Goal: Task Accomplishment & Management: Manage account settings

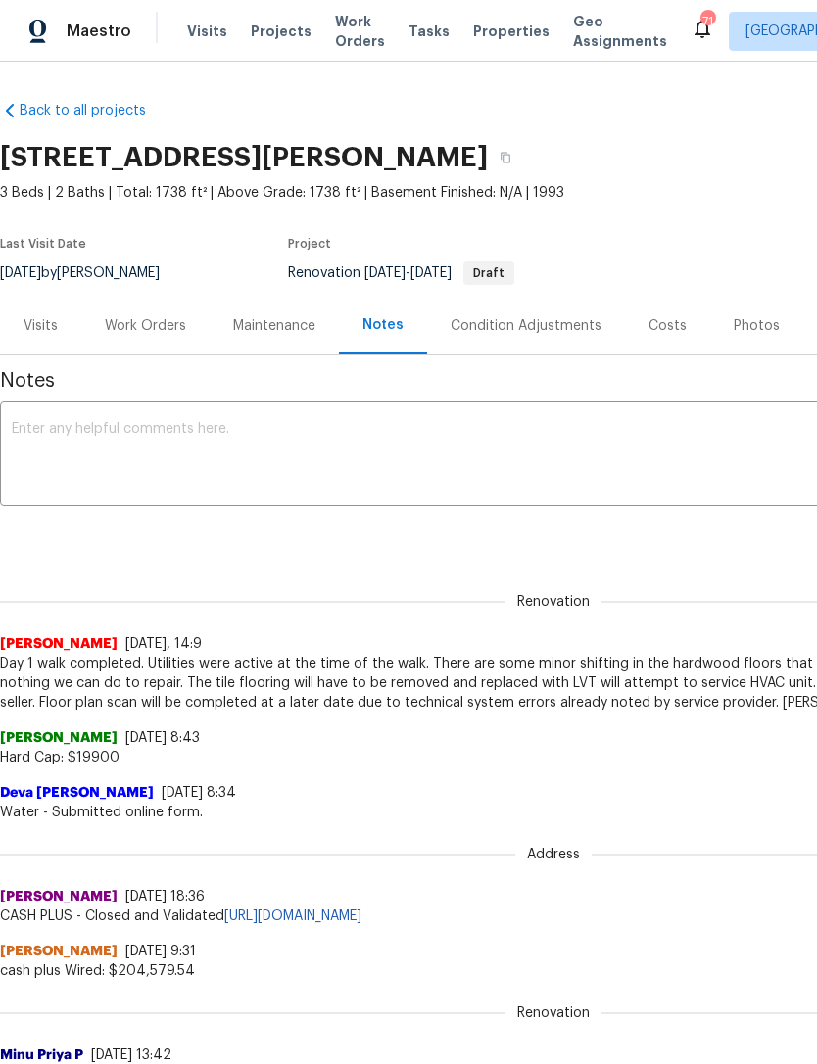
click at [157, 320] on div "Work Orders" at bounding box center [145, 326] width 81 height 20
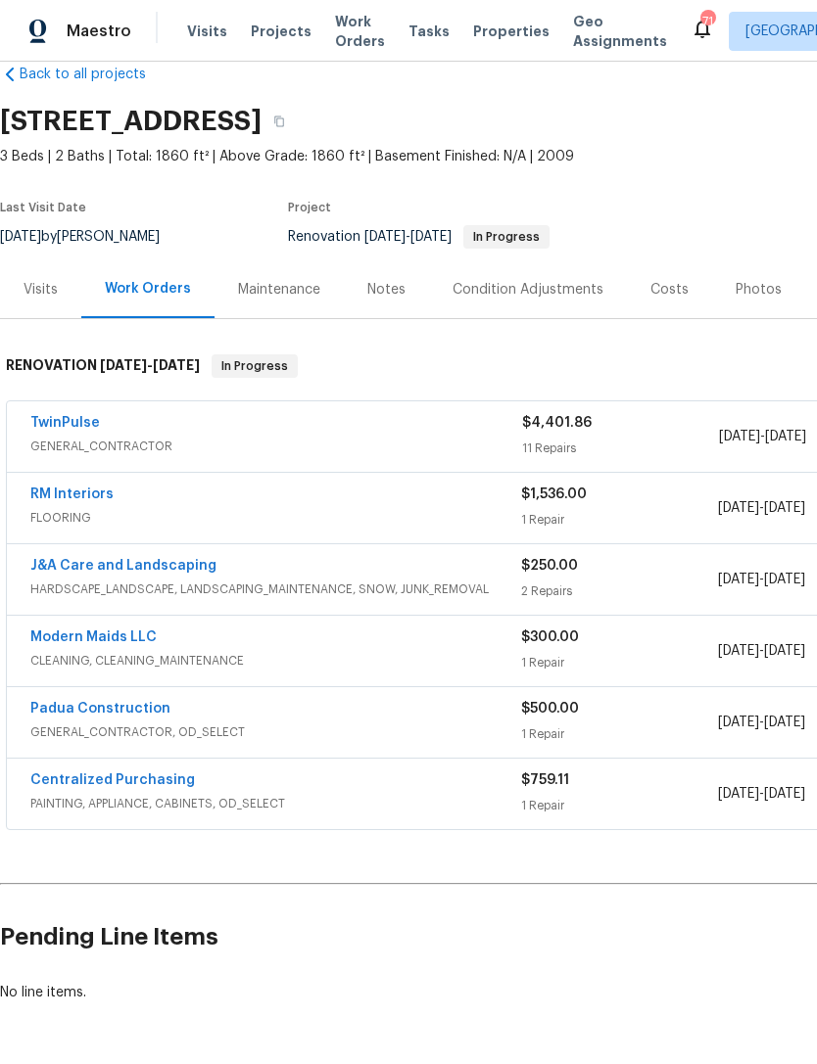
scroll to position [36, 0]
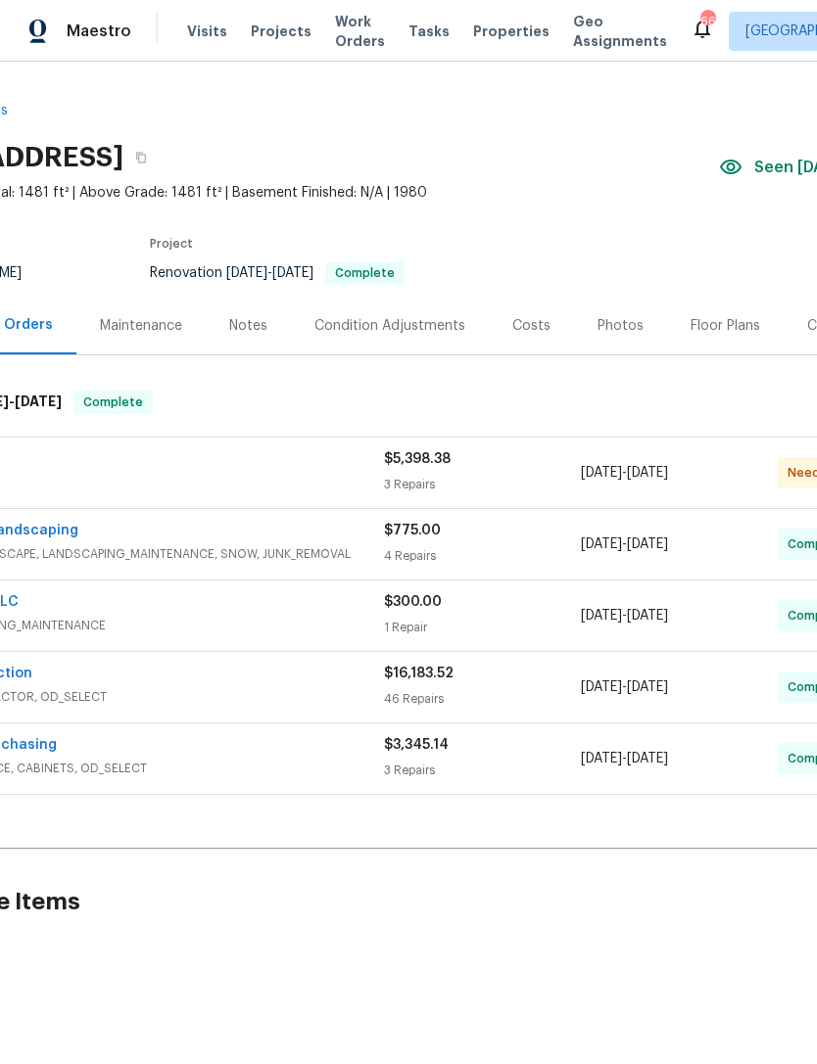
scroll to position [0, 55]
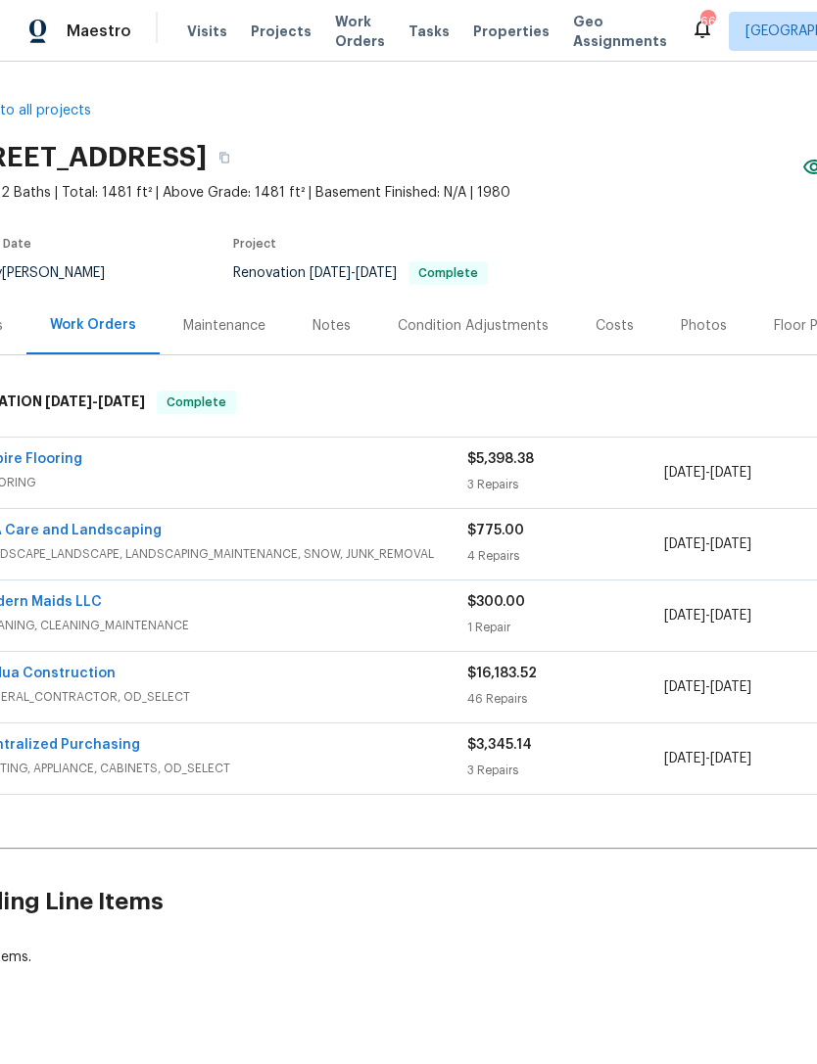
click at [60, 452] on link "Empire Flooring" at bounding box center [29, 459] width 107 height 14
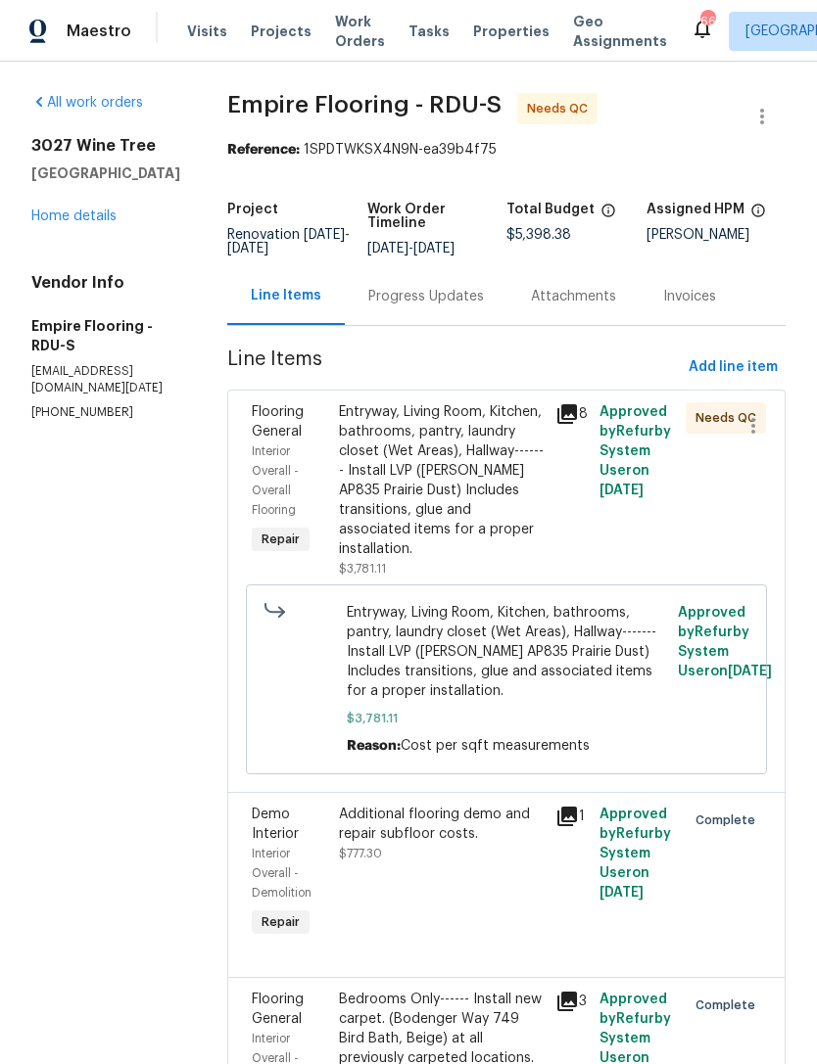
click at [475, 503] on div "Entryway, Living Room, Kitchen, bathrooms, pantry, laundry closet (Wet Areas), …" at bounding box center [442, 480] width 206 height 157
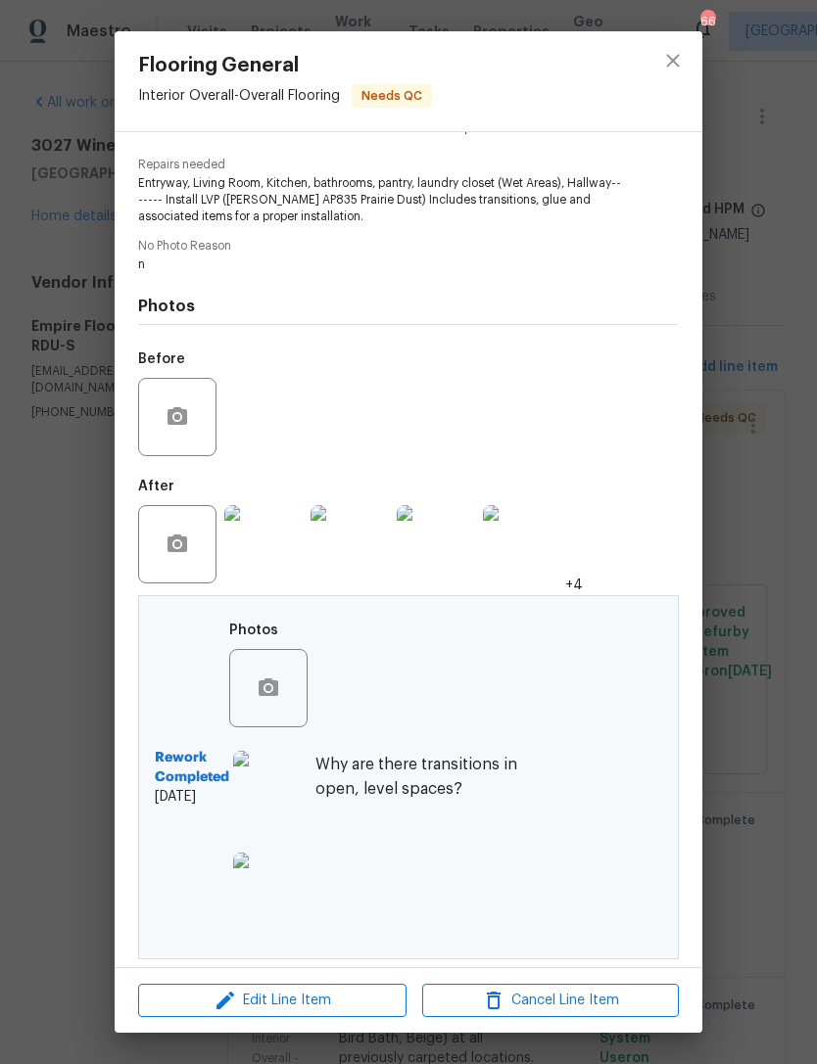
scroll to position [190, 0]
click at [666, 62] on icon "close" at bounding box center [673, 61] width 24 height 24
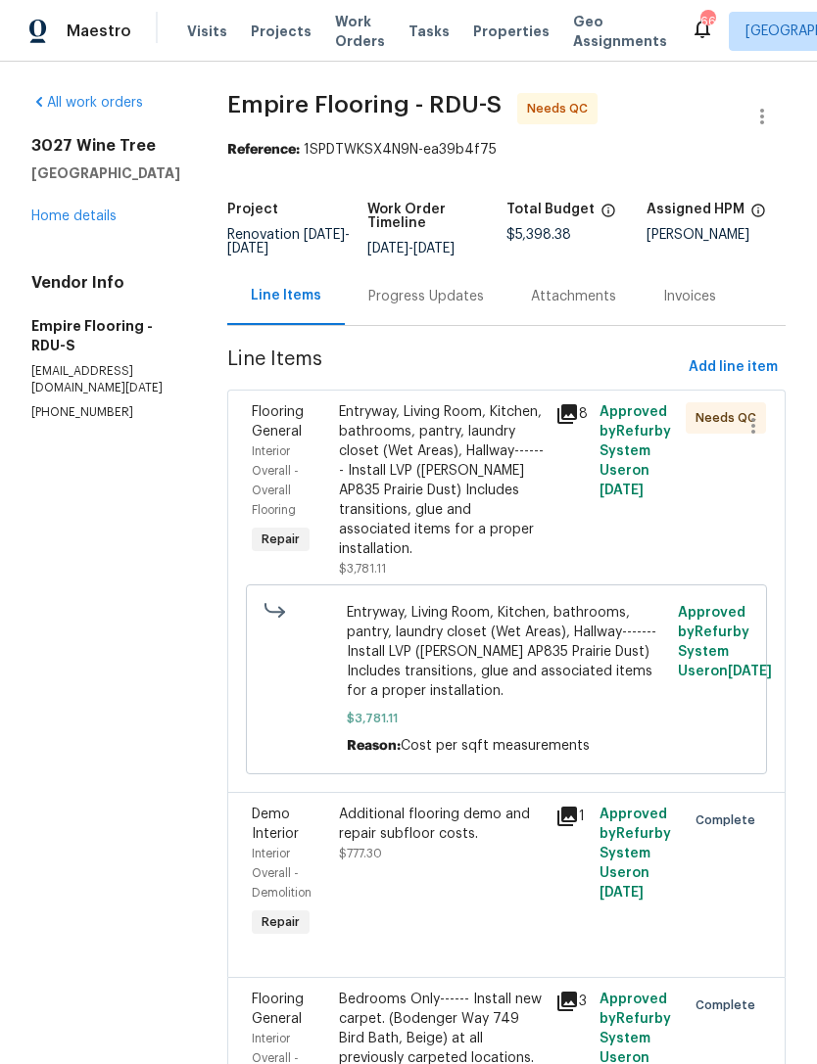
click at [74, 218] on link "Home details" at bounding box center [73, 217] width 85 height 14
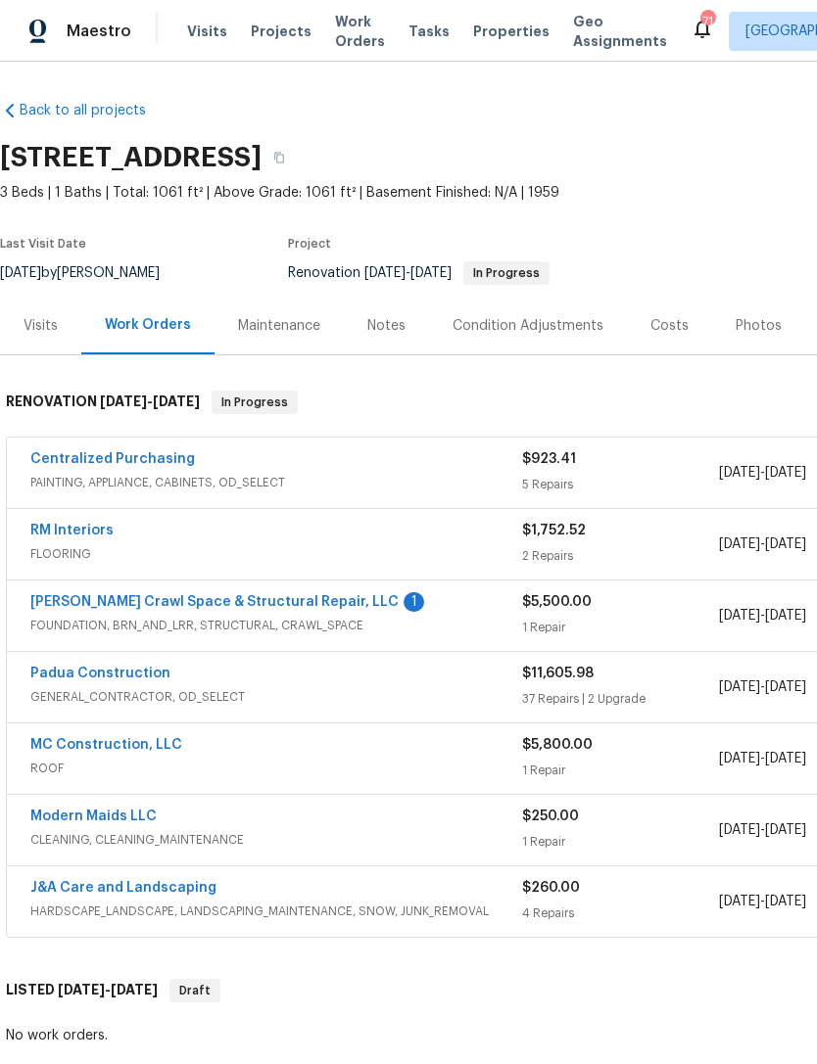
click at [304, 600] on link "[PERSON_NAME] Crawl Space & Structural Repair, LLC" at bounding box center [214, 602] width 368 height 14
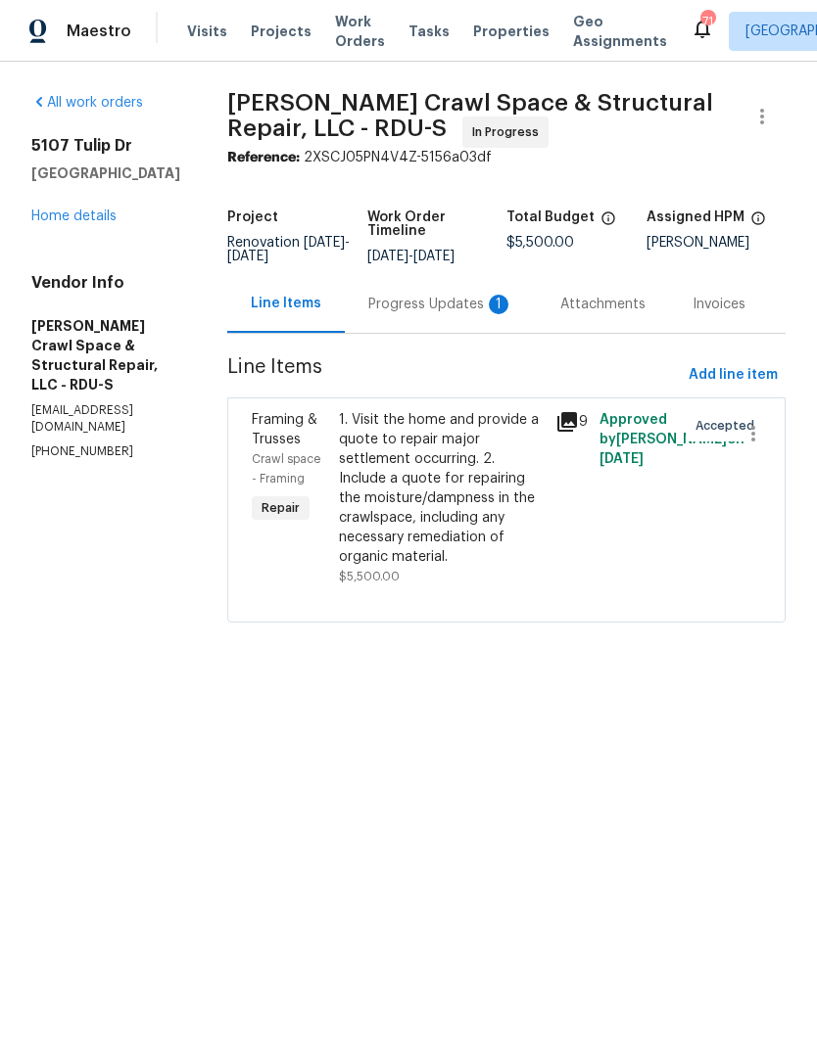
click at [421, 310] on div "Progress Updates 1" at bounding box center [440, 305] width 145 height 20
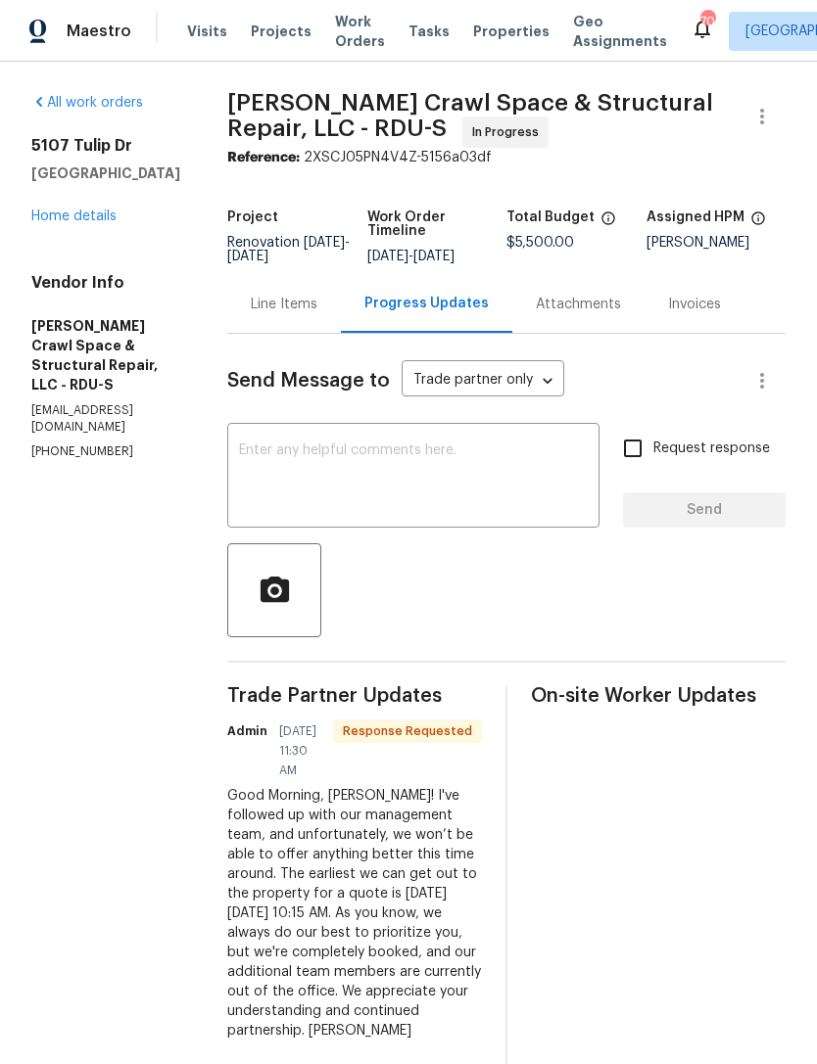
click at [419, 463] on textarea at bounding box center [413, 478] width 349 height 69
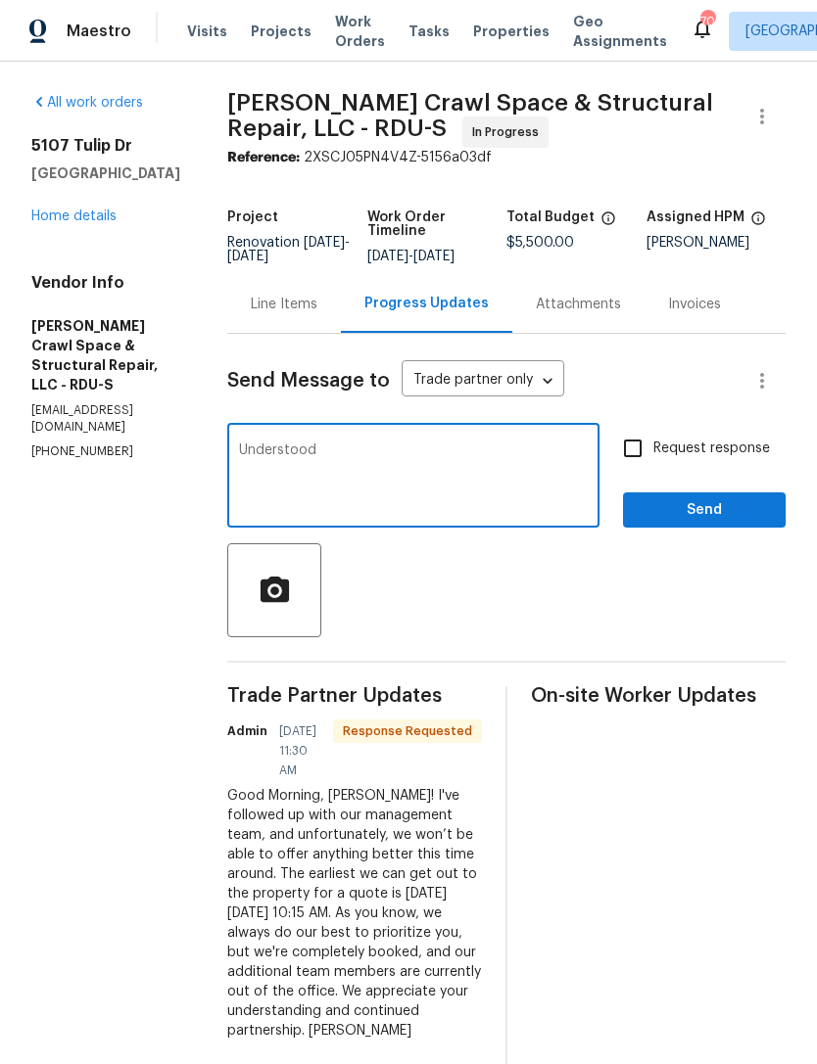
type textarea "Understood"
click at [664, 523] on span "Send" at bounding box center [703, 510] width 131 height 24
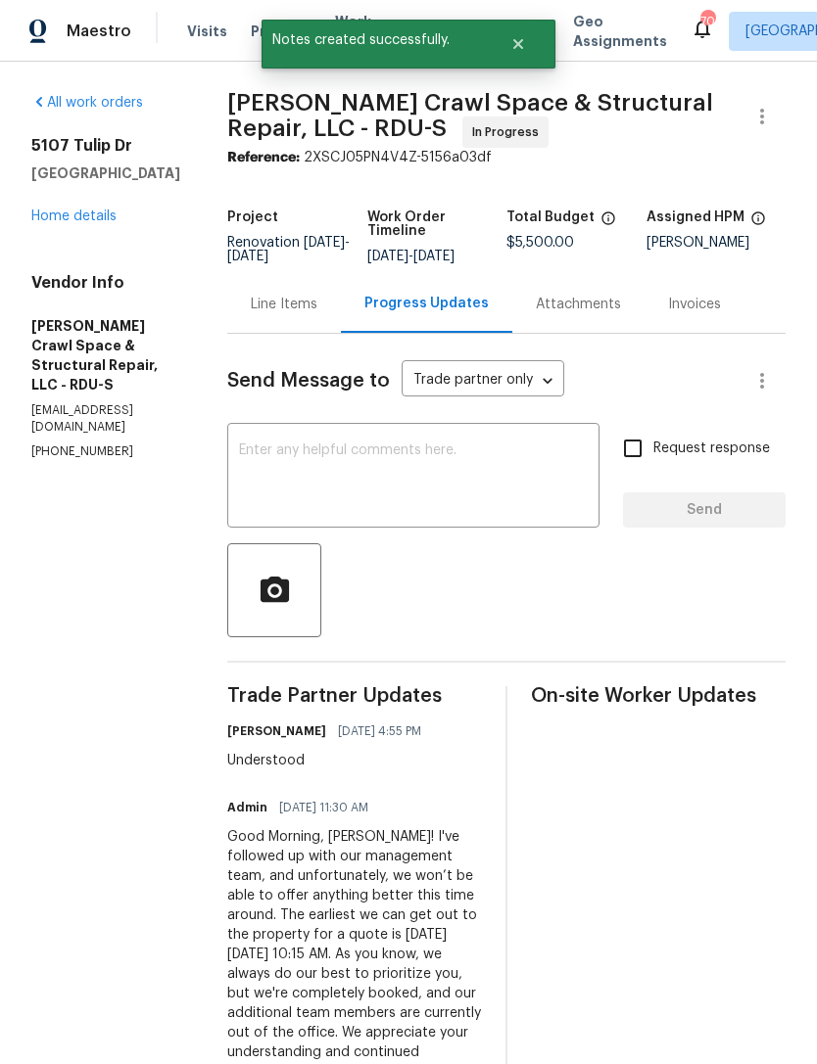
click at [95, 210] on link "Home details" at bounding box center [73, 217] width 85 height 14
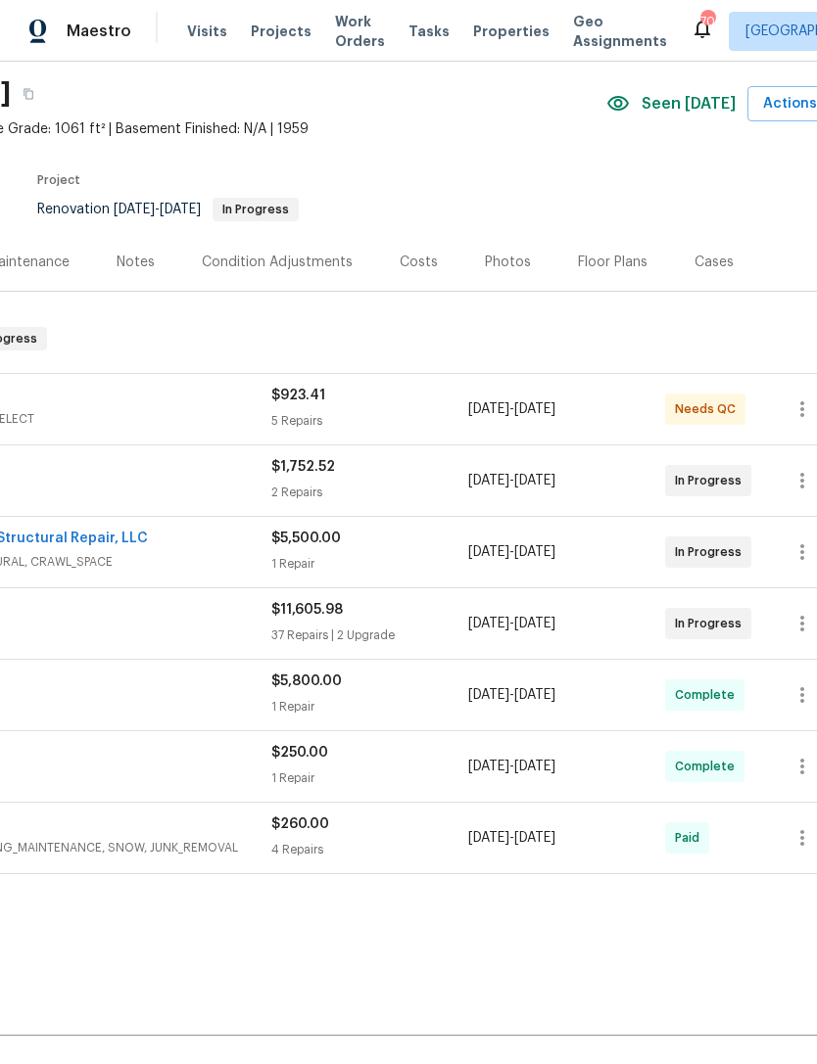
scroll to position [64, 264]
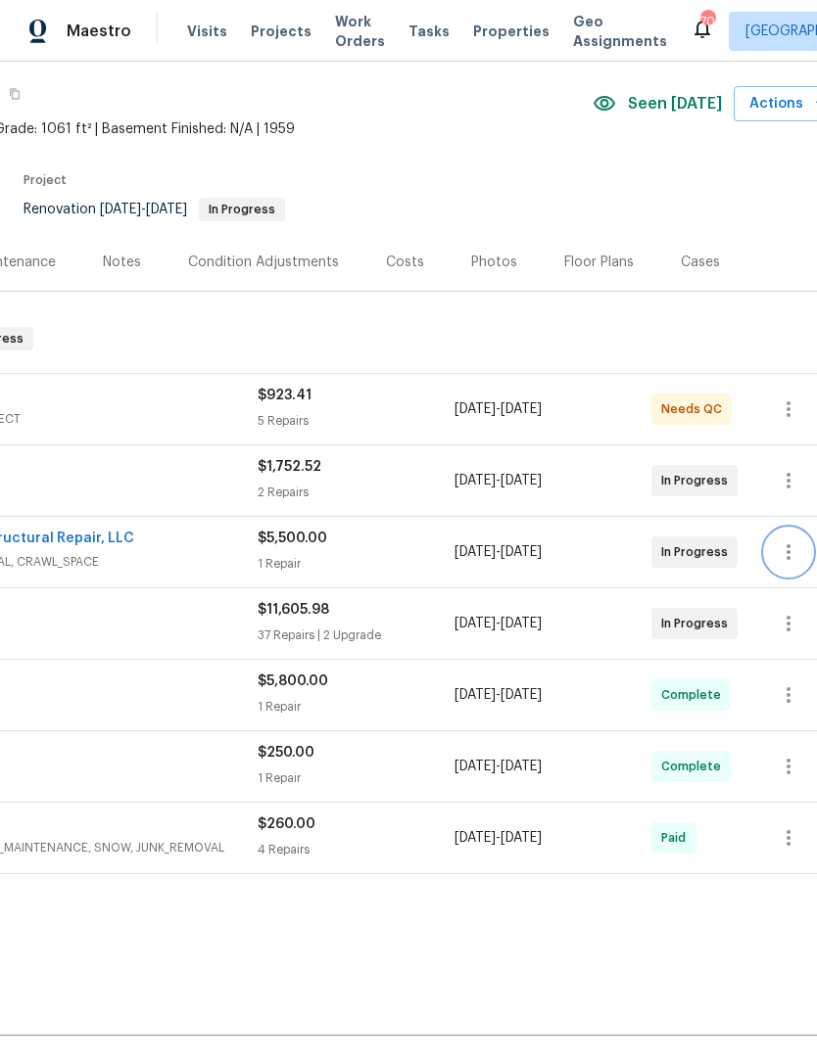
click at [785, 557] on icon "button" at bounding box center [789, 553] width 24 height 24
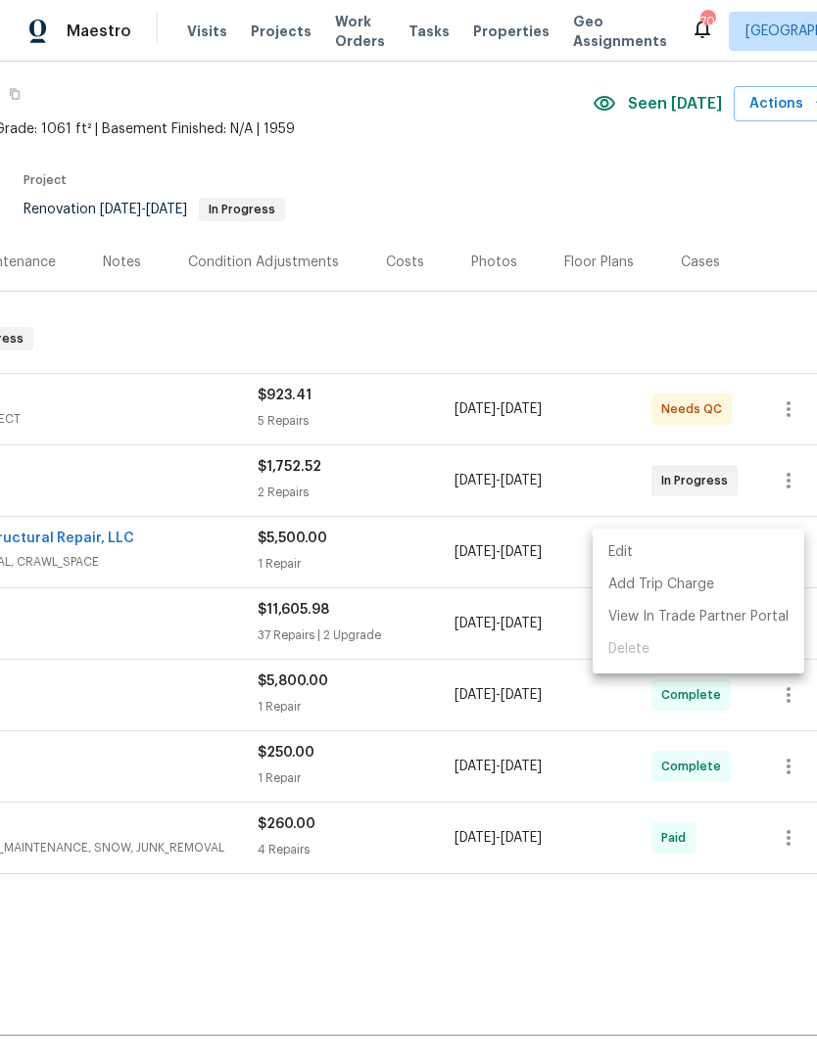
click at [624, 548] on li "Edit" at bounding box center [698, 553] width 212 height 32
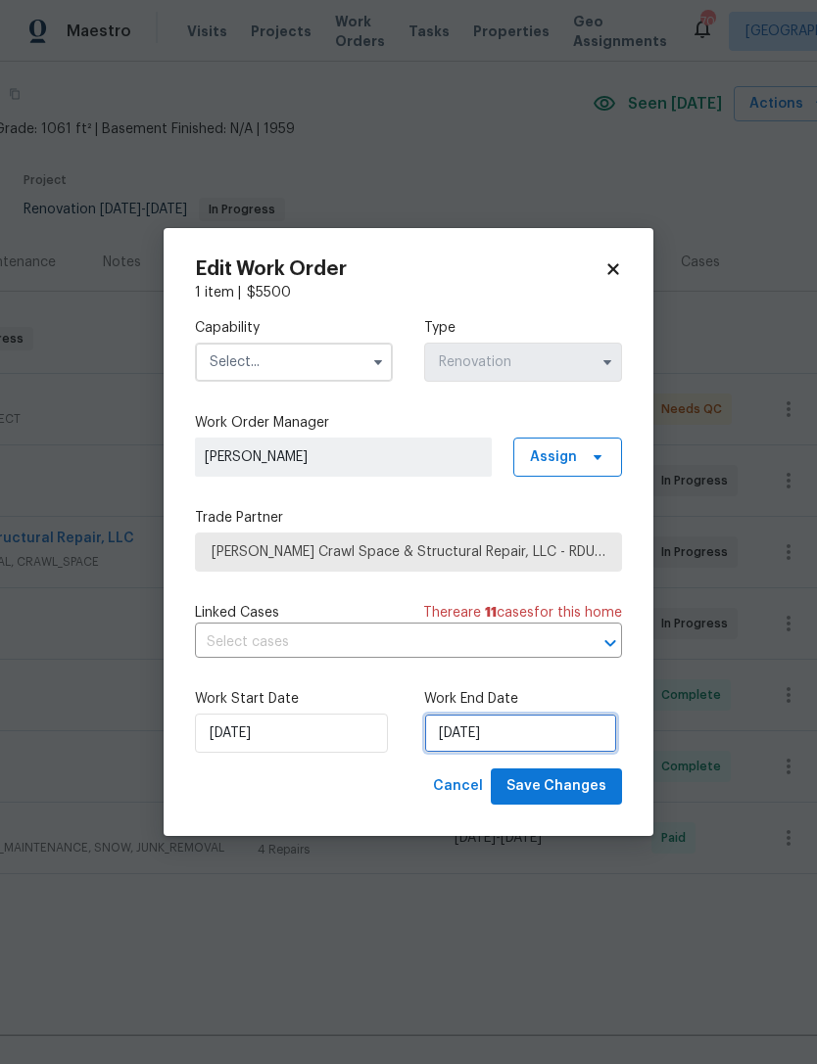
click at [473, 734] on input "[DATE]" at bounding box center [520, 733] width 193 height 39
select select "8"
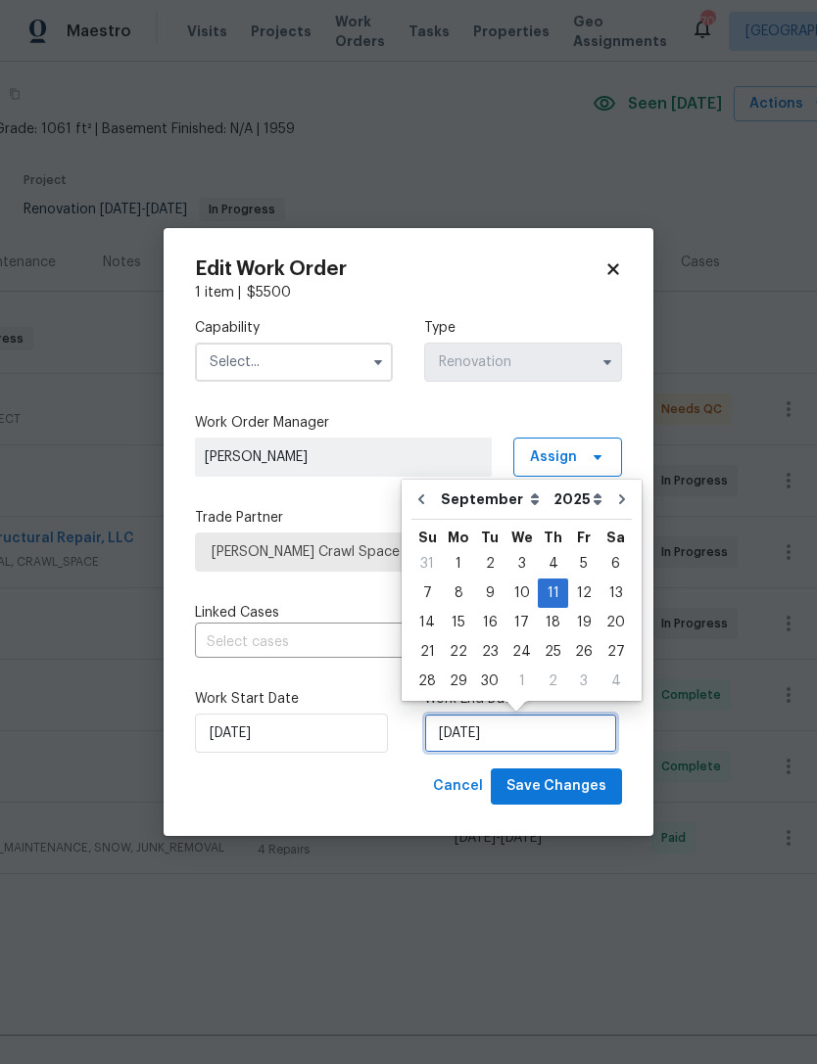
scroll to position [36, 0]
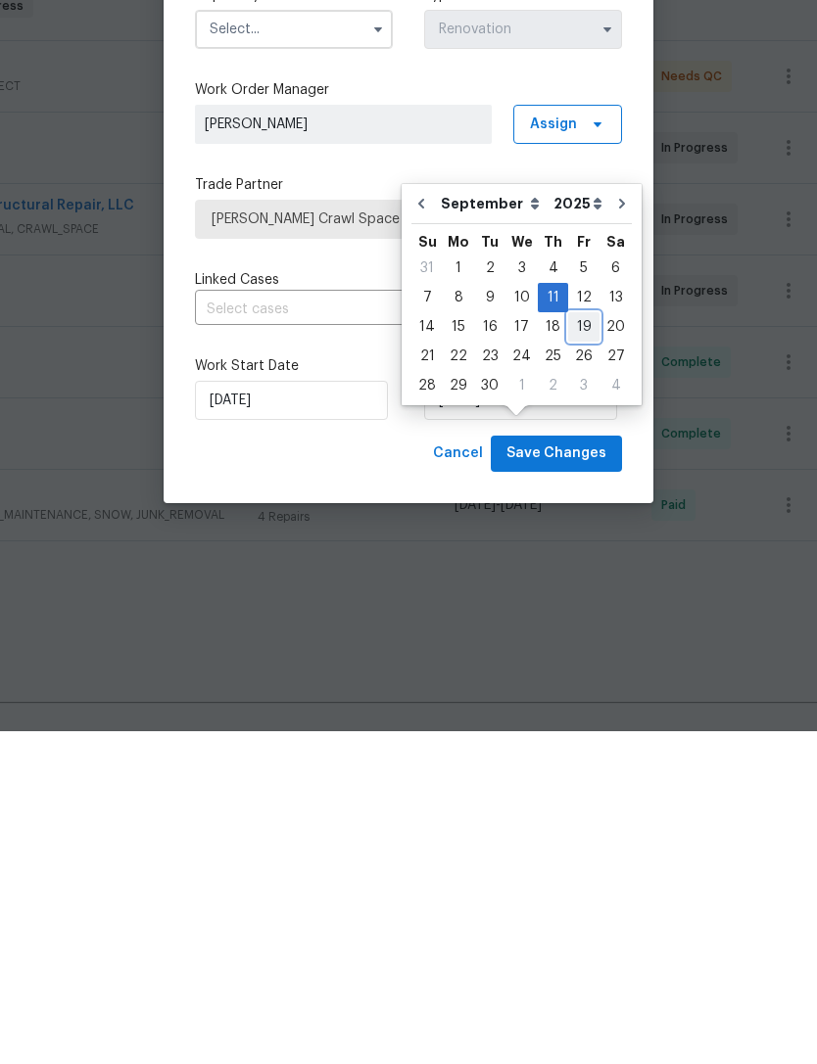
click at [579, 646] on div "19" at bounding box center [583, 659] width 31 height 27
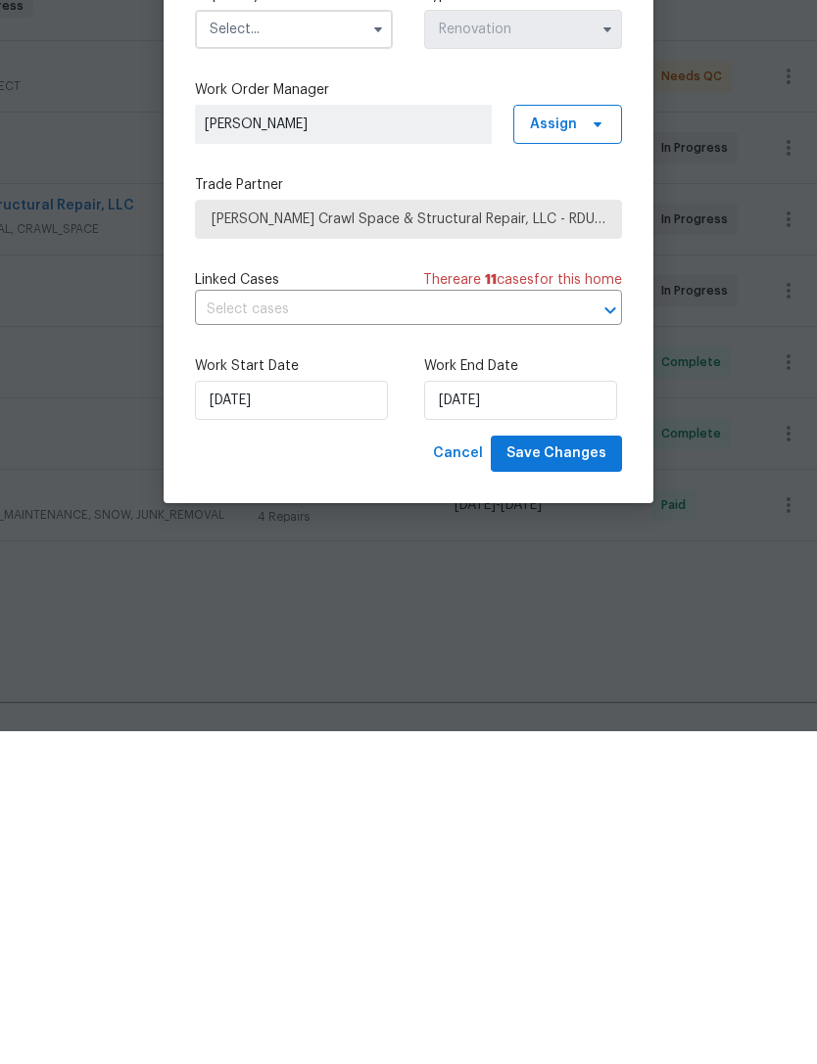
type input "9/19/2025"
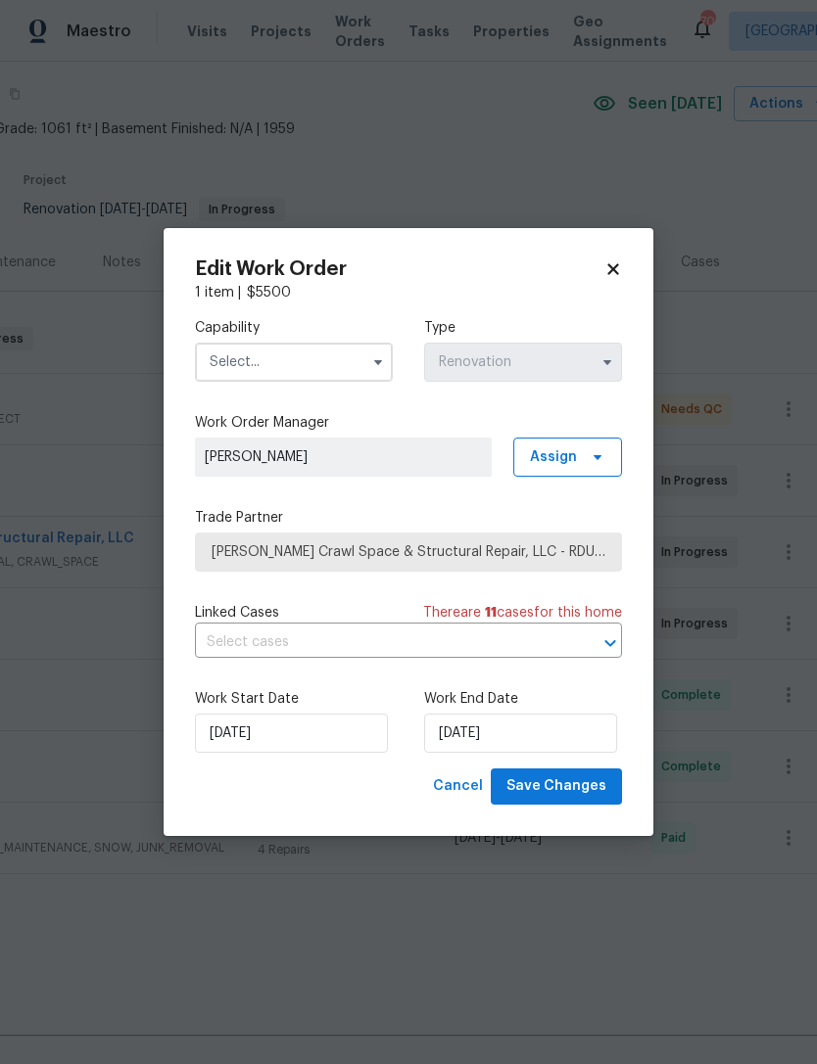
click at [305, 359] on input "text" at bounding box center [294, 362] width 198 height 39
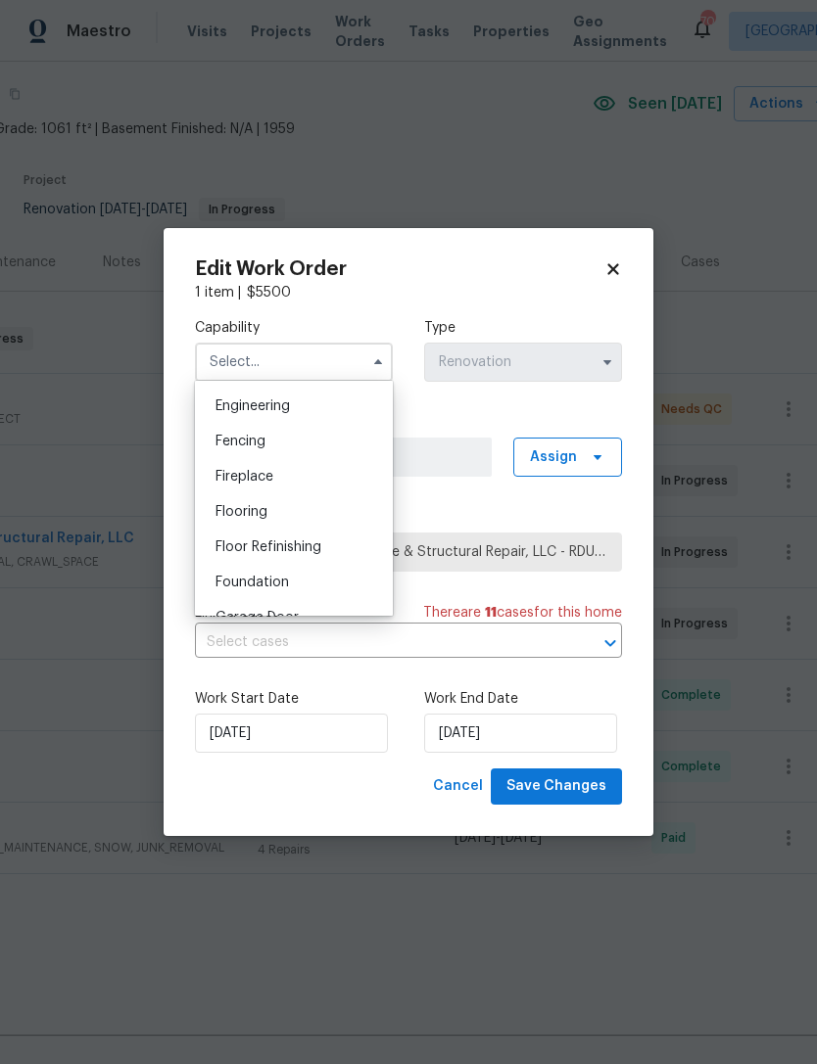
scroll to position [643, 0]
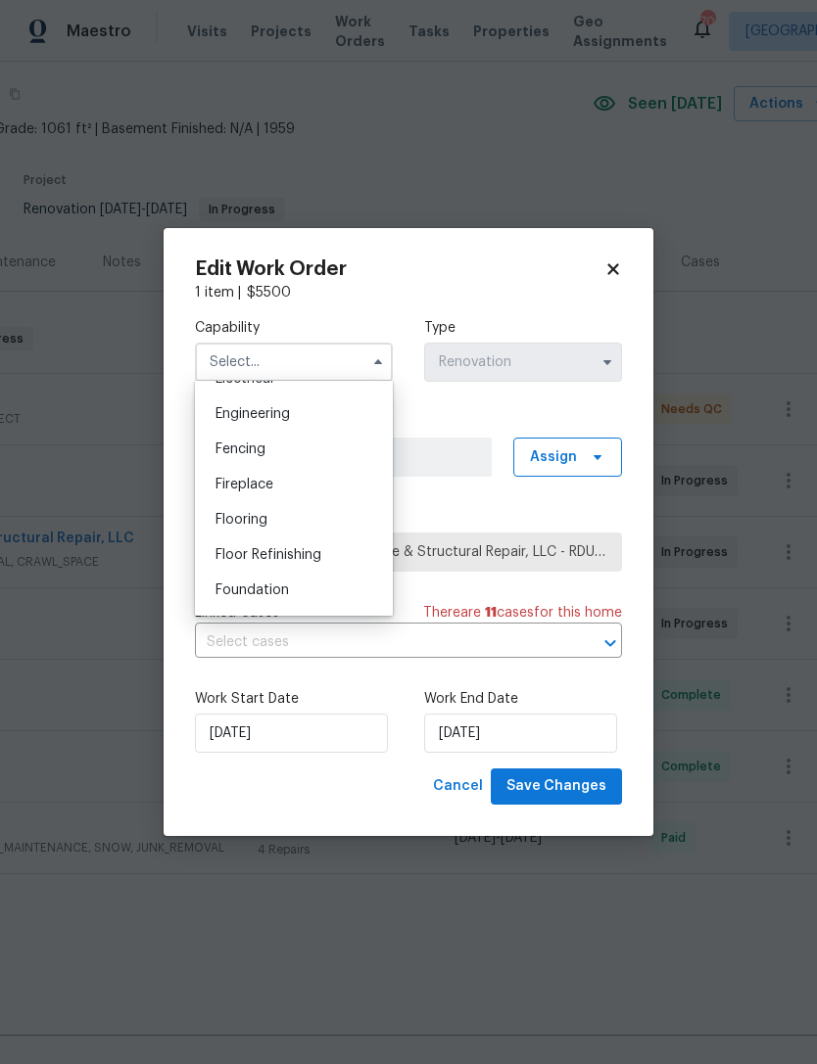
click at [294, 583] on div "Foundation" at bounding box center [294, 590] width 188 height 35
type input "Foundation"
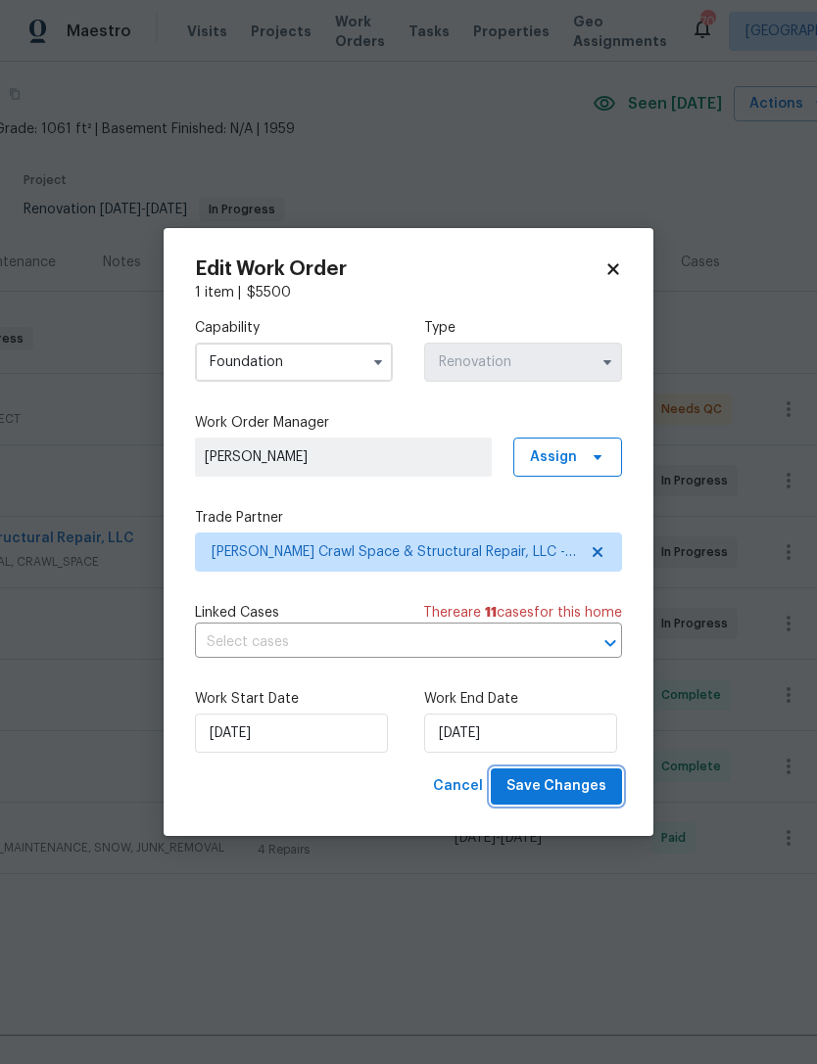
click at [581, 780] on span "Save Changes" at bounding box center [556, 787] width 100 height 24
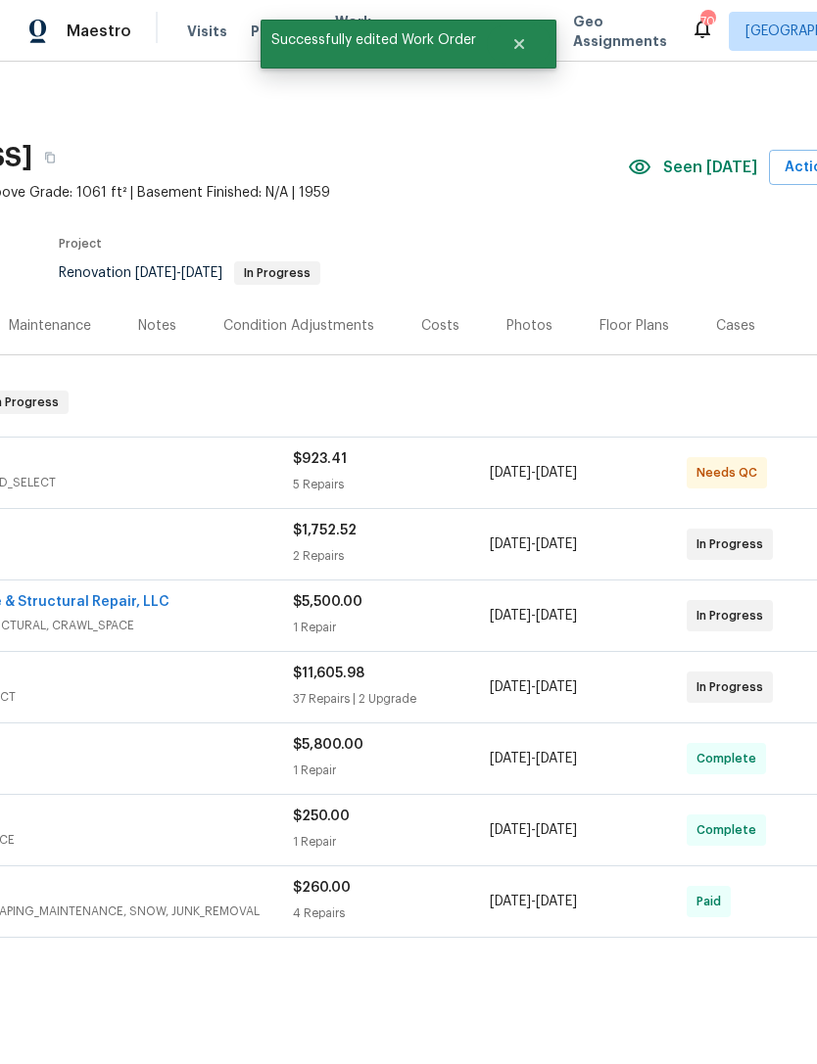
scroll to position [0, 0]
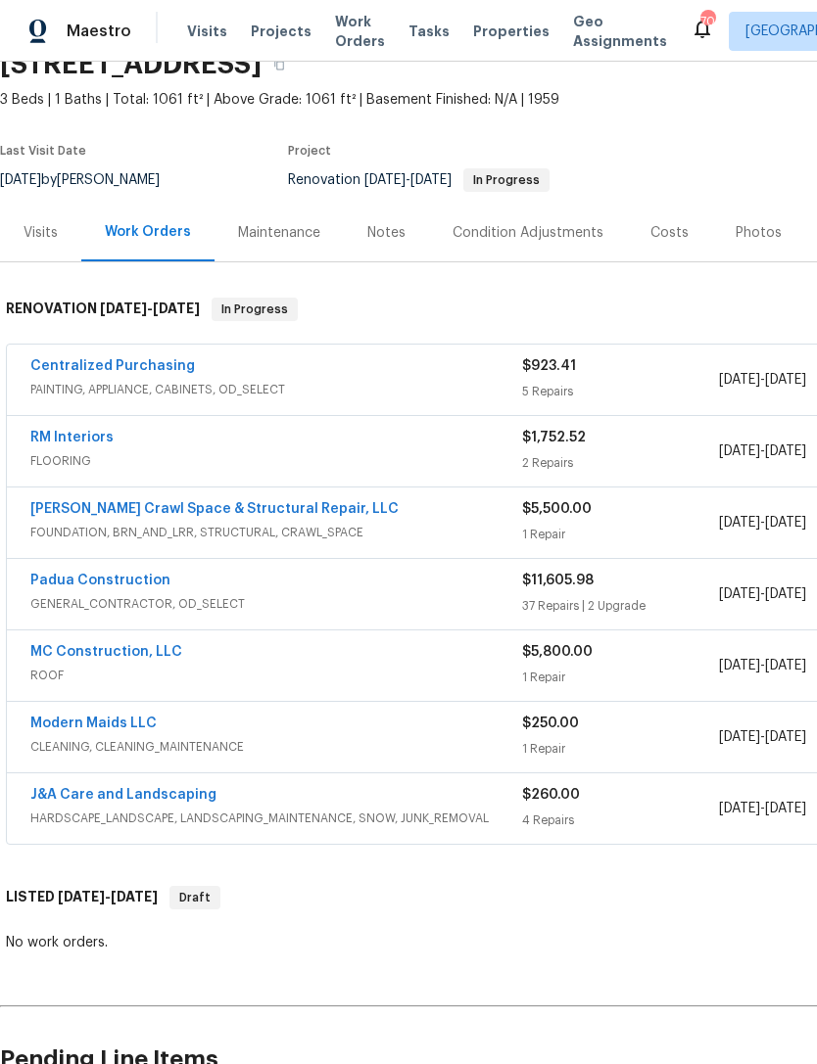
scroll to position [94, 0]
click at [647, 242] on div "Costs" at bounding box center [669, 232] width 85 height 58
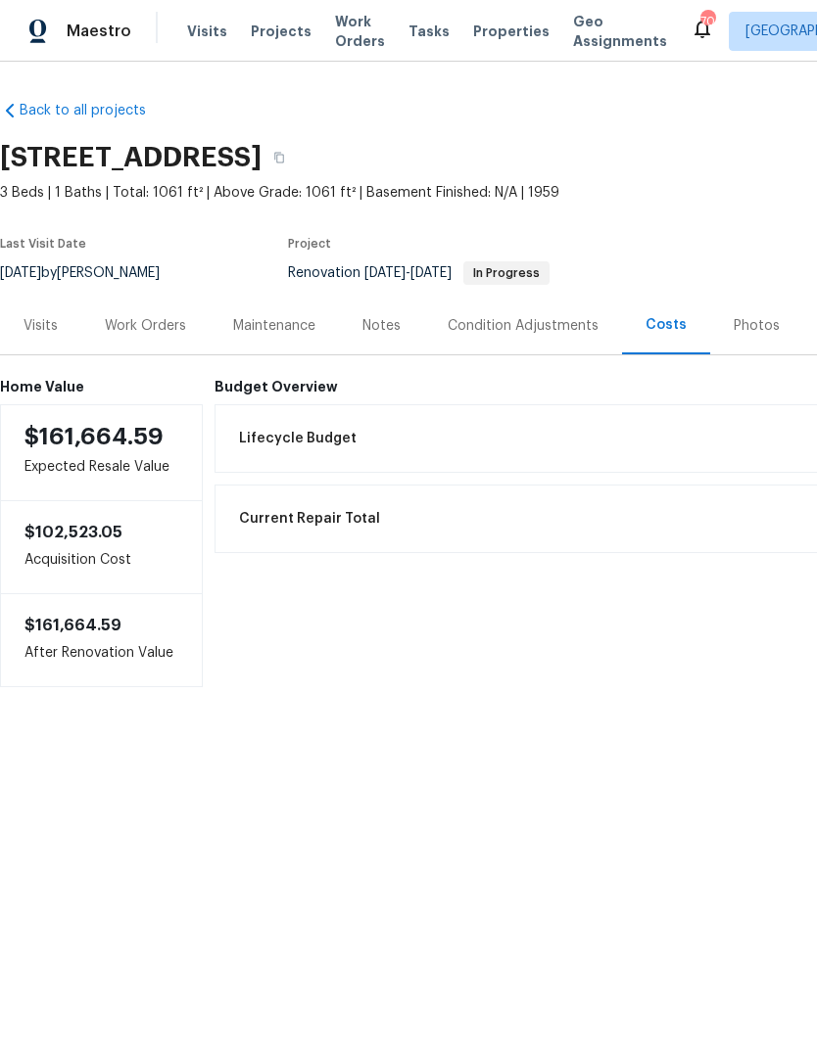
click at [142, 331] on div "Work Orders" at bounding box center [145, 326] width 81 height 20
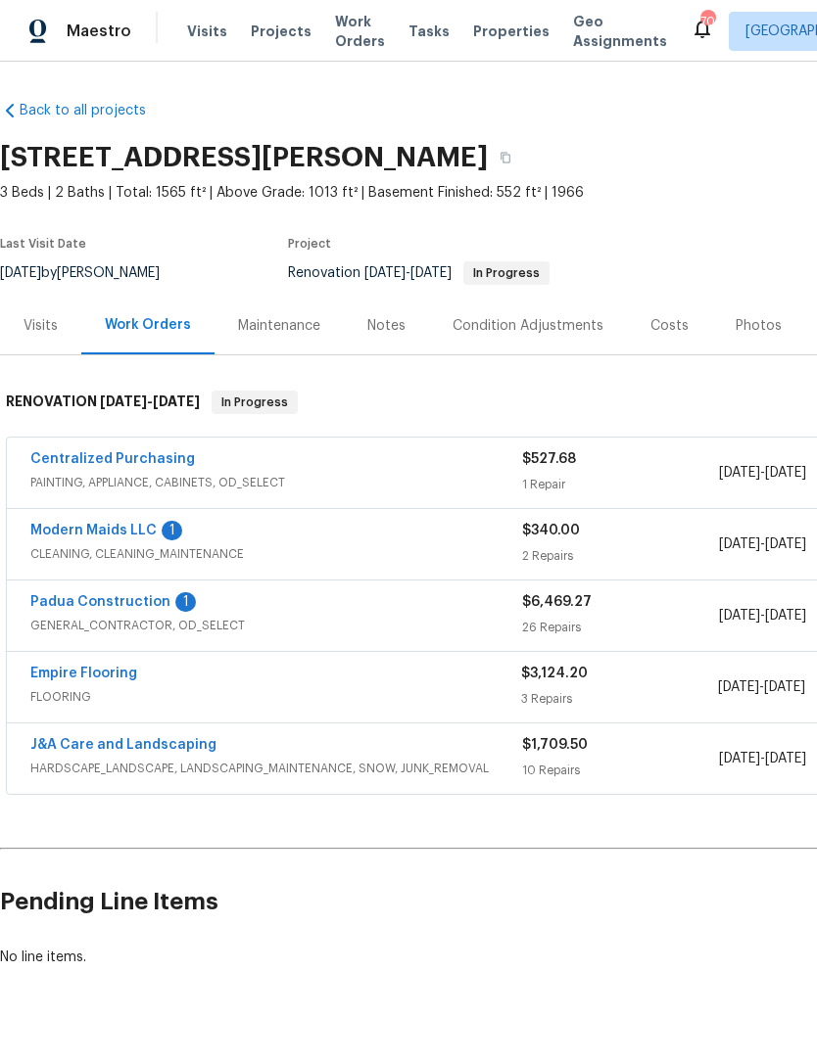
click at [151, 595] on link "Padua Construction" at bounding box center [100, 602] width 140 height 14
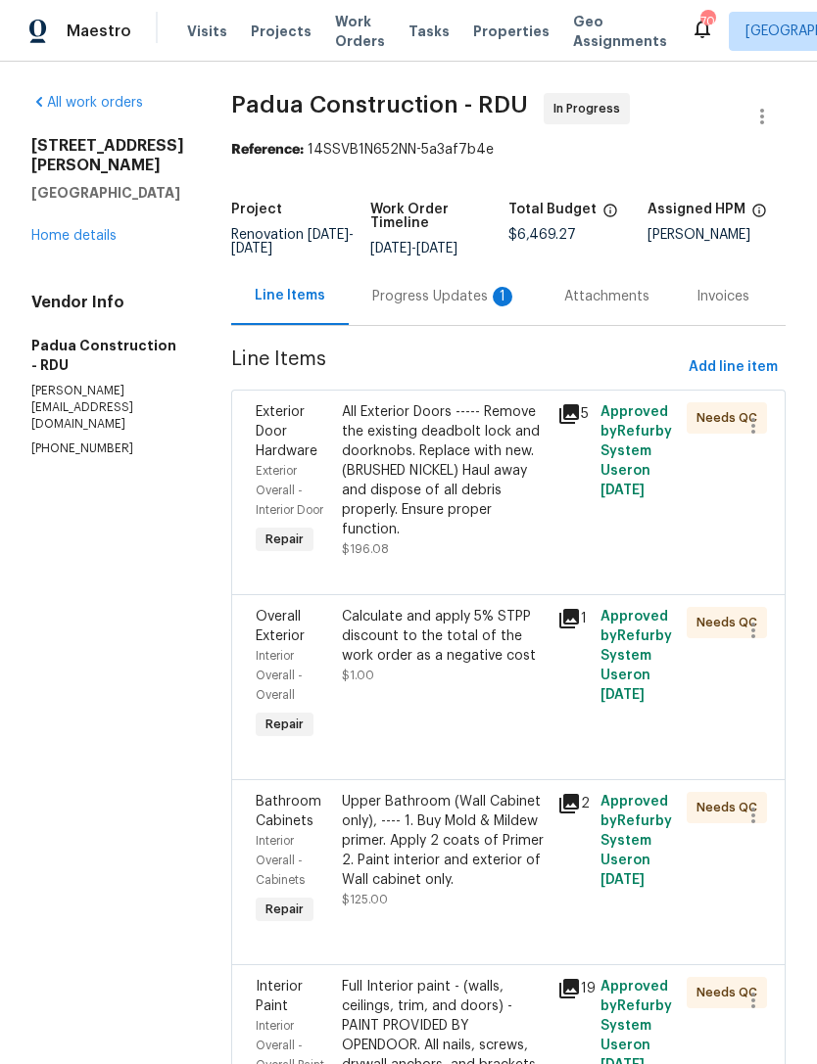
click at [418, 301] on div "Progress Updates 1" at bounding box center [444, 297] width 145 height 20
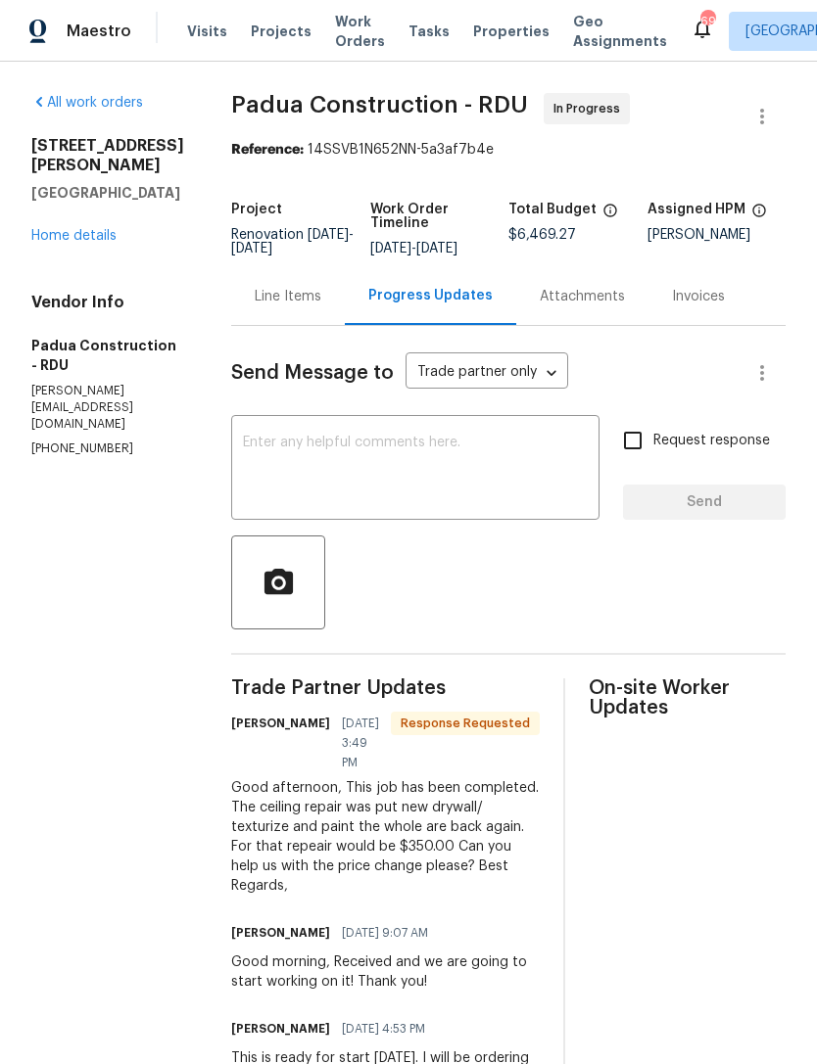
click at [255, 293] on div "Line Items" at bounding box center [288, 297] width 67 height 20
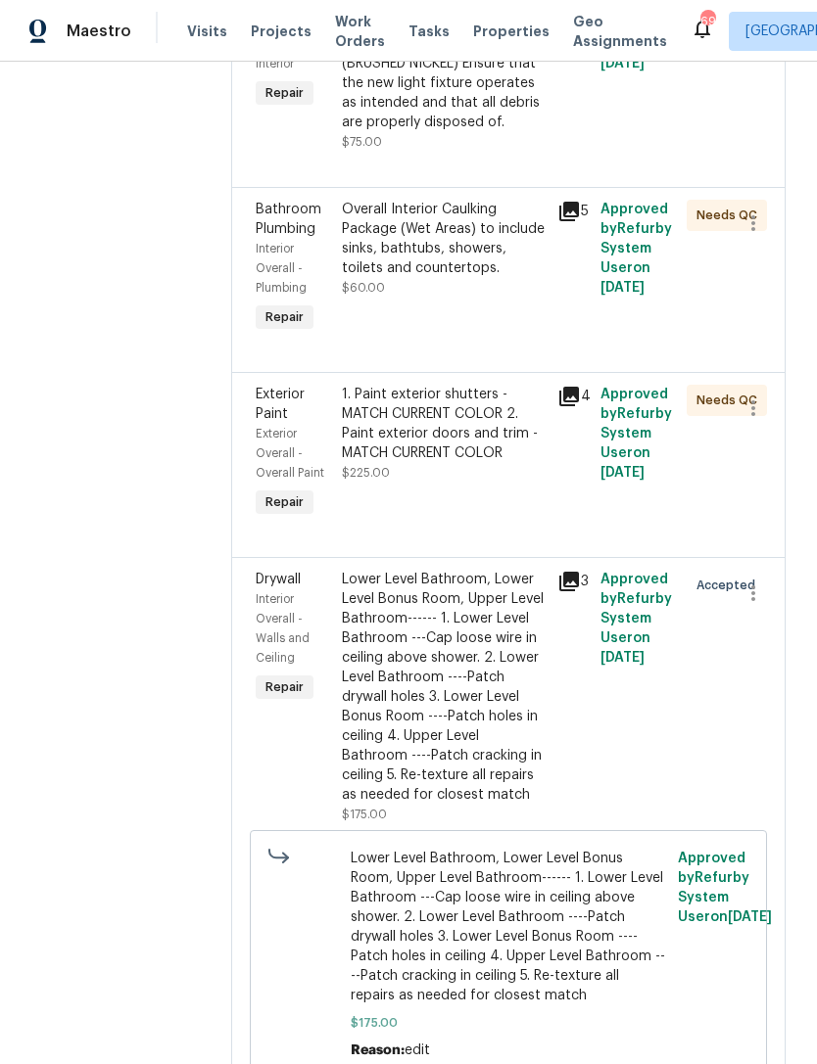
scroll to position [6101, 0]
click at [530, 565] on div "Lower Level Bathroom, Lower Level Bonus Room, Upper Level Bathroom------ 1. Low…" at bounding box center [443, 698] width 215 height 266
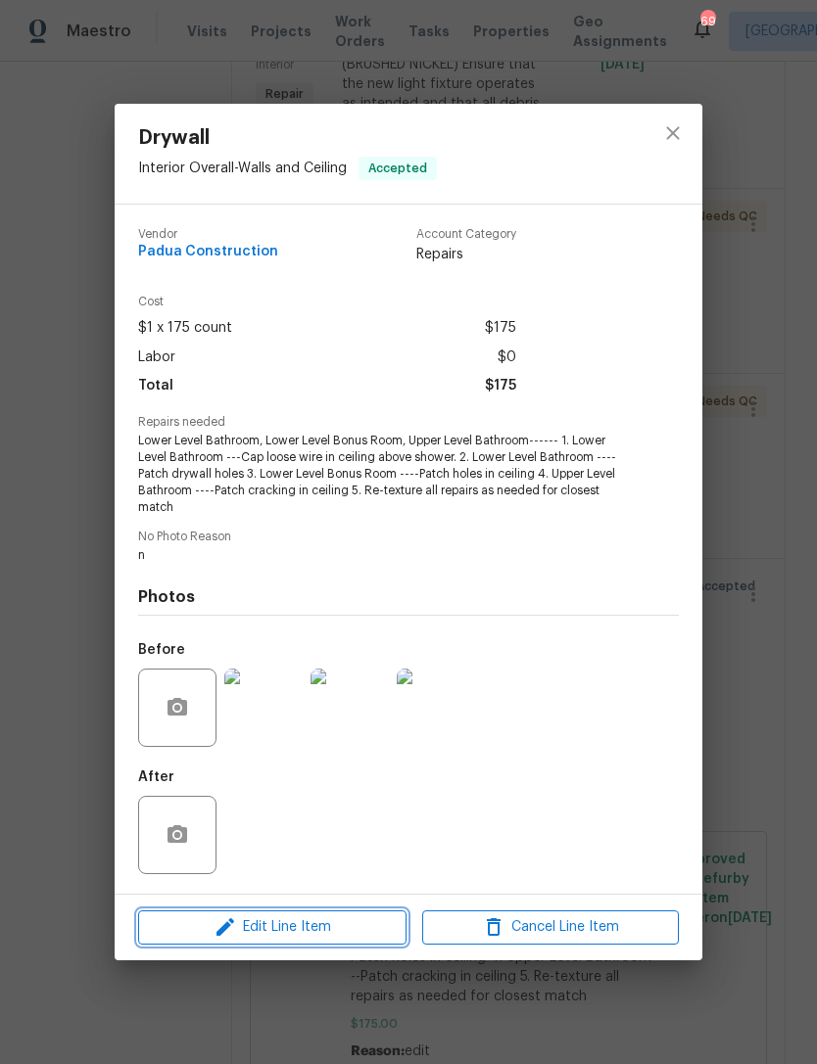
click at [337, 923] on span "Edit Line Item" at bounding box center [272, 928] width 257 height 24
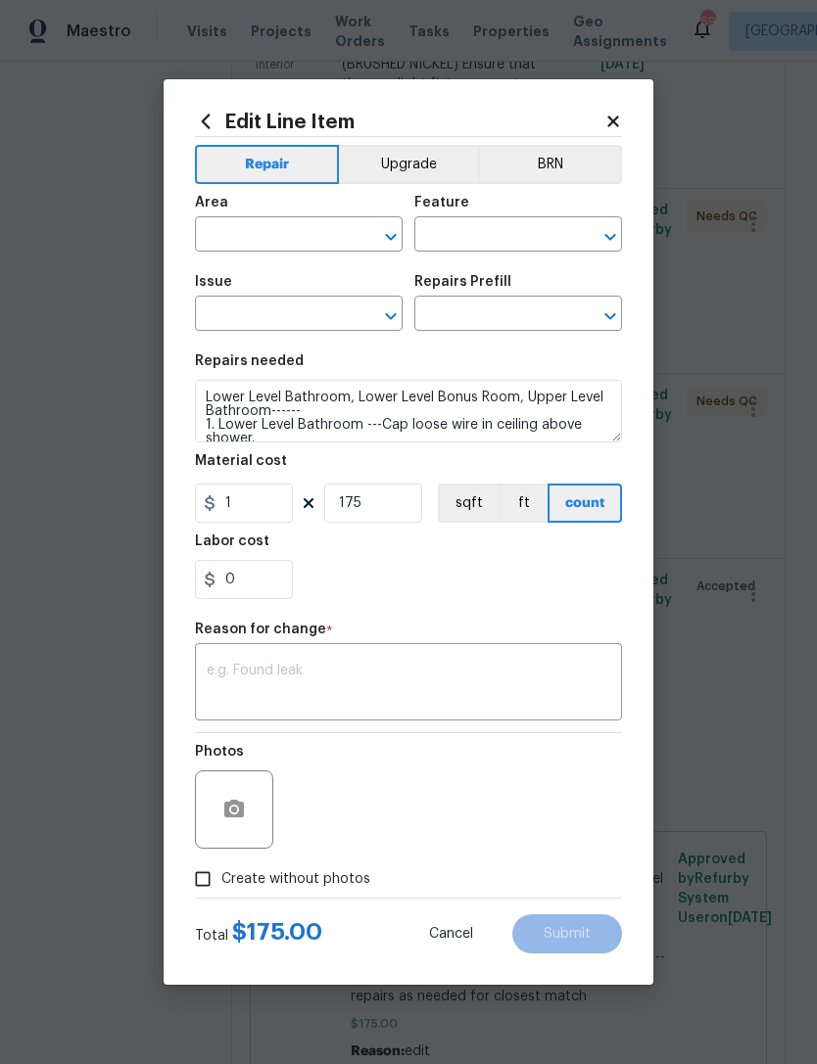
type input "Interior Overall"
type input "Walls and Ceiling"
type input "Drywall"
type input "Add a Task $1.00"
click at [374, 507] on input "175" at bounding box center [373, 503] width 98 height 39
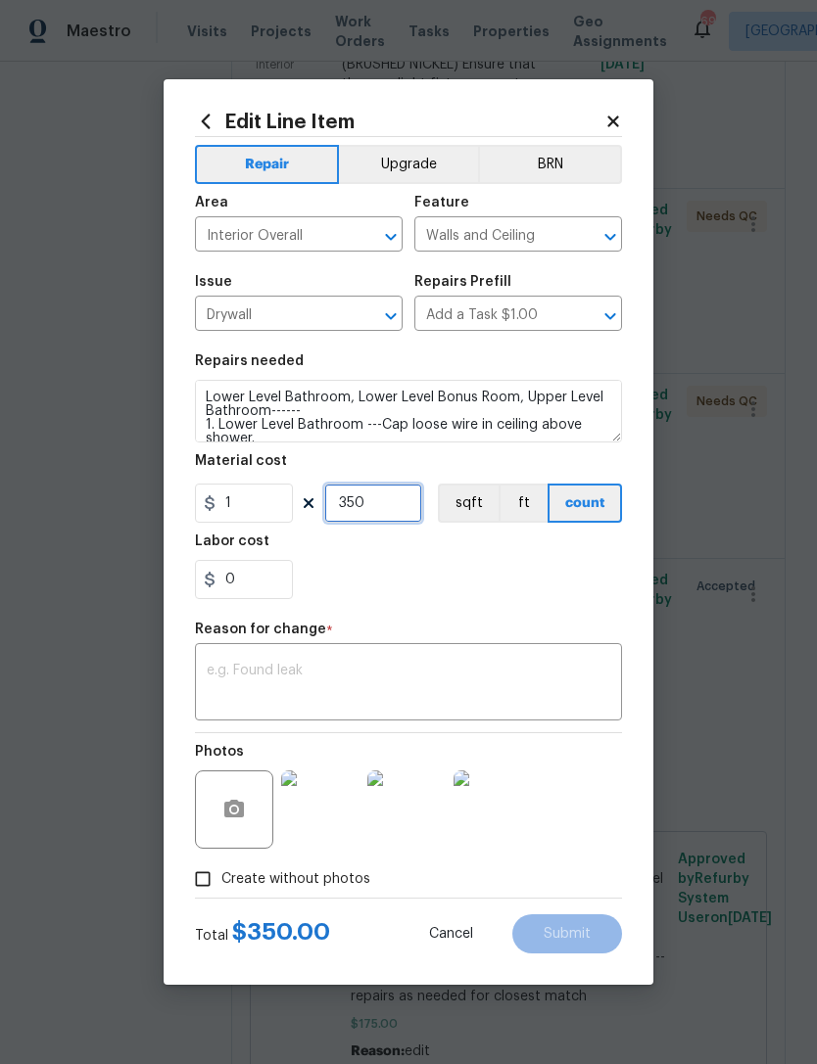
type input "350"
click at [450, 576] on div "0" at bounding box center [408, 579] width 427 height 39
click at [402, 680] on textarea at bounding box center [408, 684] width 403 height 41
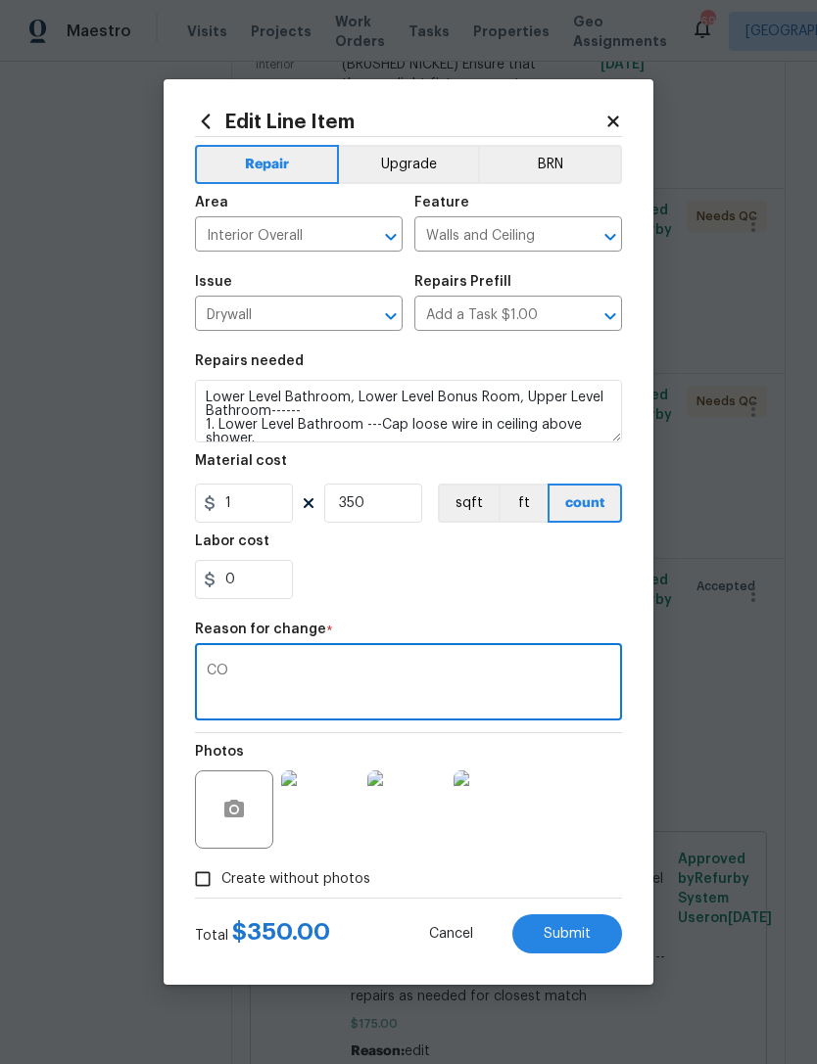
type textarea "CO"
click at [425, 578] on div "0" at bounding box center [408, 579] width 427 height 39
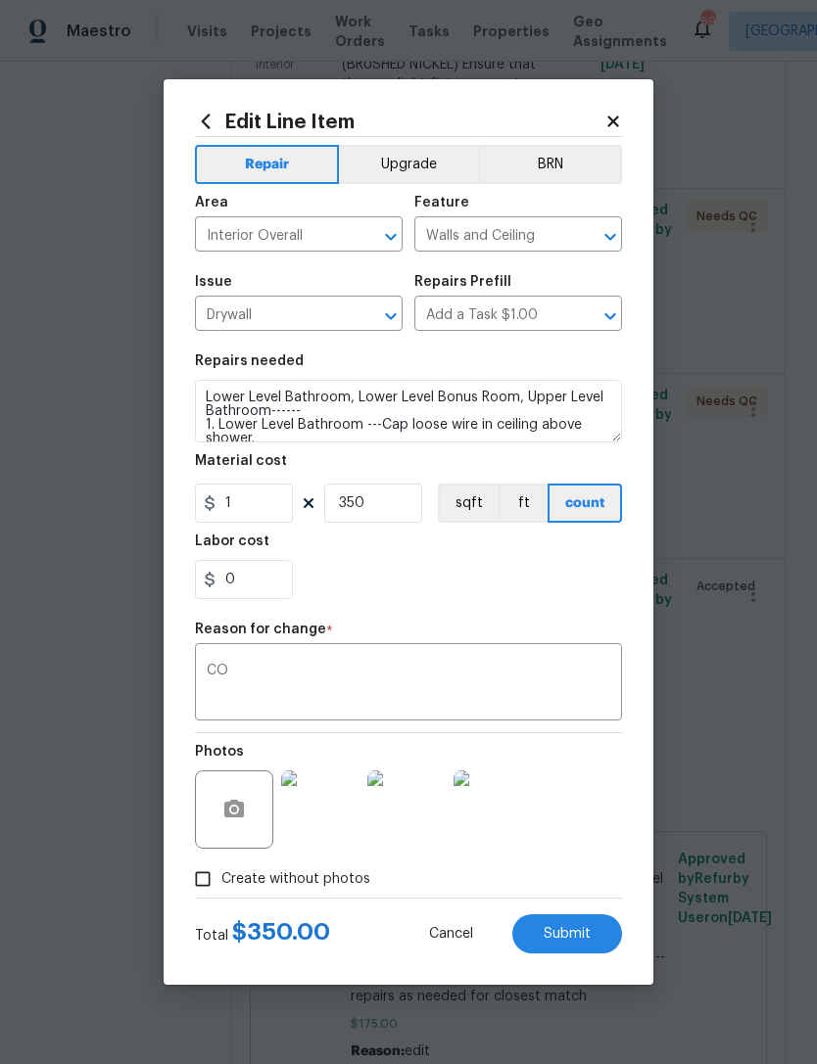
click at [215, 881] on input "Create without photos" at bounding box center [202, 879] width 37 height 37
checkbox input "false"
click at [579, 934] on span "Submit" at bounding box center [567, 934] width 47 height 15
type input "175"
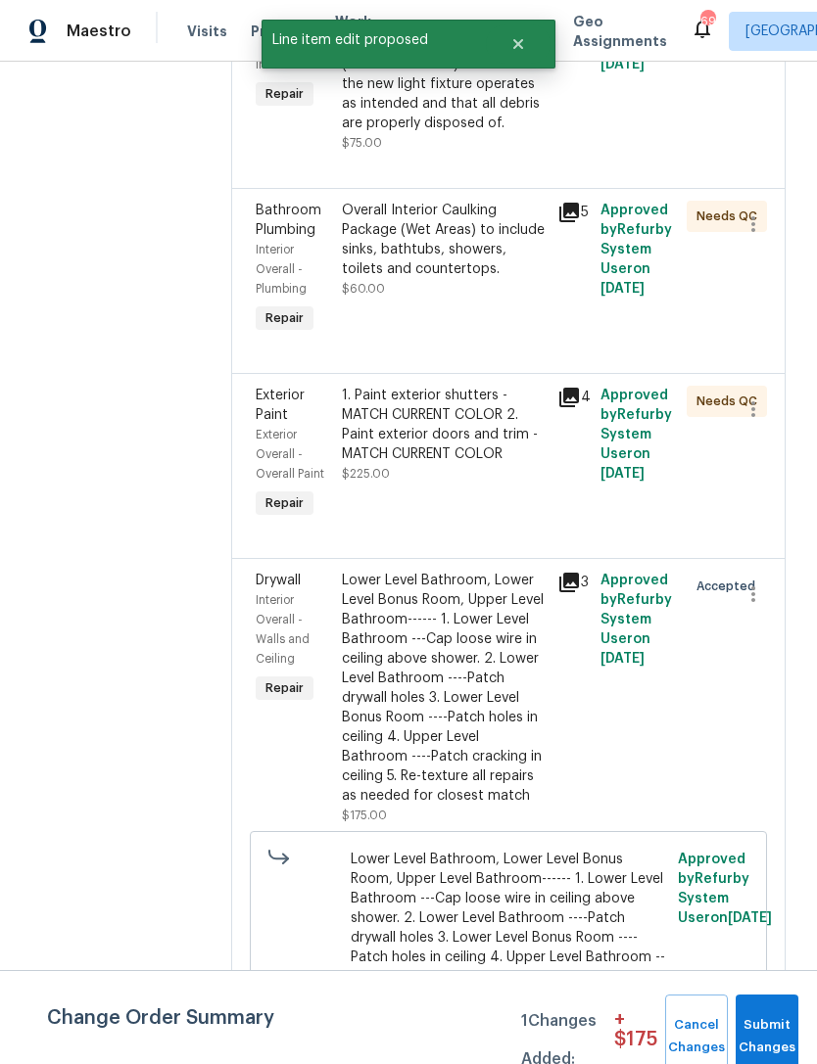
scroll to position [0, 0]
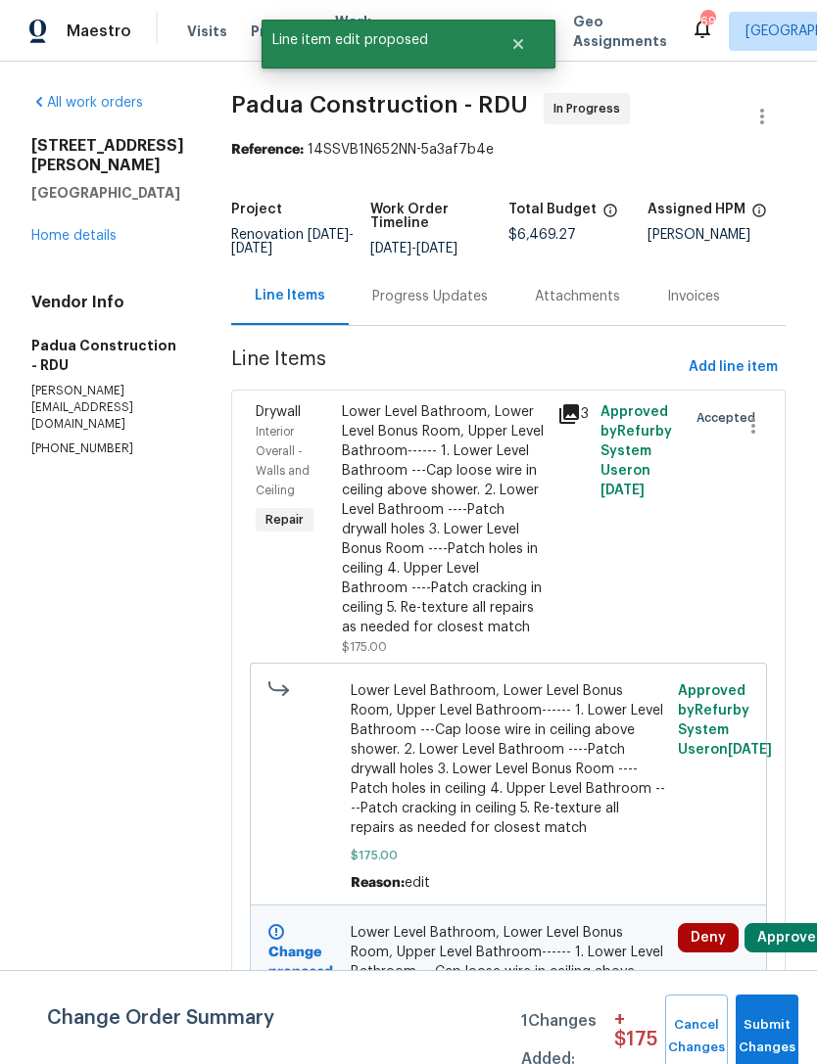
click at [774, 1028] on span "Submit Changes" at bounding box center [766, 1037] width 43 height 45
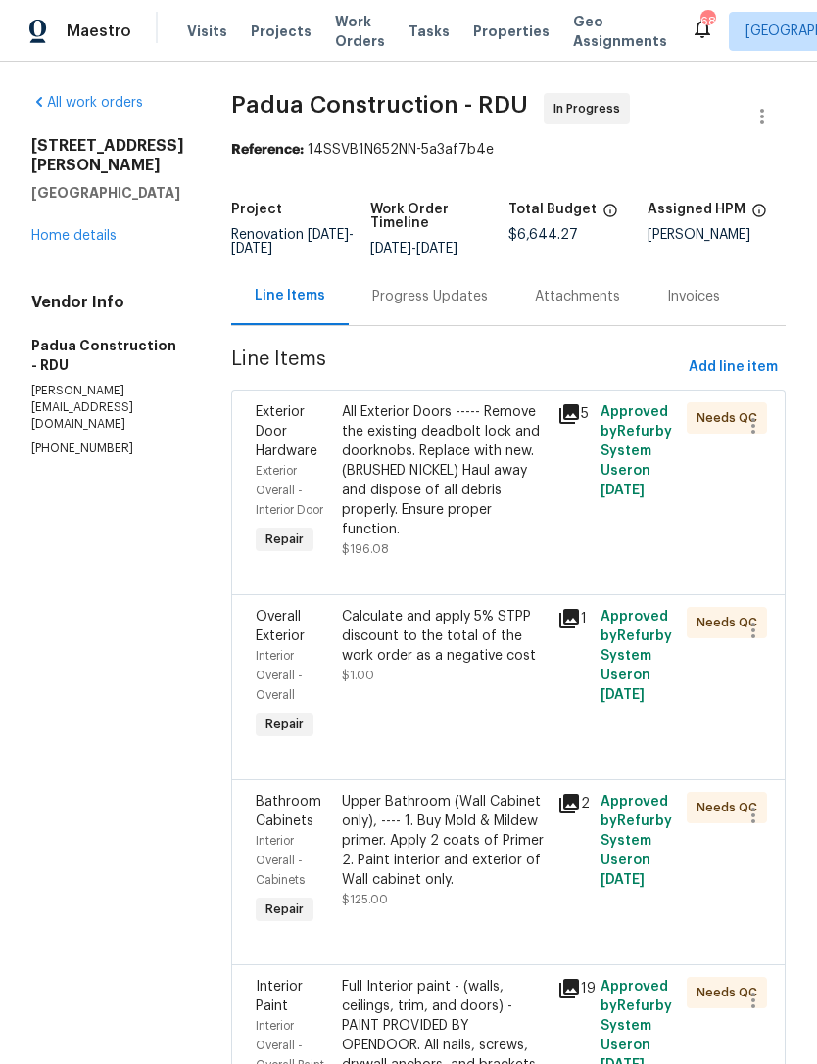
click at [399, 279] on div "Progress Updates" at bounding box center [430, 296] width 163 height 58
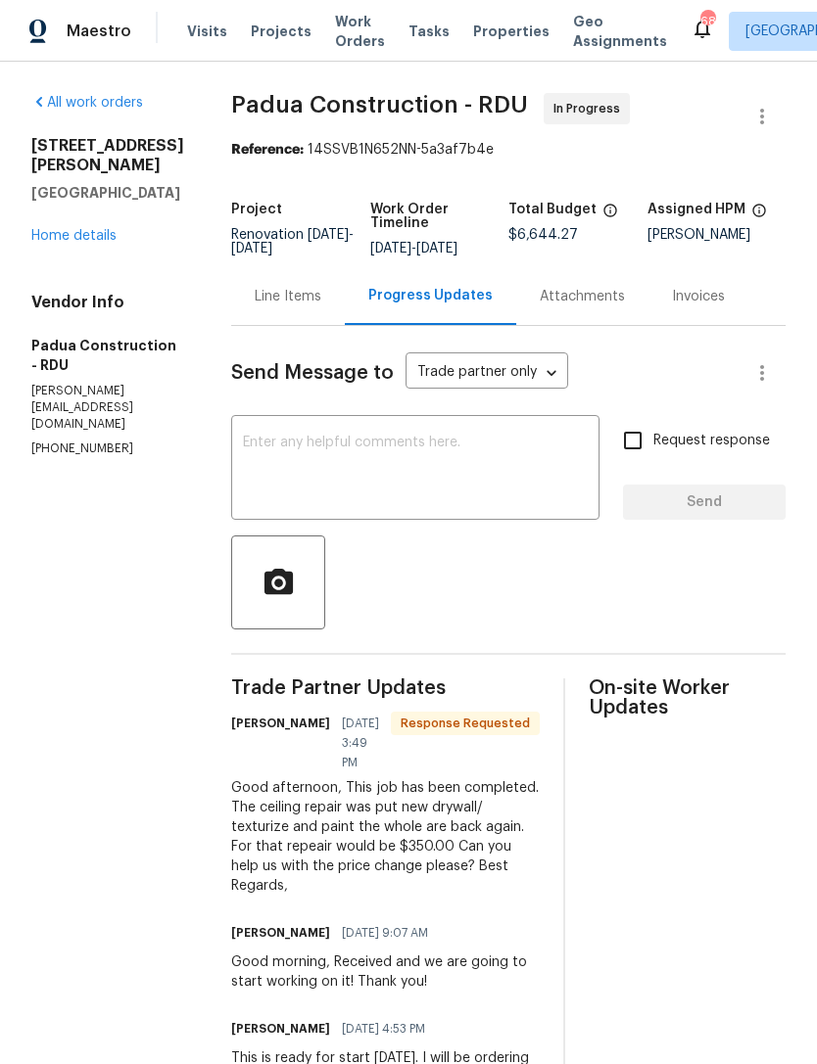
click at [400, 499] on textarea at bounding box center [415, 470] width 345 height 69
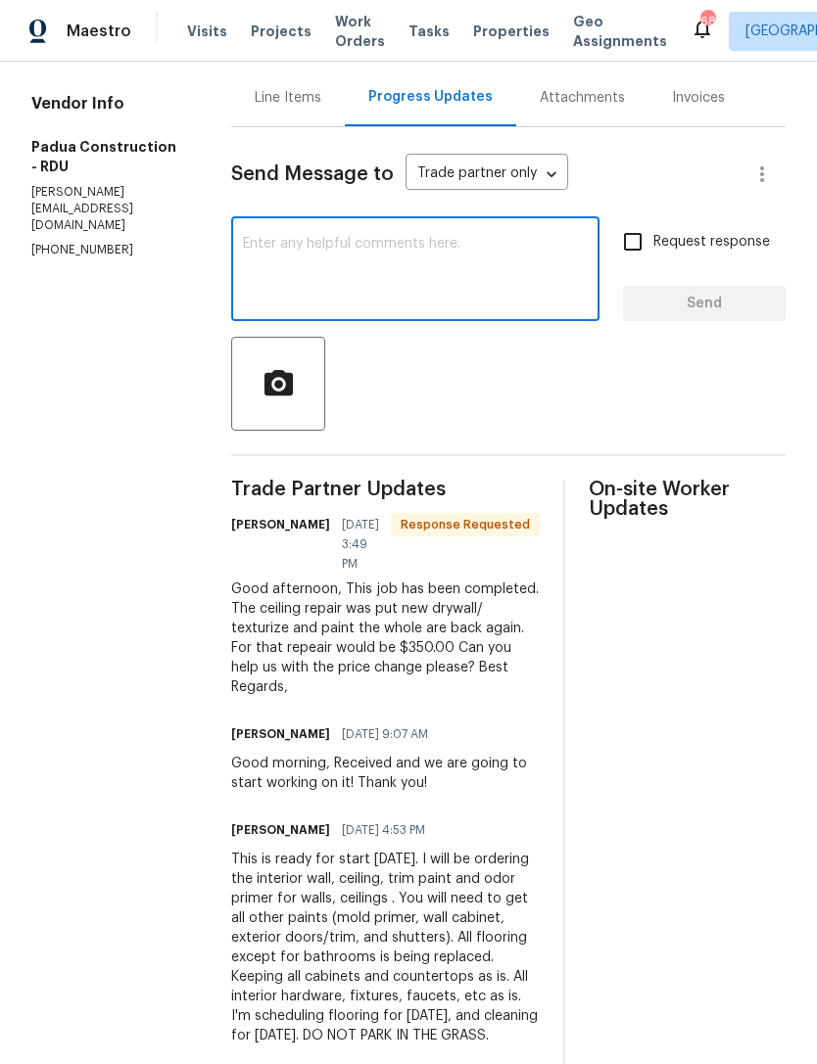
scroll to position [197, 0]
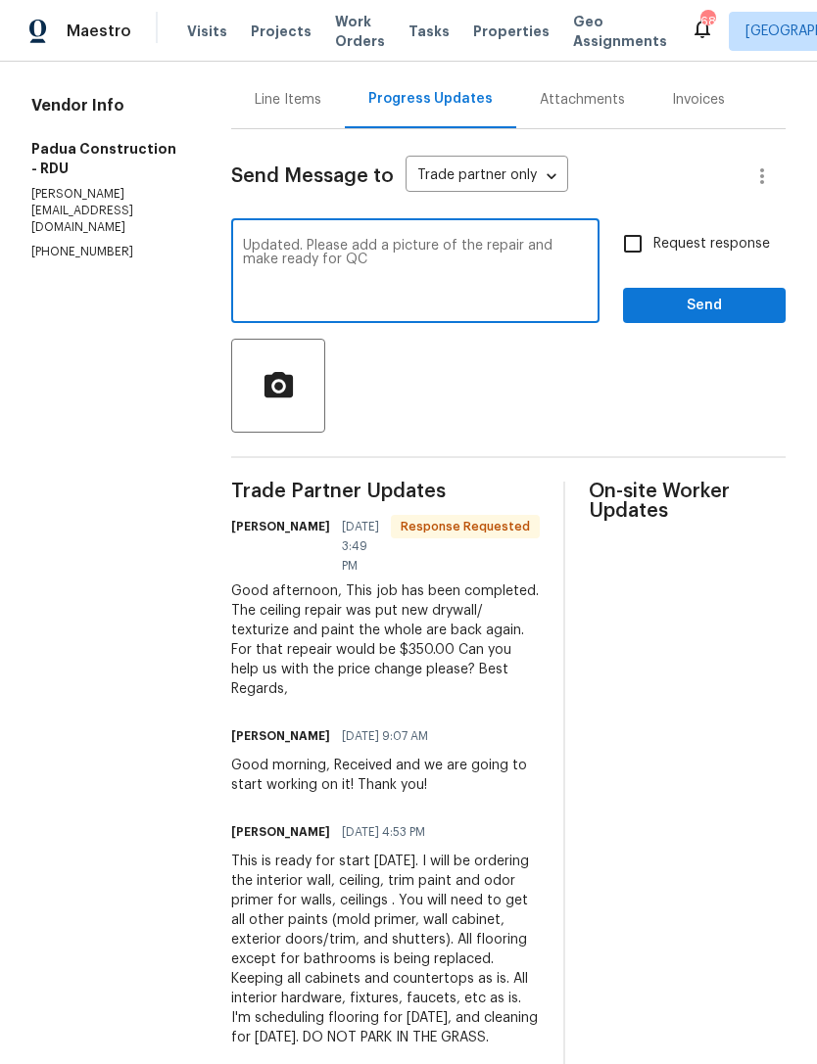
type textarea "Updated. Please add a picture of the repair and make ready for QC"
click at [707, 300] on span "Send" at bounding box center [703, 306] width 131 height 24
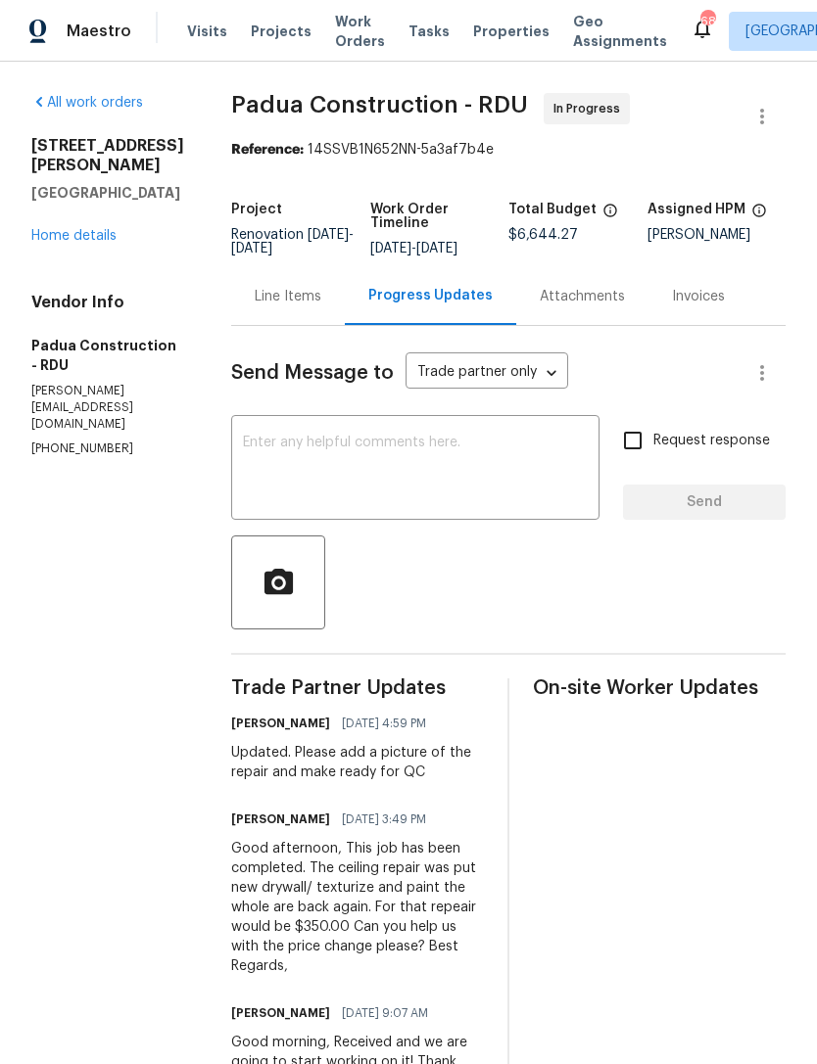
click at [73, 243] on link "Home details" at bounding box center [73, 236] width 85 height 14
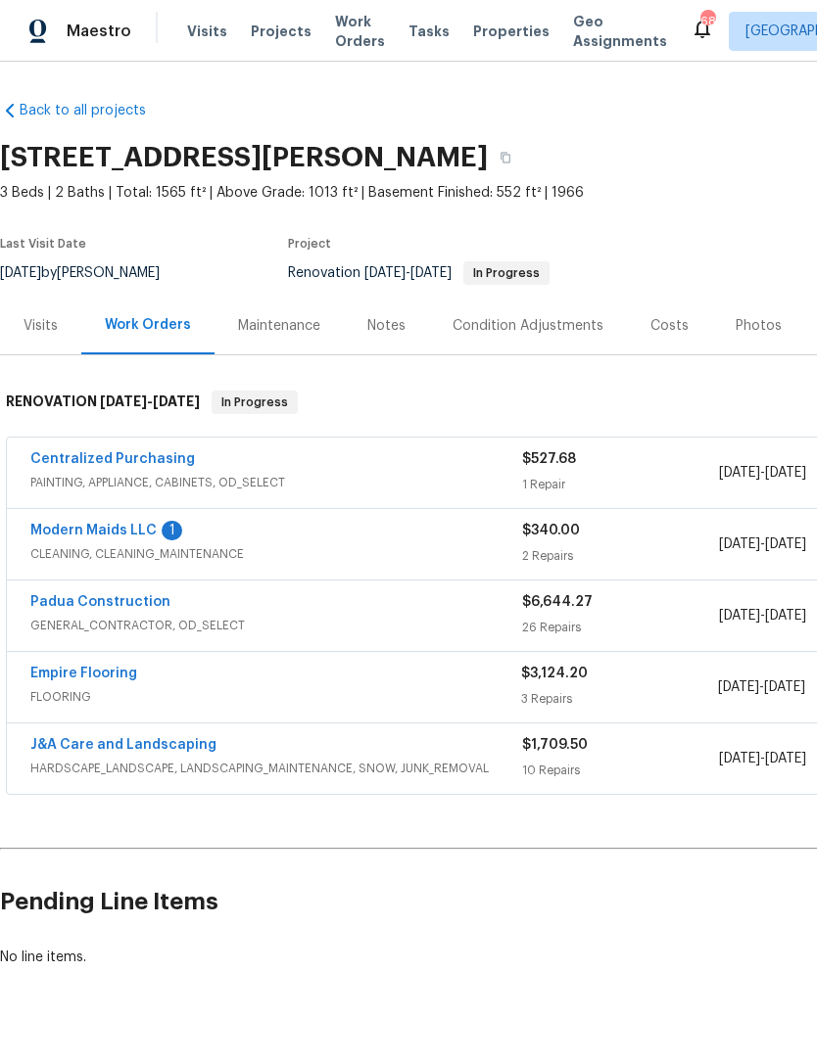
click at [147, 524] on link "Modern Maids LLC" at bounding box center [93, 531] width 126 height 14
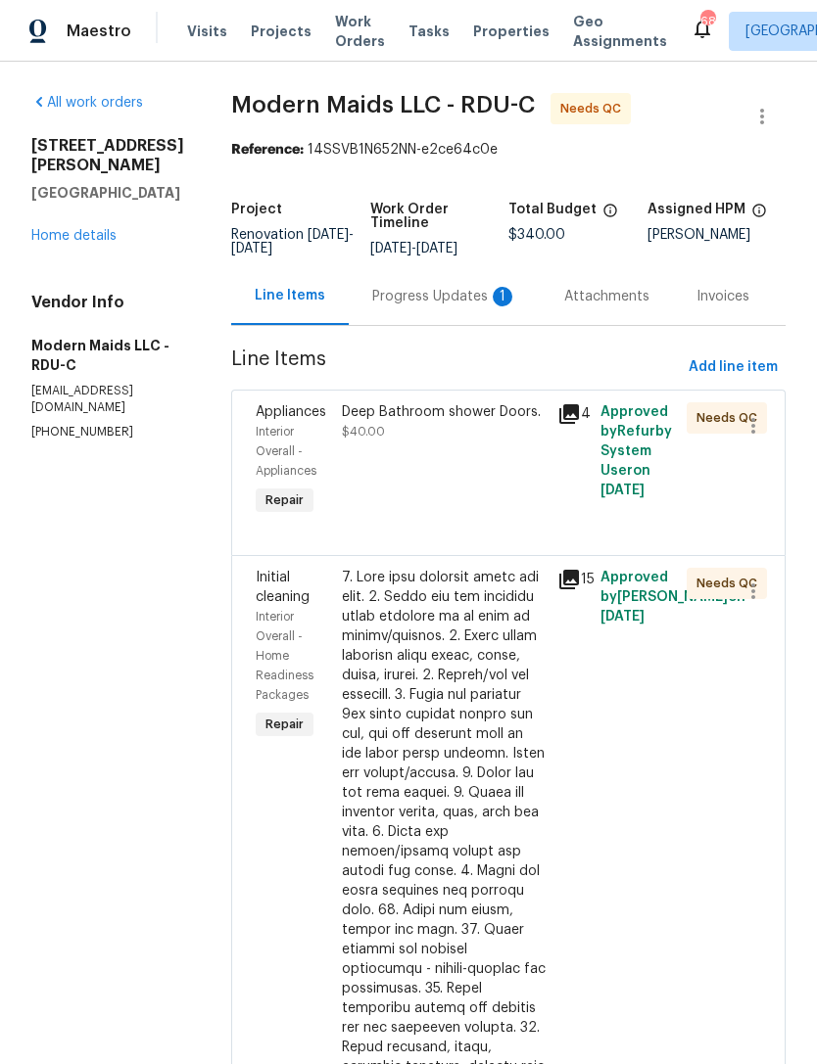
click at [474, 307] on div "Progress Updates 1" at bounding box center [444, 297] width 145 height 20
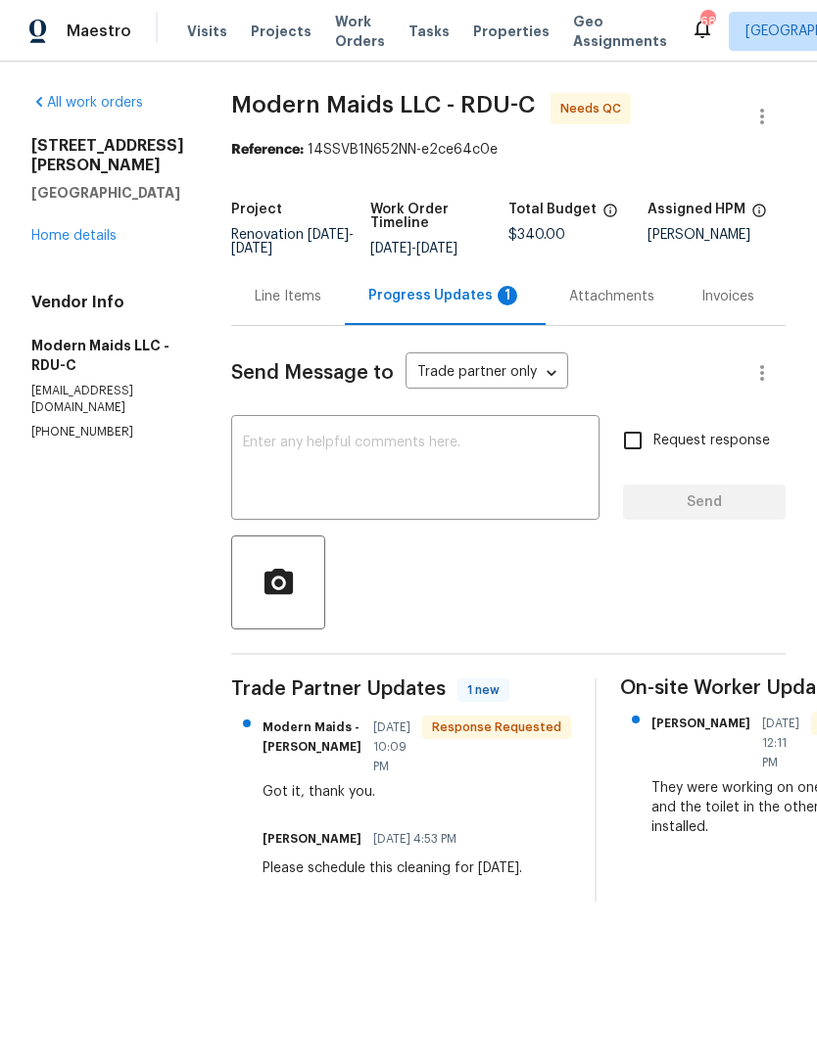
click at [424, 460] on textarea at bounding box center [415, 470] width 345 height 69
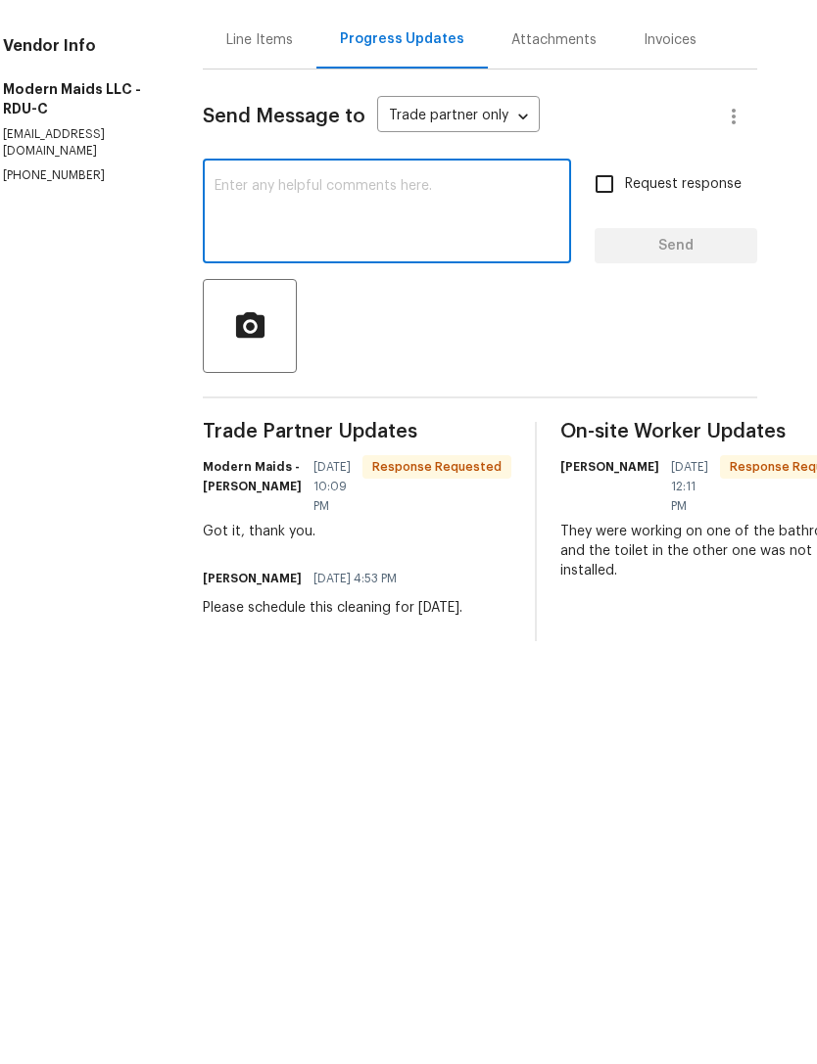
scroll to position [0, 27]
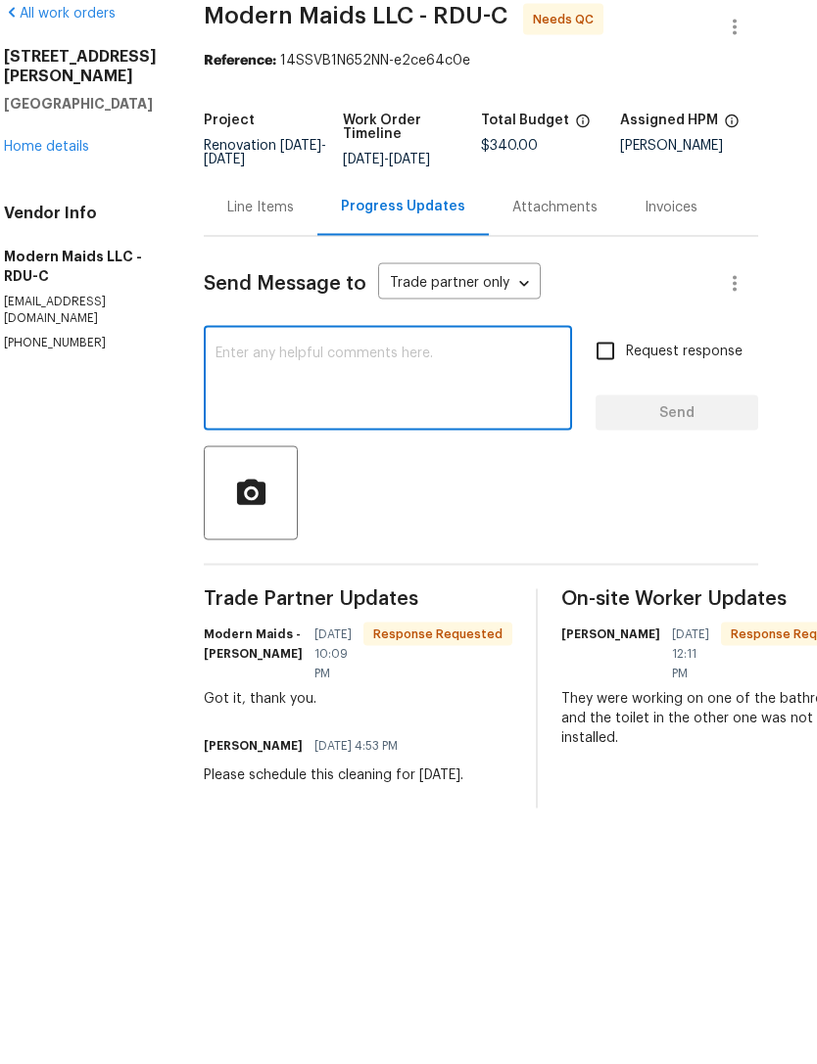
click at [286, 287] on div "Line Items" at bounding box center [260, 297] width 67 height 20
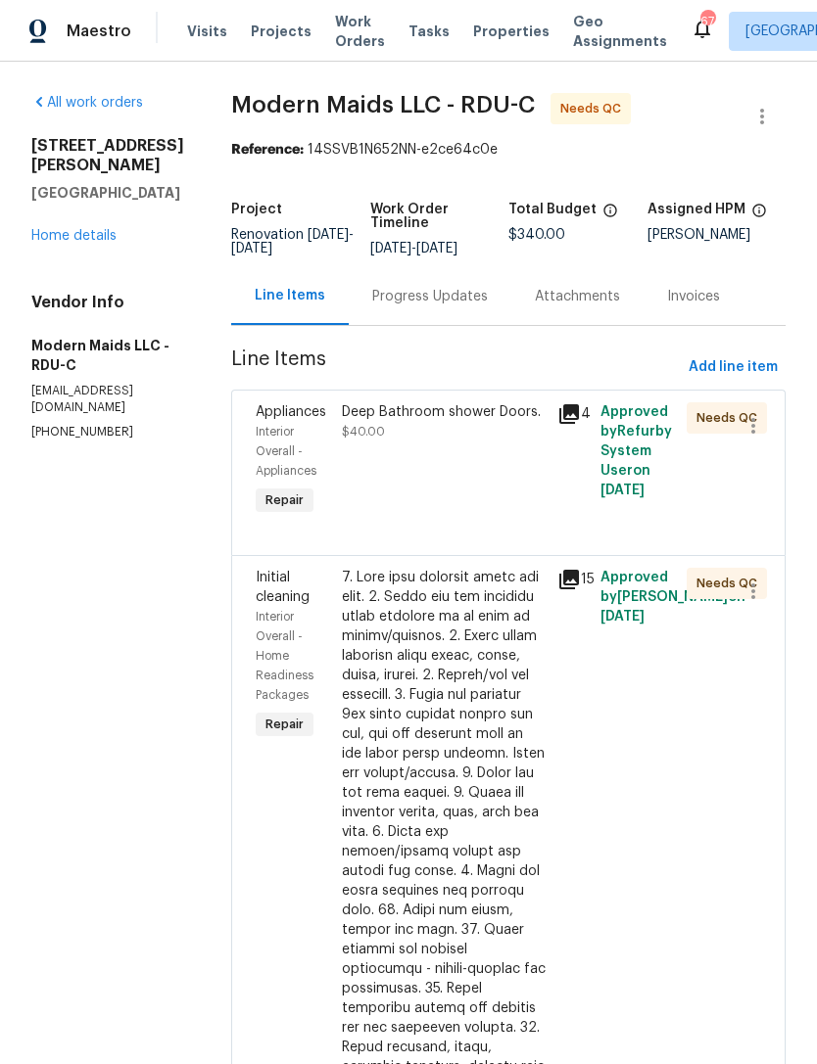
click at [488, 481] on div "Deep Bathroom shower Doors. $40.00" at bounding box center [443, 461] width 215 height 129
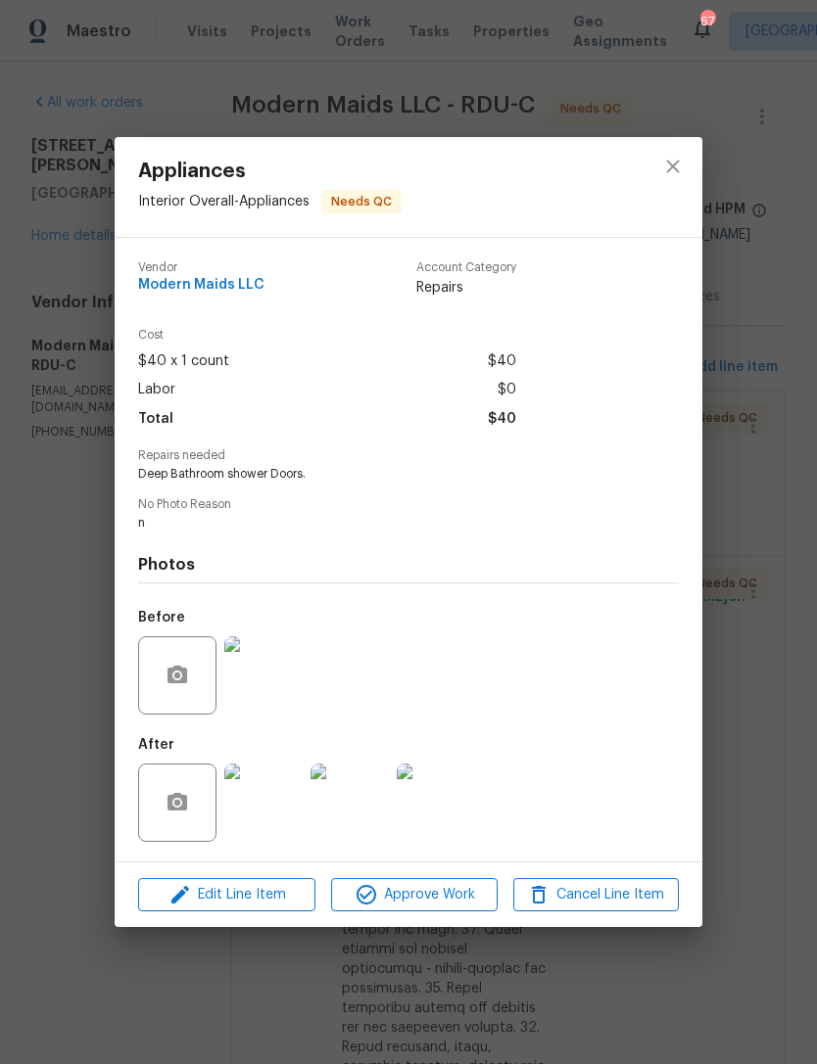
click at [274, 804] on img at bounding box center [263, 803] width 78 height 78
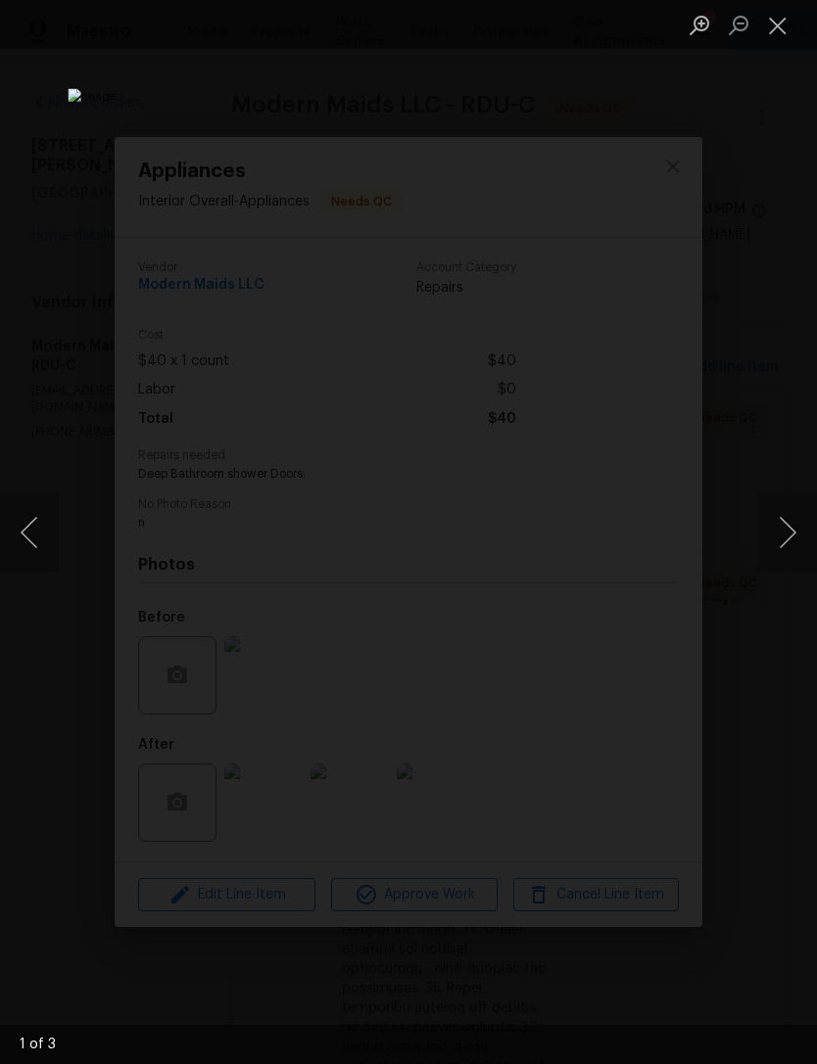
click at [777, 528] on button "Next image" at bounding box center [787, 533] width 59 height 78
click at [787, 514] on button "Next image" at bounding box center [787, 533] width 59 height 78
click at [785, 521] on button "Next image" at bounding box center [787, 533] width 59 height 78
click at [786, 19] on button "Close lightbox" at bounding box center [777, 25] width 39 height 34
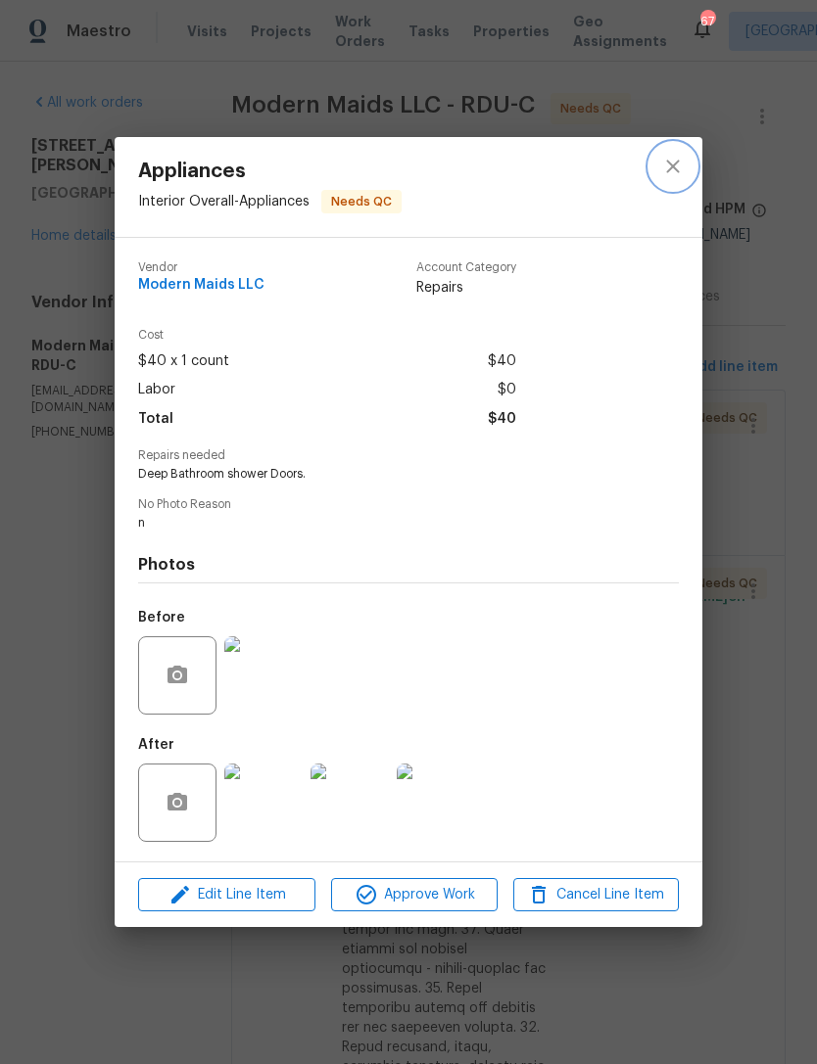
click at [673, 164] on icon "close" at bounding box center [672, 166] width 13 height 13
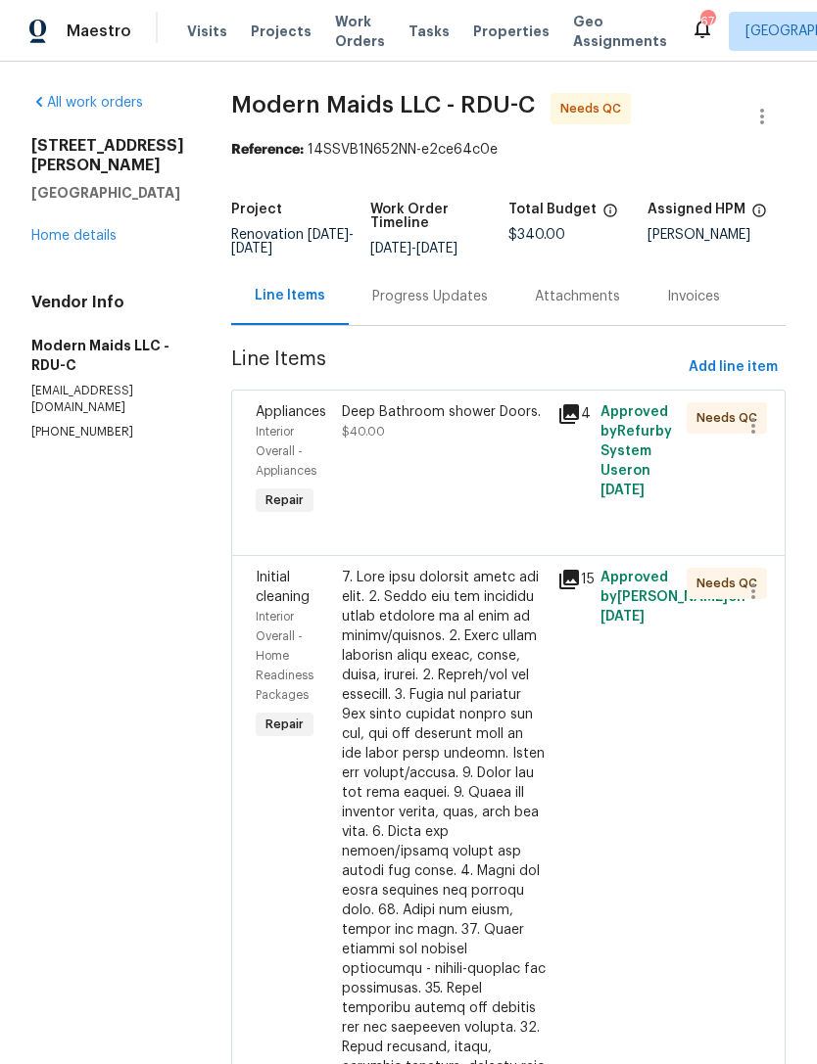
click at [458, 704] on div at bounding box center [444, 1038] width 204 height 940
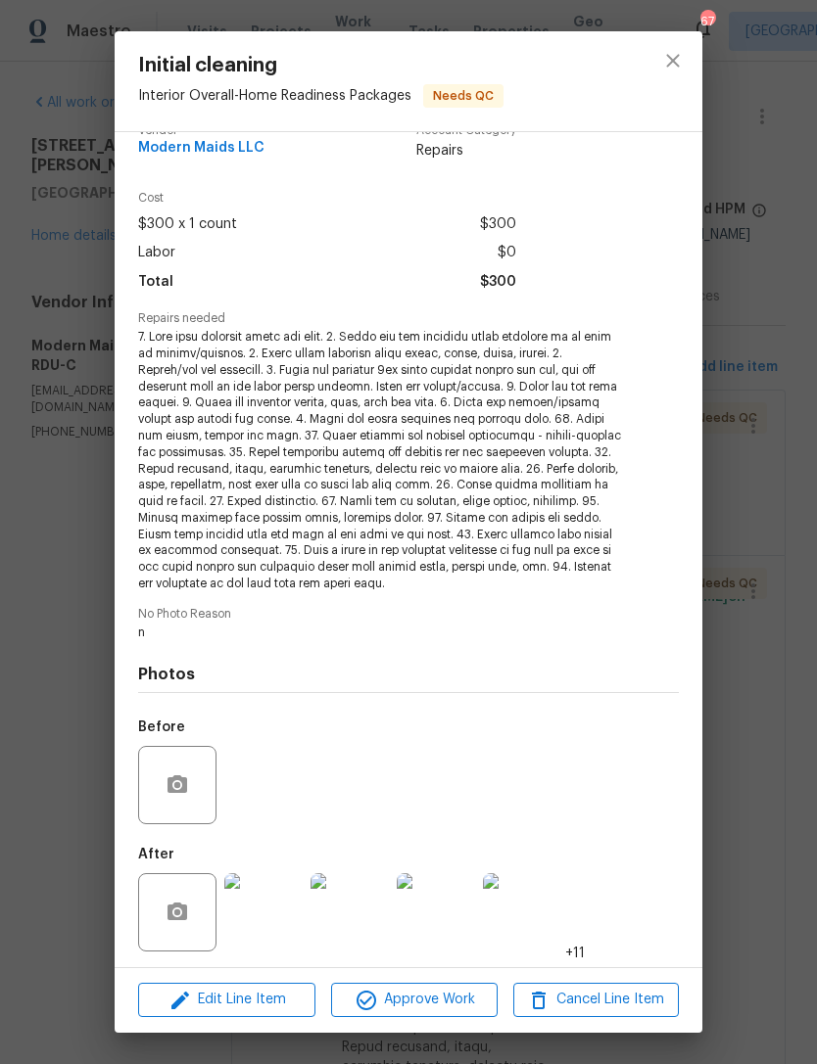
scroll to position [29, 0]
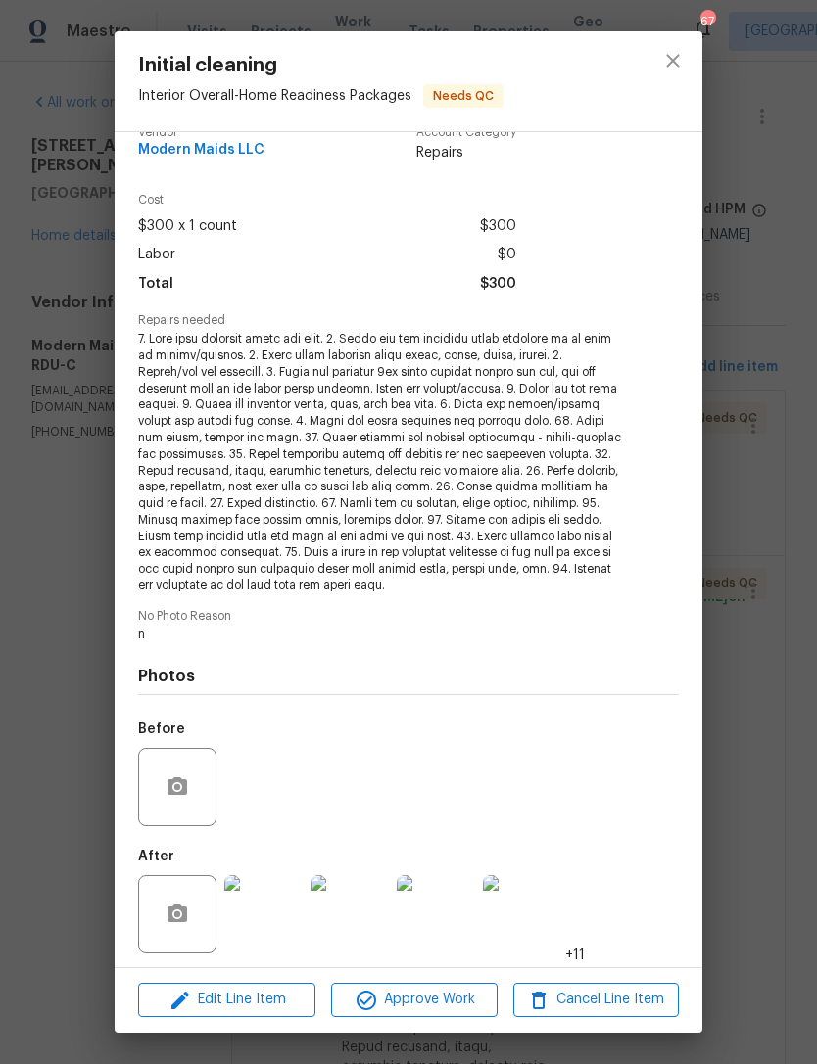
click at [267, 899] on img at bounding box center [263, 914] width 78 height 78
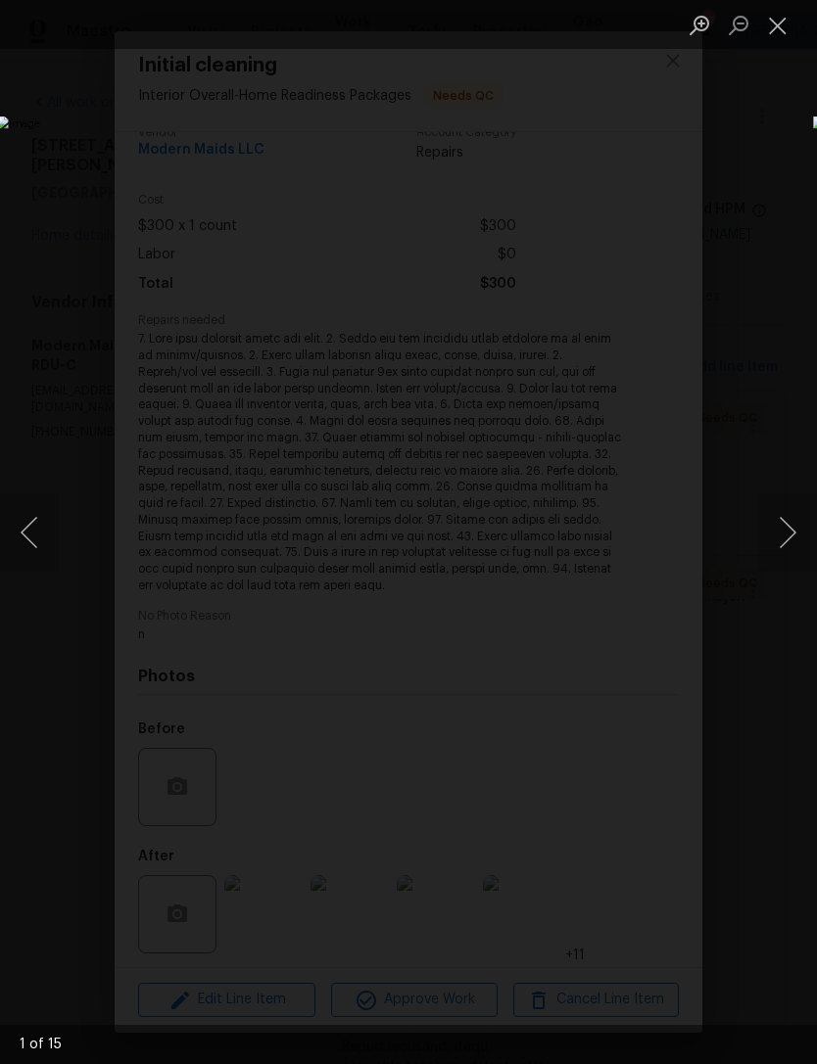
click at [805, 521] on button "Next image" at bounding box center [787, 533] width 59 height 78
click at [795, 524] on button "Next image" at bounding box center [787, 533] width 59 height 78
click at [794, 524] on button "Next image" at bounding box center [787, 533] width 59 height 78
click at [795, 523] on button "Next image" at bounding box center [787, 533] width 59 height 78
click at [799, 523] on button "Next image" at bounding box center [787, 533] width 59 height 78
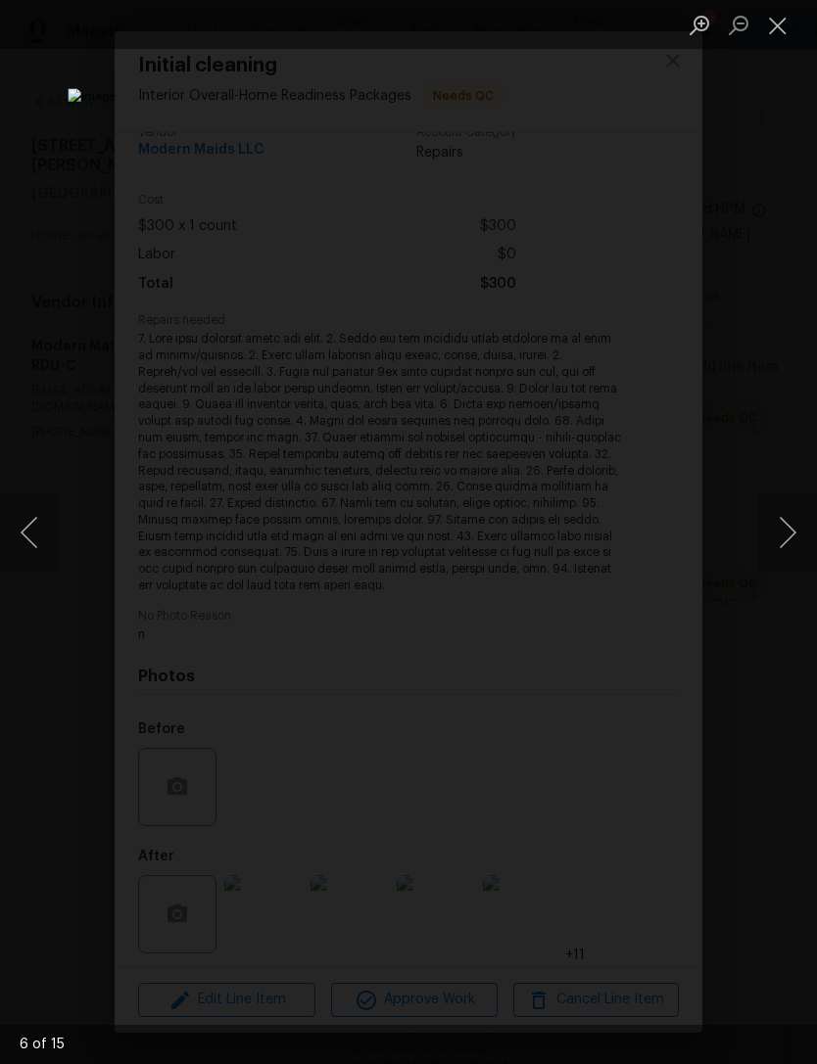
click at [796, 523] on button "Next image" at bounding box center [787, 533] width 59 height 78
click at [798, 519] on button "Next image" at bounding box center [787, 533] width 59 height 78
click at [24, 542] on button "Previous image" at bounding box center [29, 533] width 59 height 78
click at [776, 506] on button "Next image" at bounding box center [787, 533] width 59 height 78
click at [774, 511] on button "Next image" at bounding box center [787, 533] width 59 height 78
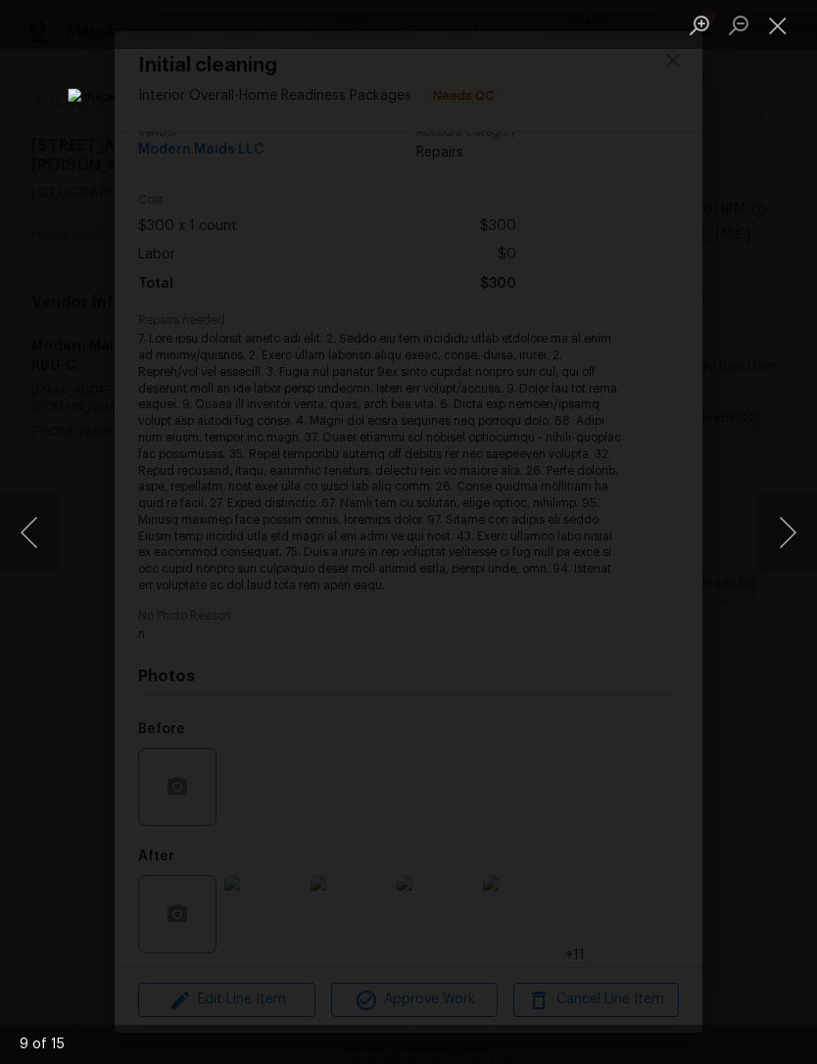
click at [773, 514] on button "Next image" at bounding box center [787, 533] width 59 height 78
click at [766, 509] on button "Next image" at bounding box center [787, 533] width 59 height 78
click at [781, 525] on button "Next image" at bounding box center [787, 533] width 59 height 78
click at [796, 516] on button "Next image" at bounding box center [787, 533] width 59 height 78
click at [797, 523] on button "Next image" at bounding box center [787, 533] width 59 height 78
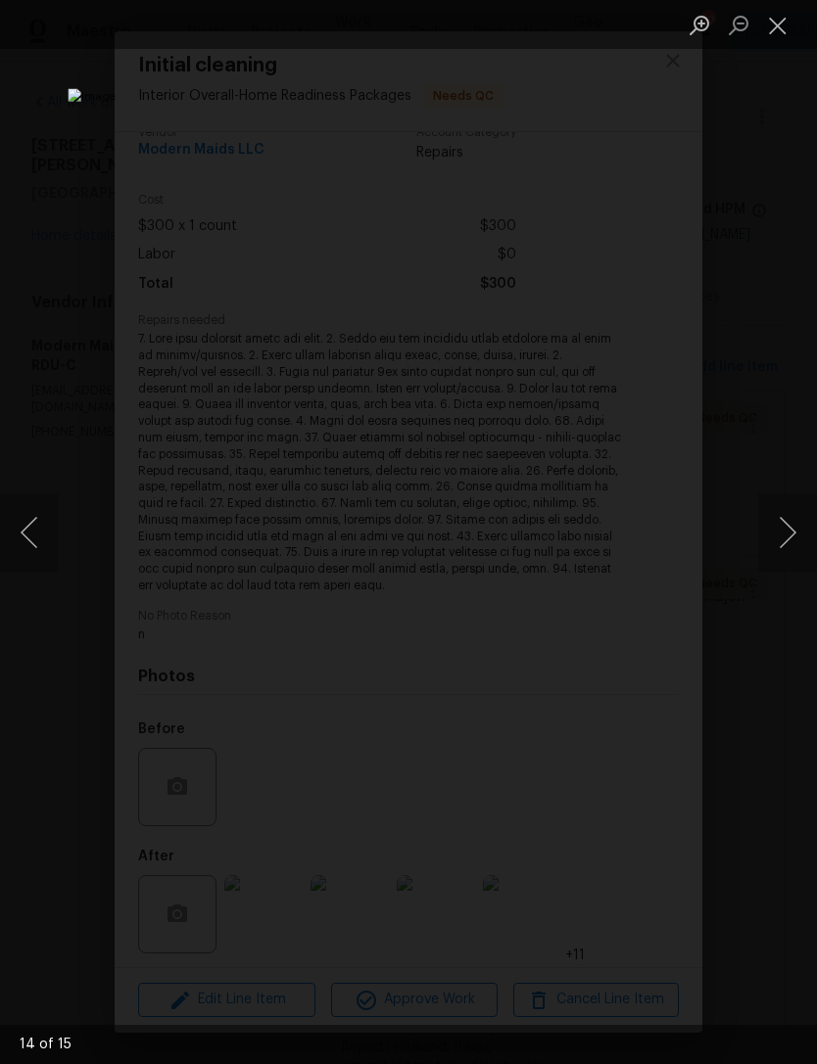
click at [796, 520] on button "Next image" at bounding box center [787, 533] width 59 height 78
click at [804, 518] on button "Next image" at bounding box center [787, 533] width 59 height 78
click at [802, 516] on button "Next image" at bounding box center [787, 533] width 59 height 78
click at [797, 519] on button "Next image" at bounding box center [787, 533] width 59 height 78
click at [796, 518] on button "Next image" at bounding box center [787, 533] width 59 height 78
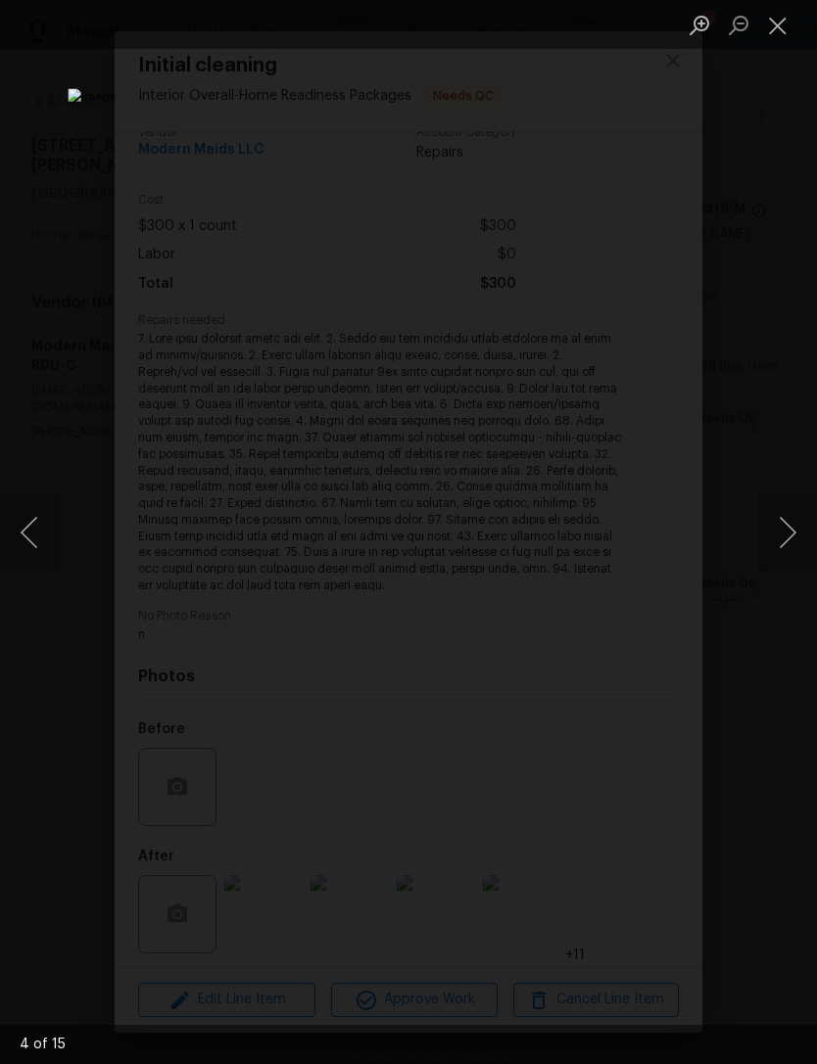
click at [797, 525] on button "Next image" at bounding box center [787, 533] width 59 height 78
click at [796, 524] on button "Next image" at bounding box center [787, 533] width 59 height 78
click at [798, 526] on button "Next image" at bounding box center [787, 533] width 59 height 78
click at [790, 36] on button "Close lightbox" at bounding box center [777, 25] width 39 height 34
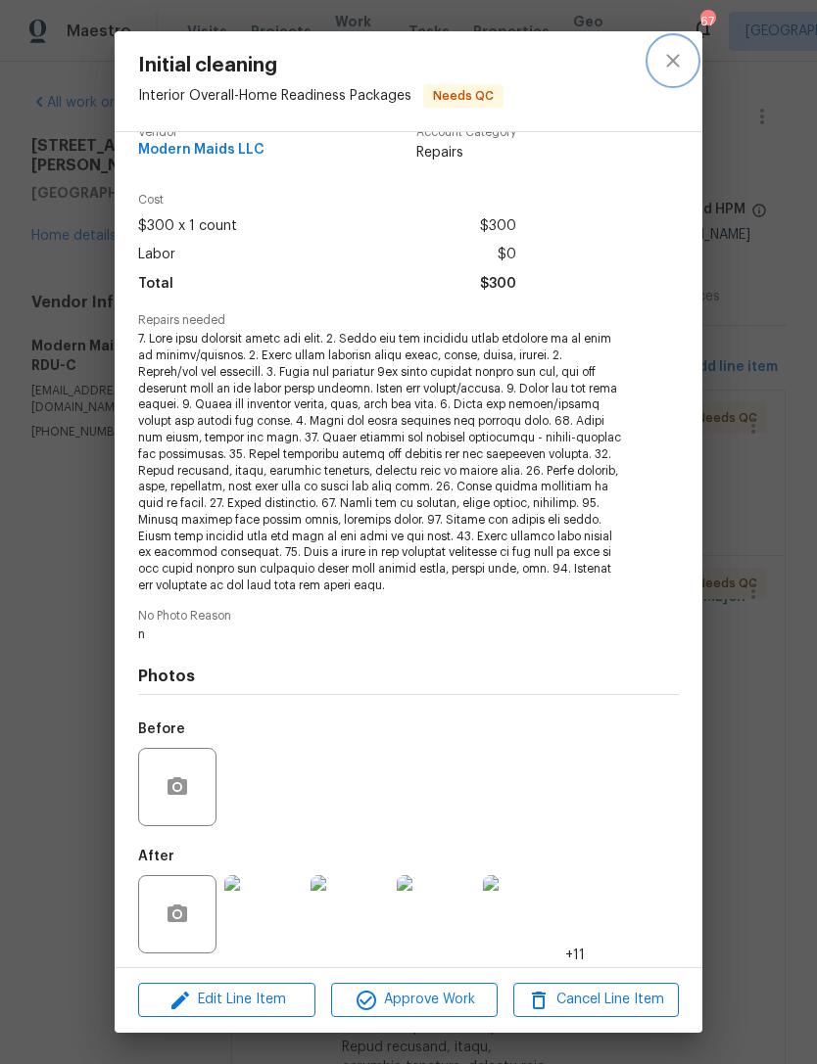
click at [673, 70] on icon "close" at bounding box center [673, 61] width 24 height 24
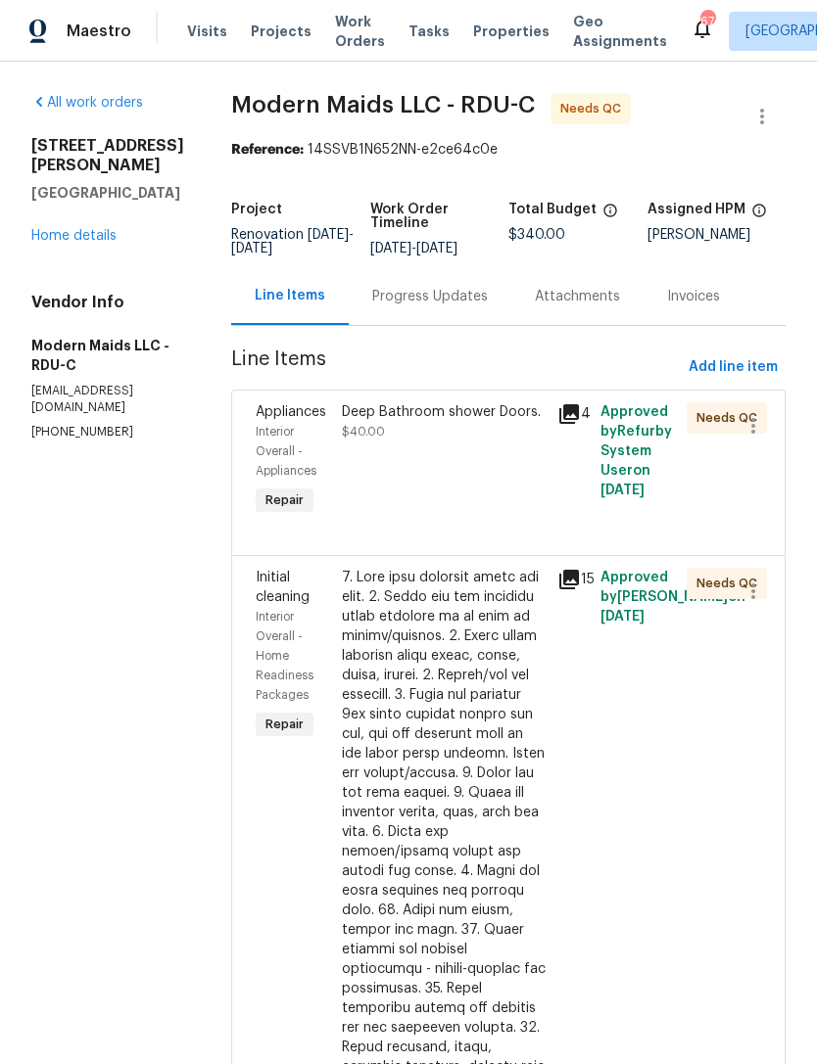
click at [80, 229] on link "Home details" at bounding box center [73, 236] width 85 height 14
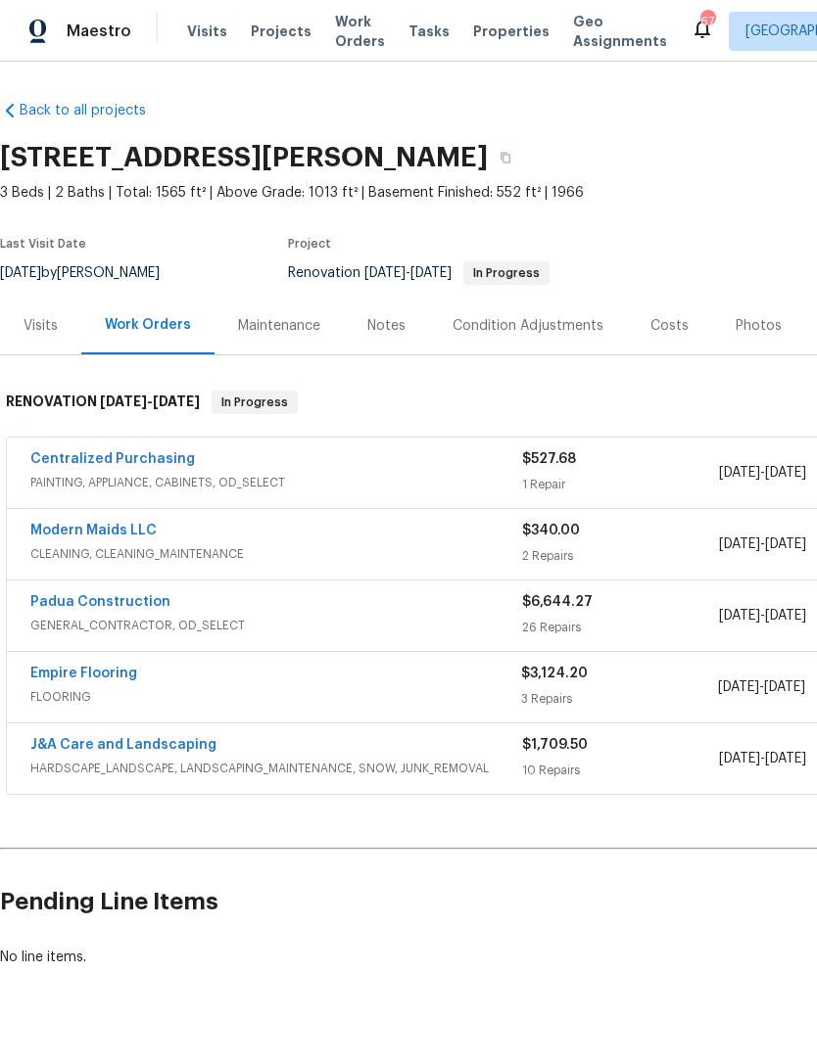
click at [118, 667] on link "Empire Flooring" at bounding box center [83, 674] width 107 height 14
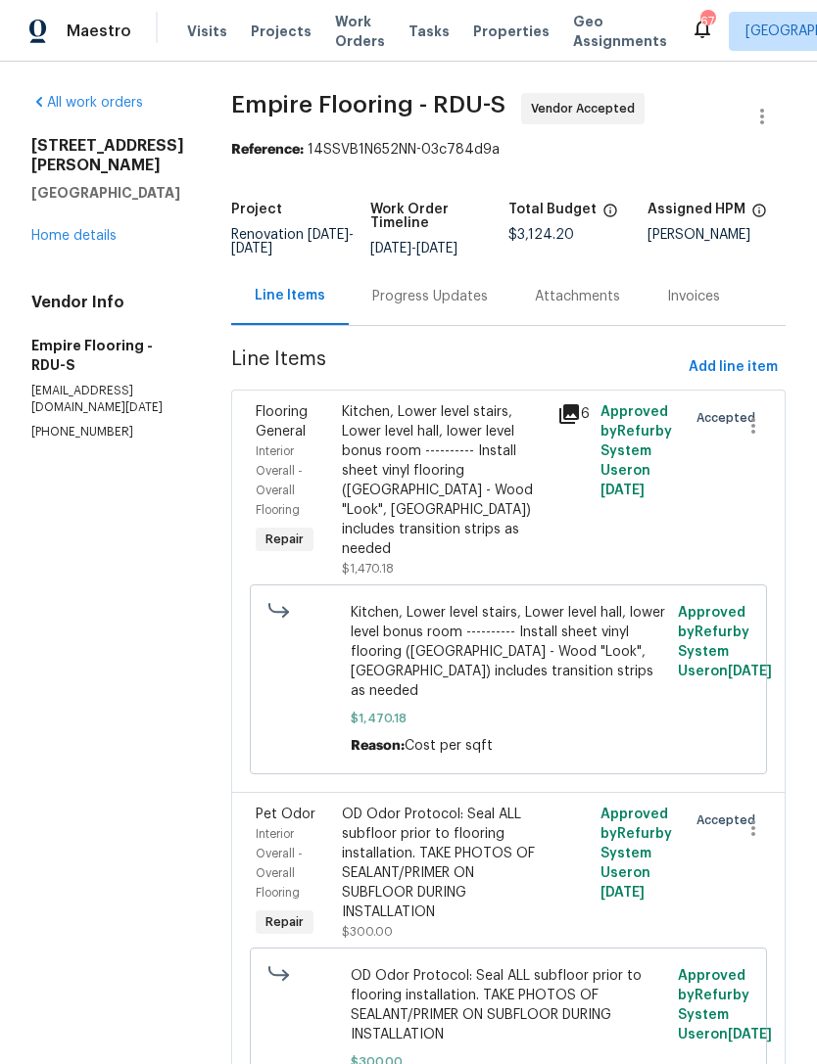
click at [431, 304] on div "Progress Updates" at bounding box center [430, 297] width 116 height 20
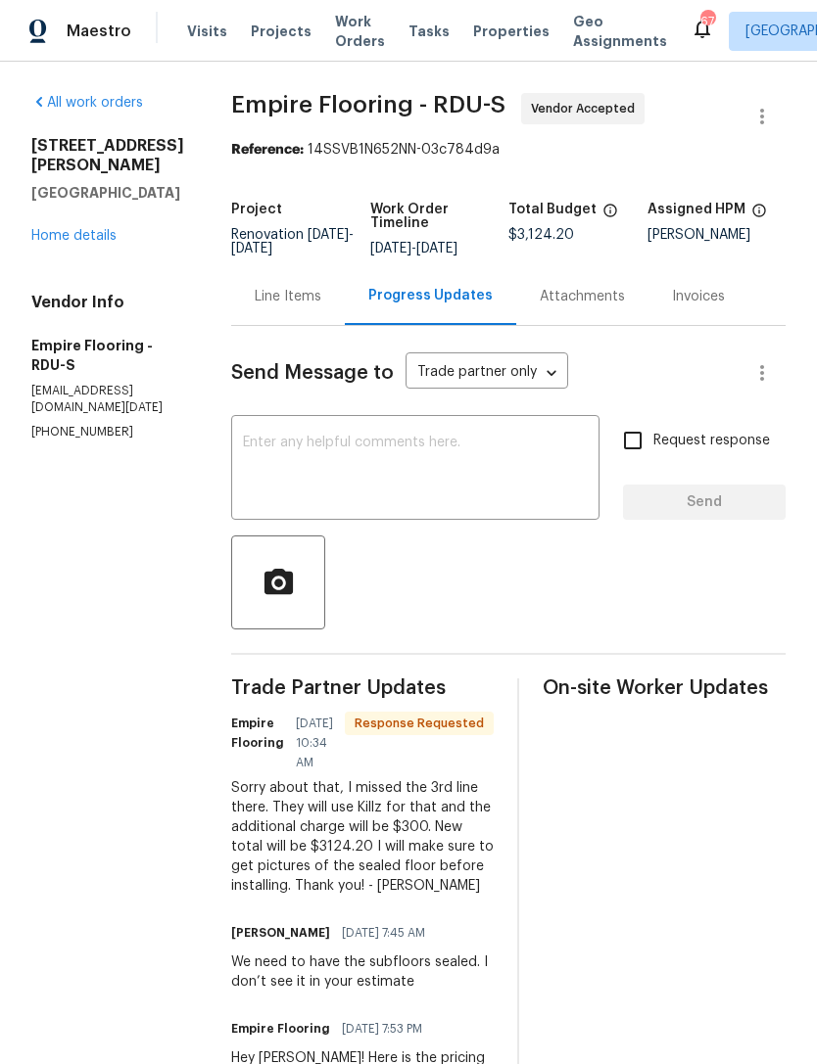
click at [451, 450] on textarea at bounding box center [415, 470] width 345 height 69
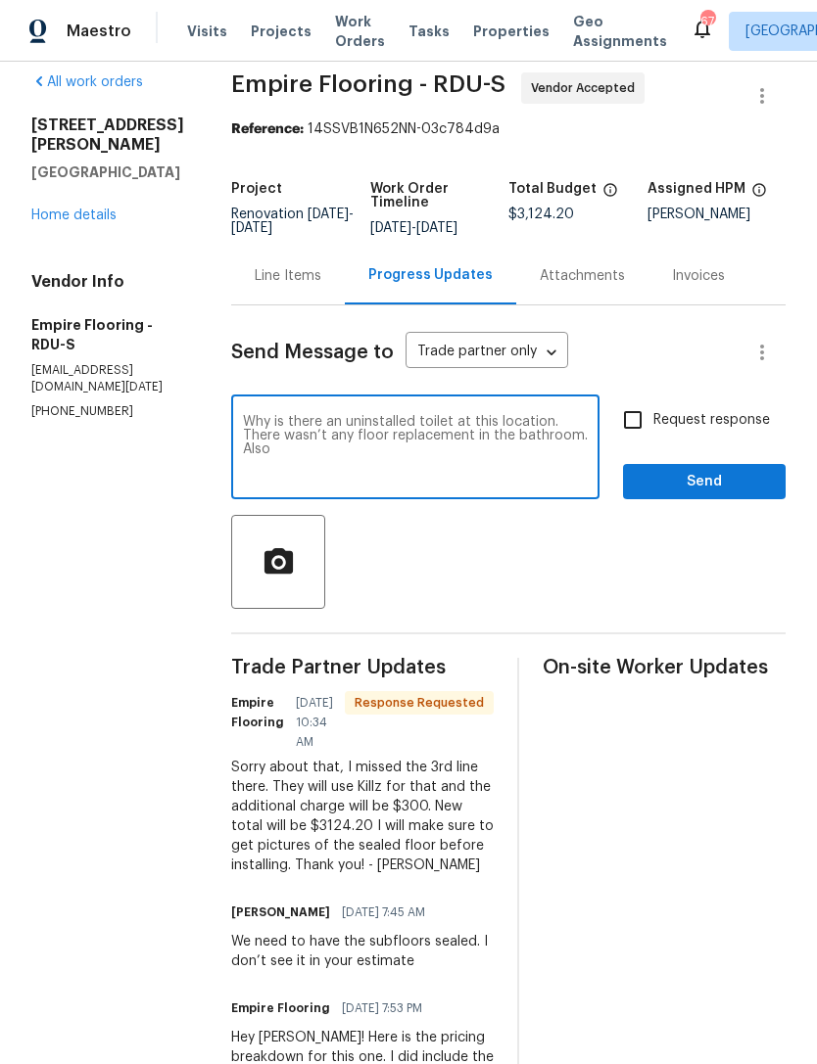
scroll to position [16, 0]
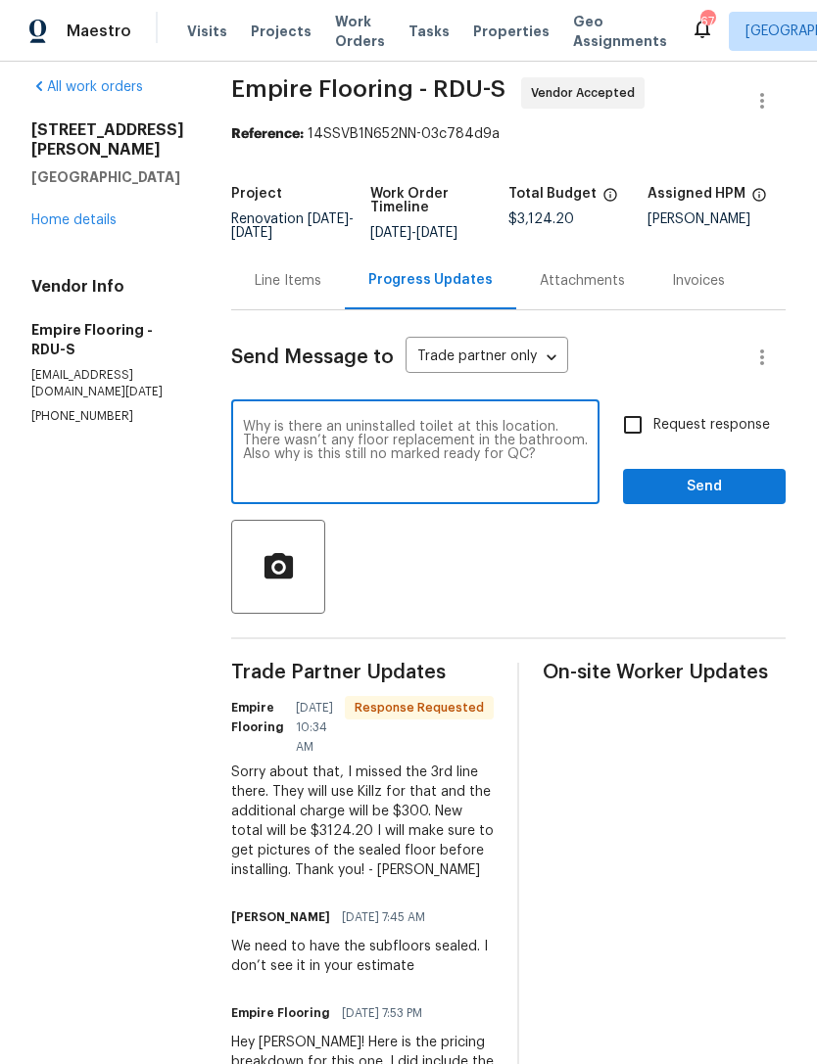
click at [577, 426] on textarea "Why is there an uninstalled toilet at this location. There wasn’t any floor rep…" at bounding box center [415, 454] width 345 height 69
click at [475, 457] on textarea "Why is there an uninstalled toilet at this location? There wasn’t any floor rep…" at bounding box center [415, 454] width 345 height 69
type textarea "Why is there an uninstalled toilet at this location? There wasn’t any floor rep…"
click at [629, 422] on input "Request response" at bounding box center [632, 424] width 41 height 41
checkbox input "true"
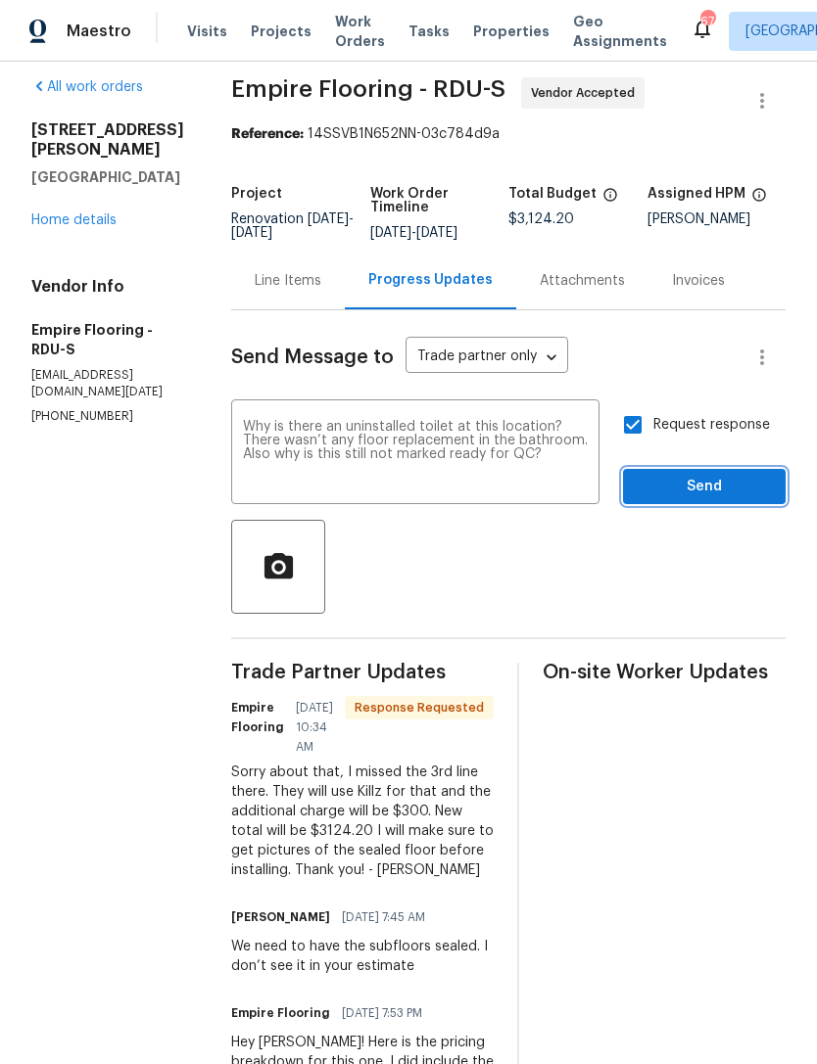
click at [706, 496] on span "Send" at bounding box center [703, 487] width 131 height 24
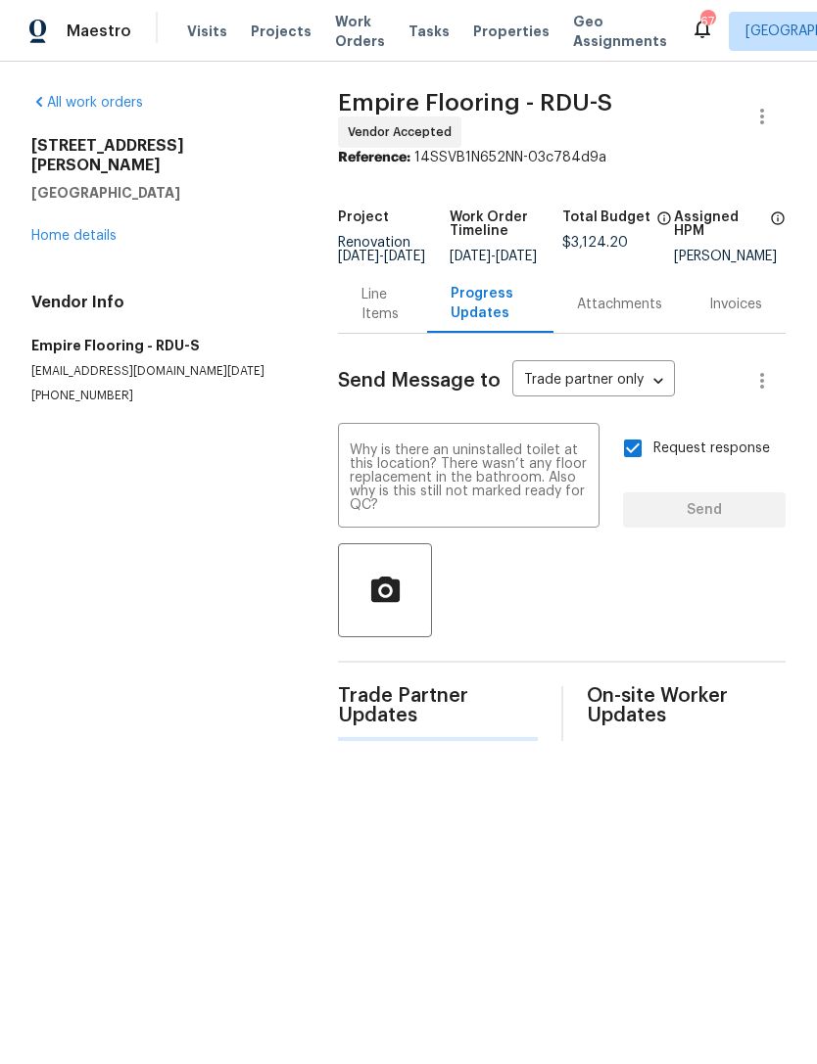
scroll to position [0, 0]
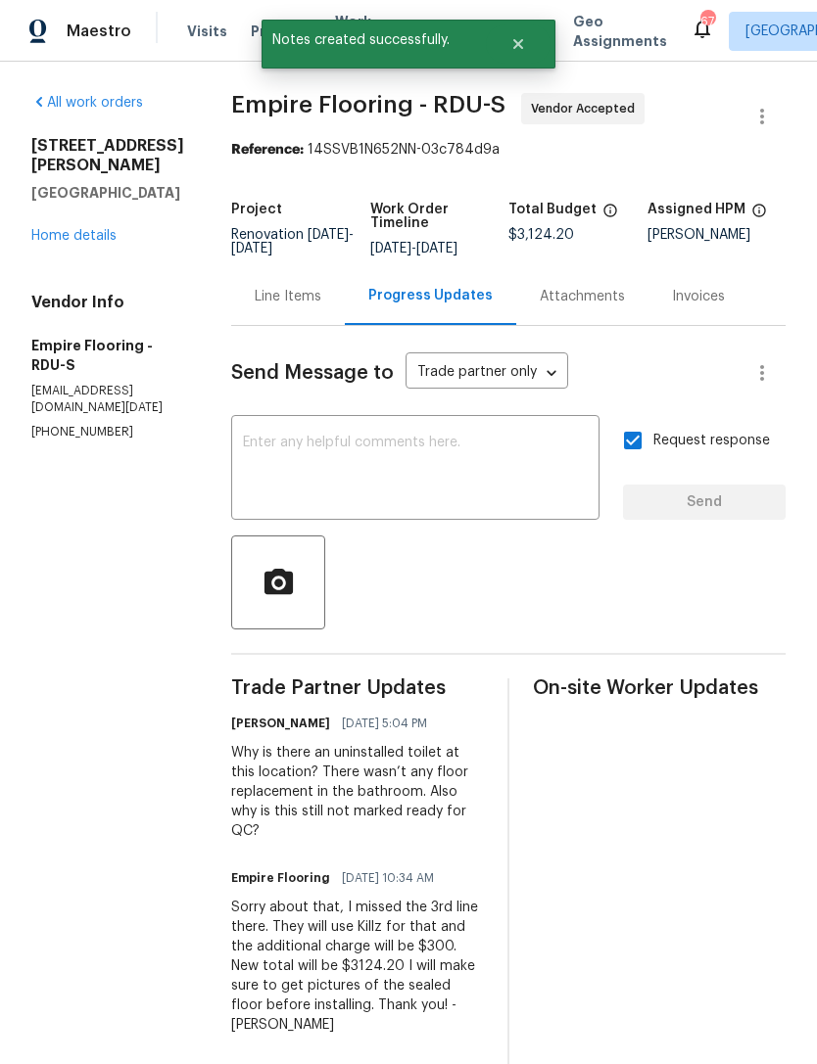
click at [75, 229] on link "Home details" at bounding box center [73, 236] width 85 height 14
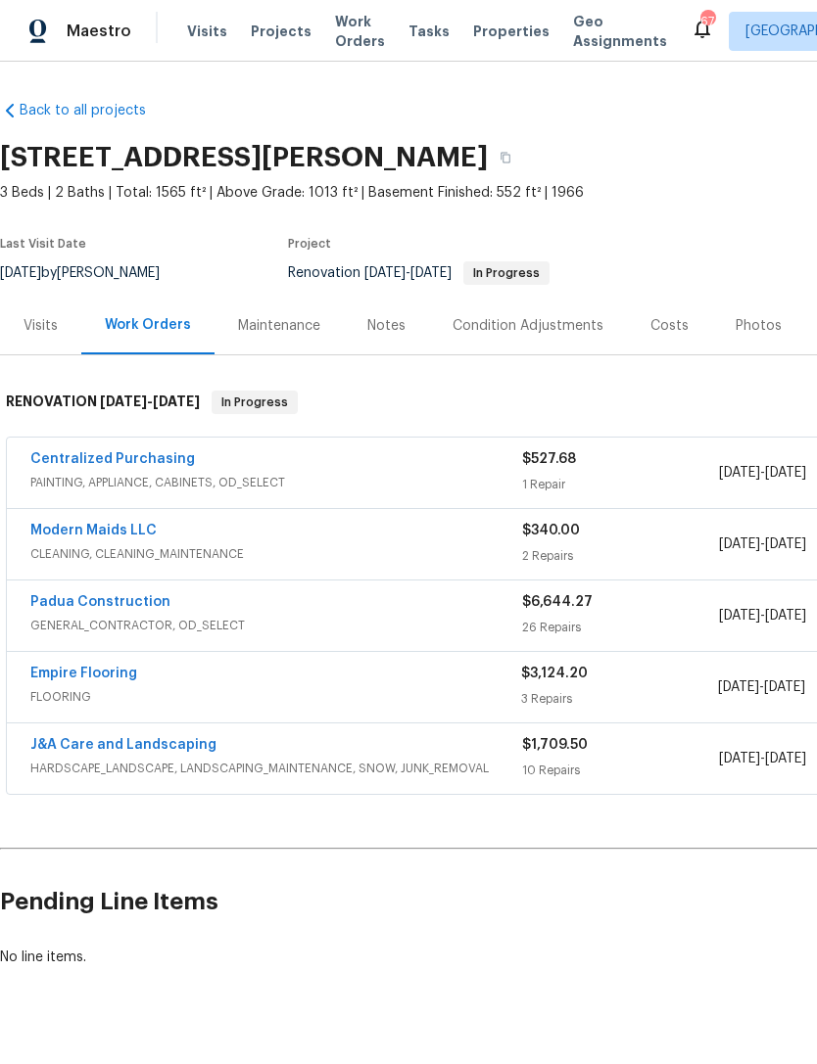
click at [128, 595] on link "Padua Construction" at bounding box center [100, 602] width 140 height 14
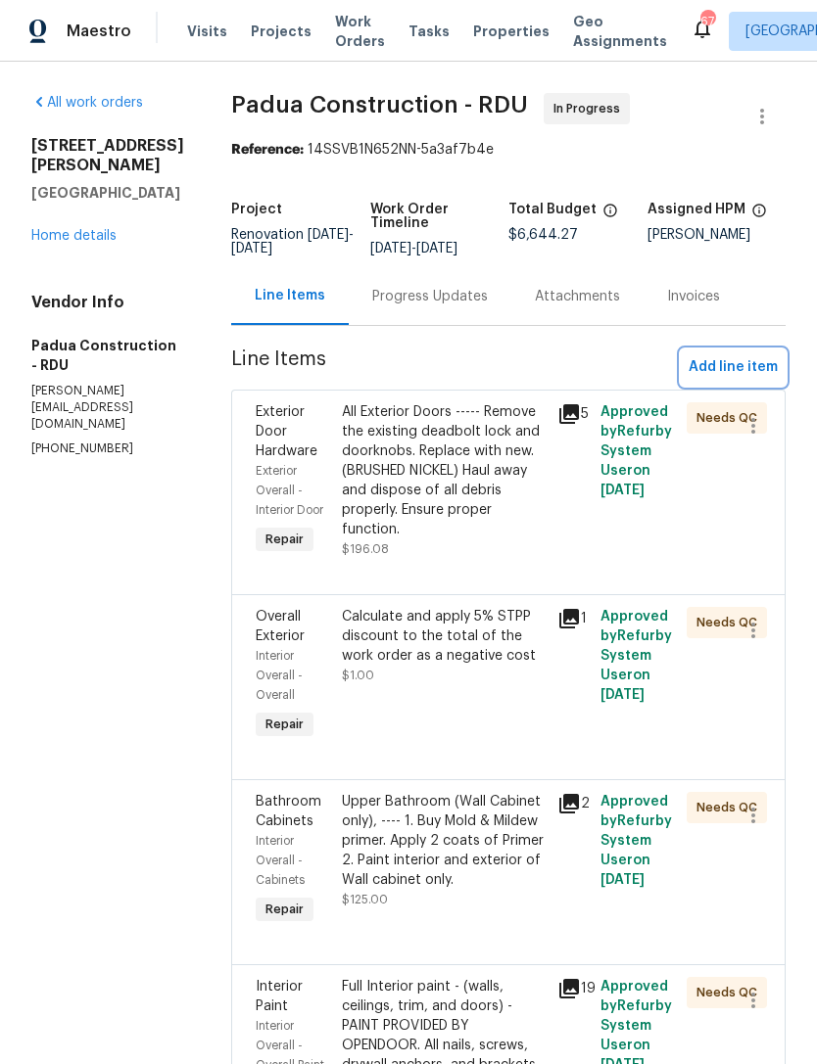
click at [733, 371] on span "Add line item" at bounding box center [732, 367] width 89 height 24
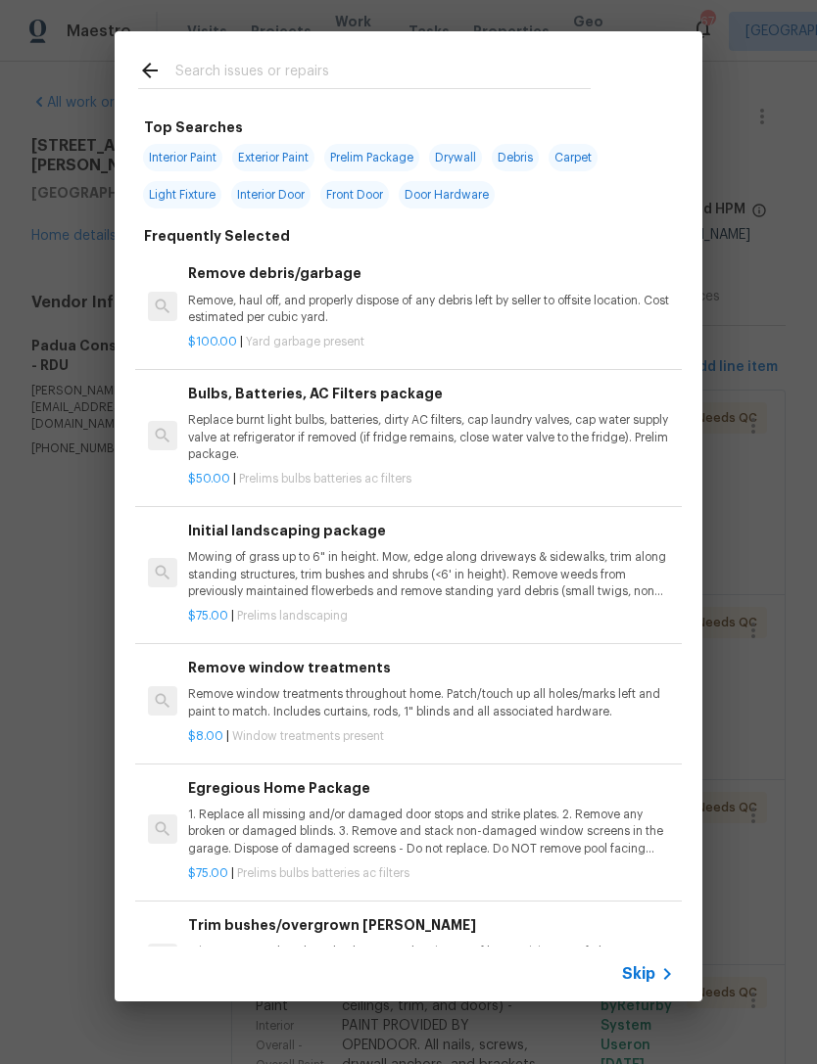
click at [257, 73] on input "text" at bounding box center [382, 73] width 415 height 29
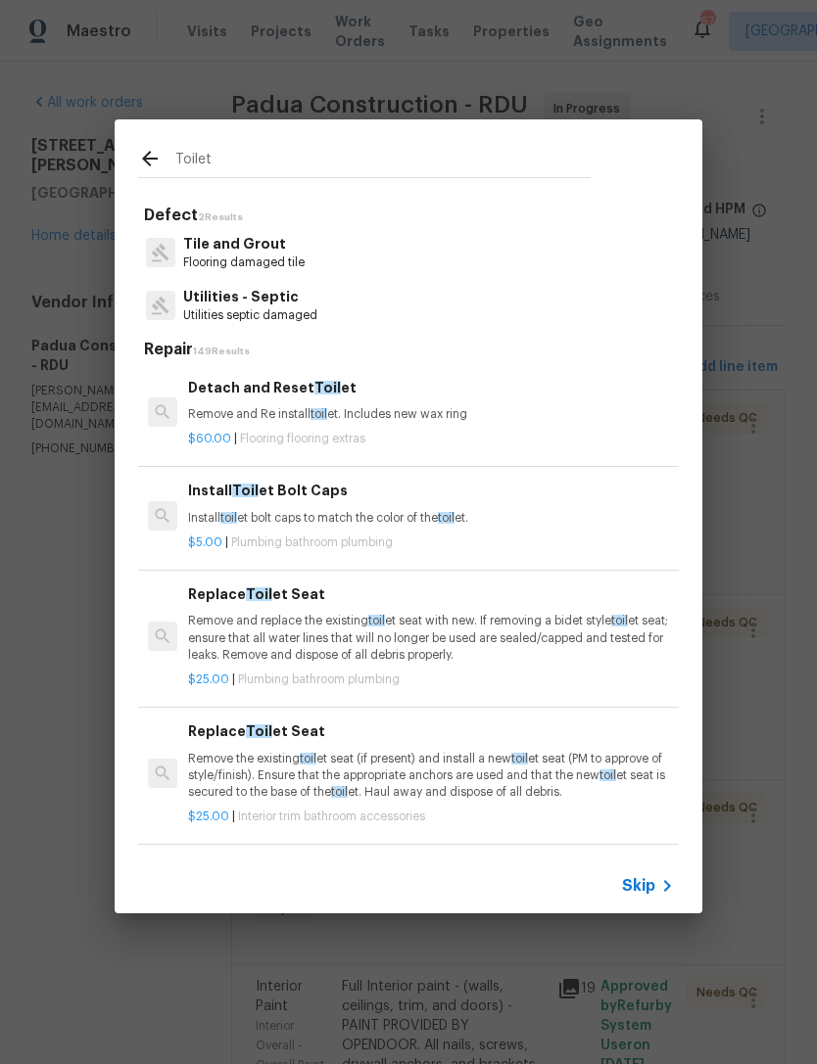
type input "Toilet"
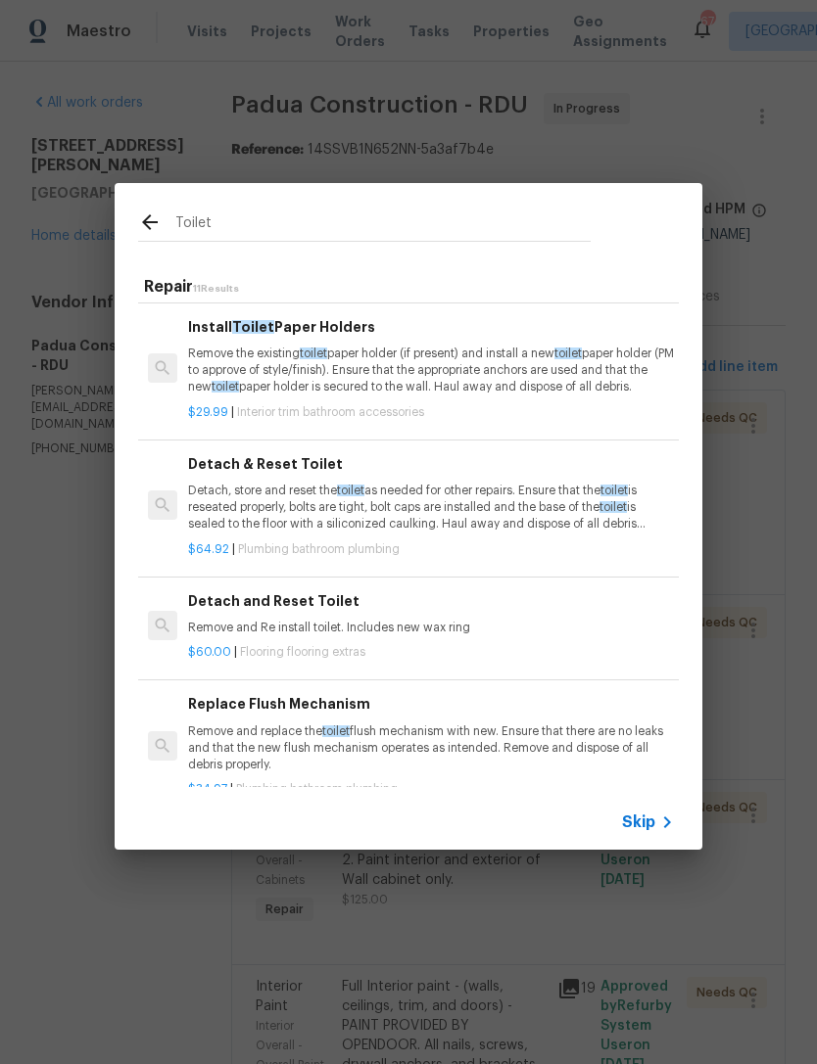
scroll to position [785, 0]
click at [353, 621] on p "Remove and Re install toilet. Includes new wax ring" at bounding box center [431, 629] width 486 height 17
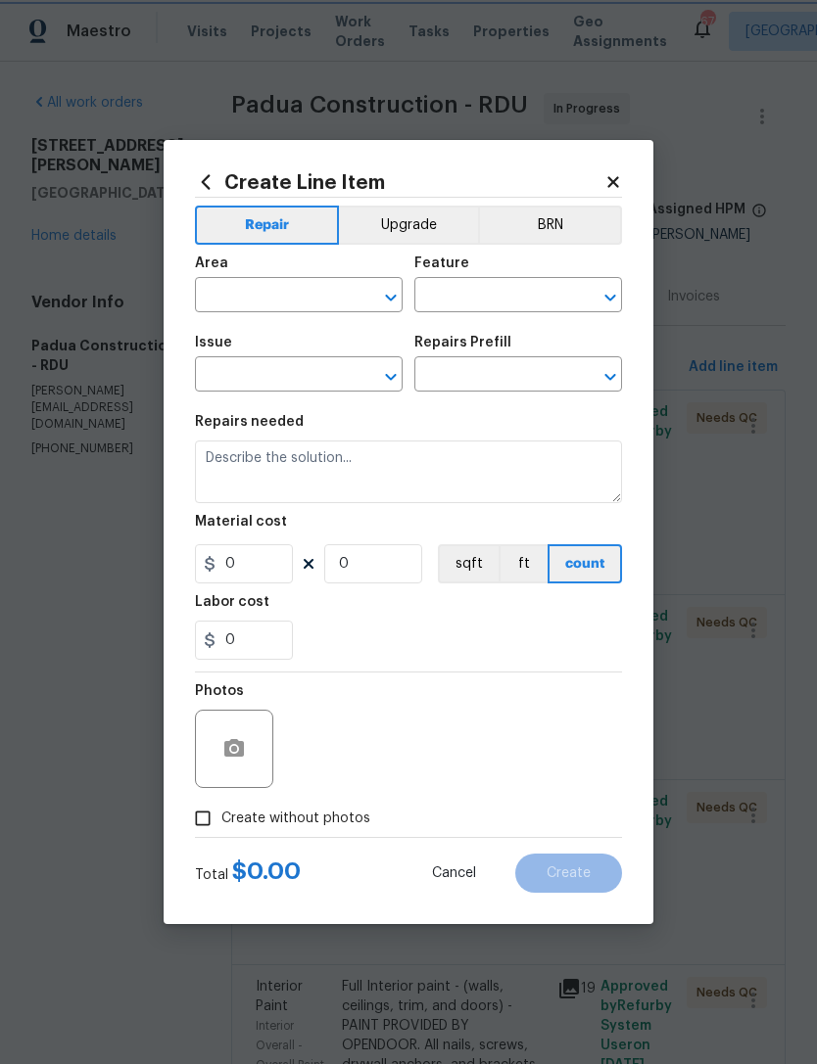
type input "Overall Flooring"
type input "Flooring Extras"
type input "Detach and Reset Toilet $60.00"
type textarea "Remove and Re install toilet. Includes new wax ring"
type input "60"
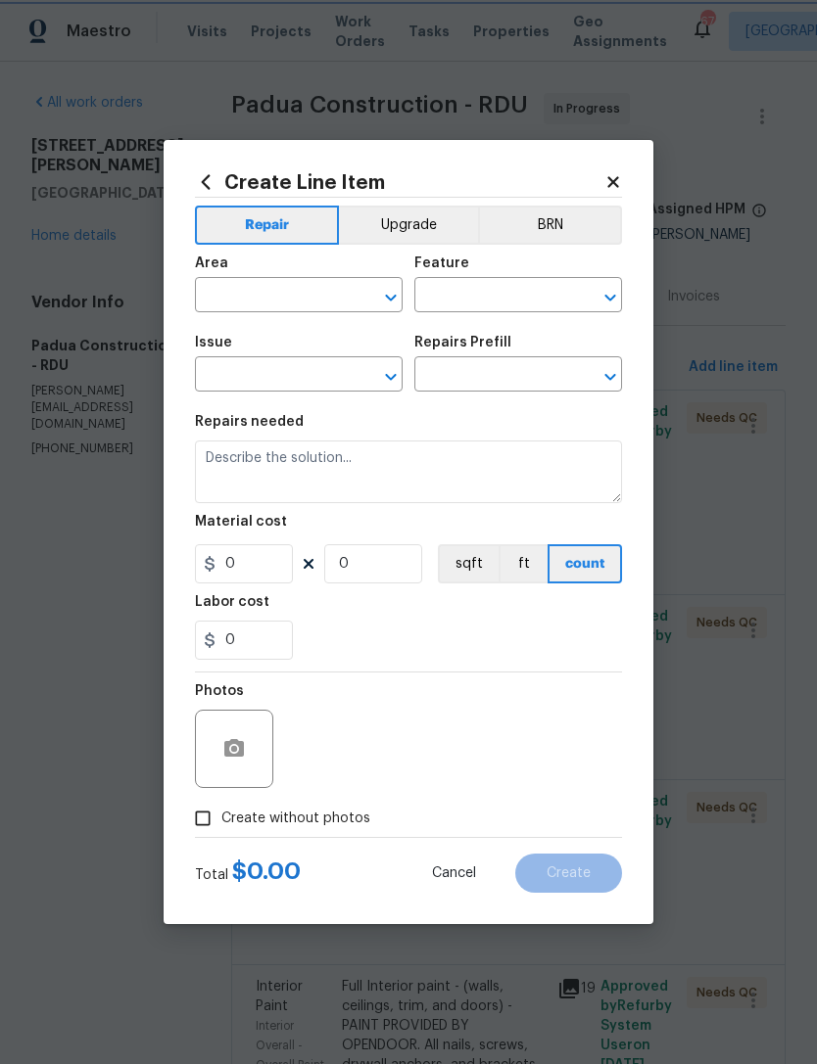
type input "1"
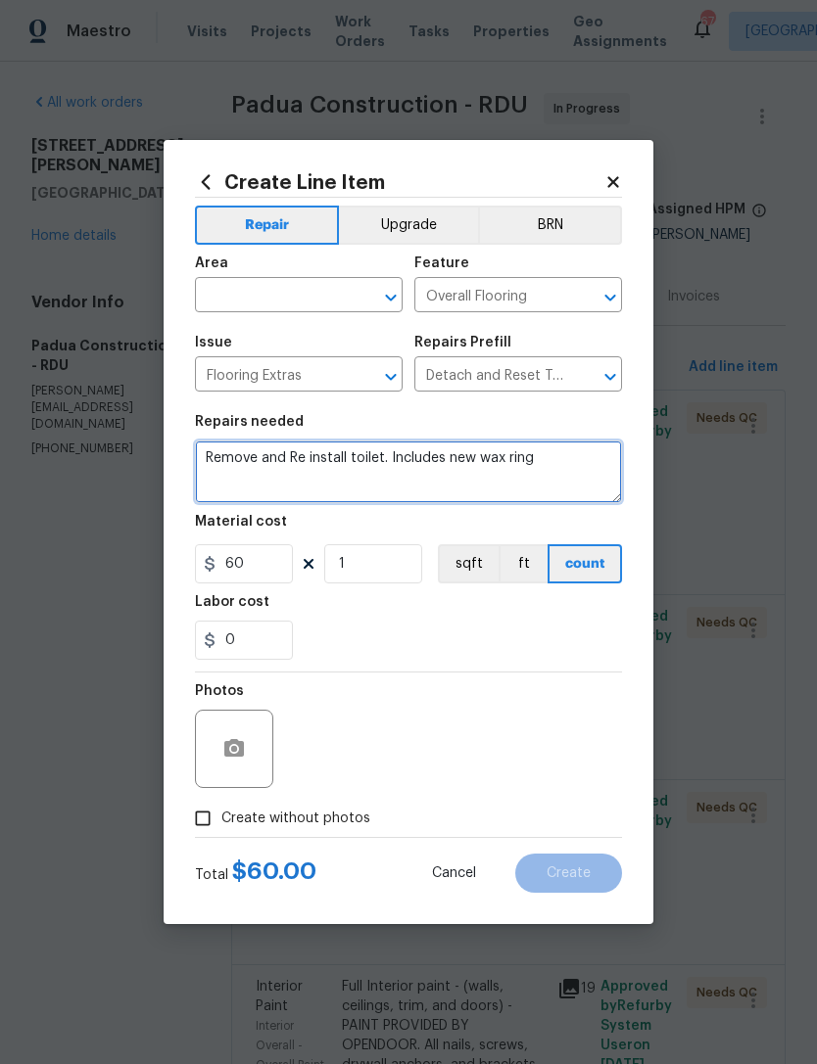
click at [198, 454] on textarea "Remove and Re install toilet. Includes new wax ring" at bounding box center [408, 472] width 427 height 63
click at [306, 451] on textarea "Remove and Re install toilet. Includes new wax ring" at bounding box center [408, 472] width 427 height 63
type textarea "Upper bathroom—- Remove and Re install toilet. Includes new wax ring"
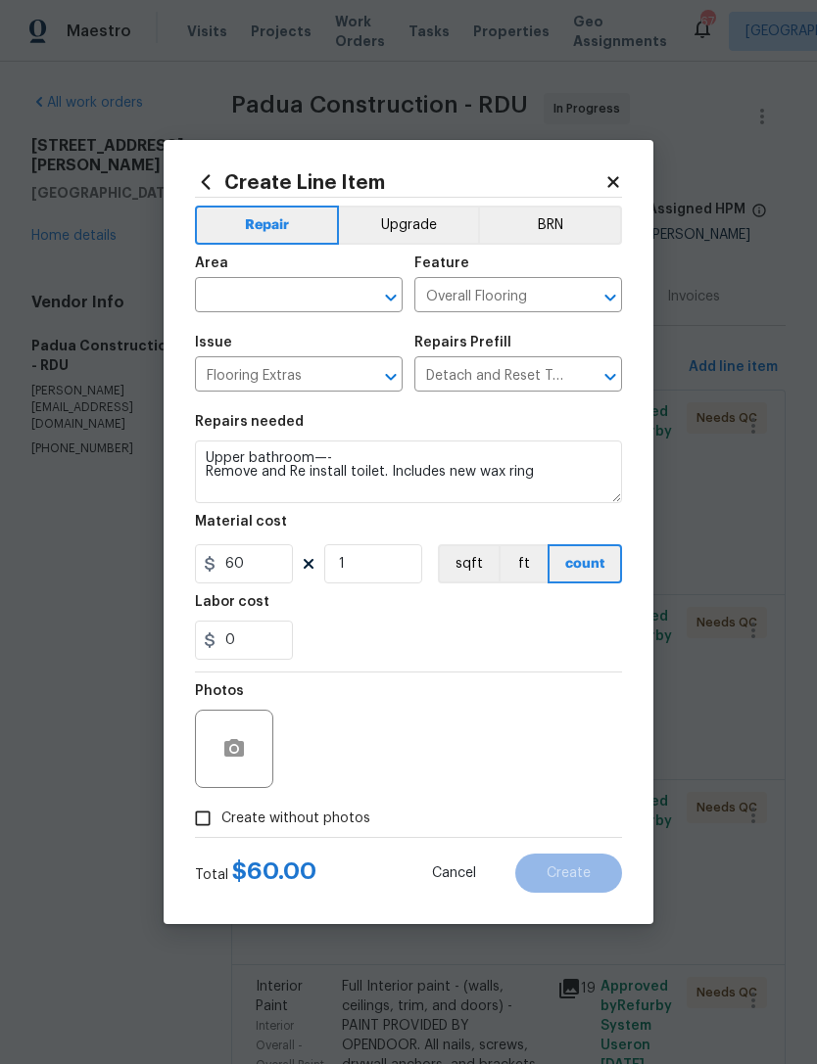
click at [244, 292] on input "text" at bounding box center [271, 297] width 153 height 30
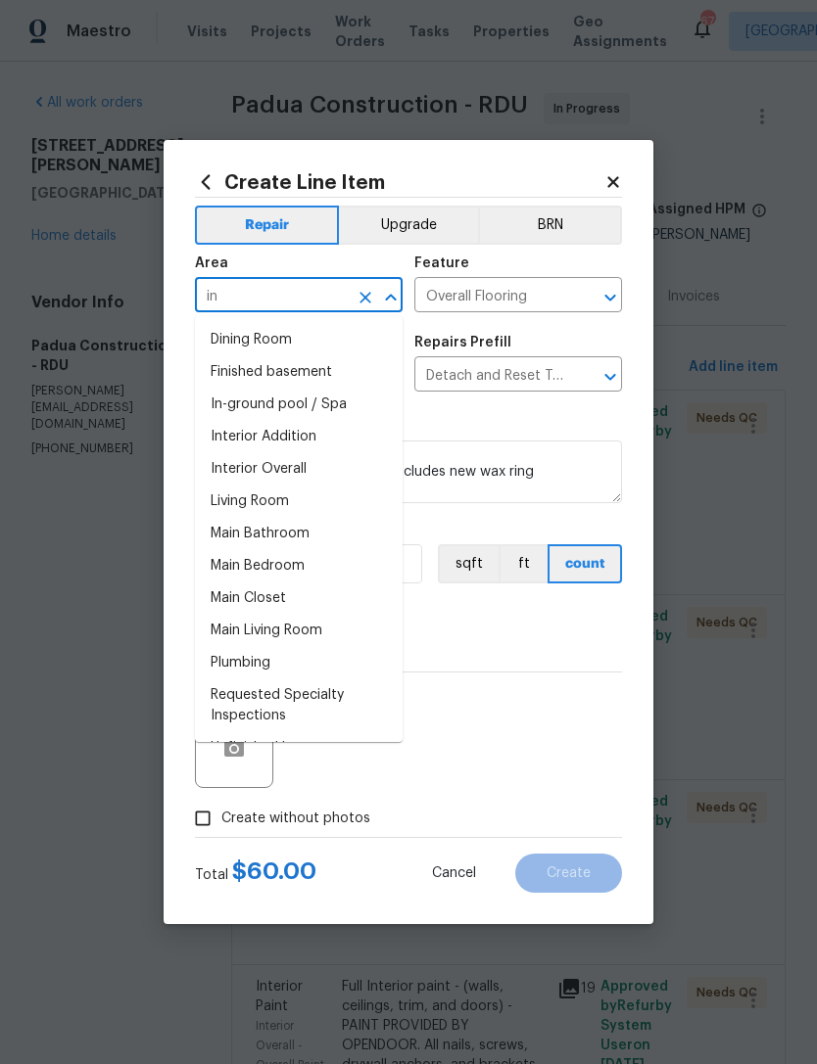
type input "i"
click at [314, 467] on li "Interior Overall" at bounding box center [299, 469] width 208 height 32
type input "Interior Overall"
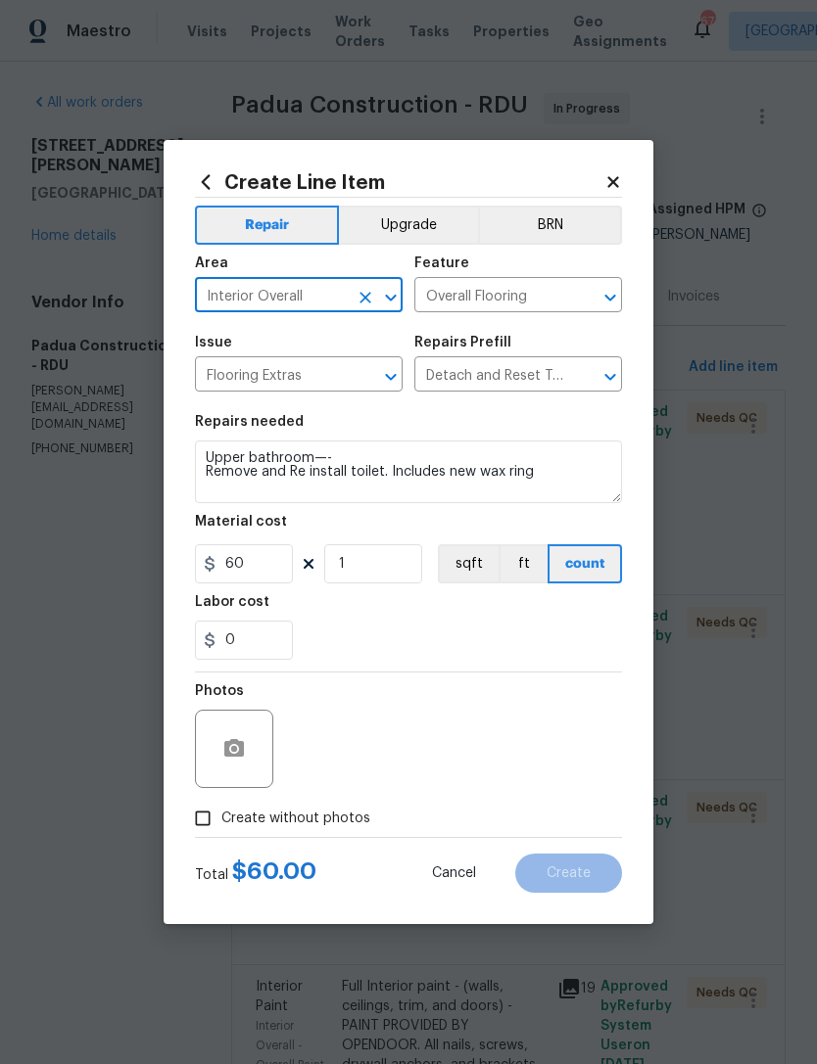
click at [231, 812] on span "Create without photos" at bounding box center [295, 819] width 149 height 21
click at [221, 812] on input "Create without photos" at bounding box center [202, 818] width 37 height 37
checkbox input "true"
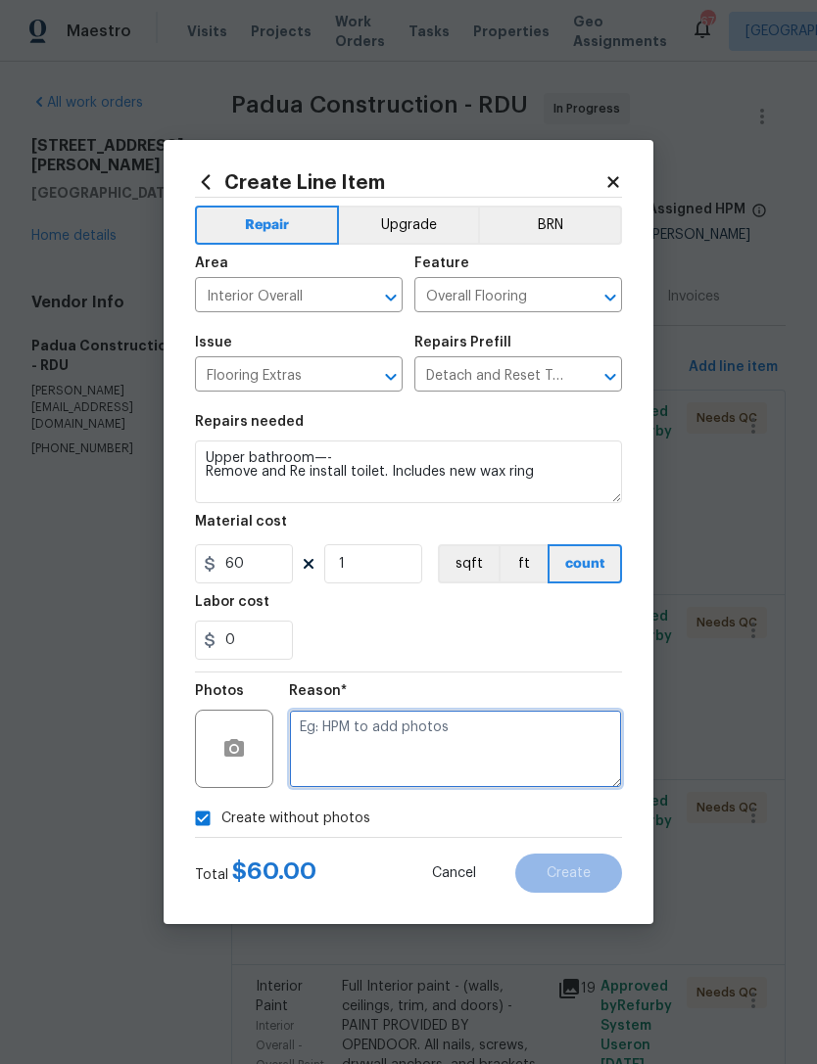
click at [410, 733] on textarea at bounding box center [455, 749] width 333 height 78
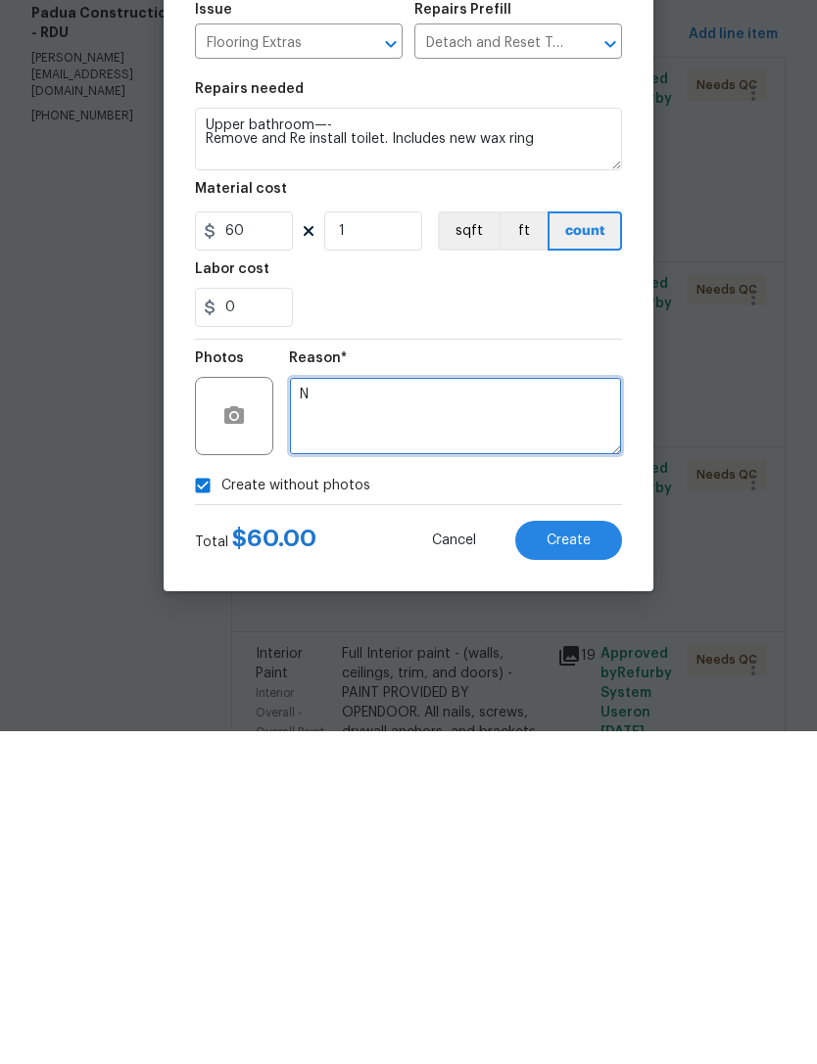
type textarea "N"
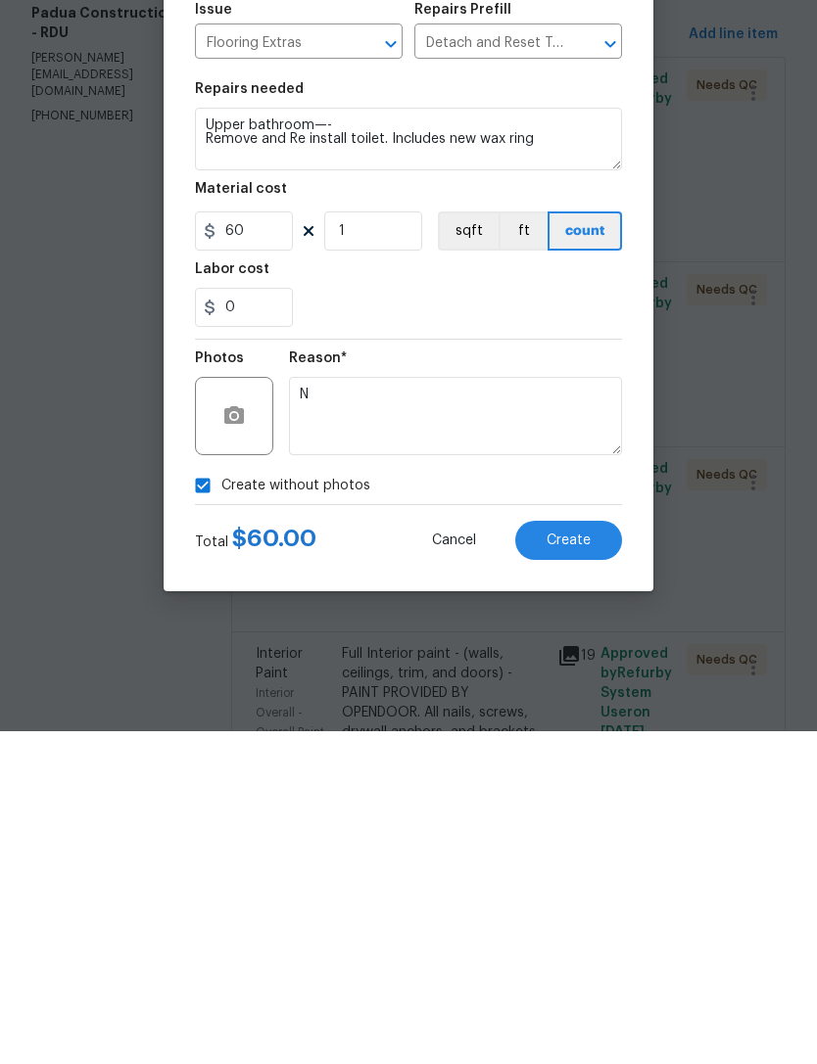
click at [581, 867] on span "Create" at bounding box center [568, 874] width 44 height 15
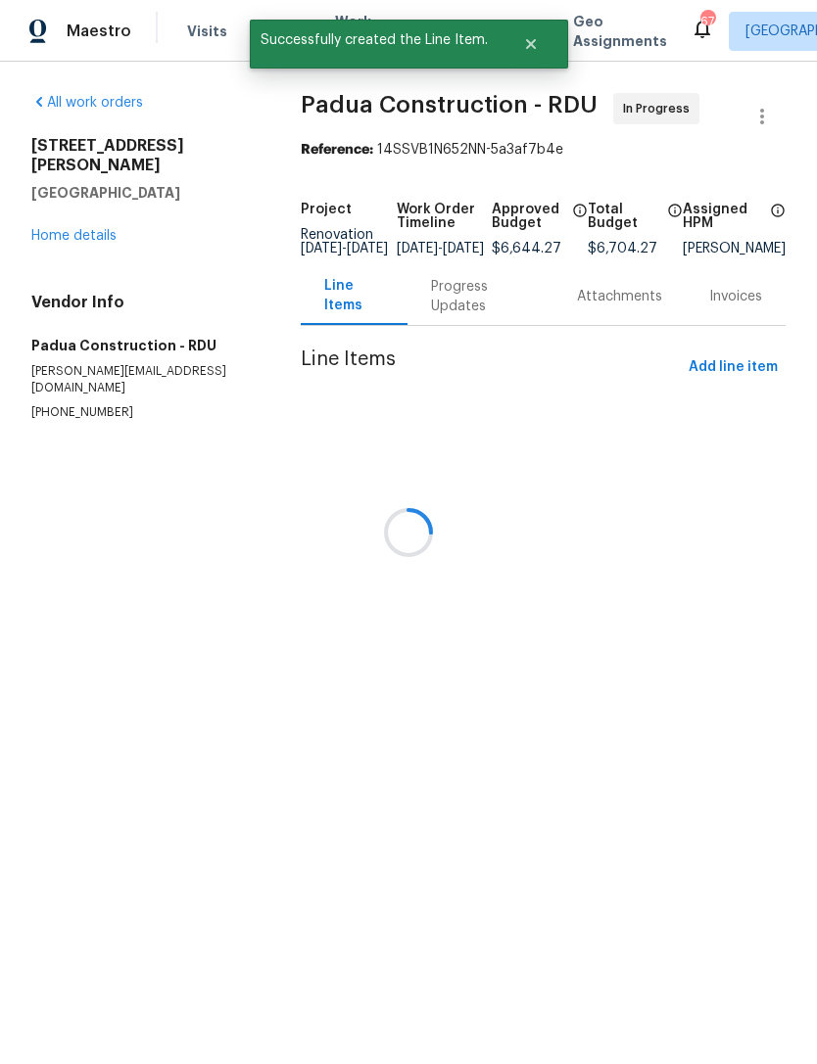
scroll to position [0, 0]
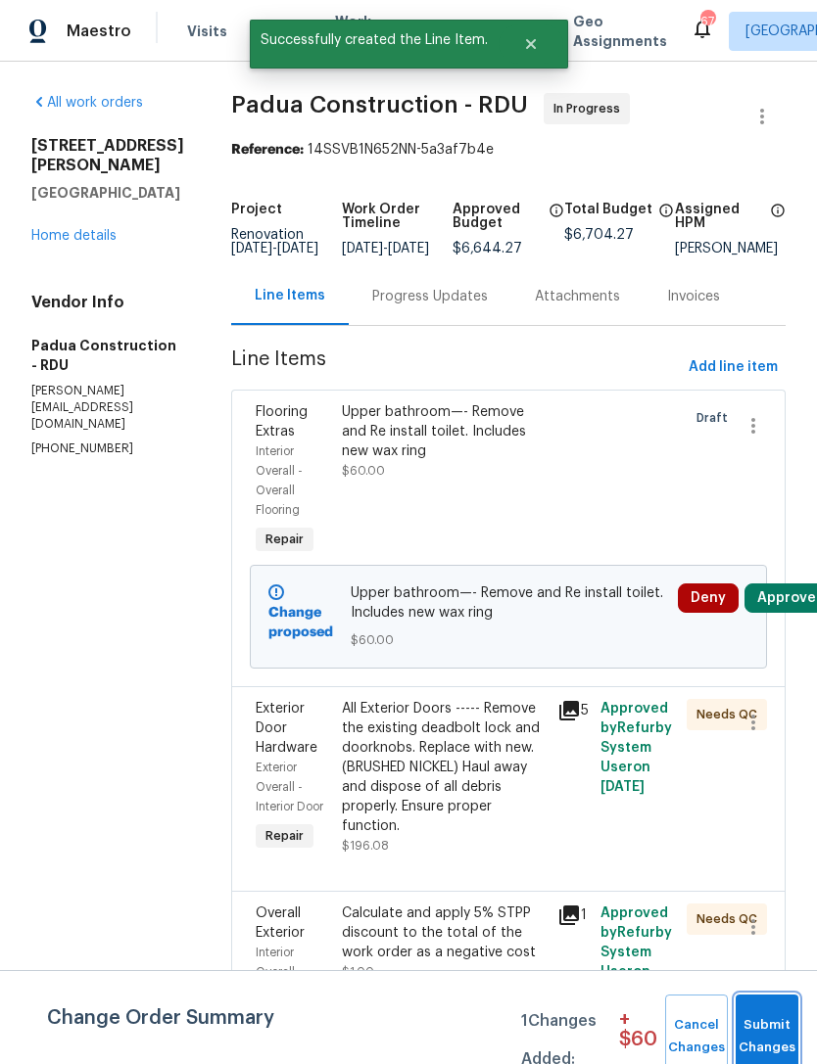
click at [777, 1033] on span "Submit Changes" at bounding box center [766, 1037] width 43 height 45
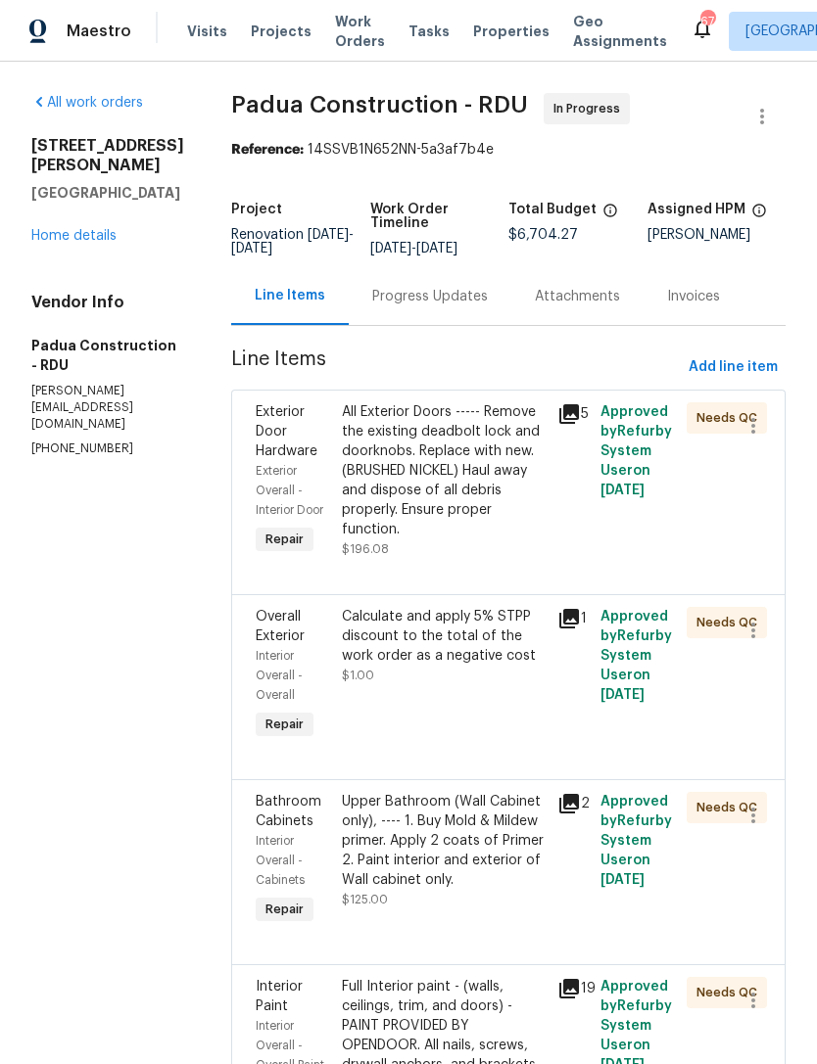
click at [88, 243] on link "Home details" at bounding box center [73, 236] width 85 height 14
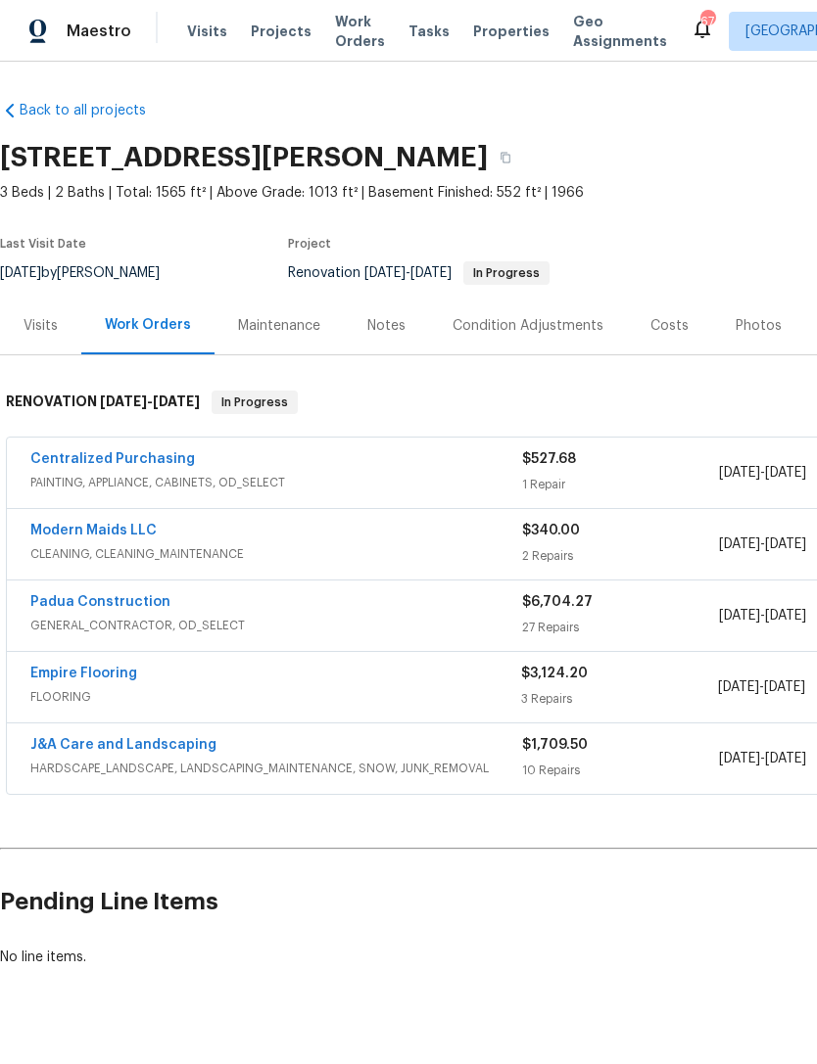
click at [122, 528] on link "Modern Maids LLC" at bounding box center [93, 531] width 126 height 14
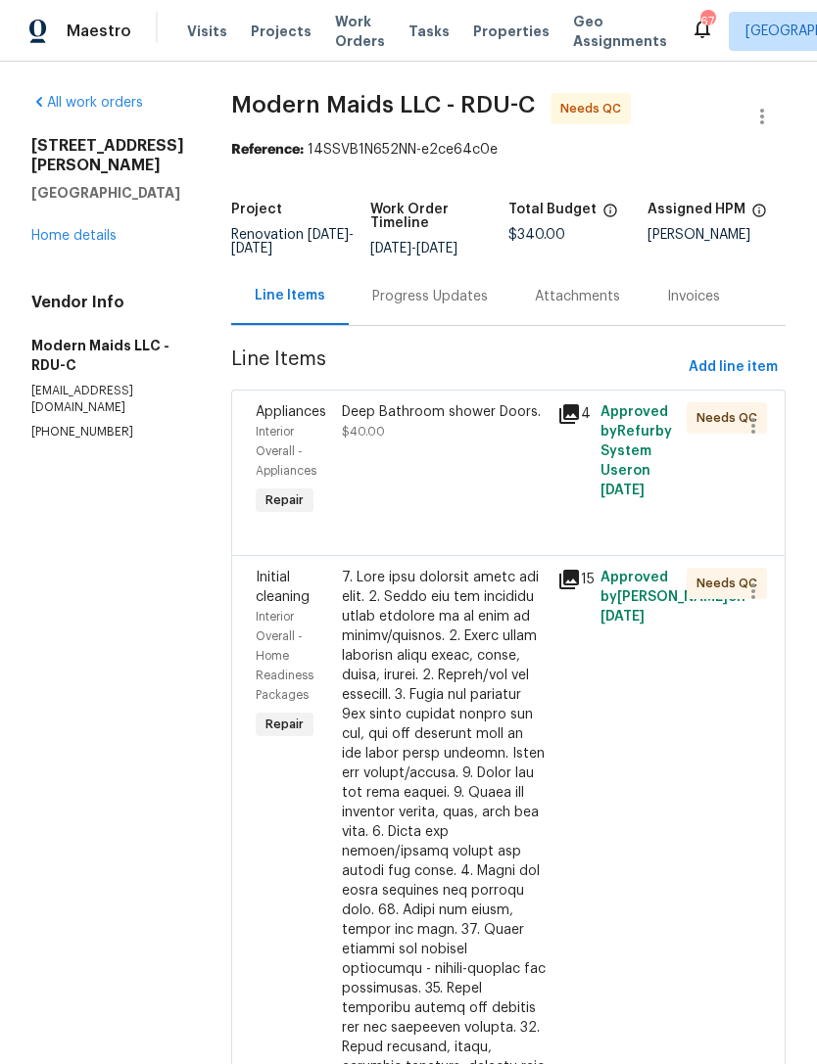
click at [470, 307] on div "Progress Updates" at bounding box center [430, 297] width 116 height 20
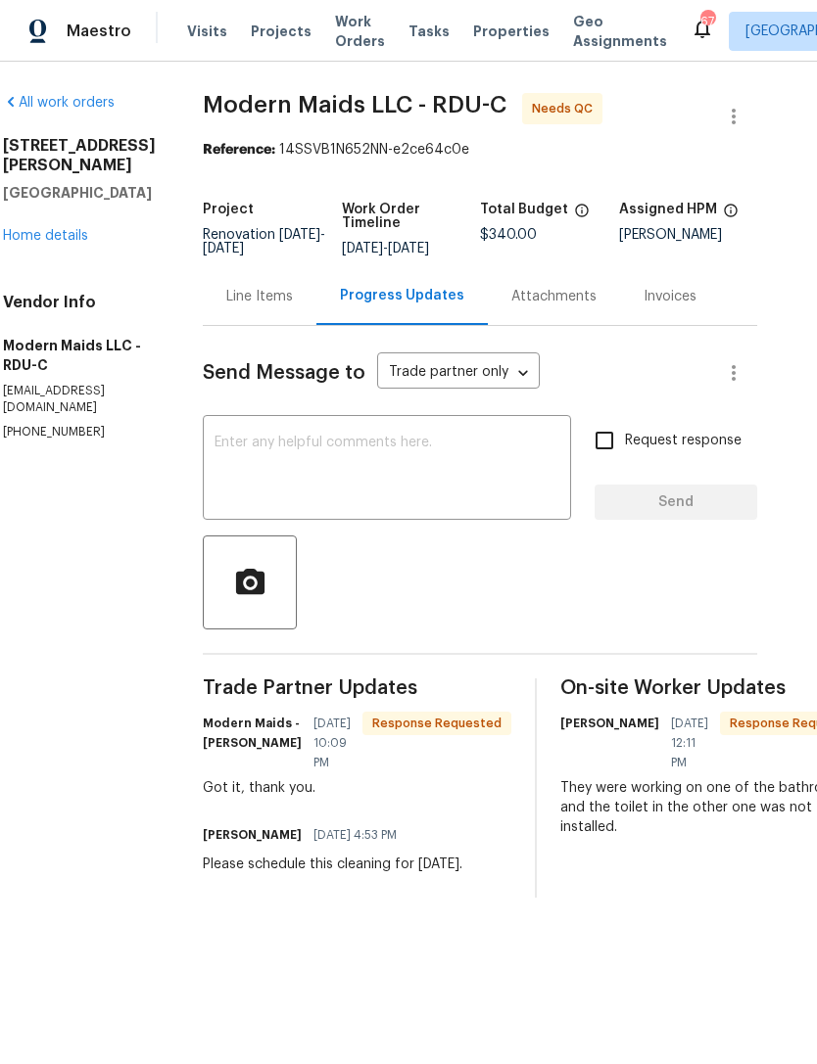
scroll to position [0, 27]
click at [426, 487] on textarea at bounding box center [387, 470] width 345 height 69
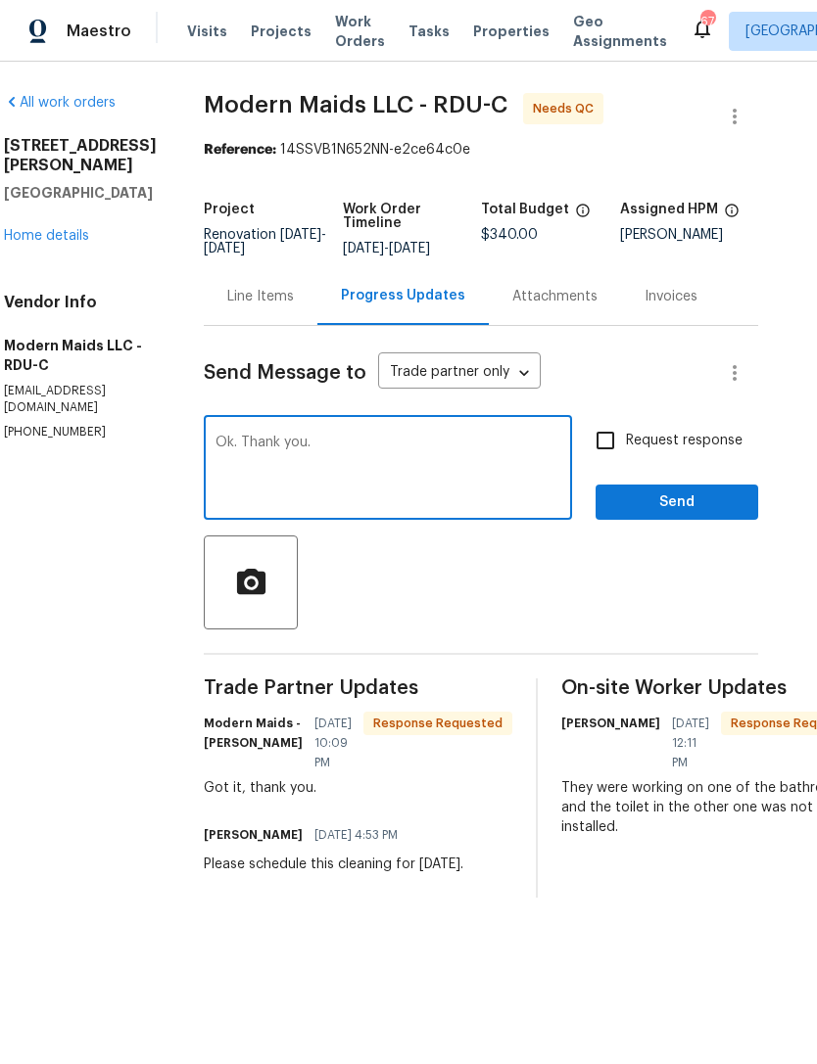
type textarea "Ok. Thank you."
click at [659, 503] on button "Send" at bounding box center [676, 503] width 163 height 36
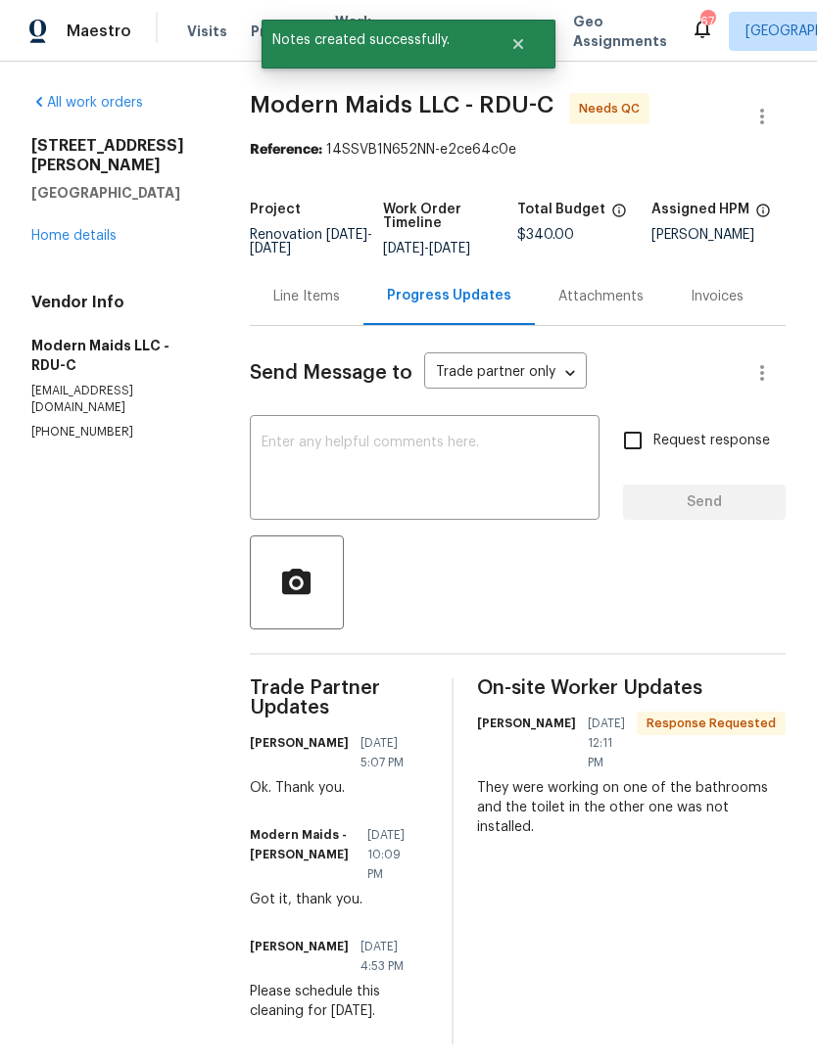
click at [305, 307] on div "Line Items" at bounding box center [306, 297] width 67 height 20
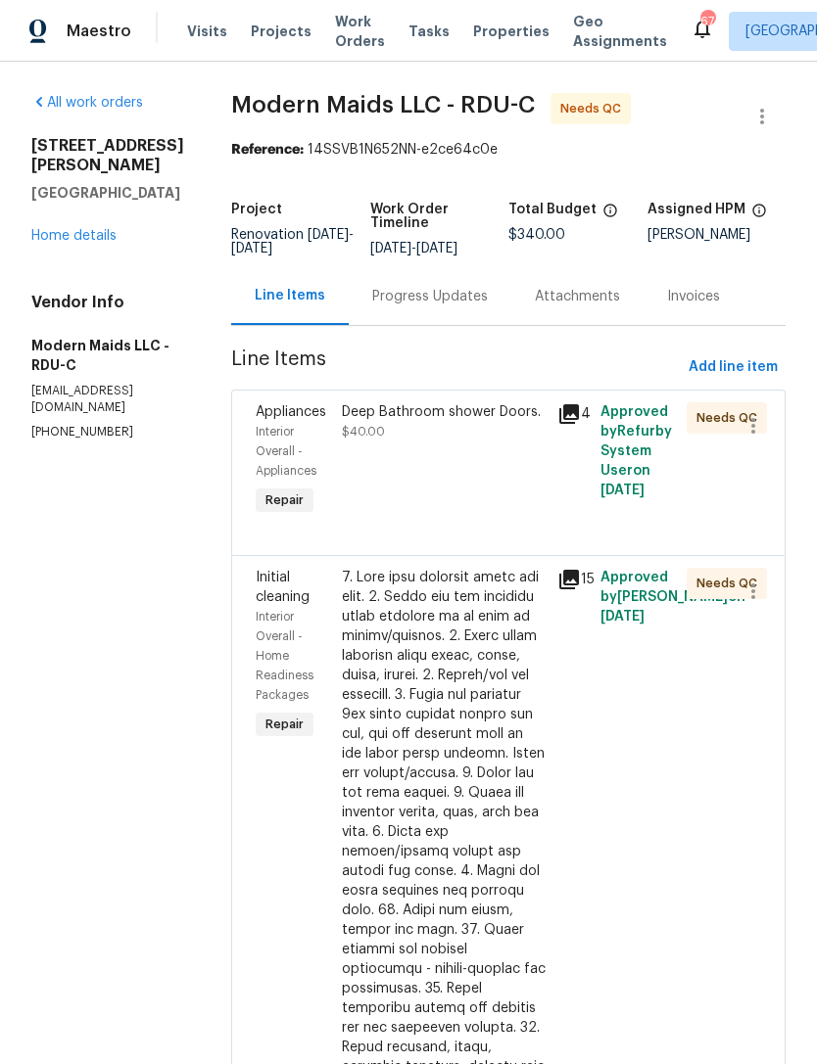
click at [452, 422] on div "Deep Bathroom shower Doors." at bounding box center [444, 412] width 204 height 20
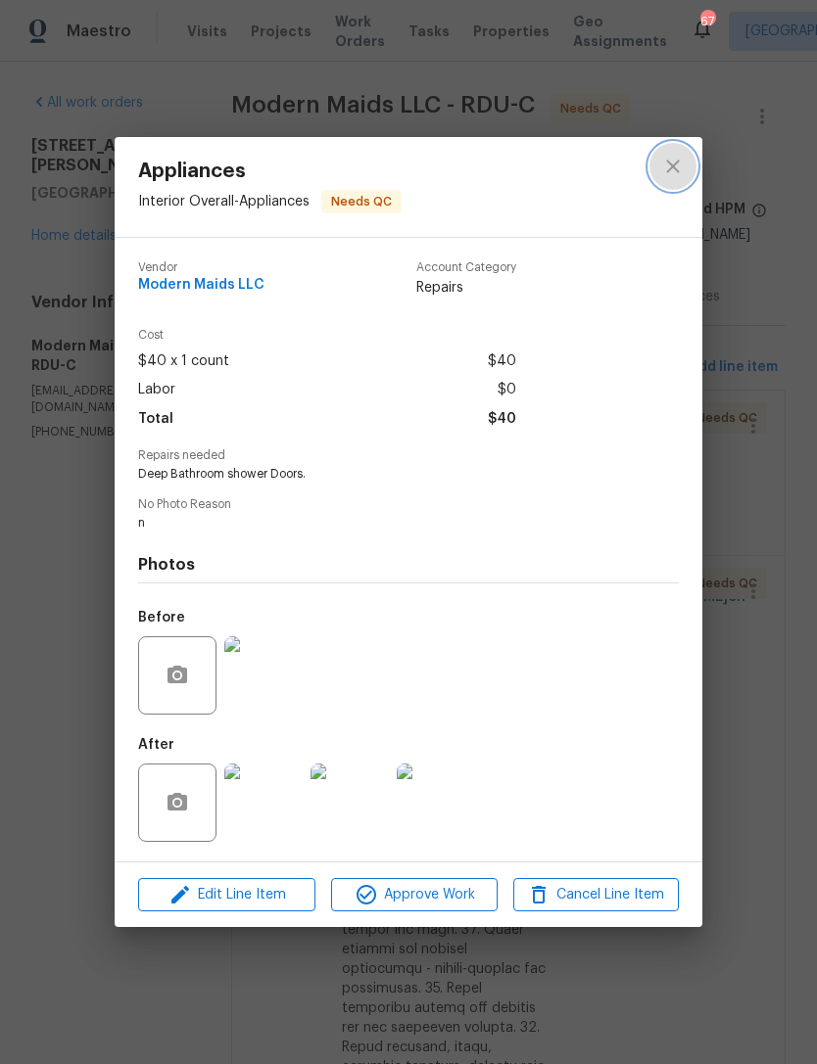
click at [666, 164] on icon "close" at bounding box center [673, 167] width 24 height 24
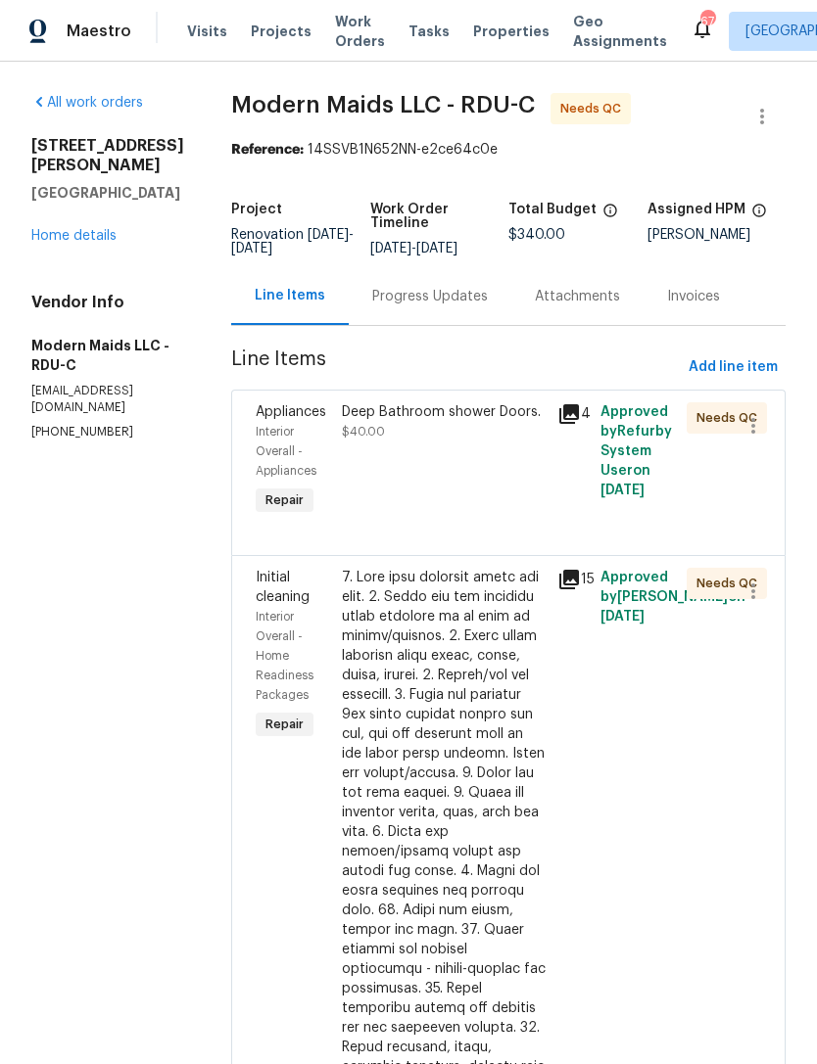
click at [453, 307] on div "Progress Updates" at bounding box center [430, 297] width 116 height 20
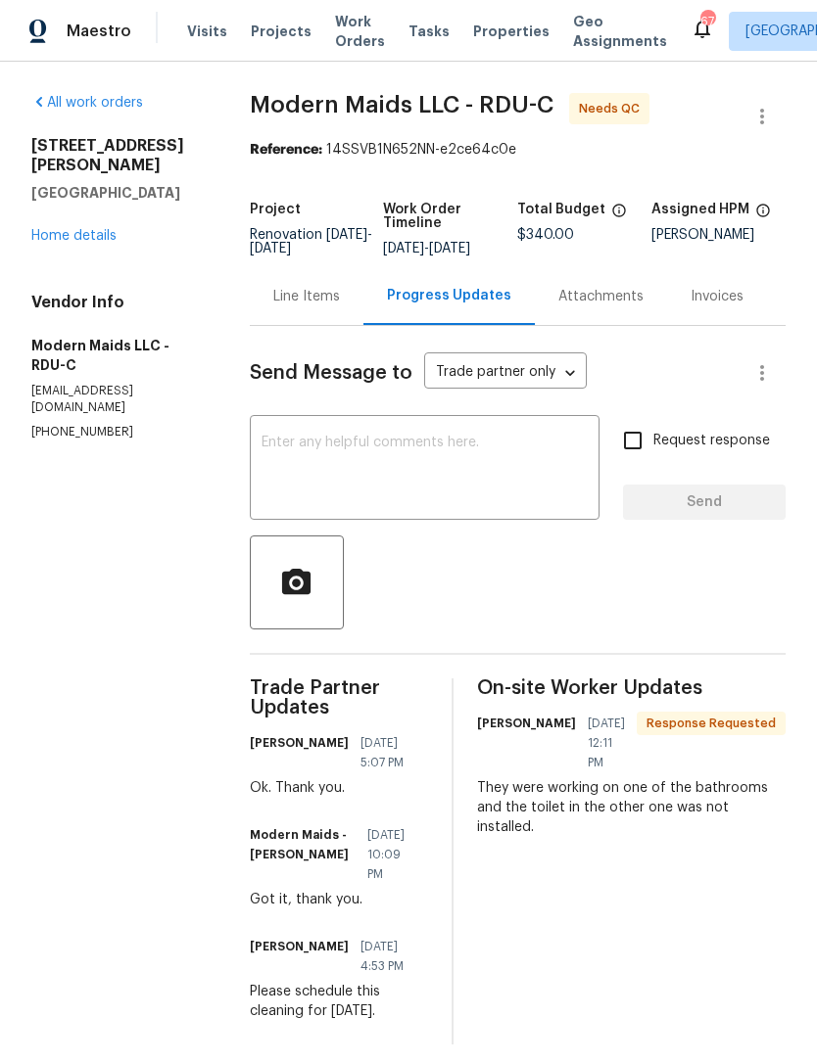
click at [449, 455] on textarea at bounding box center [424, 470] width 326 height 69
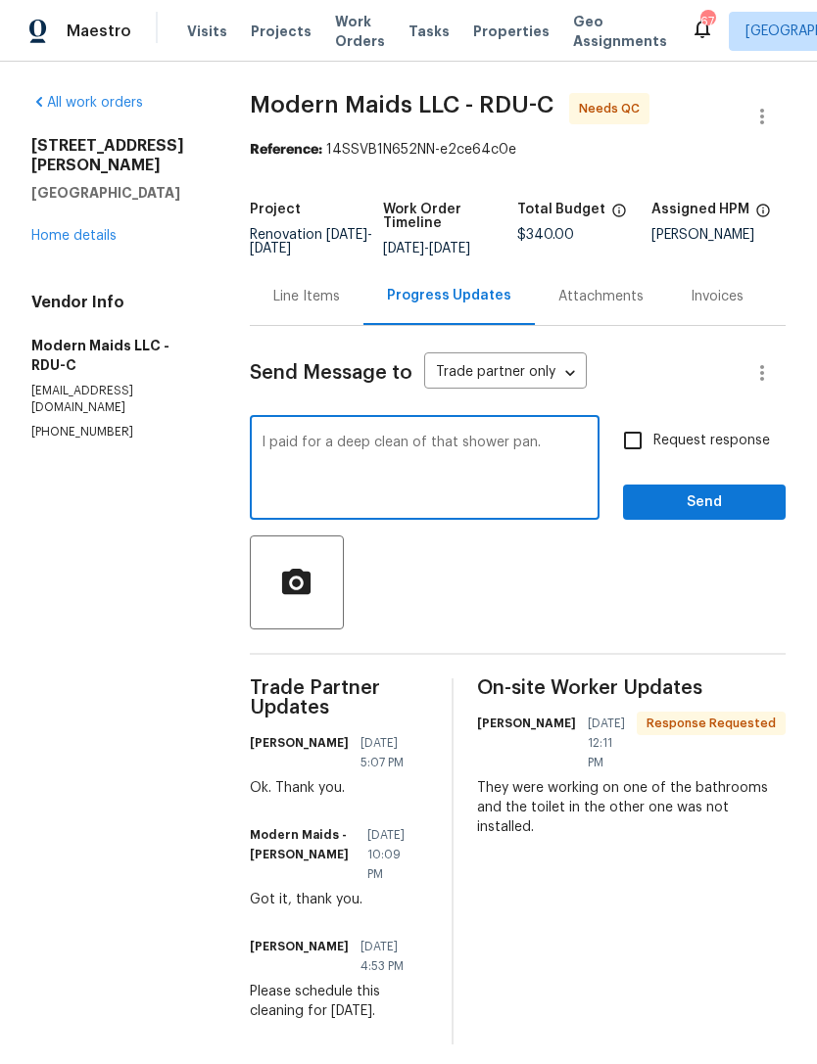
type textarea "I paid for a deep clean of that shower pan."
click at [532, 378] on body "Maestro Visits Projects Work Orders Tasks Properties Geo Assignments 67 Raleigh…" at bounding box center [408, 532] width 817 height 1064
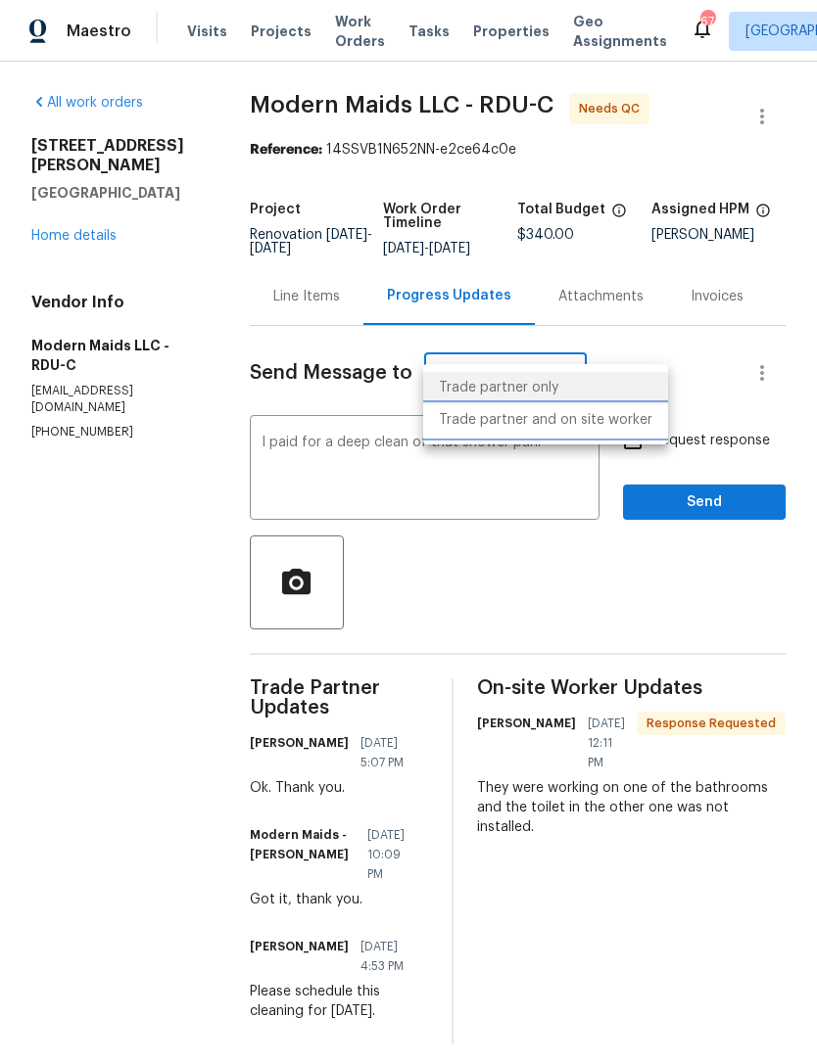
click at [544, 417] on li "Trade partner and on site worker" at bounding box center [545, 420] width 245 height 32
type input "Trade Partner and On-Site Worker"
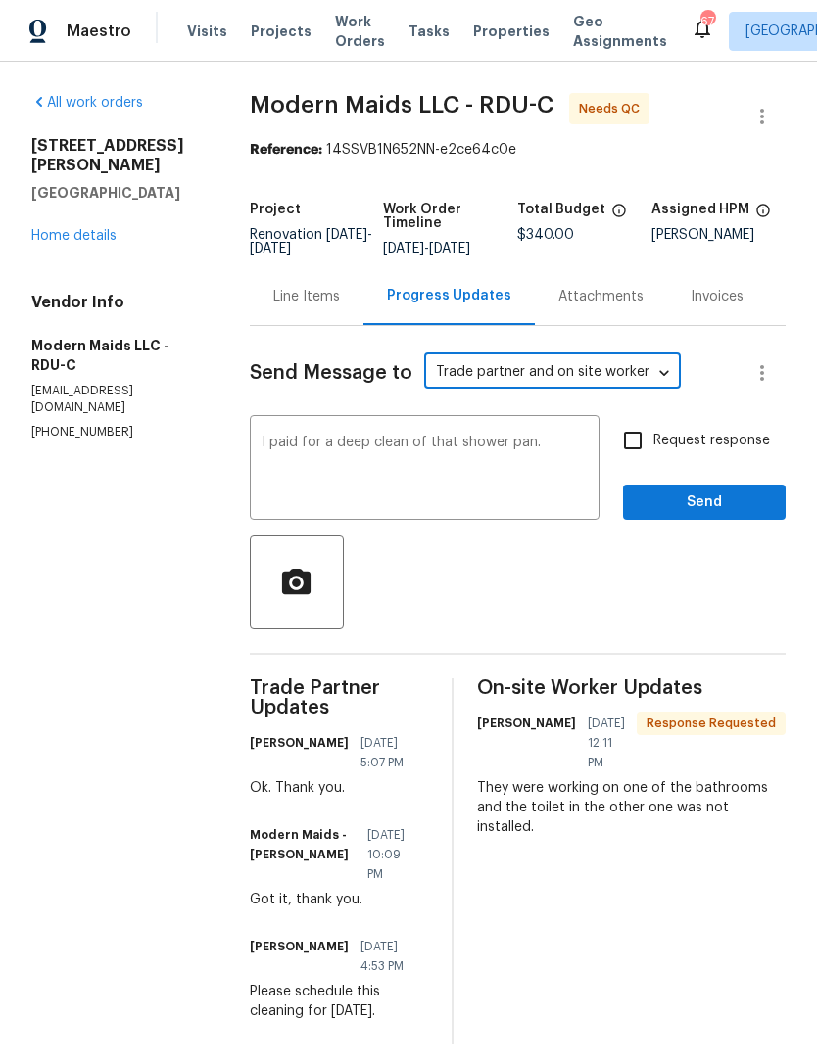
click at [634, 453] on input "Request response" at bounding box center [632, 440] width 41 height 41
checkbox input "true"
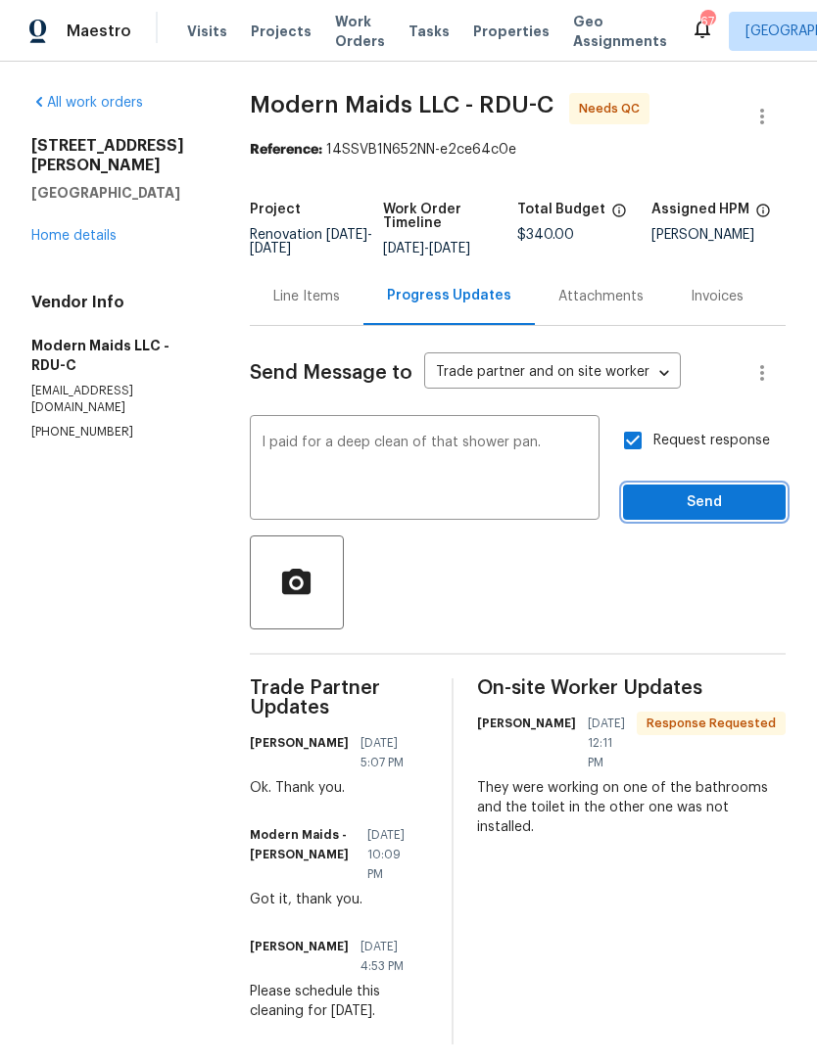
click at [711, 505] on span "Send" at bounding box center [703, 503] width 131 height 24
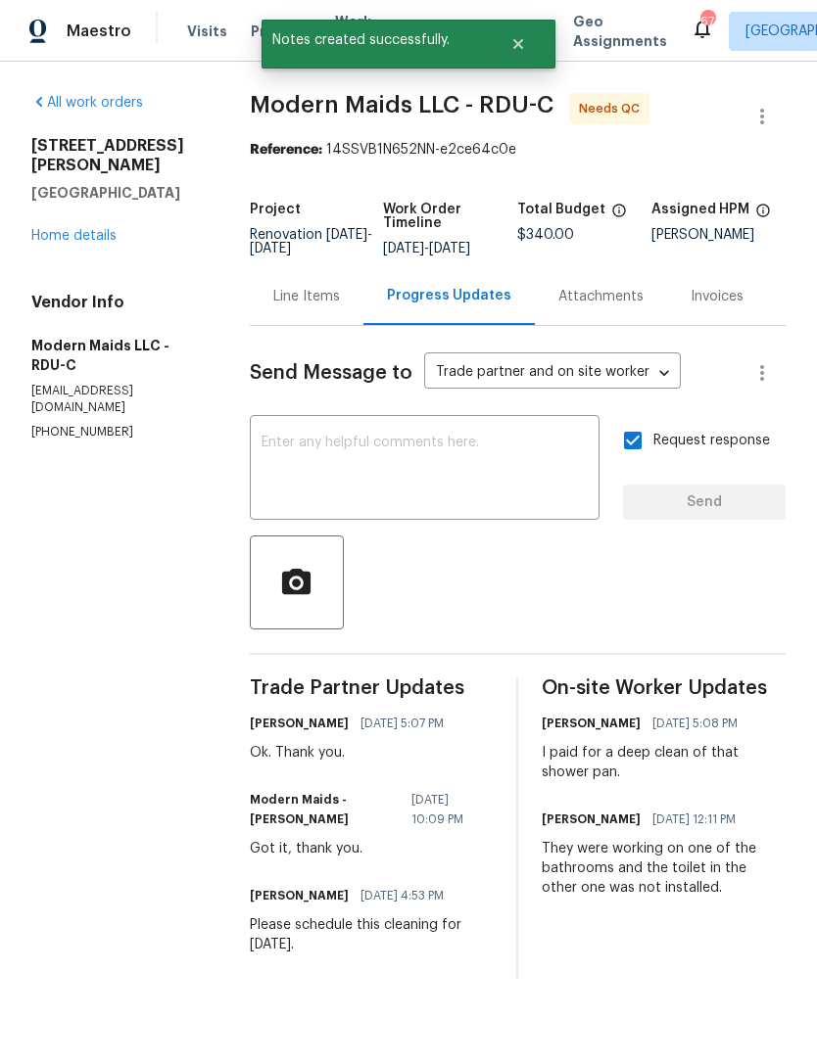
click at [305, 307] on div "Line Items" at bounding box center [306, 297] width 67 height 20
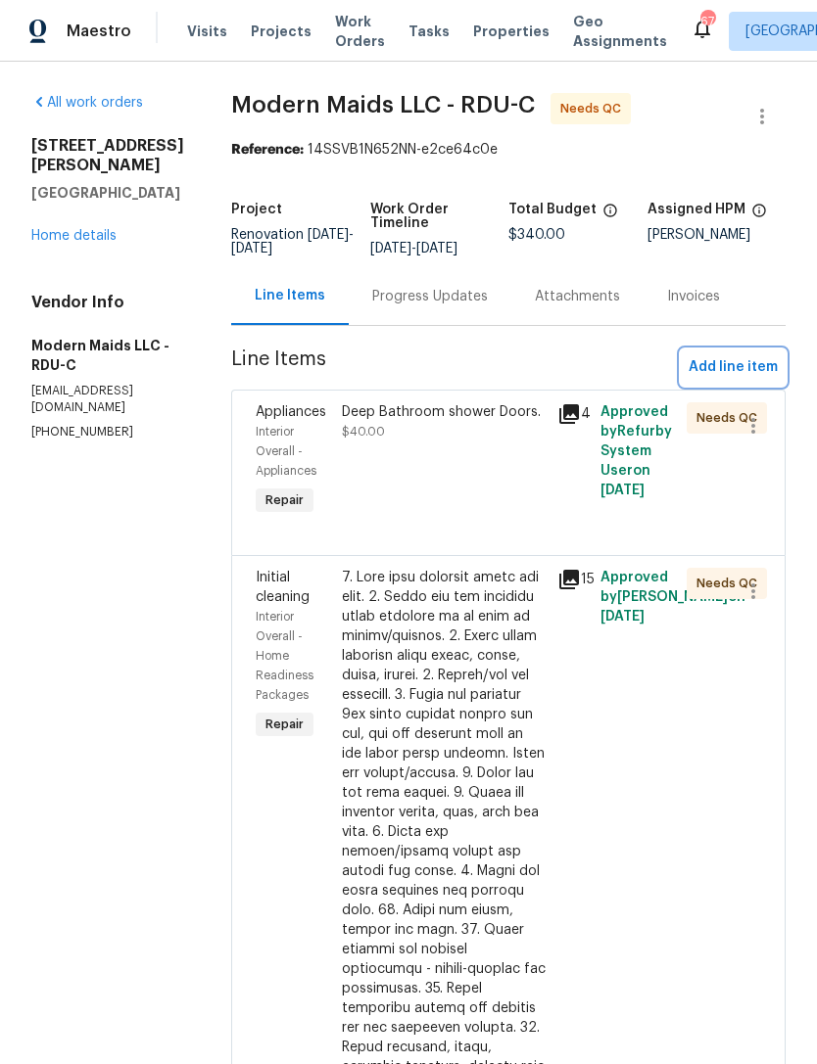
click at [734, 379] on span "Add line item" at bounding box center [732, 367] width 89 height 24
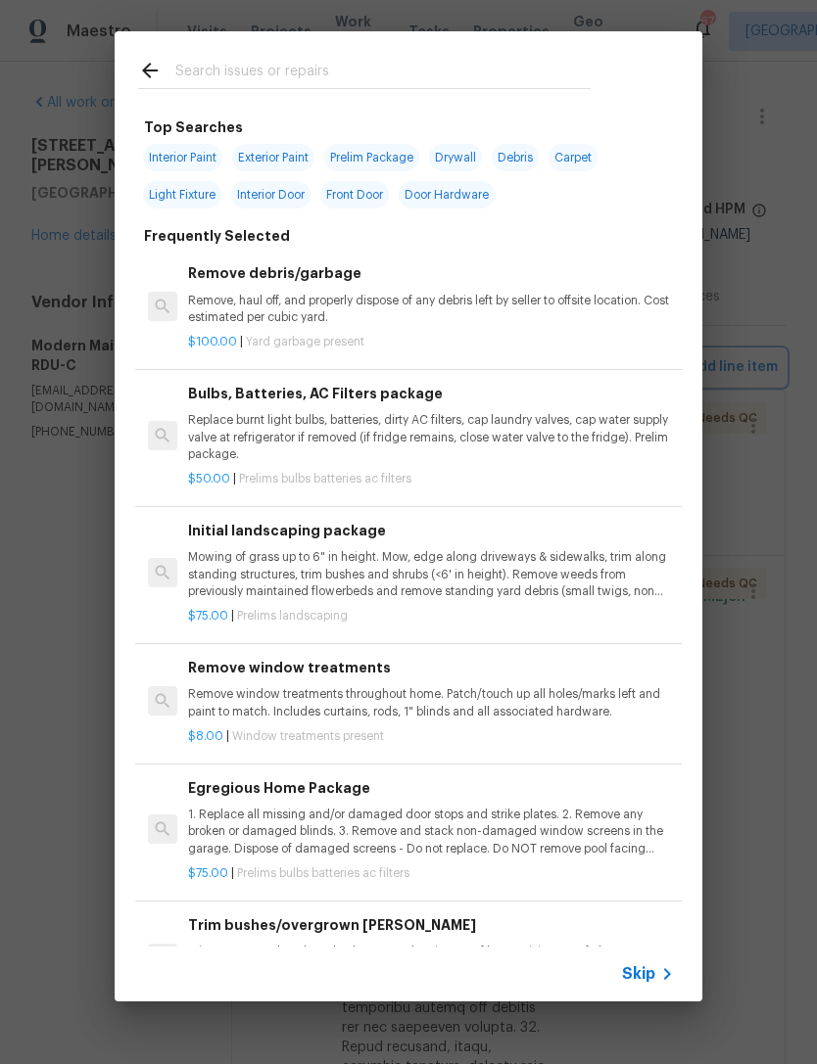
click at [721, 905] on div "Top Searches Interior Paint Exterior Paint Prelim Package Drywall Debris Carpet…" at bounding box center [408, 516] width 817 height 1033
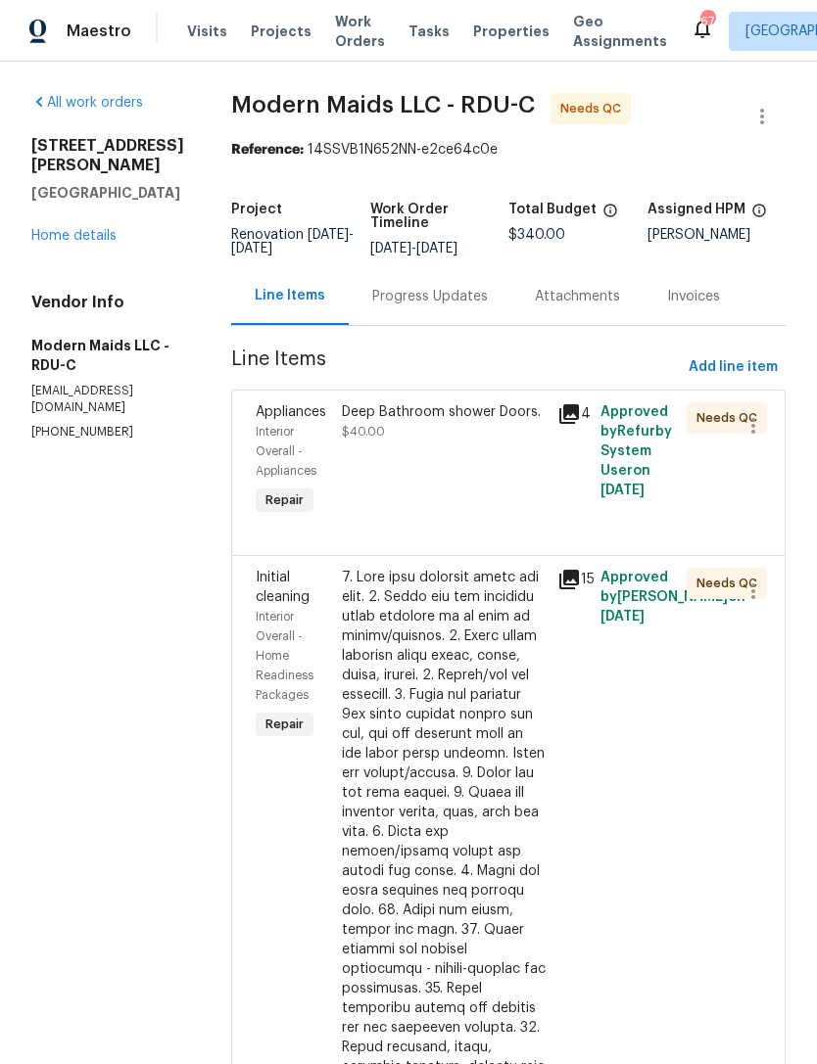
click at [441, 307] on div "Progress Updates" at bounding box center [430, 297] width 116 height 20
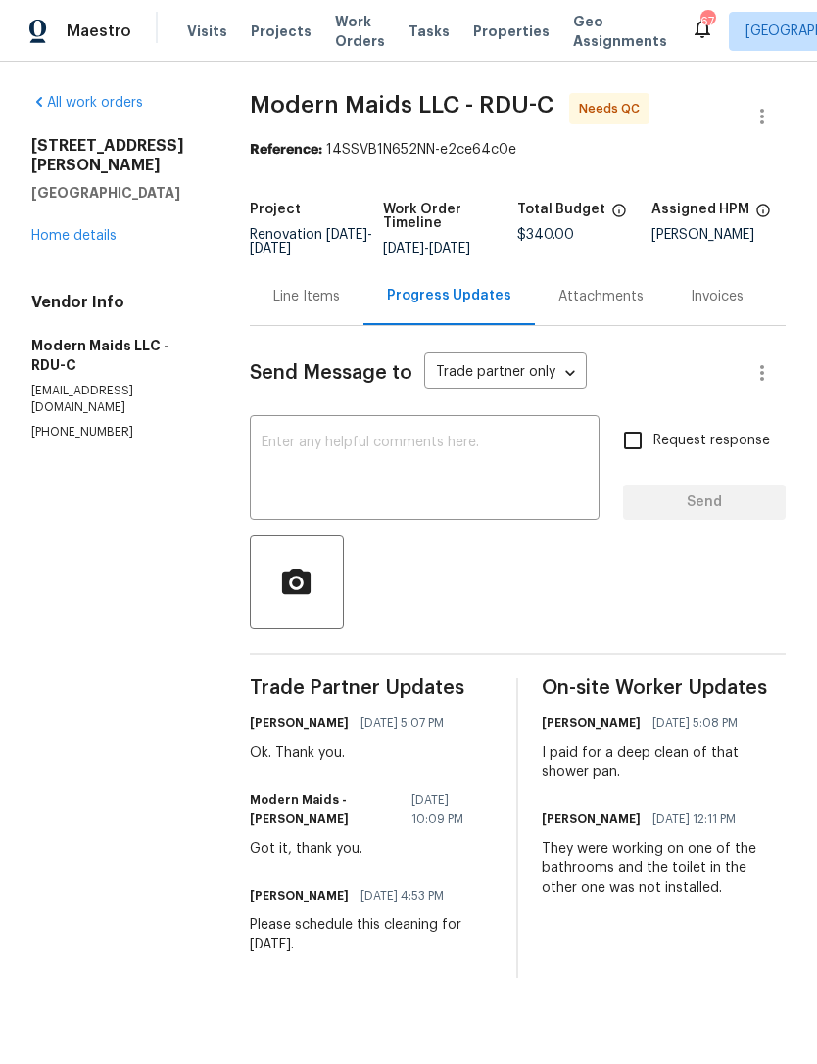
click at [482, 466] on textarea at bounding box center [424, 470] width 326 height 69
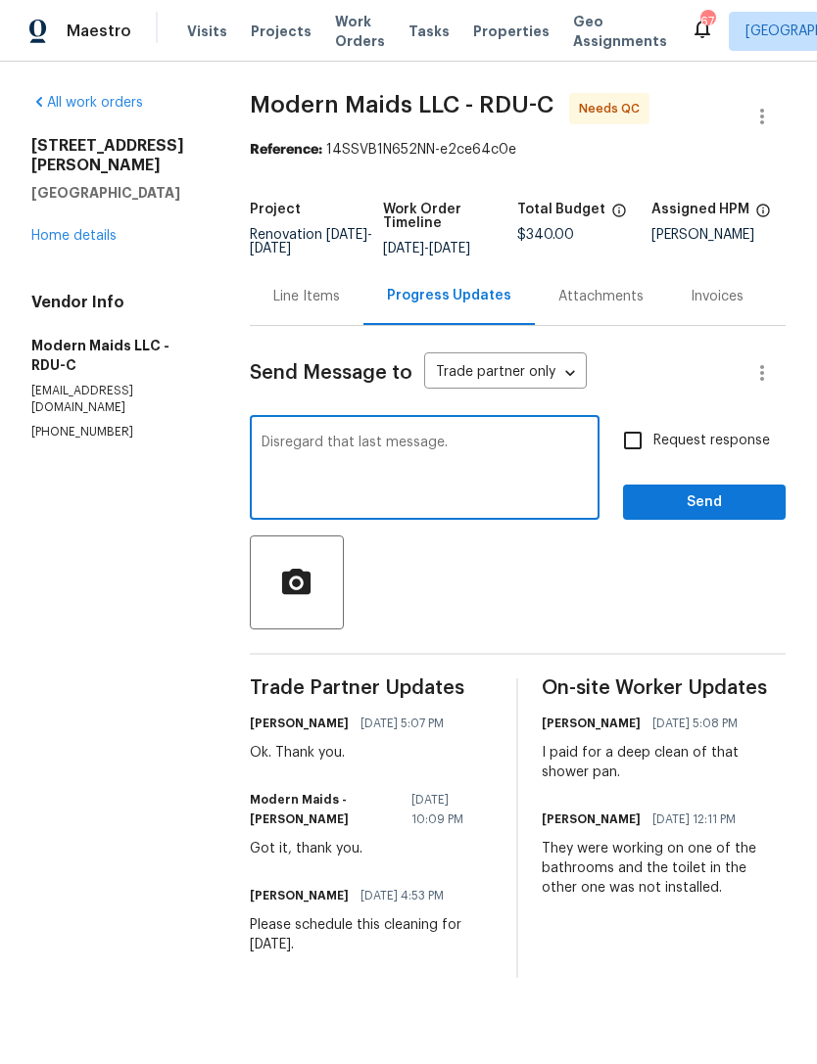
type textarea "Disregard that last message."
click at [541, 383] on body "Maestro Visits Projects Work Orders Tasks Properties Geo Assignments 67 Raleigh…" at bounding box center [408, 505] width 817 height 1010
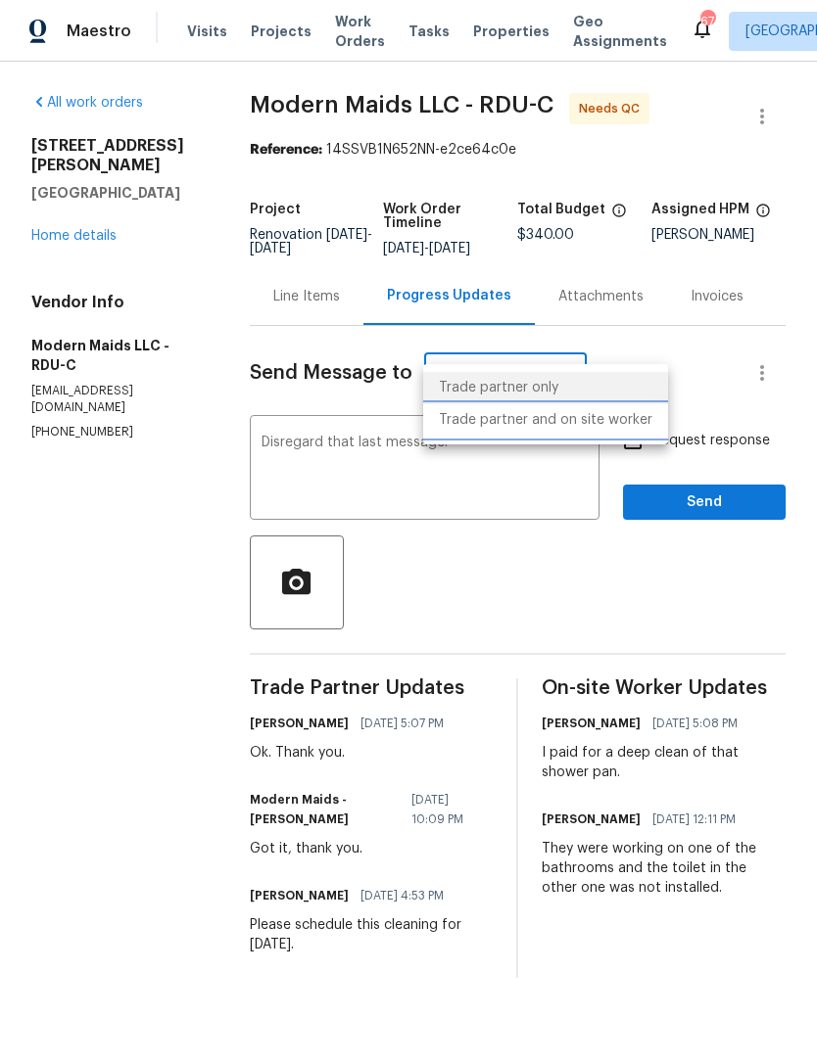
click at [538, 414] on li "Trade partner and on site worker" at bounding box center [545, 420] width 245 height 32
type input "Trade Partner and On-Site Worker"
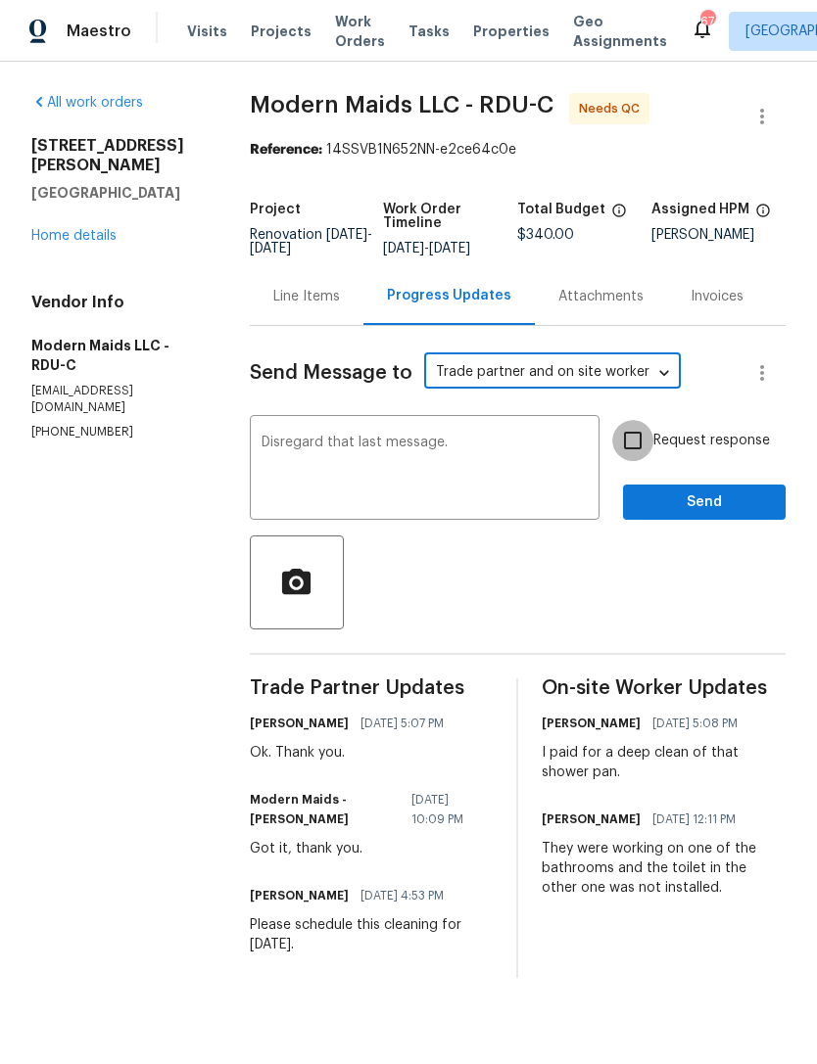
click at [628, 449] on input "Request response" at bounding box center [632, 440] width 41 height 41
checkbox input "true"
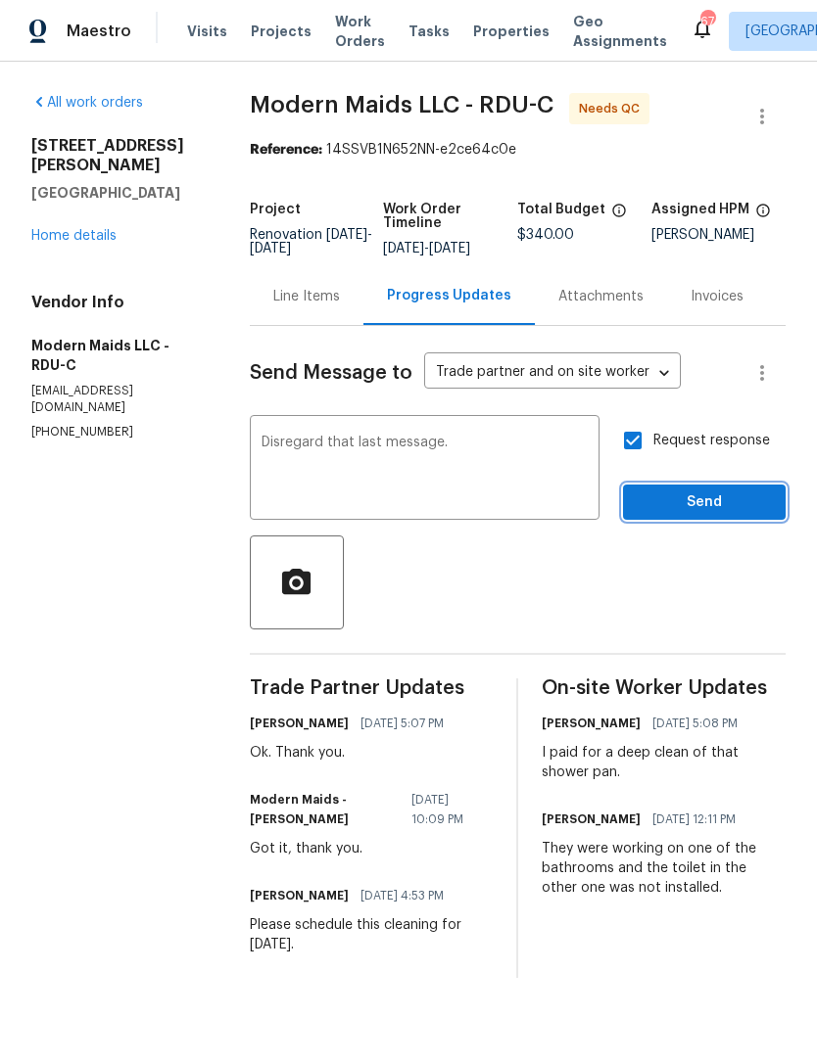
click at [733, 515] on span "Send" at bounding box center [703, 503] width 131 height 24
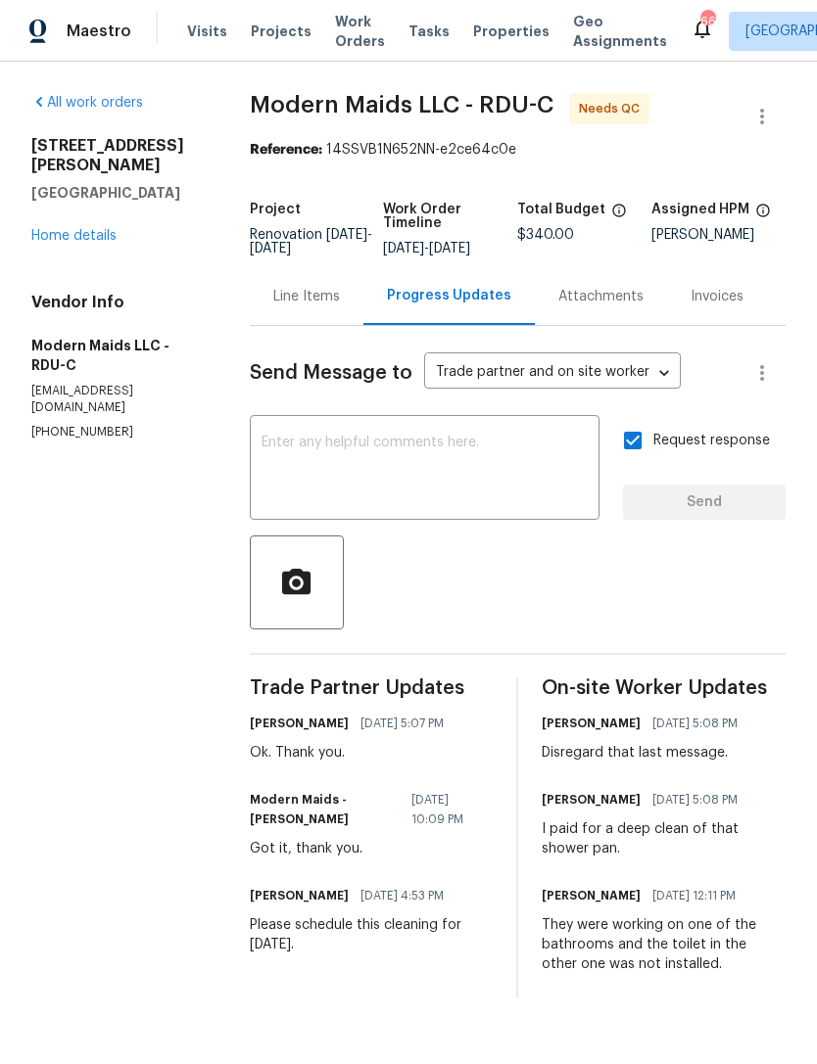
click at [99, 229] on link "Home details" at bounding box center [73, 236] width 85 height 14
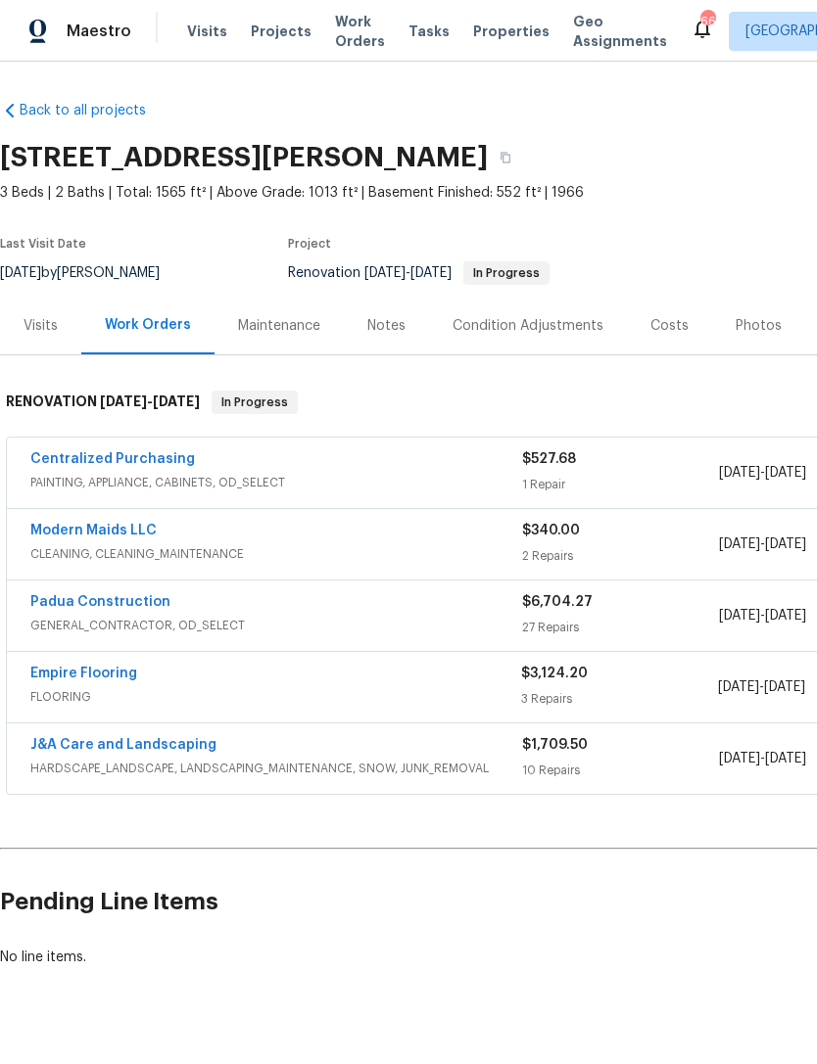
click at [117, 530] on link "Modern Maids LLC" at bounding box center [93, 531] width 126 height 14
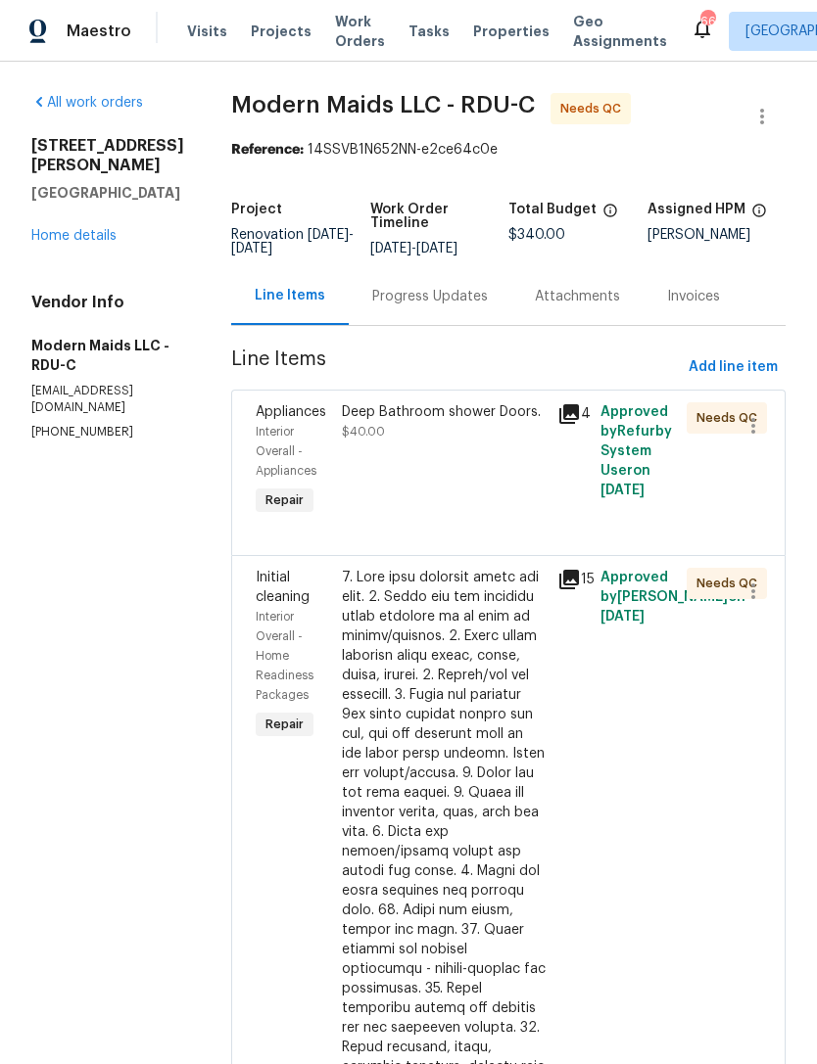
click at [414, 476] on div "Deep Bathroom shower Doors. $40.00" at bounding box center [443, 461] width 215 height 129
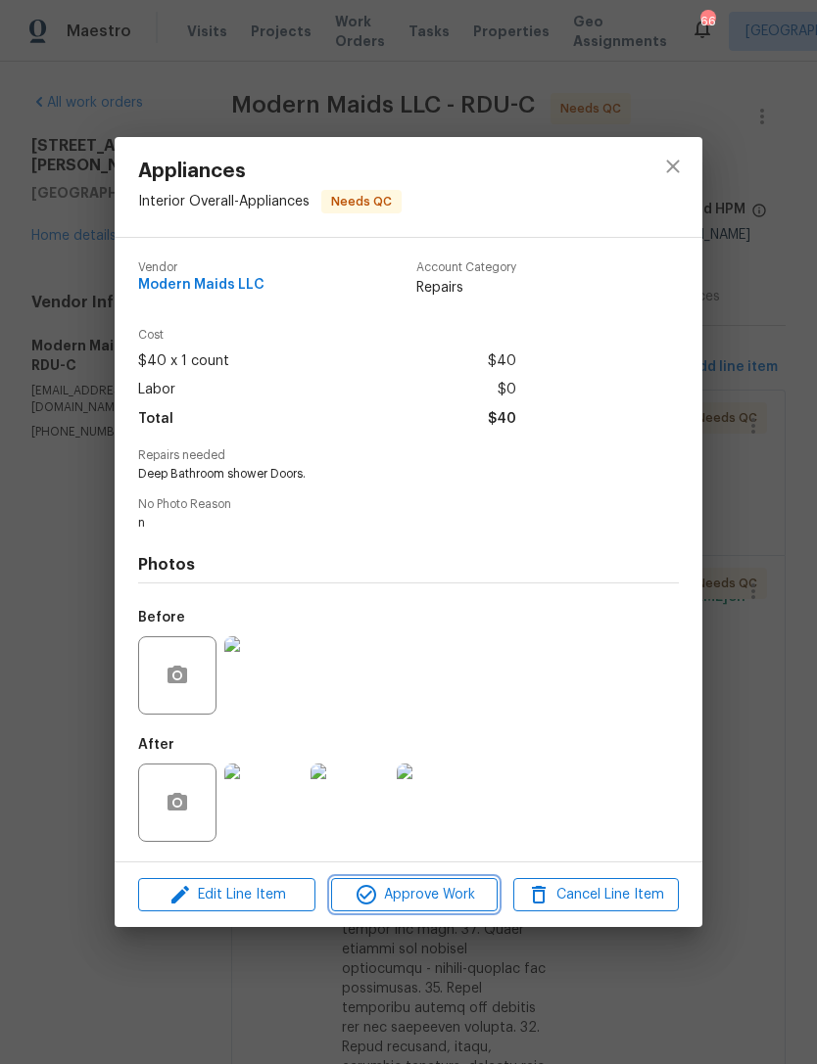
click at [449, 884] on button "Approve Work" at bounding box center [414, 895] width 166 height 34
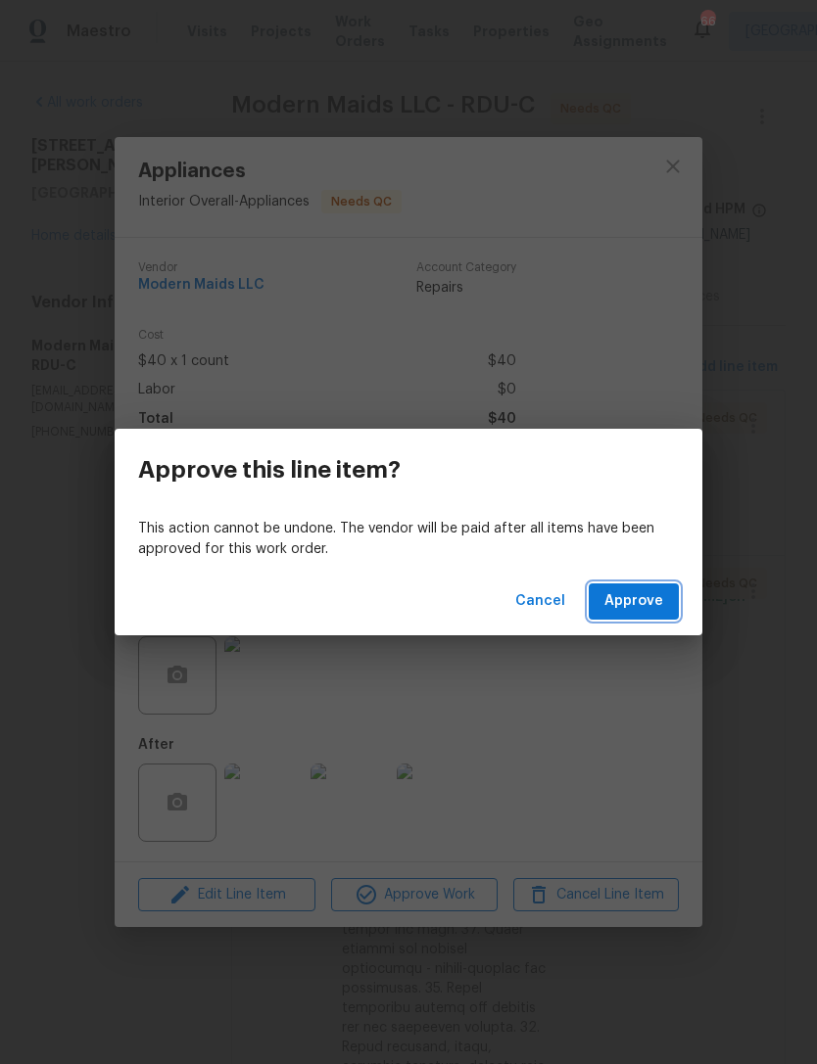
click at [642, 606] on span "Approve" at bounding box center [633, 602] width 59 height 24
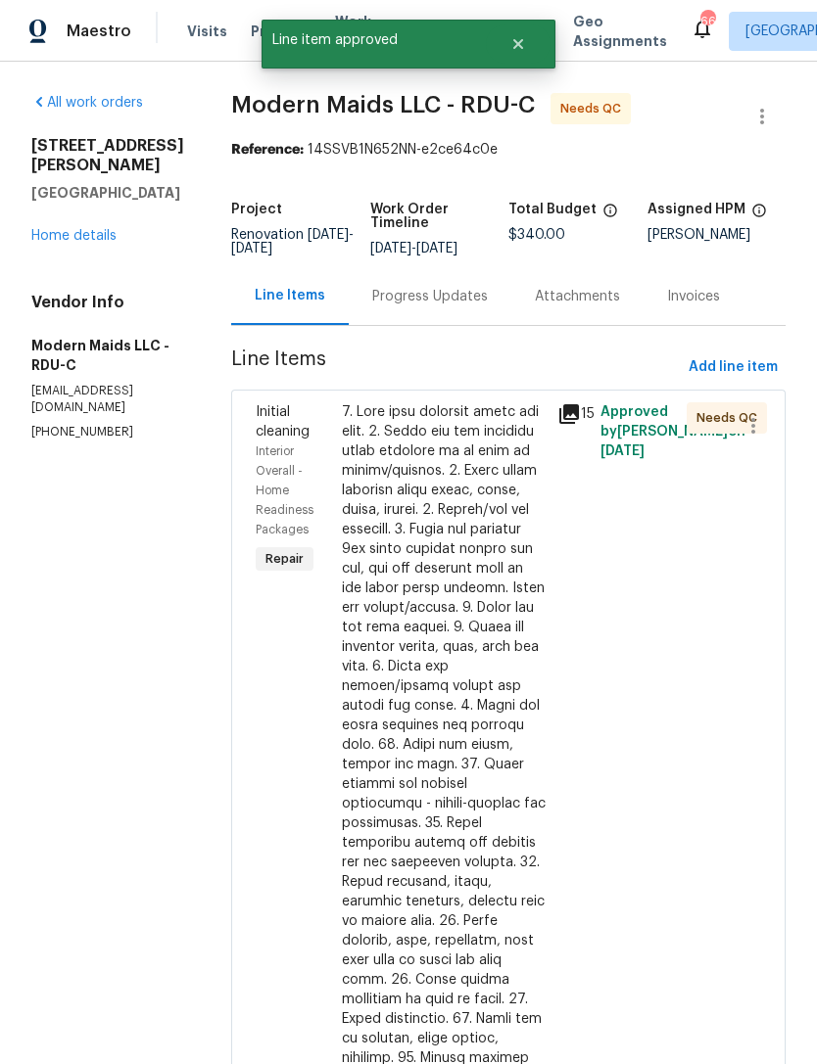
click at [456, 610] on div at bounding box center [444, 872] width 204 height 940
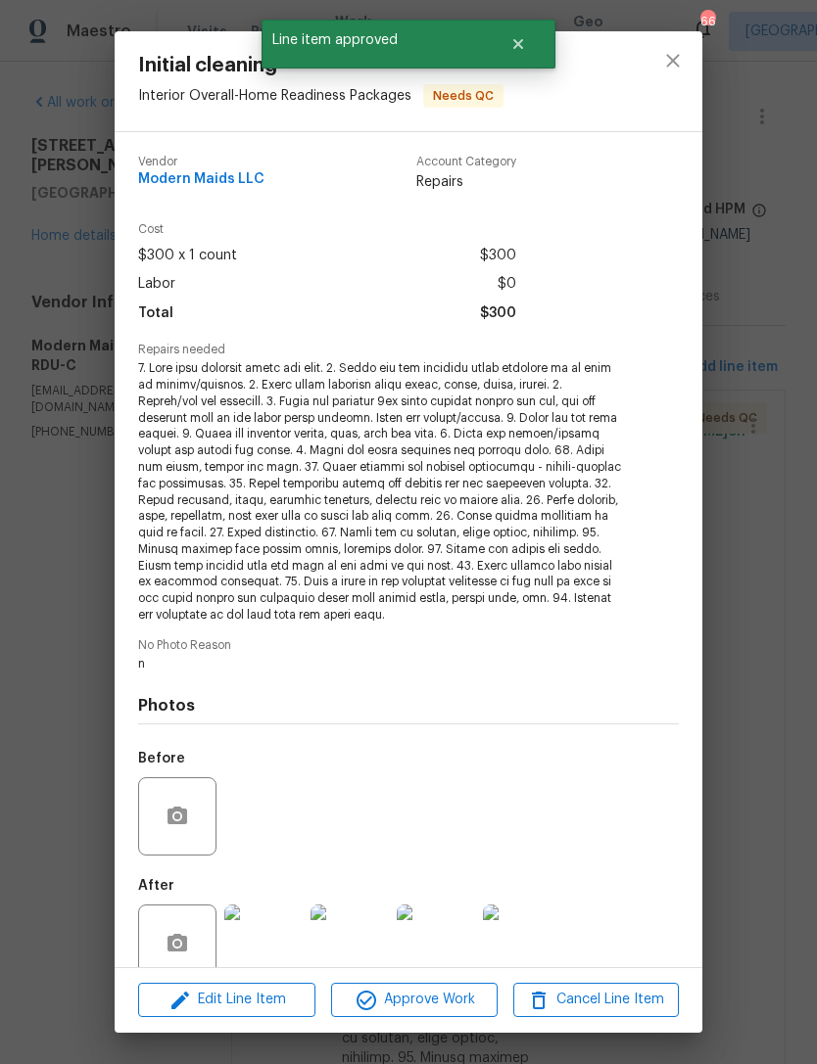
click at [258, 930] on img at bounding box center [263, 944] width 78 height 78
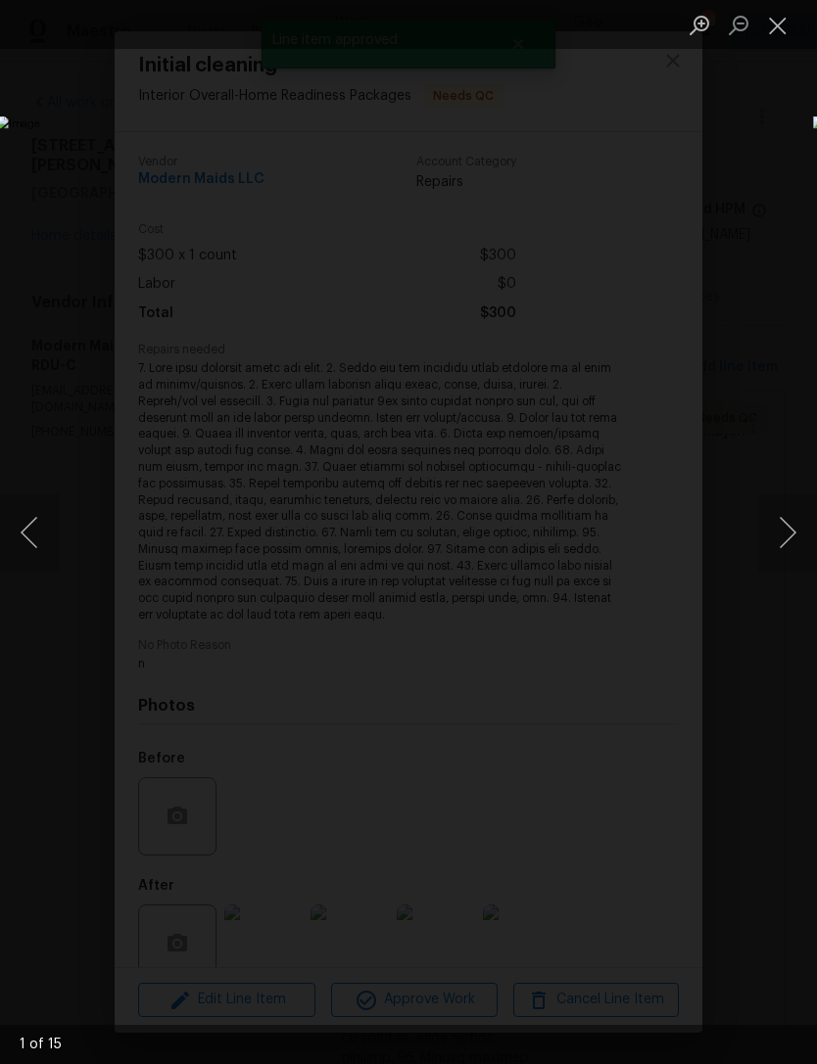
click at [785, 532] on button "Next image" at bounding box center [787, 533] width 59 height 78
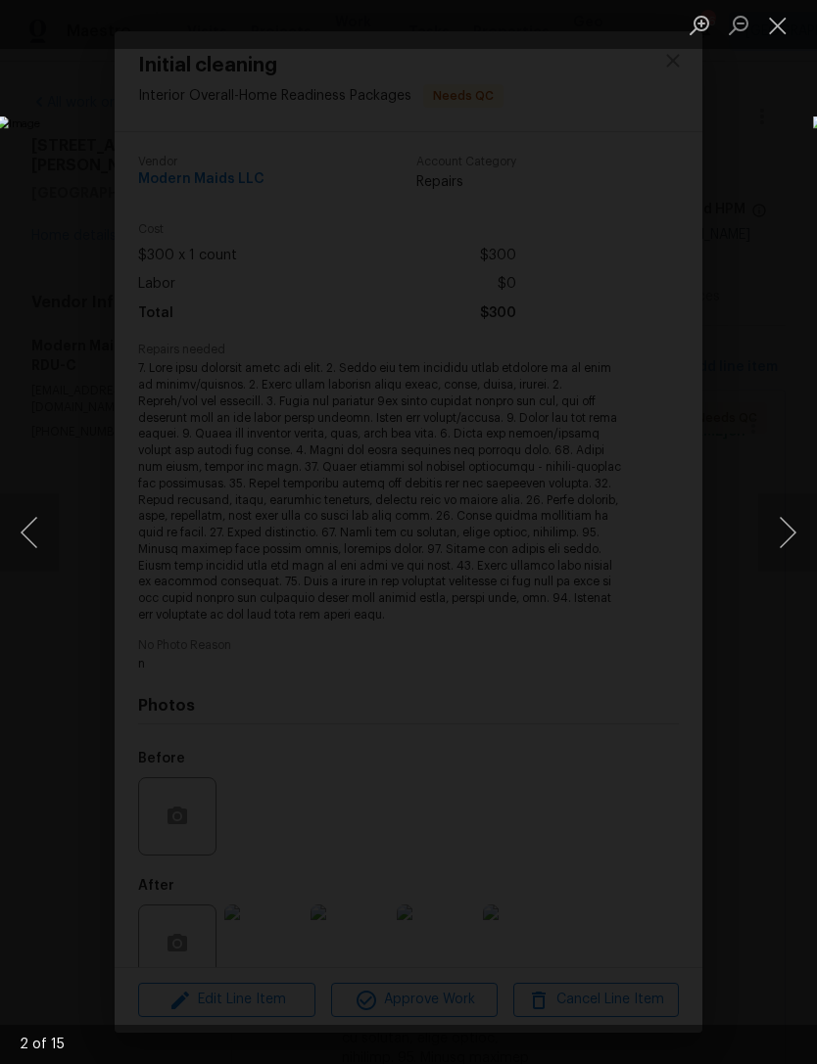
click at [797, 524] on button "Next image" at bounding box center [787, 533] width 59 height 78
click at [792, 528] on button "Next image" at bounding box center [787, 533] width 59 height 78
click at [793, 532] on button "Next image" at bounding box center [787, 533] width 59 height 78
click at [793, 534] on button "Next image" at bounding box center [787, 533] width 59 height 78
click at [790, 538] on button "Next image" at bounding box center [787, 533] width 59 height 78
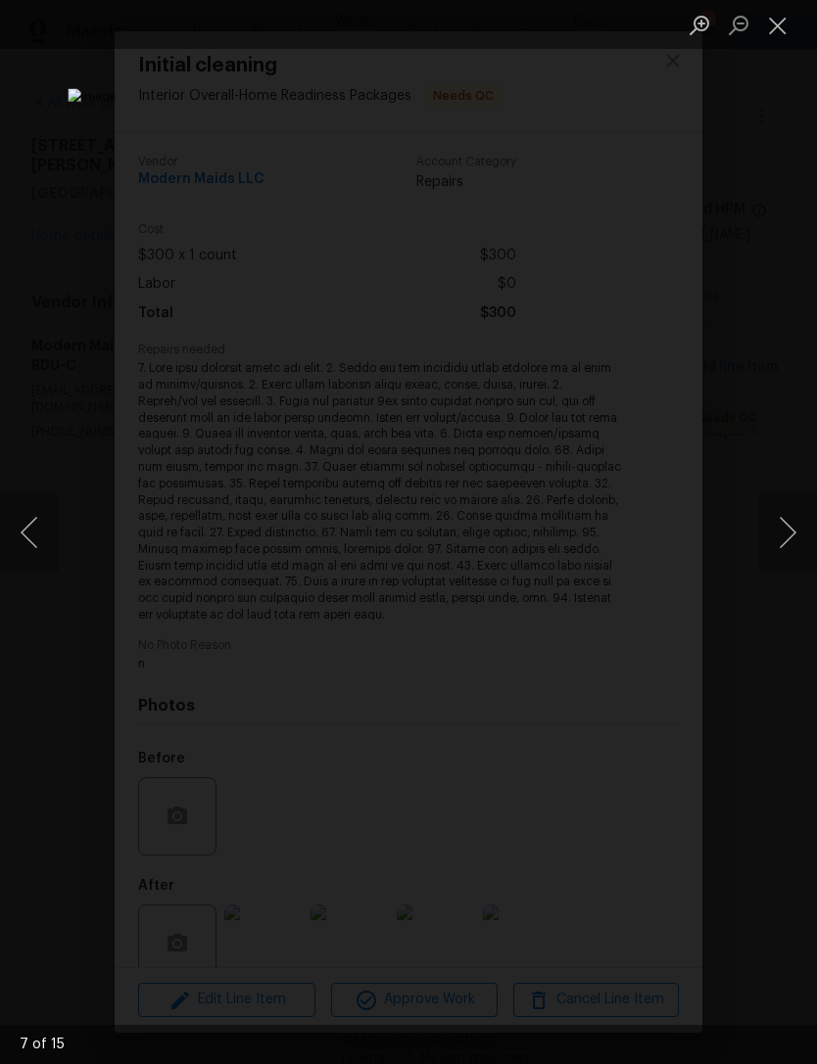
click at [790, 541] on button "Next image" at bounding box center [787, 533] width 59 height 78
click at [789, 543] on button "Next image" at bounding box center [787, 533] width 59 height 78
click at [793, 545] on button "Next image" at bounding box center [787, 533] width 59 height 78
click at [795, 545] on button "Next image" at bounding box center [787, 533] width 59 height 78
click at [791, 559] on button "Next image" at bounding box center [787, 533] width 59 height 78
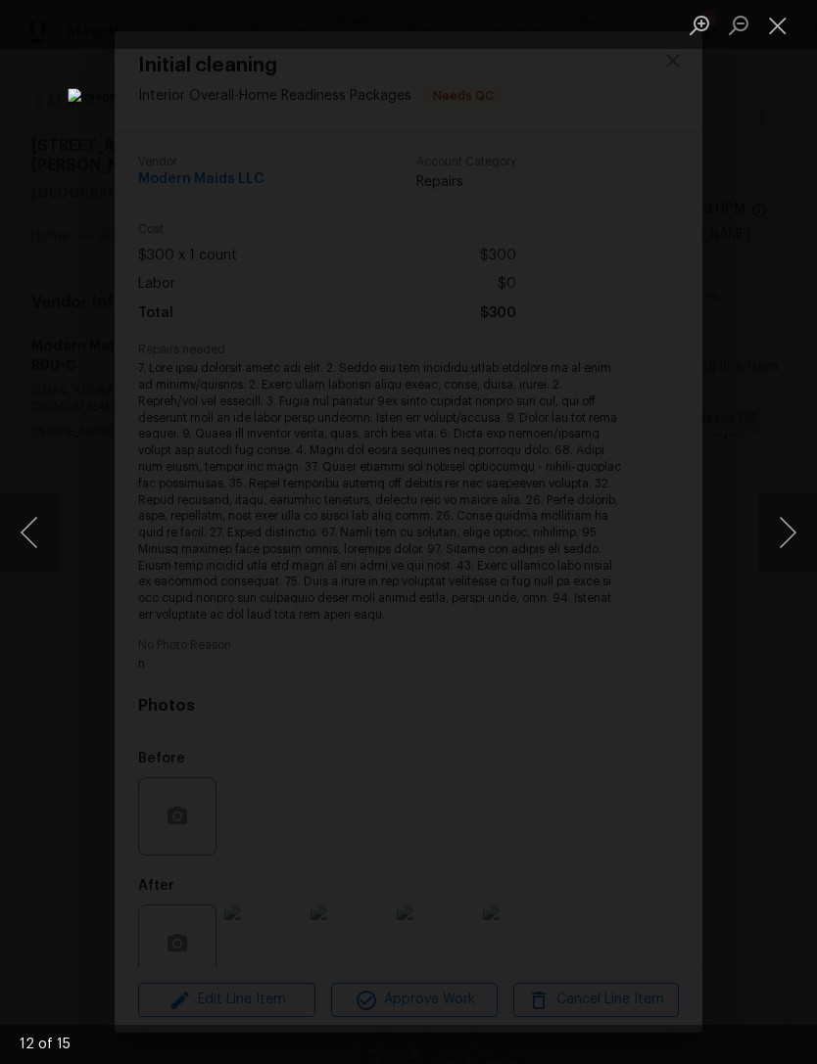
click at [791, 567] on button "Next image" at bounding box center [787, 533] width 59 height 78
click at [793, 566] on button "Next image" at bounding box center [787, 533] width 59 height 78
click at [790, 573] on div "Lightbox" at bounding box center [408, 532] width 817 height 1064
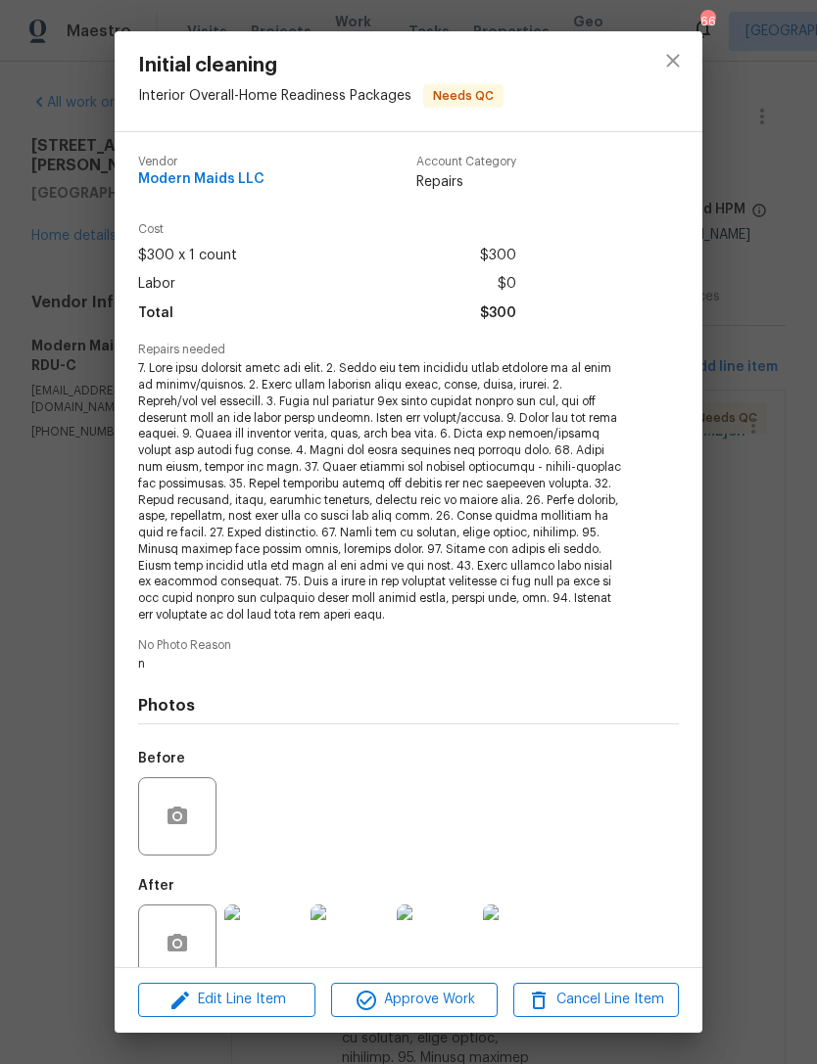
click at [789, 572] on div "Initial cleaning Interior Overall - Home Readiness Packages Needs QC Vendor Mod…" at bounding box center [408, 532] width 817 height 1064
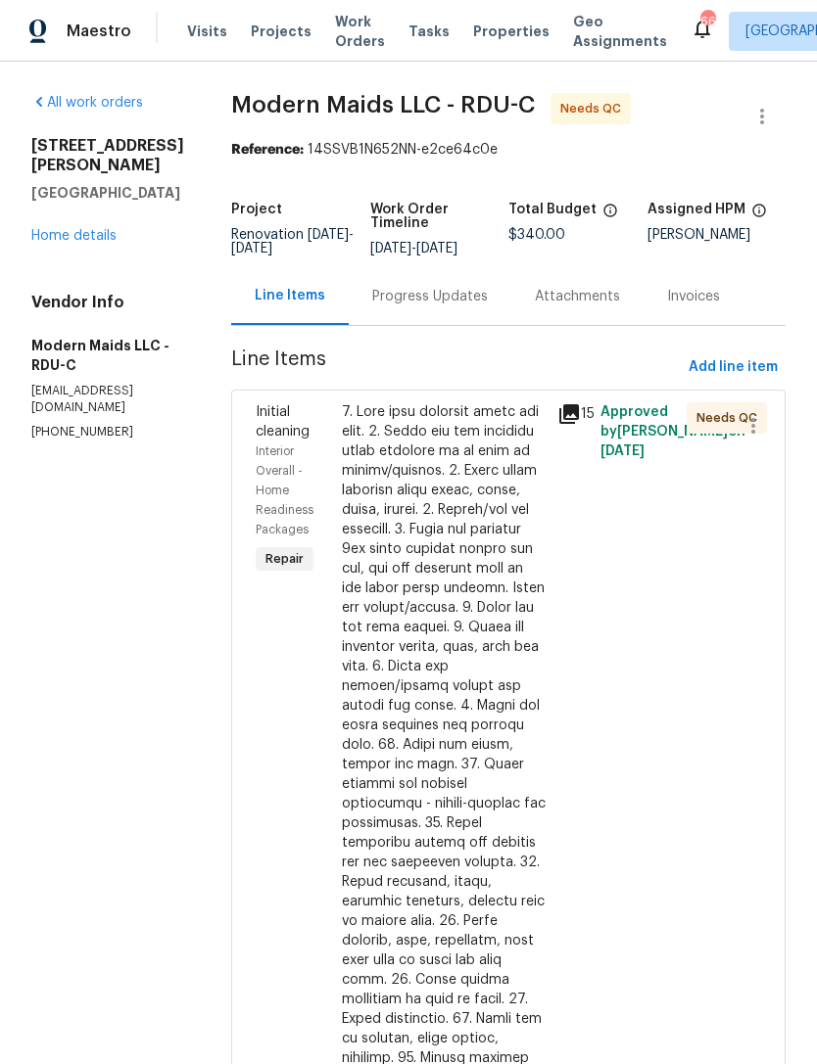
click at [485, 624] on div at bounding box center [444, 872] width 204 height 940
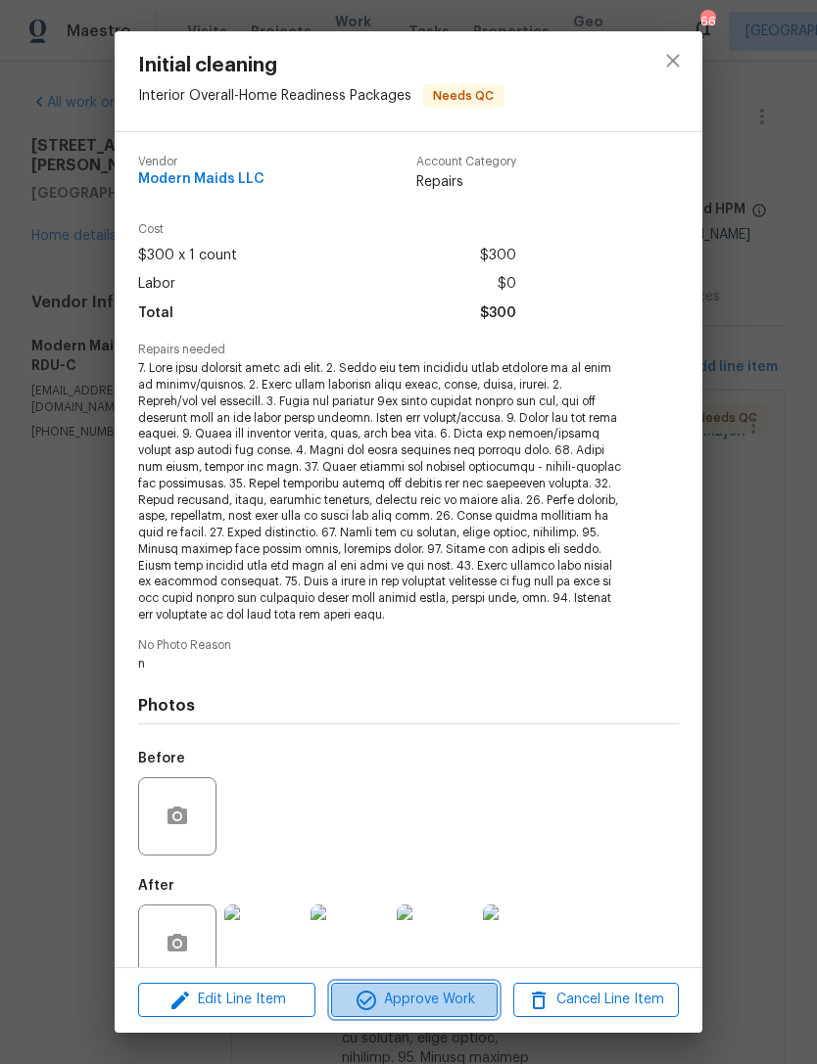
click at [418, 1004] on span "Approve Work" at bounding box center [414, 1000] width 154 height 24
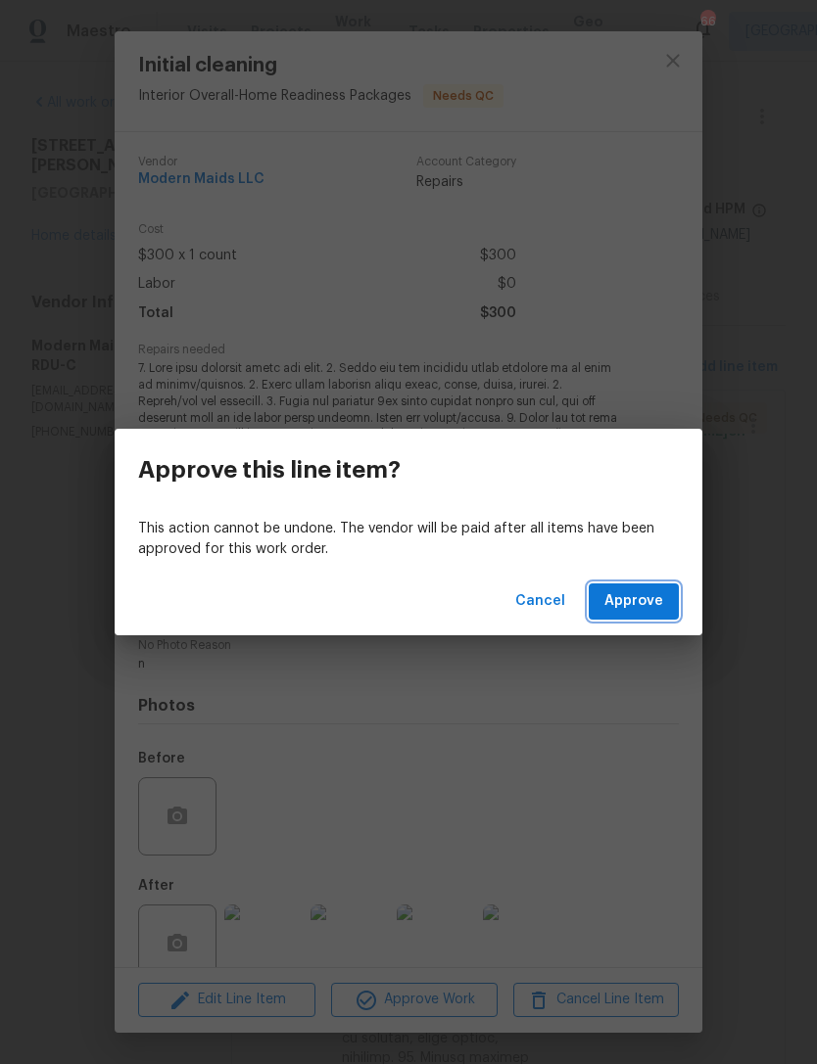
click at [636, 603] on span "Approve" at bounding box center [633, 602] width 59 height 24
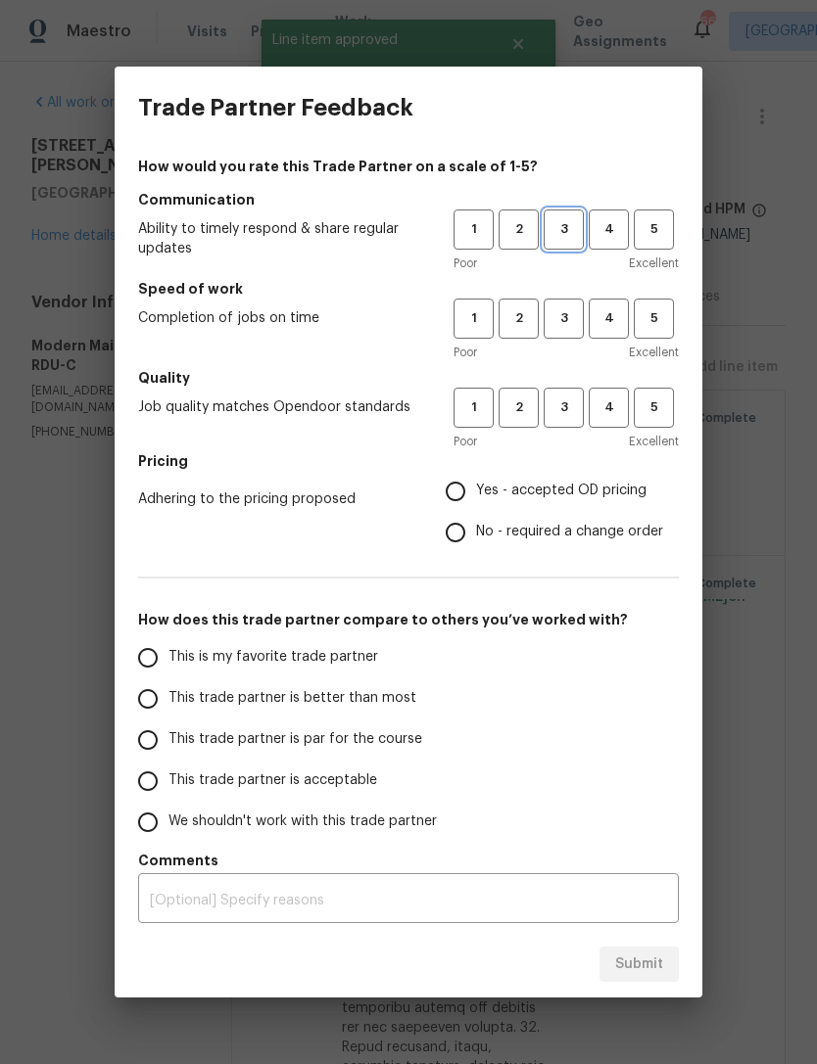
click at [569, 237] on span "3" at bounding box center [563, 229] width 36 height 23
click at [561, 311] on span "3" at bounding box center [563, 318] width 36 height 23
click at [577, 402] on span "3" at bounding box center [563, 408] width 36 height 23
click at [460, 488] on input "Yes - accepted OD pricing" at bounding box center [455, 491] width 41 height 41
radio input "true"
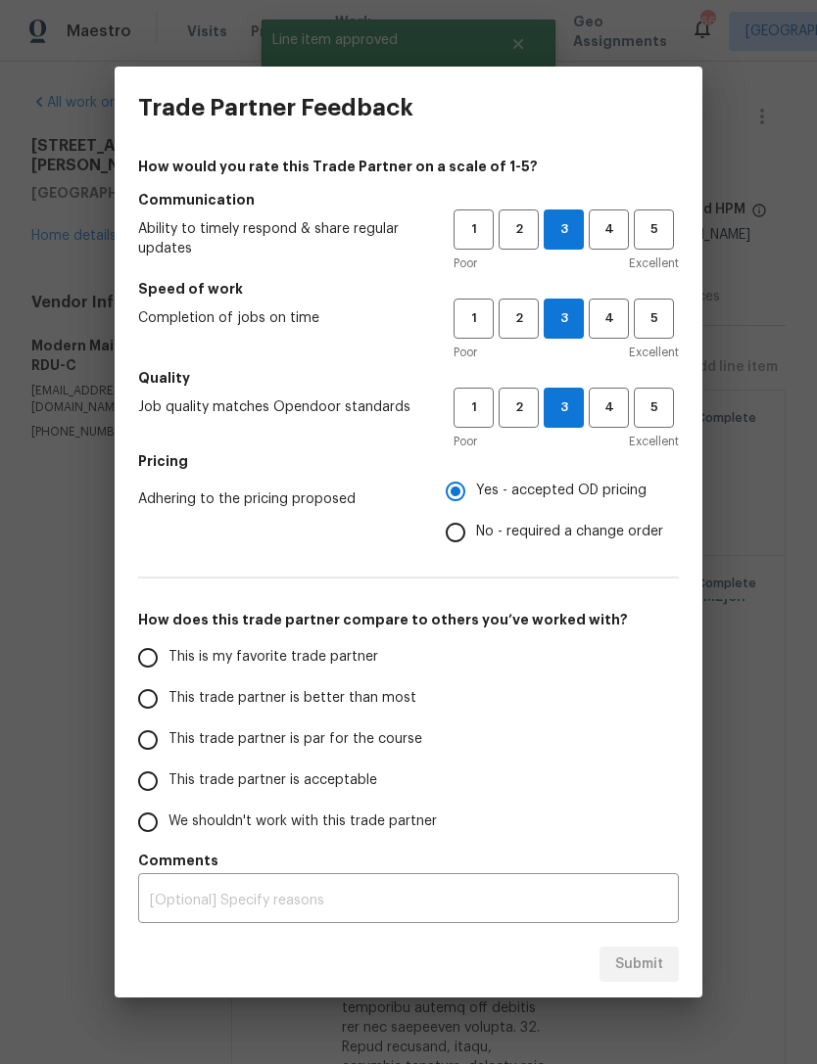
click at [218, 779] on span "This trade partner is acceptable" at bounding box center [272, 781] width 209 height 21
click at [168, 779] on input "This trade partner is acceptable" at bounding box center [147, 781] width 41 height 41
click at [640, 956] on span "Submit" at bounding box center [639, 965] width 48 height 24
radio input "true"
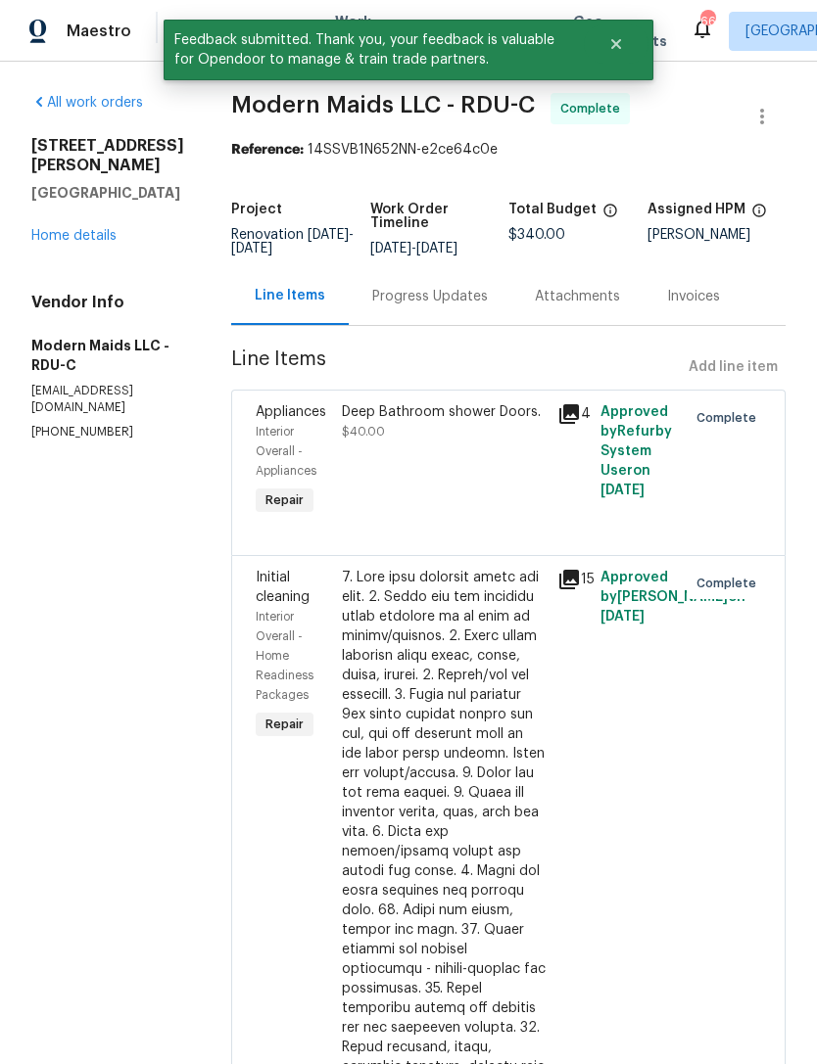
click at [105, 229] on link "Home details" at bounding box center [73, 236] width 85 height 14
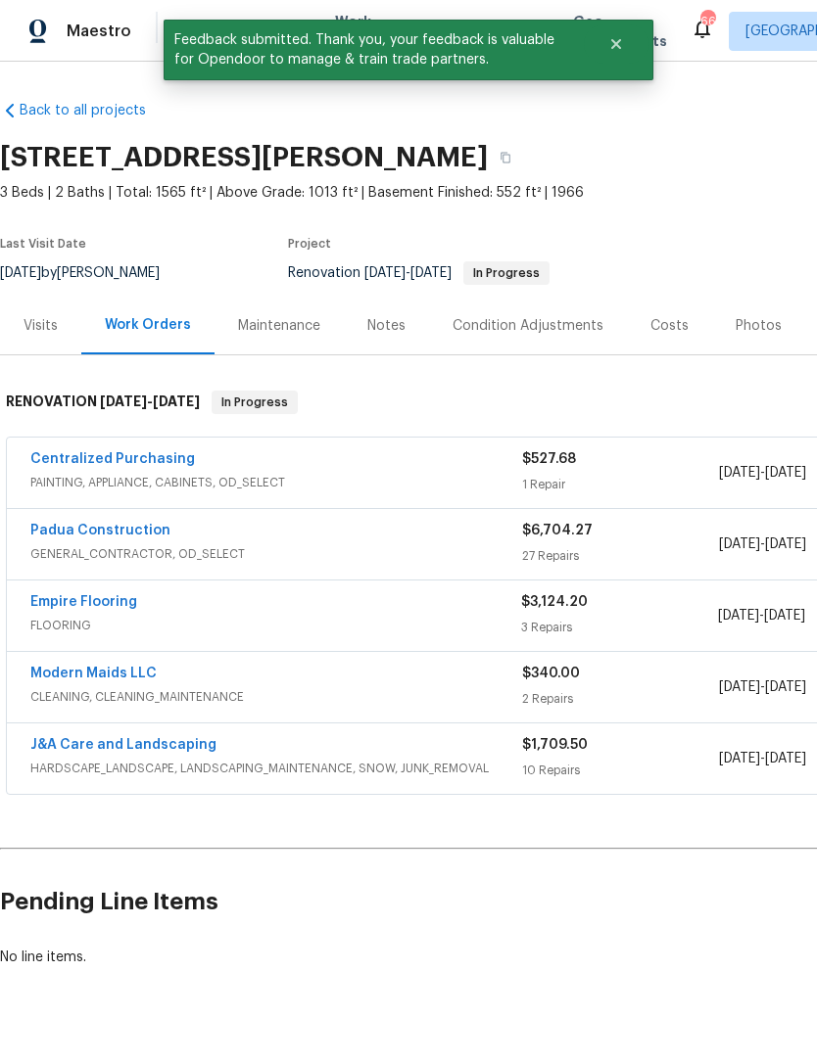
click at [150, 458] on link "Centralized Purchasing" at bounding box center [112, 459] width 165 height 14
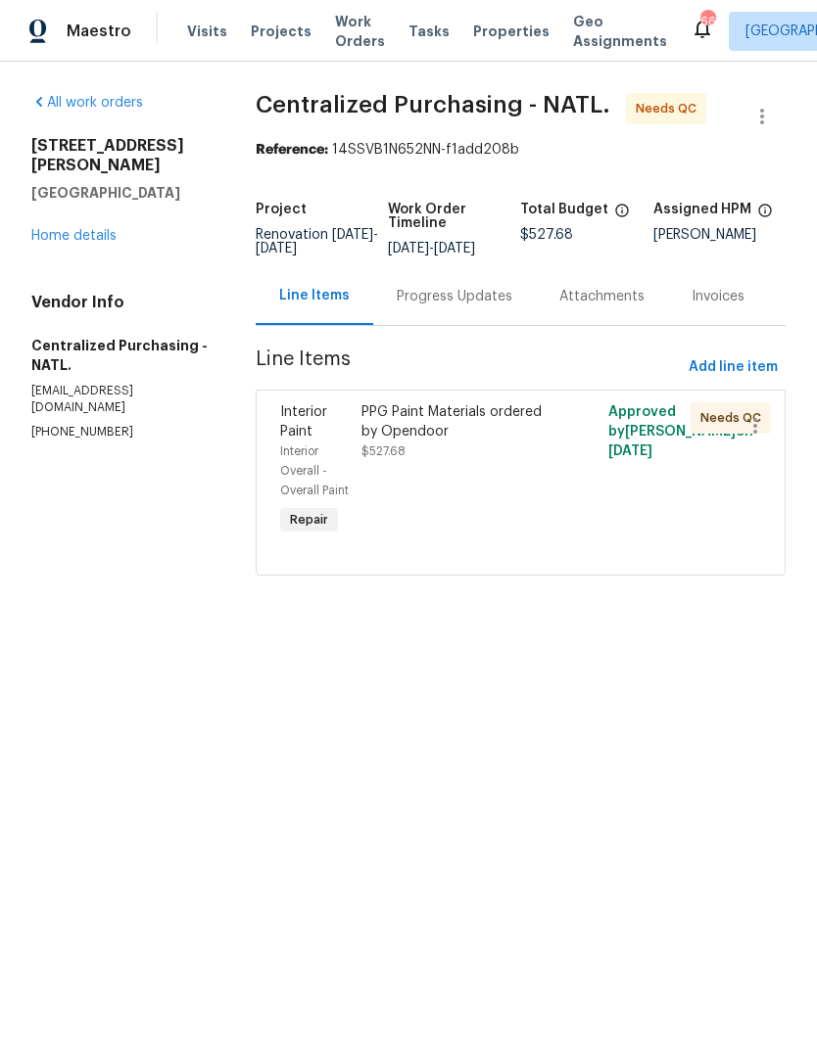
click at [504, 486] on div "PPG Paint Materials ordered by Opendoor $527.68" at bounding box center [458, 471] width 206 height 149
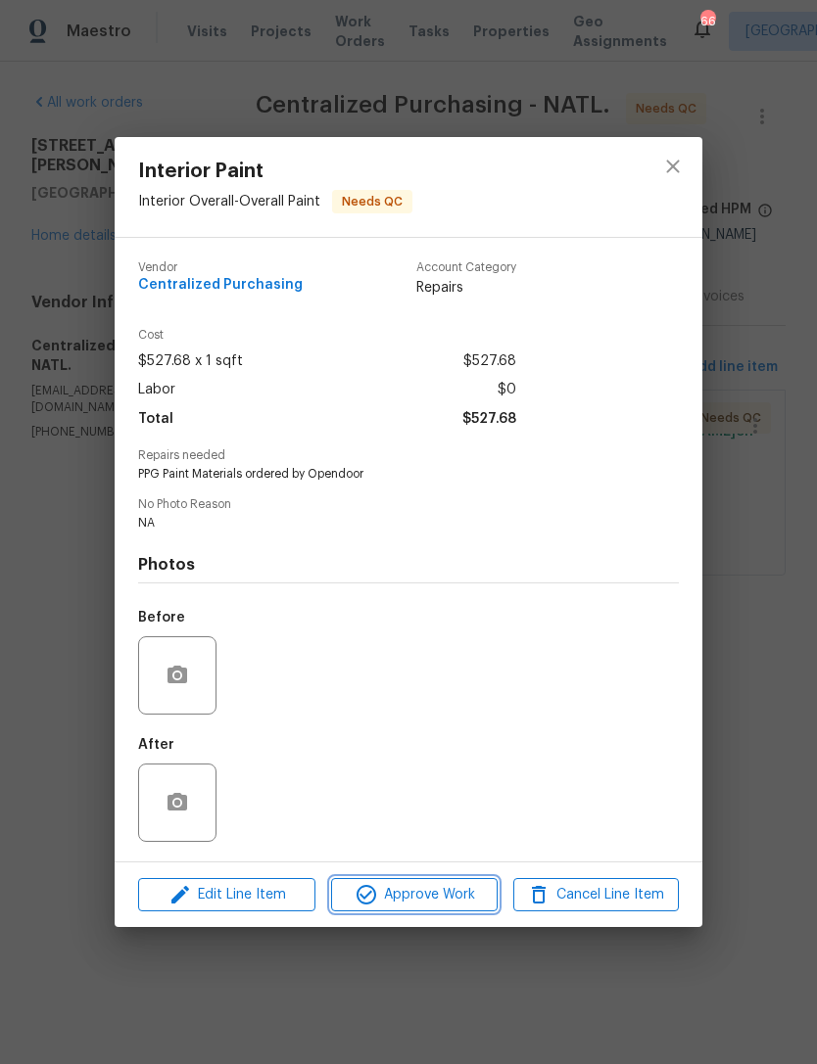
click at [433, 883] on button "Approve Work" at bounding box center [414, 895] width 166 height 34
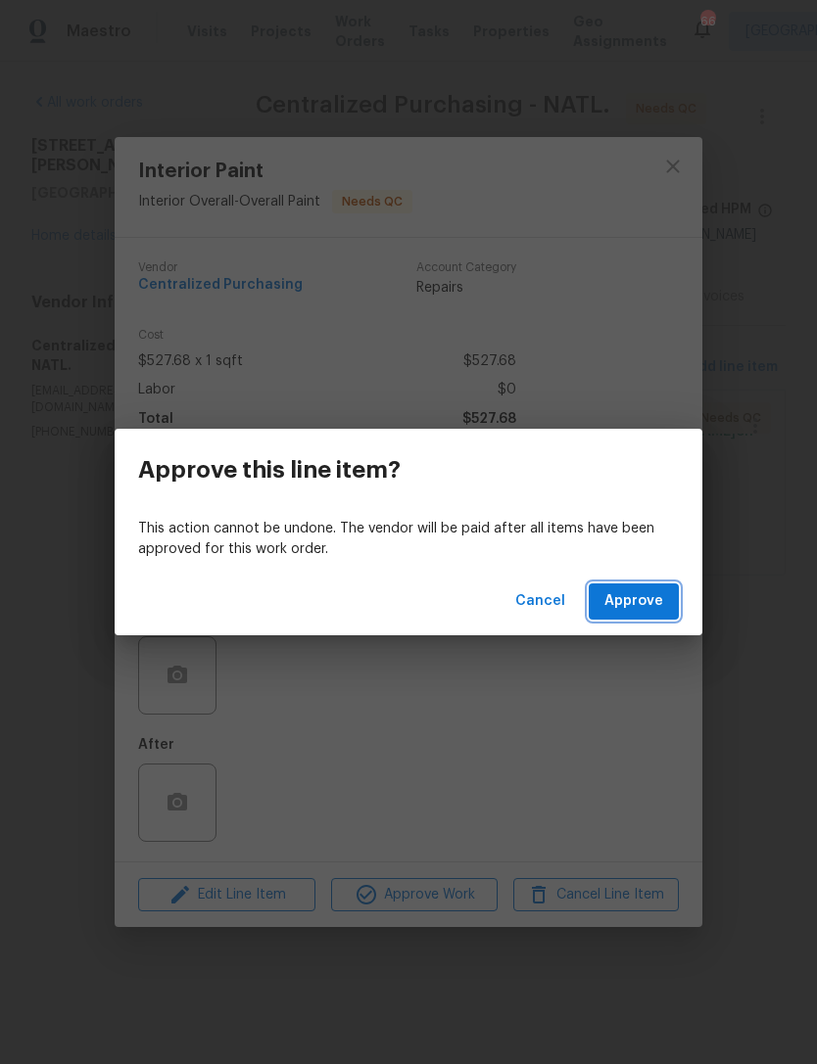
click at [619, 606] on span "Approve" at bounding box center [633, 602] width 59 height 24
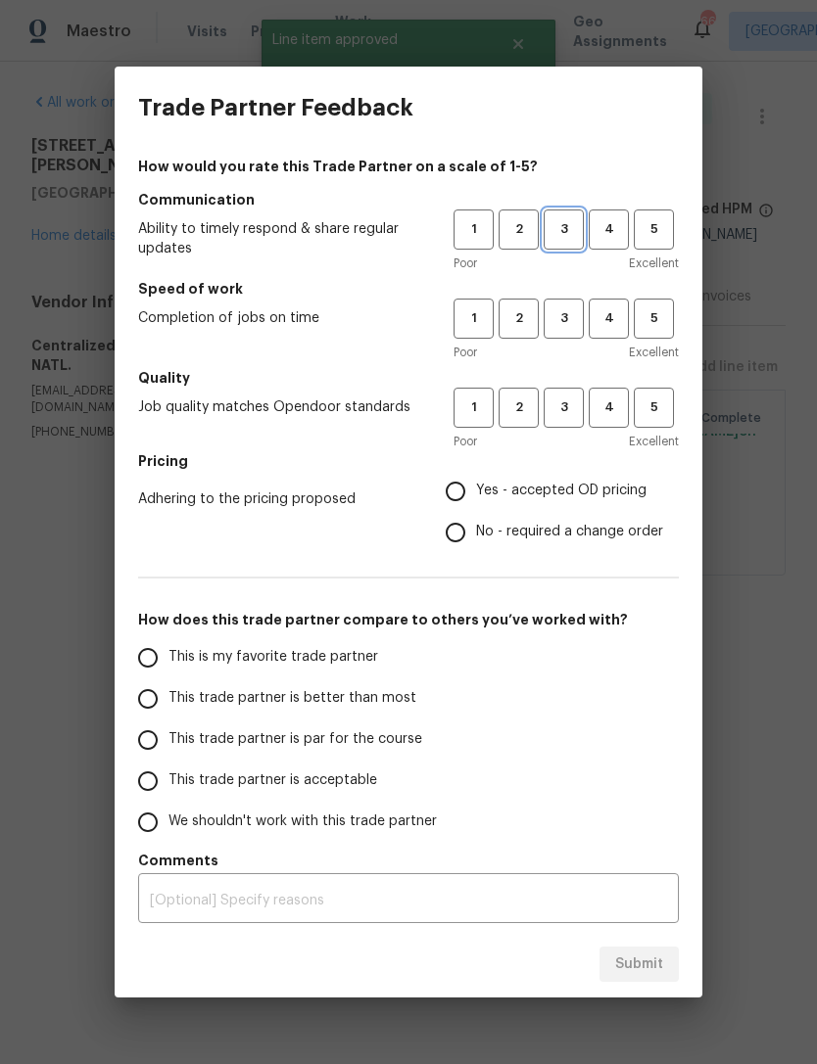
click at [566, 234] on span "3" at bounding box center [563, 229] width 36 height 23
click at [560, 320] on span "3" at bounding box center [563, 318] width 36 height 23
click at [567, 421] on button "3" at bounding box center [564, 408] width 40 height 40
click at [493, 494] on span "Yes - accepted OD pricing" at bounding box center [561, 491] width 170 height 21
click at [476, 494] on input "Yes - accepted OD pricing" at bounding box center [455, 491] width 41 height 41
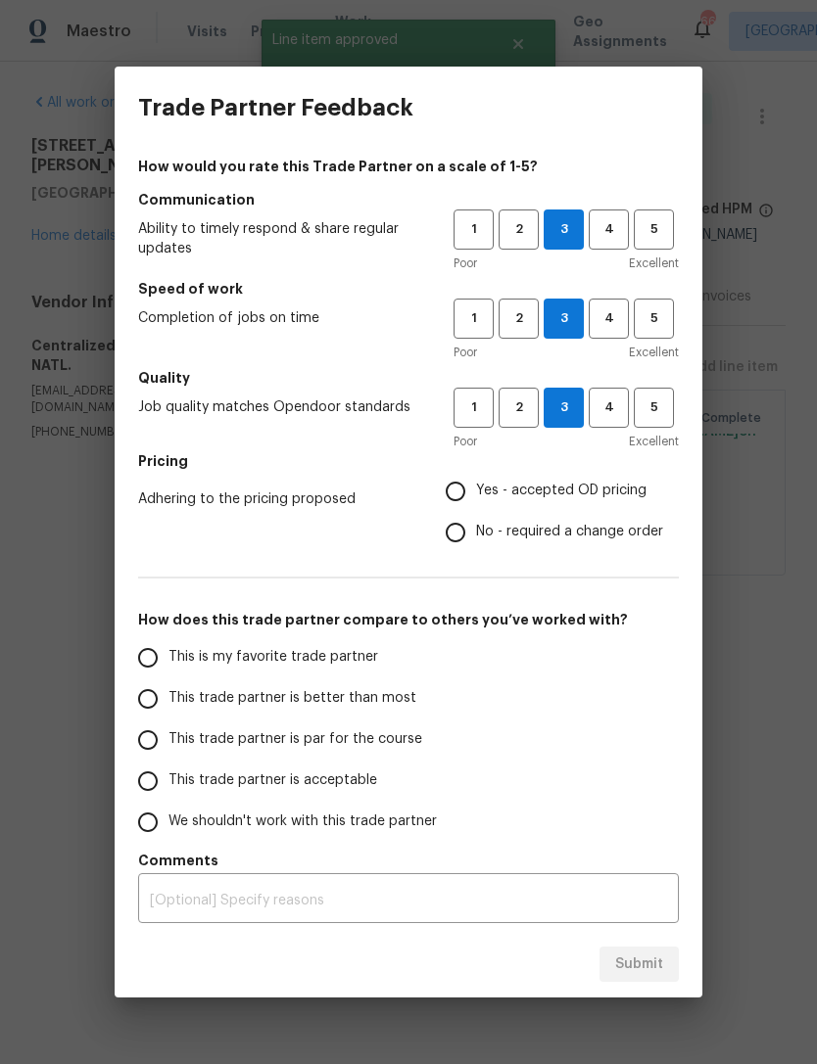
radio input "true"
click at [231, 780] on span "This trade partner is acceptable" at bounding box center [272, 781] width 209 height 21
click at [168, 780] on input "This trade partner is acceptable" at bounding box center [147, 781] width 41 height 41
click at [646, 959] on span "Submit" at bounding box center [639, 965] width 48 height 24
radio input "true"
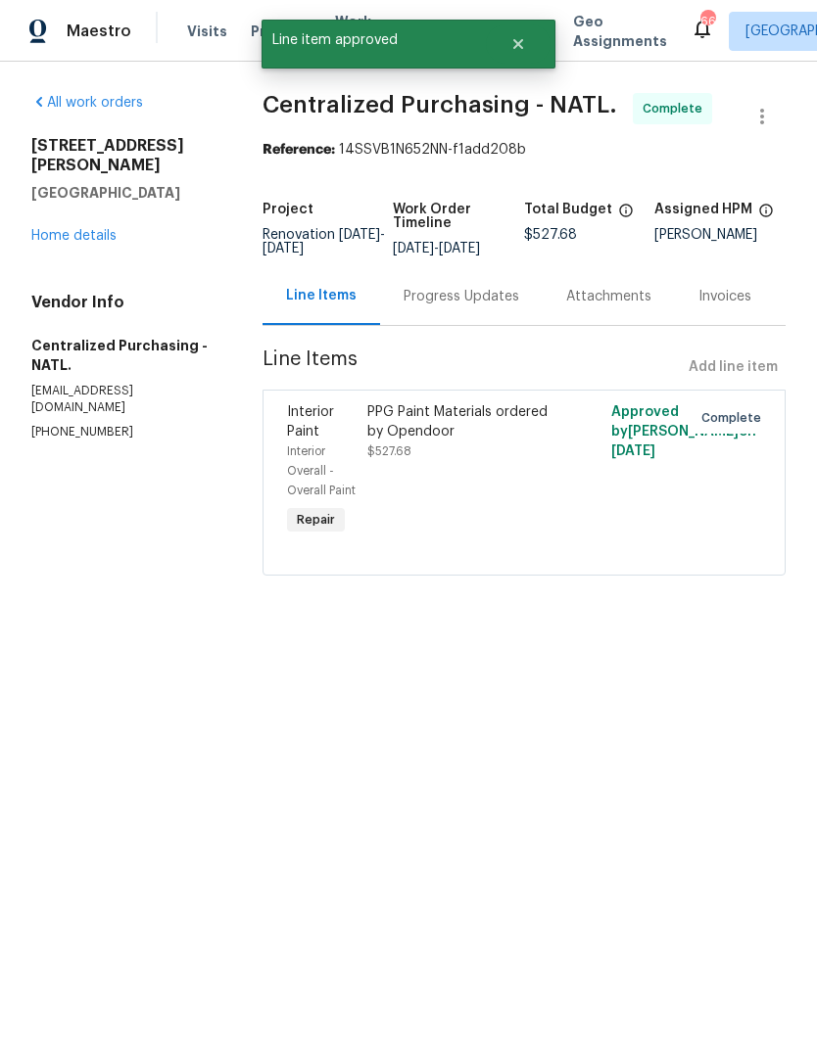
radio input "false"
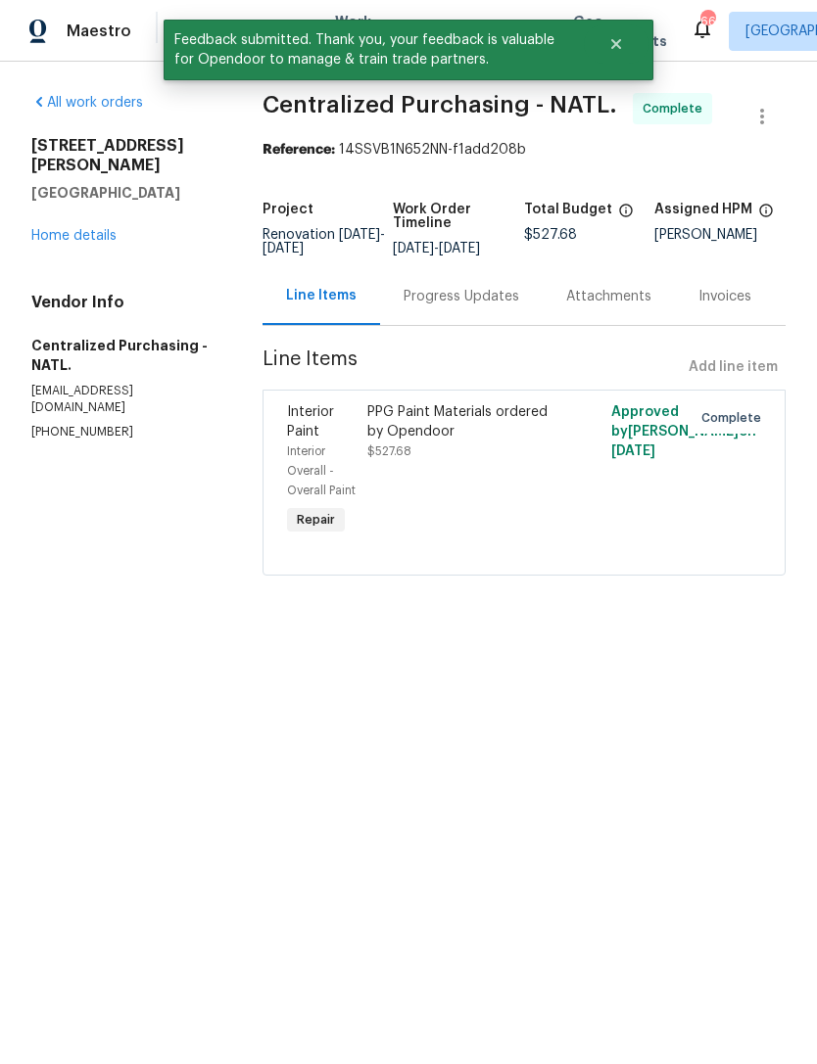
click at [103, 229] on link "Home details" at bounding box center [73, 236] width 85 height 14
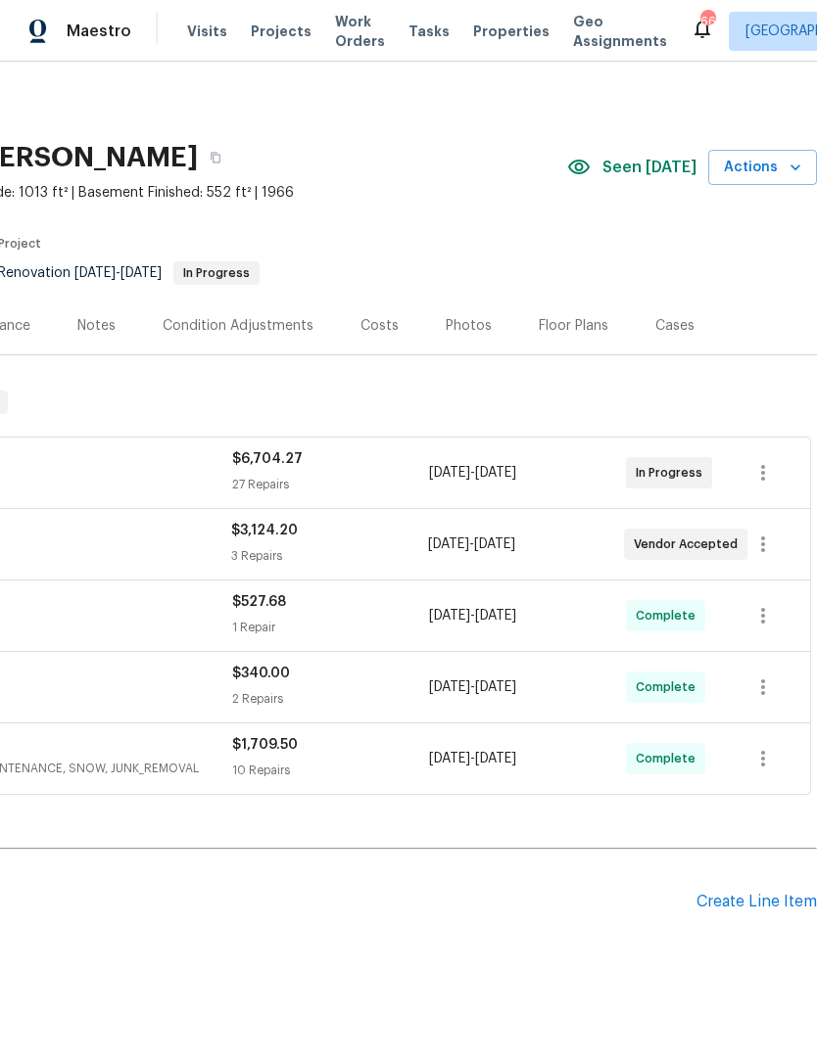
scroll to position [0, 290]
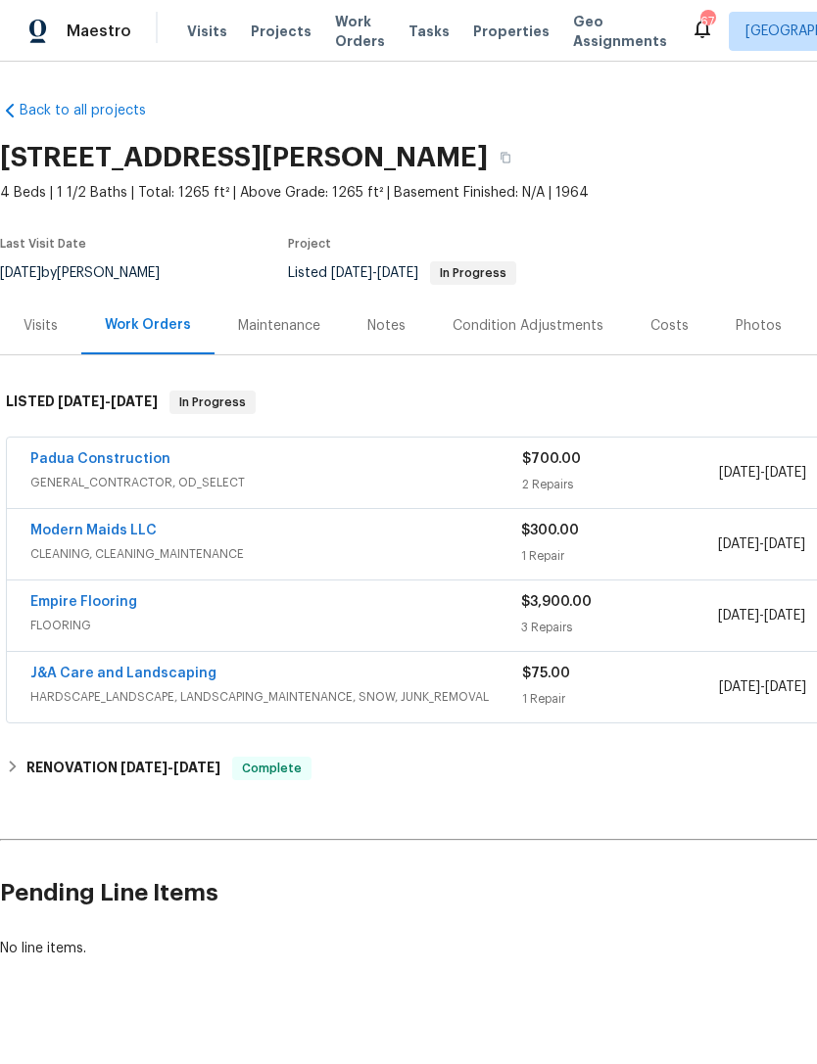
click at [84, 606] on link "Empire Flooring" at bounding box center [83, 602] width 107 height 14
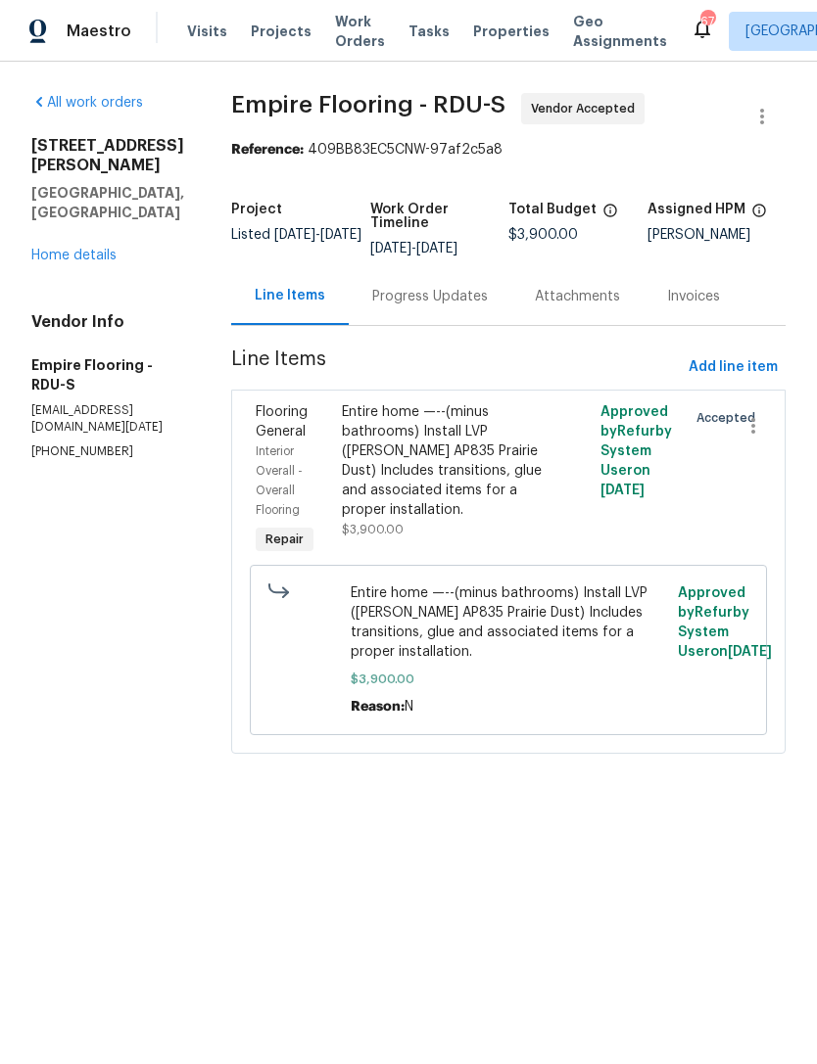
click at [464, 307] on div "Progress Updates" at bounding box center [430, 297] width 116 height 20
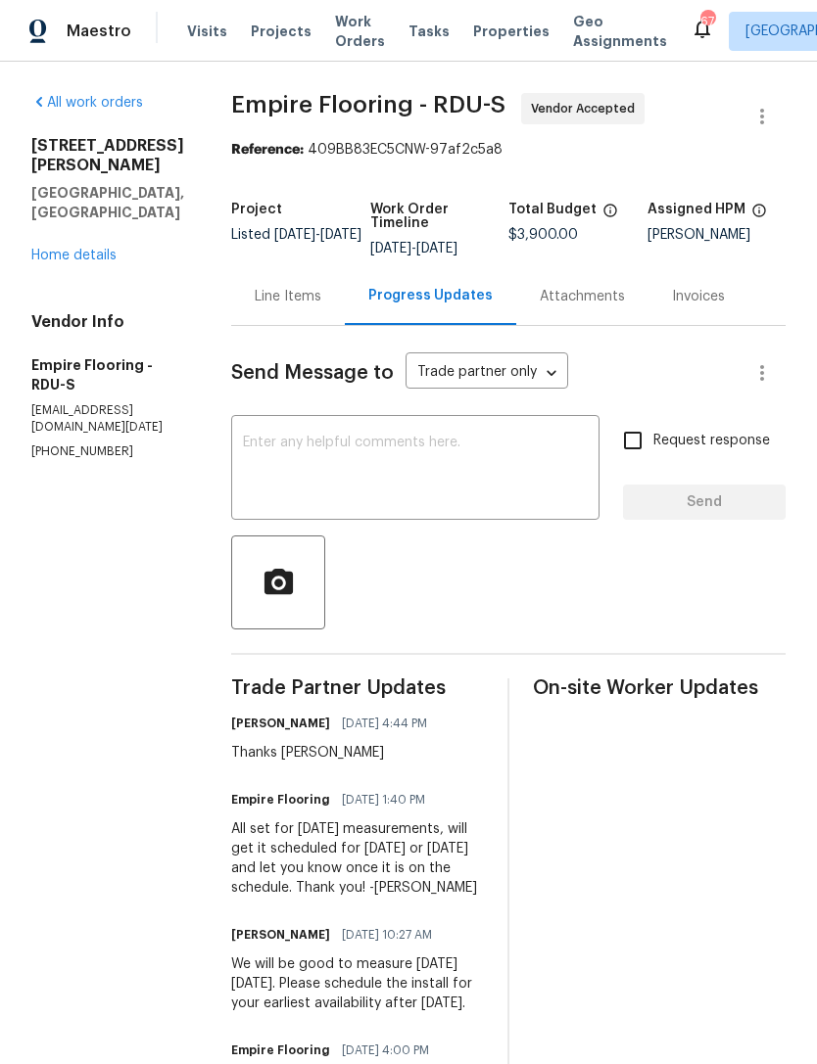
click at [94, 249] on link "Home details" at bounding box center [73, 256] width 85 height 14
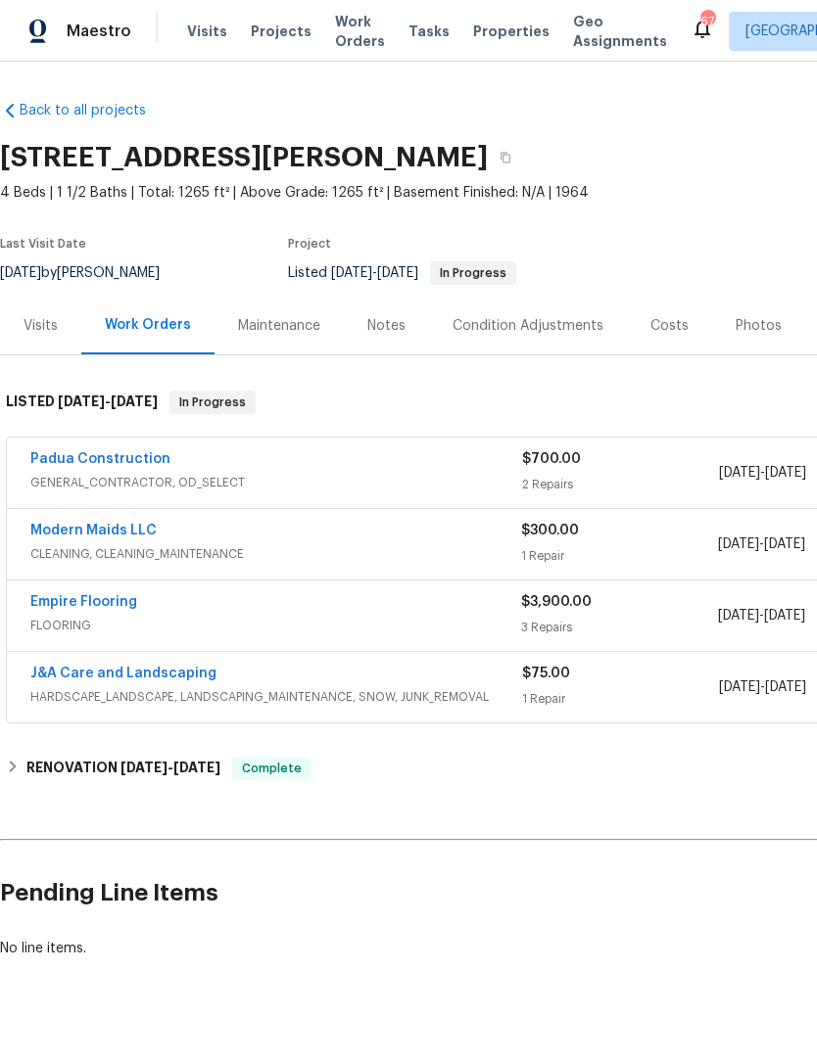
click at [127, 531] on link "Modern Maids LLC" at bounding box center [93, 531] width 126 height 14
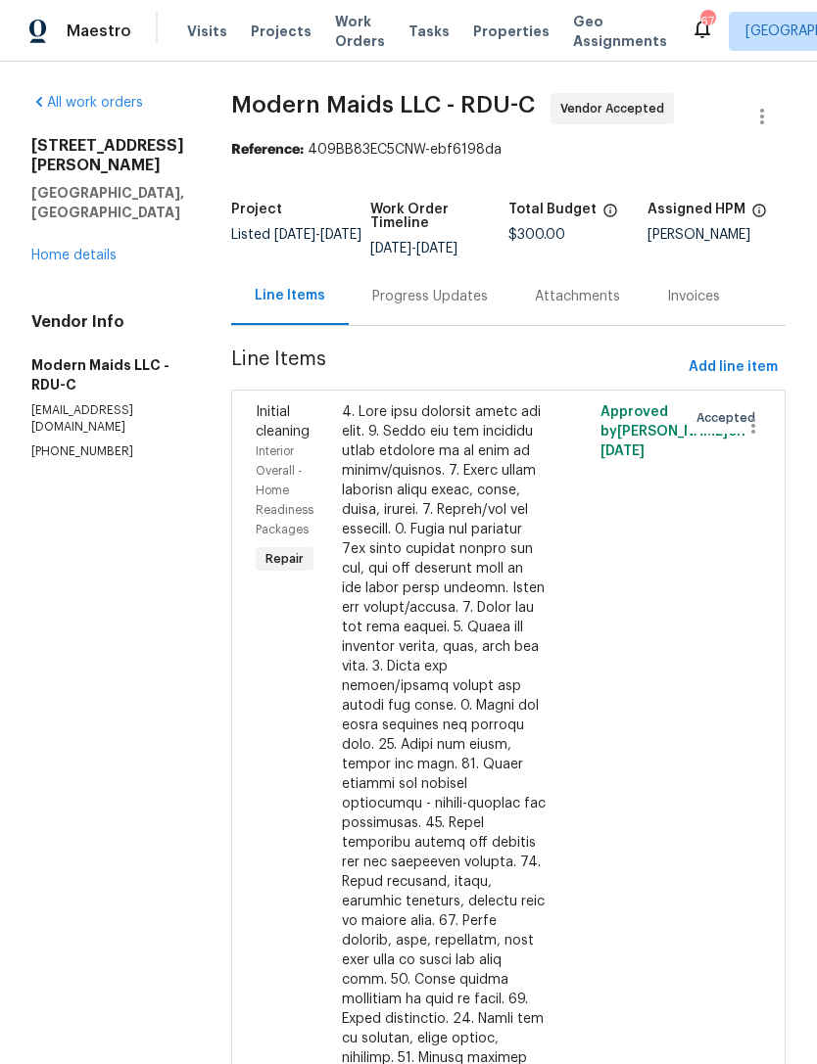
click at [444, 307] on div "Progress Updates" at bounding box center [430, 297] width 116 height 20
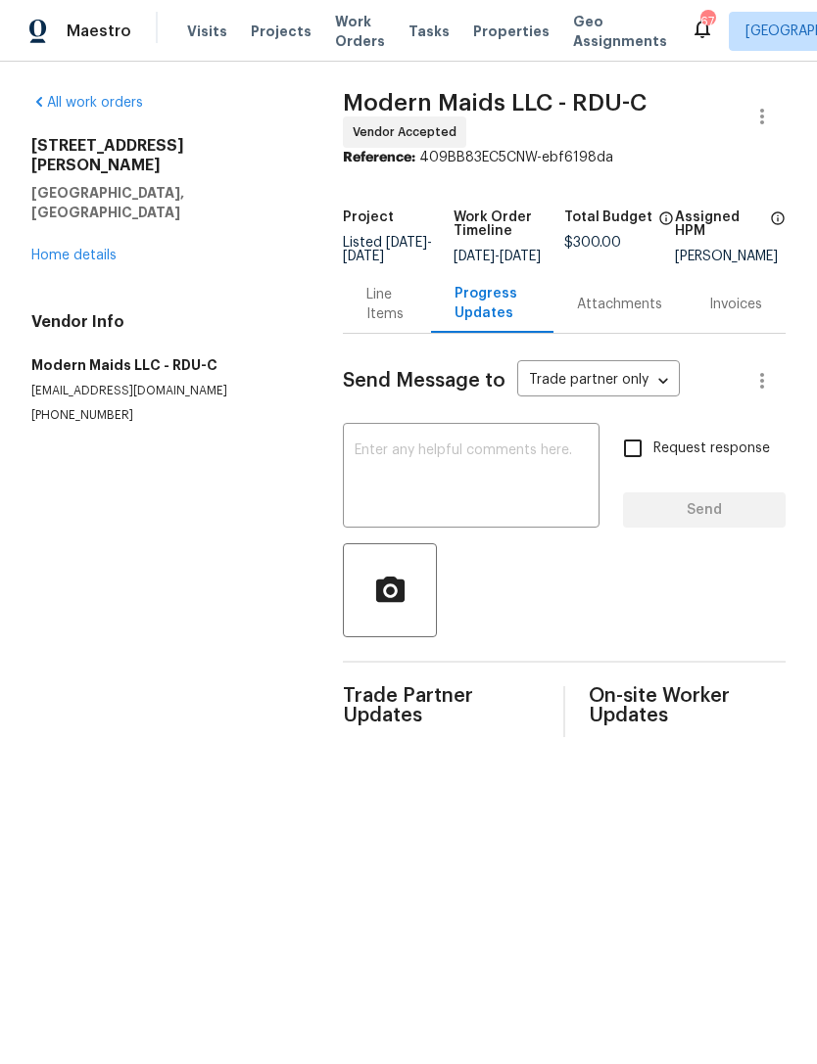
click at [438, 481] on textarea at bounding box center [471, 478] width 233 height 69
click at [91, 249] on link "Home details" at bounding box center [73, 256] width 85 height 14
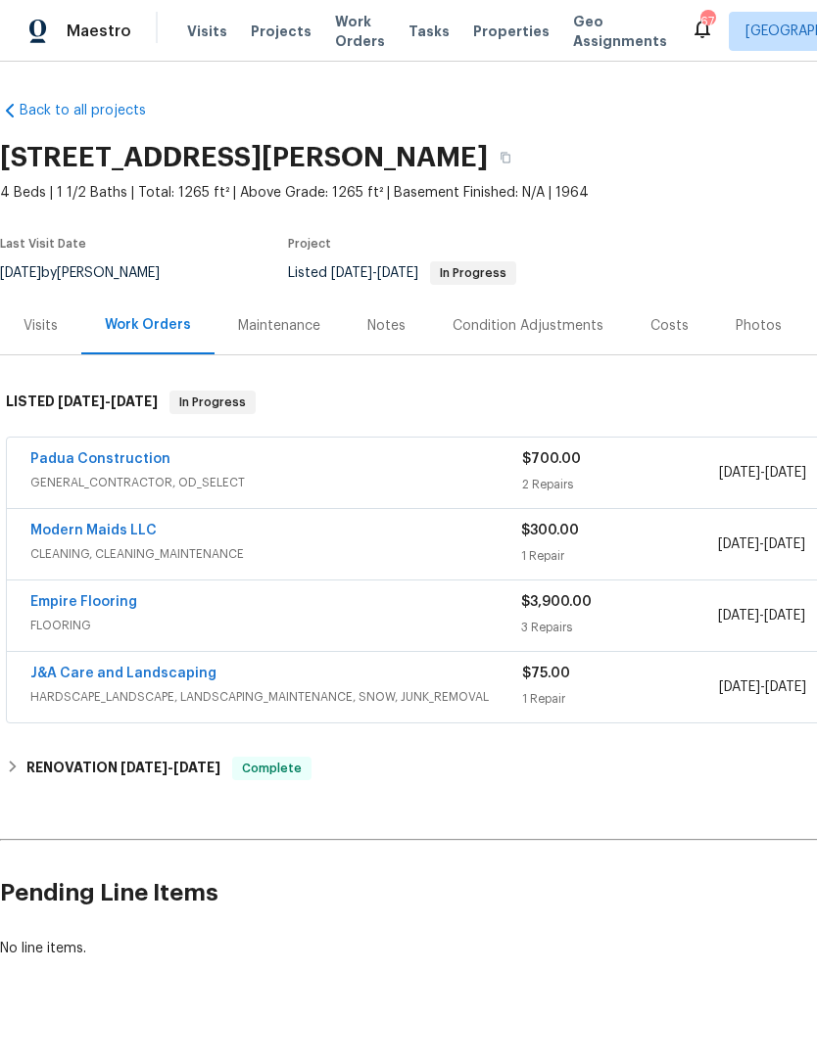
click at [104, 606] on link "Empire Flooring" at bounding box center [83, 602] width 107 height 14
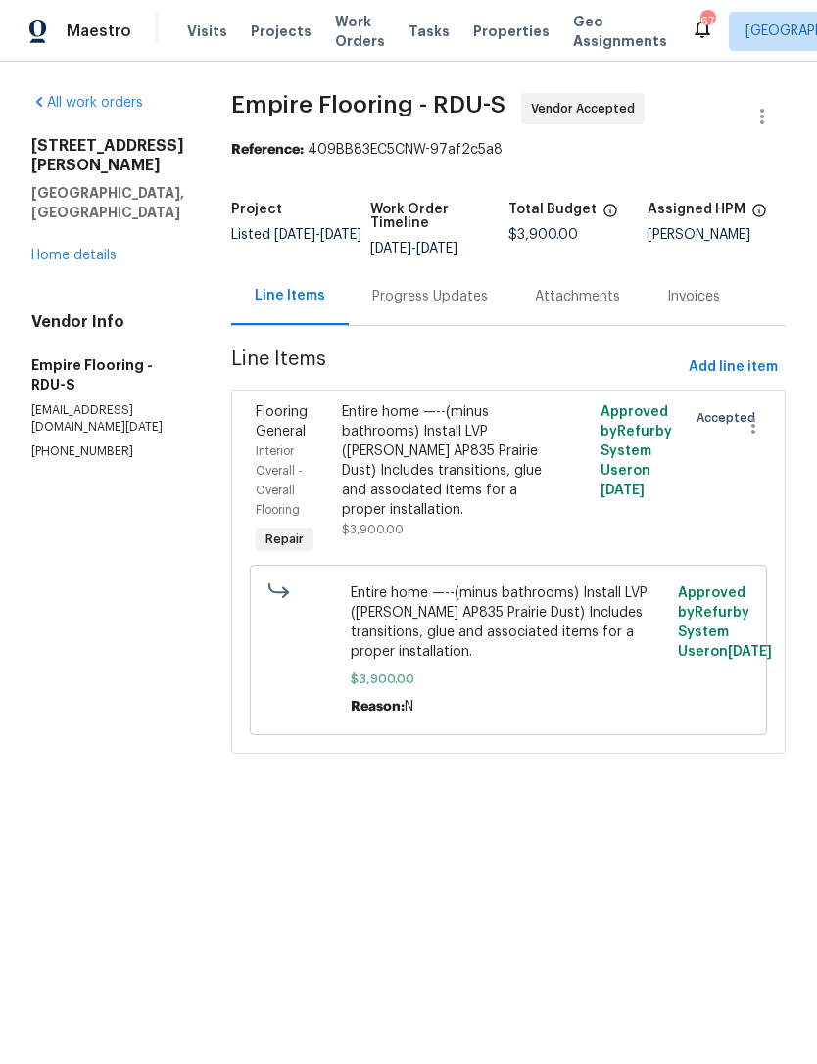
click at [461, 325] on div "Progress Updates" at bounding box center [430, 296] width 163 height 58
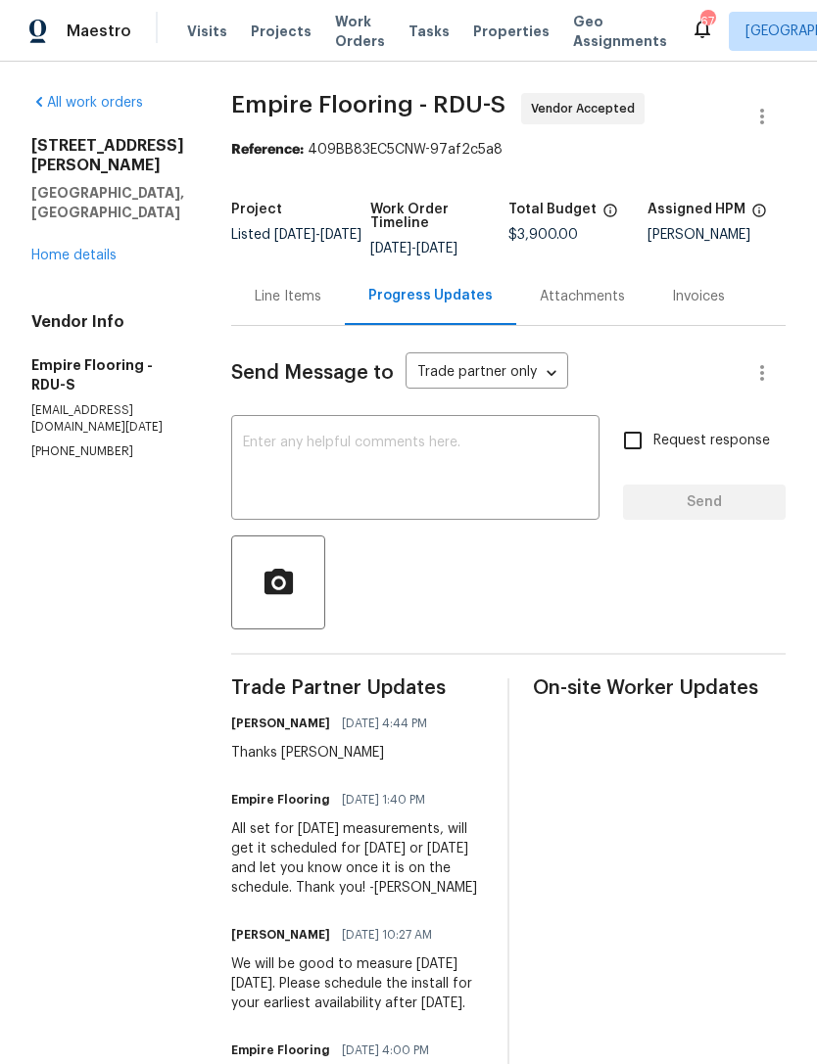
click at [64, 249] on link "Home details" at bounding box center [73, 256] width 85 height 14
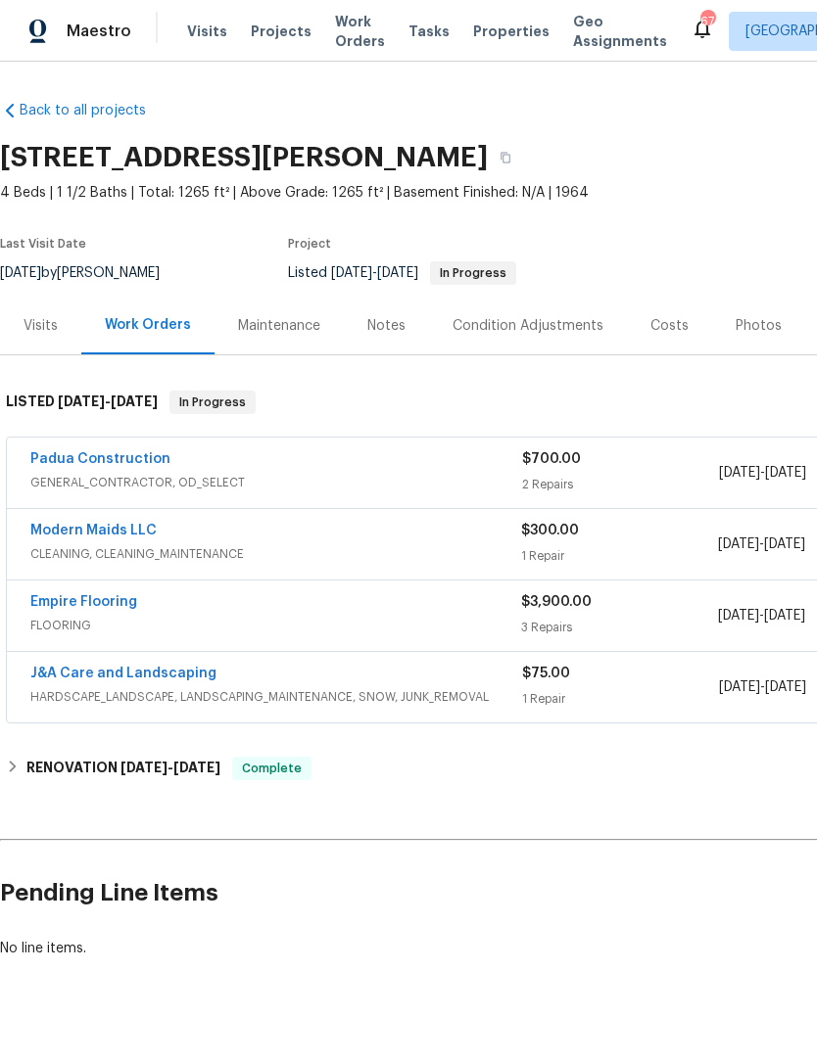
click at [116, 525] on link "Modern Maids LLC" at bounding box center [93, 531] width 126 height 14
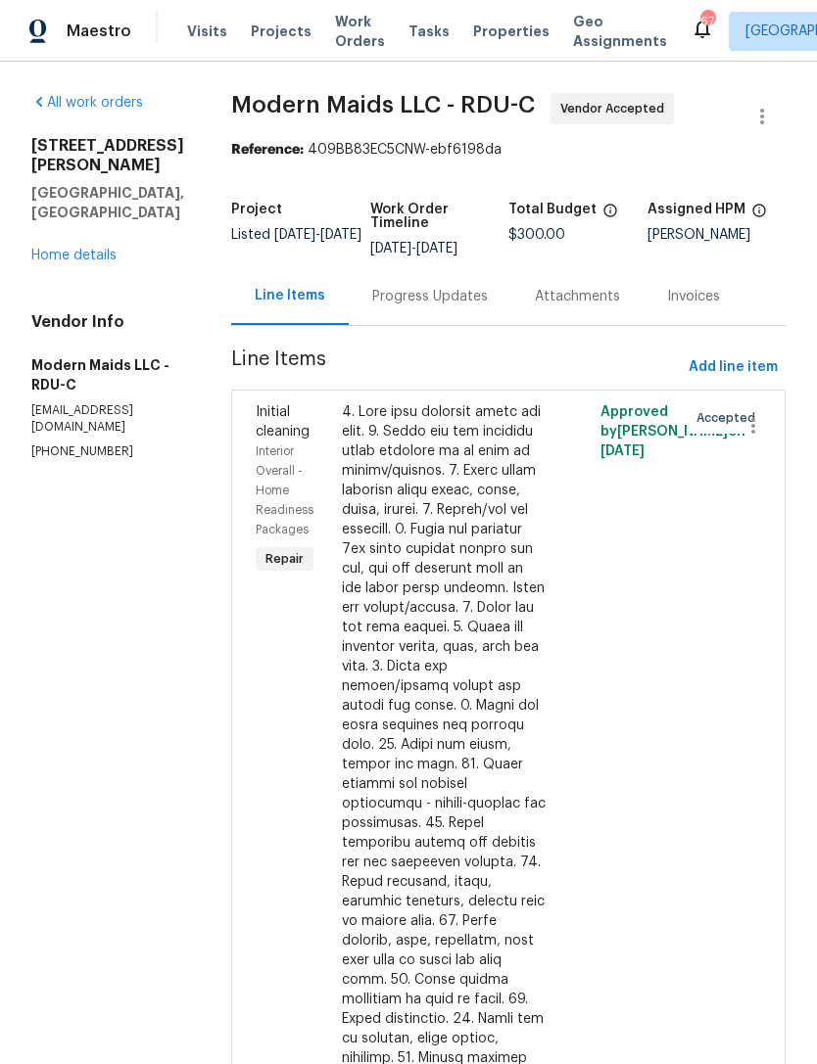
click at [443, 307] on div "Progress Updates" at bounding box center [430, 297] width 116 height 20
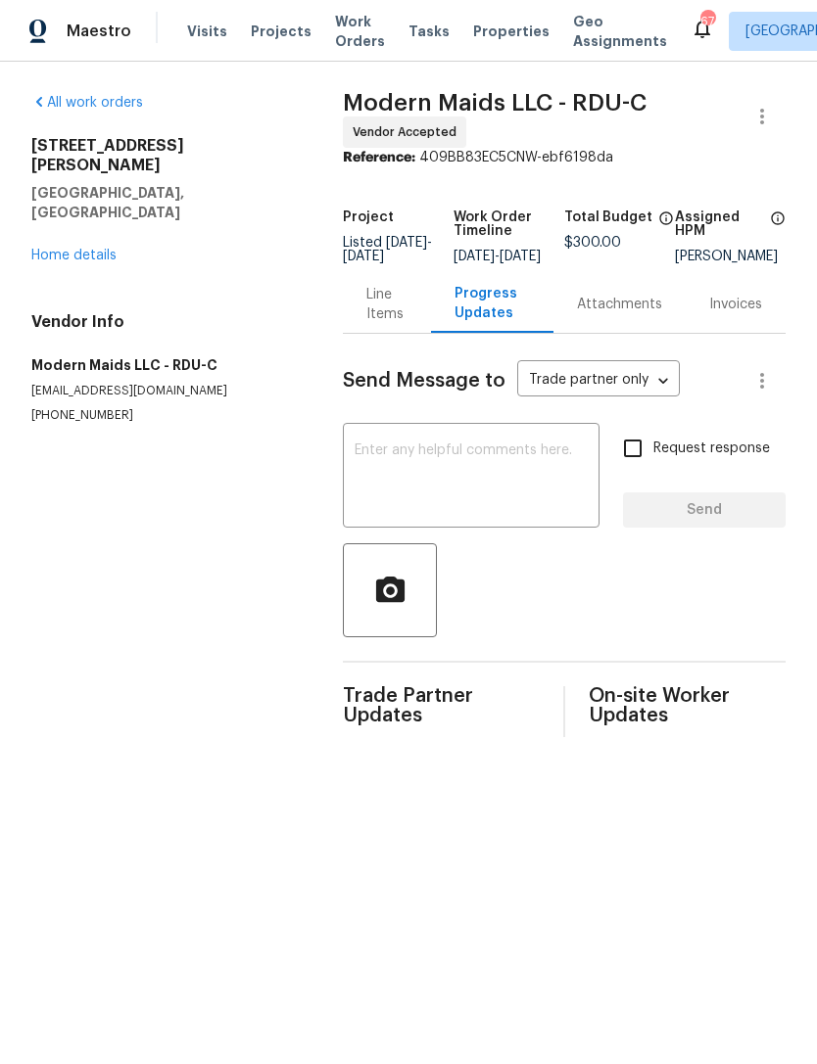
click at [467, 472] on textarea at bounding box center [471, 478] width 233 height 69
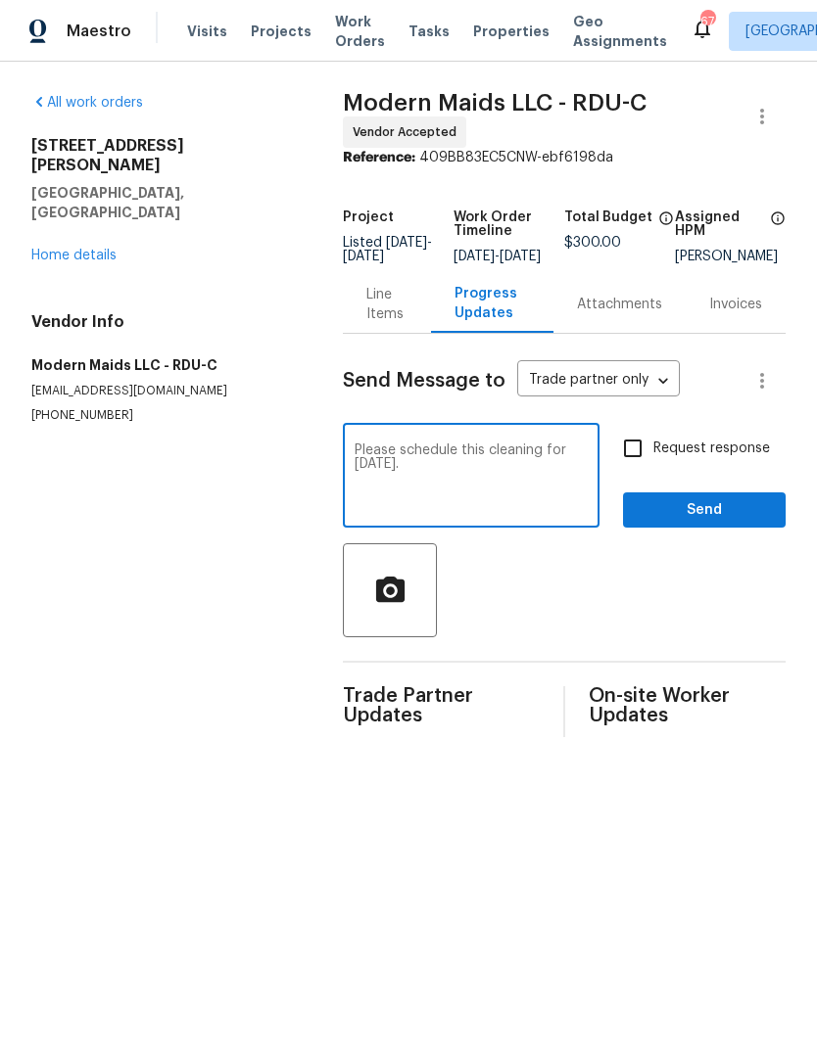
type textarea "Please schedule this cleaning for Monday 9/15."
click at [644, 452] on input "Request response" at bounding box center [632, 448] width 41 height 41
checkbox input "true"
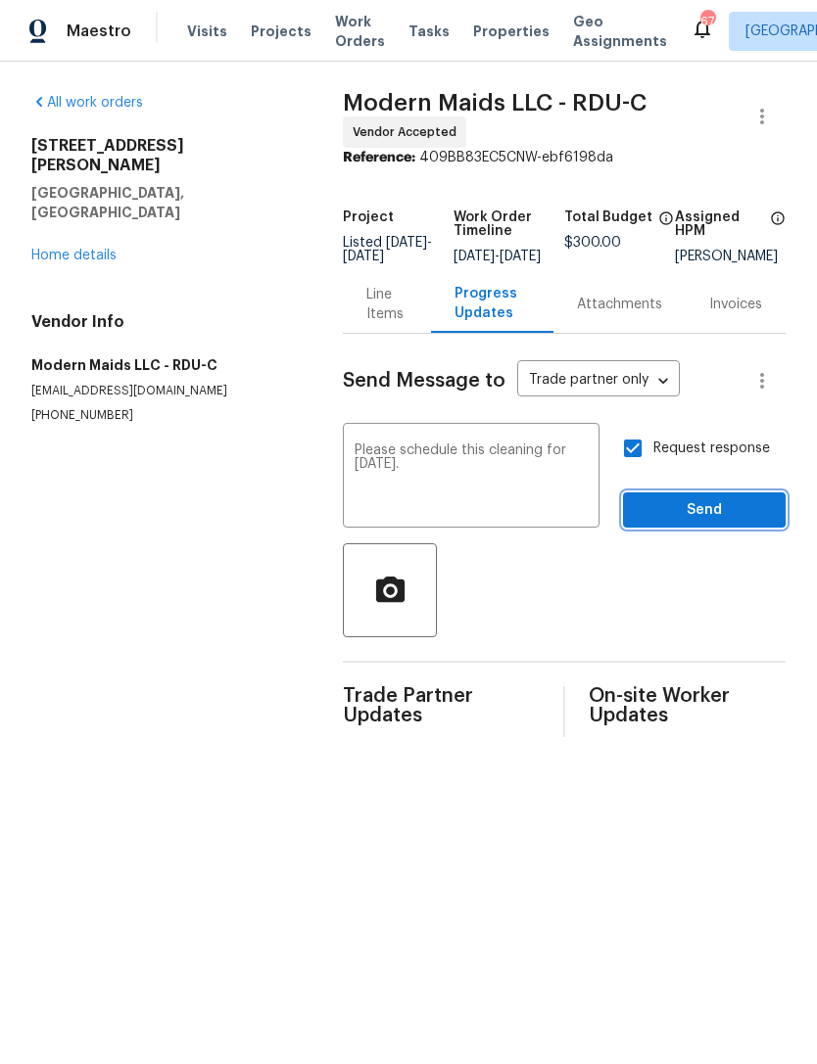
click at [710, 509] on button "Send" at bounding box center [704, 511] width 163 height 36
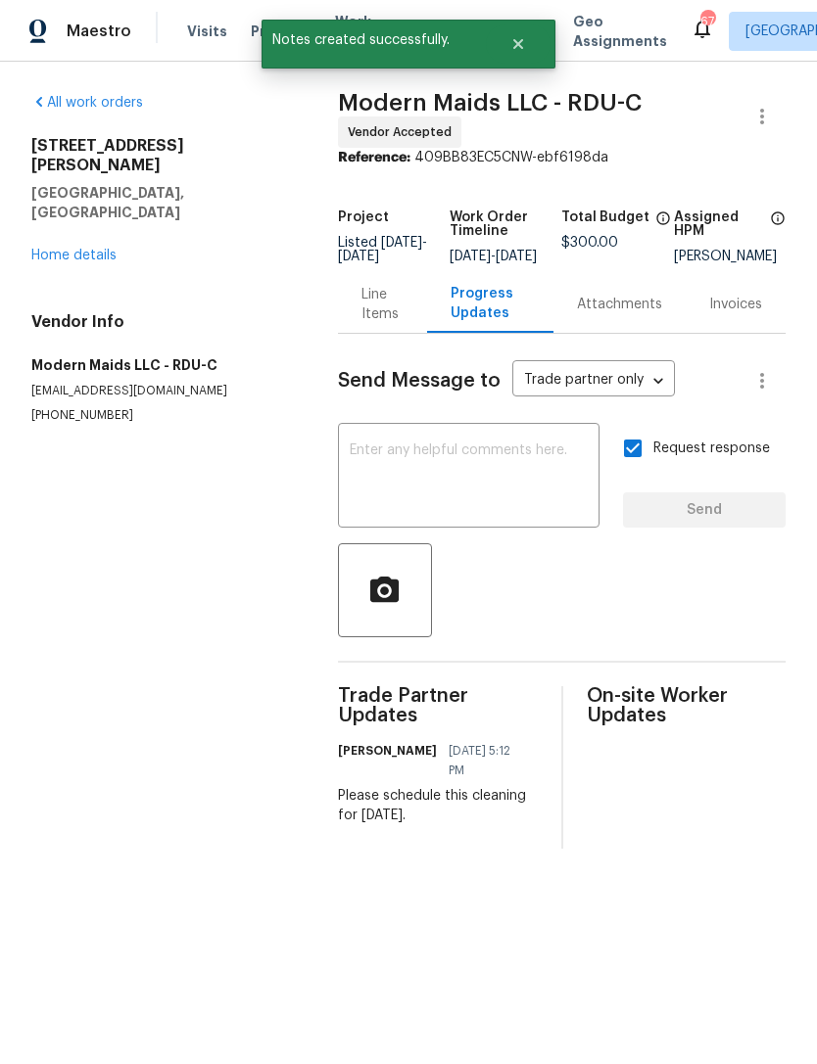
click at [81, 249] on link "Home details" at bounding box center [73, 256] width 85 height 14
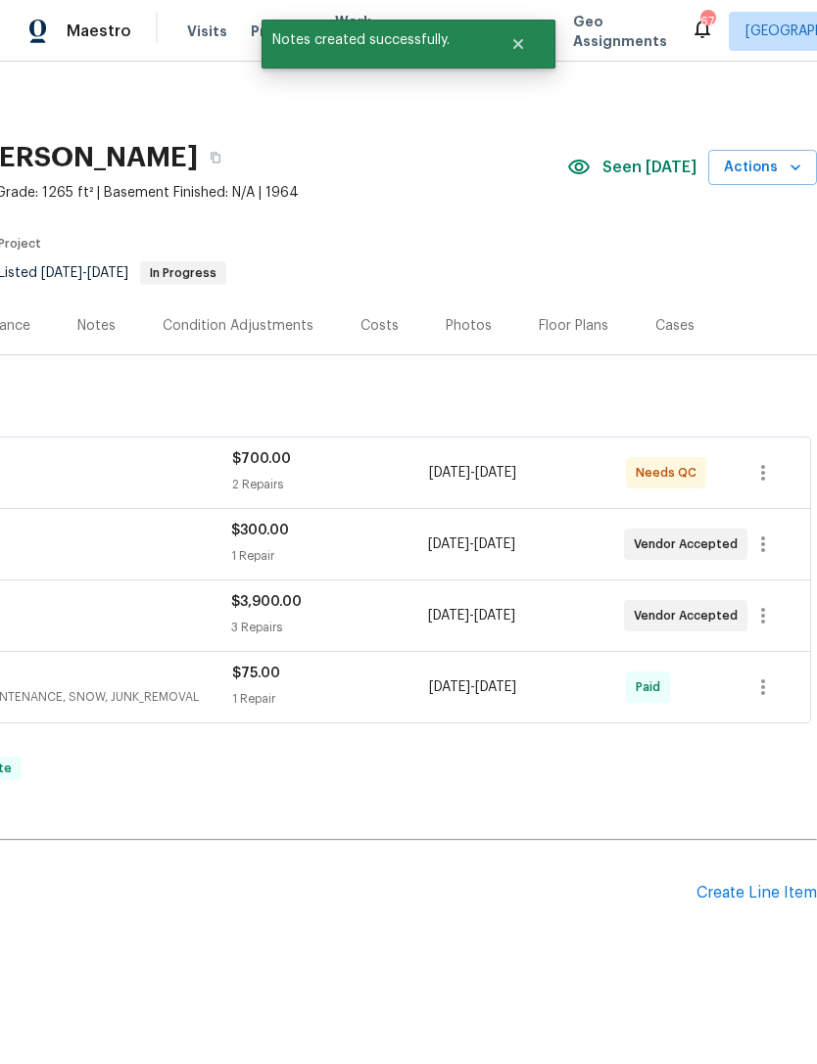
scroll to position [0, 290]
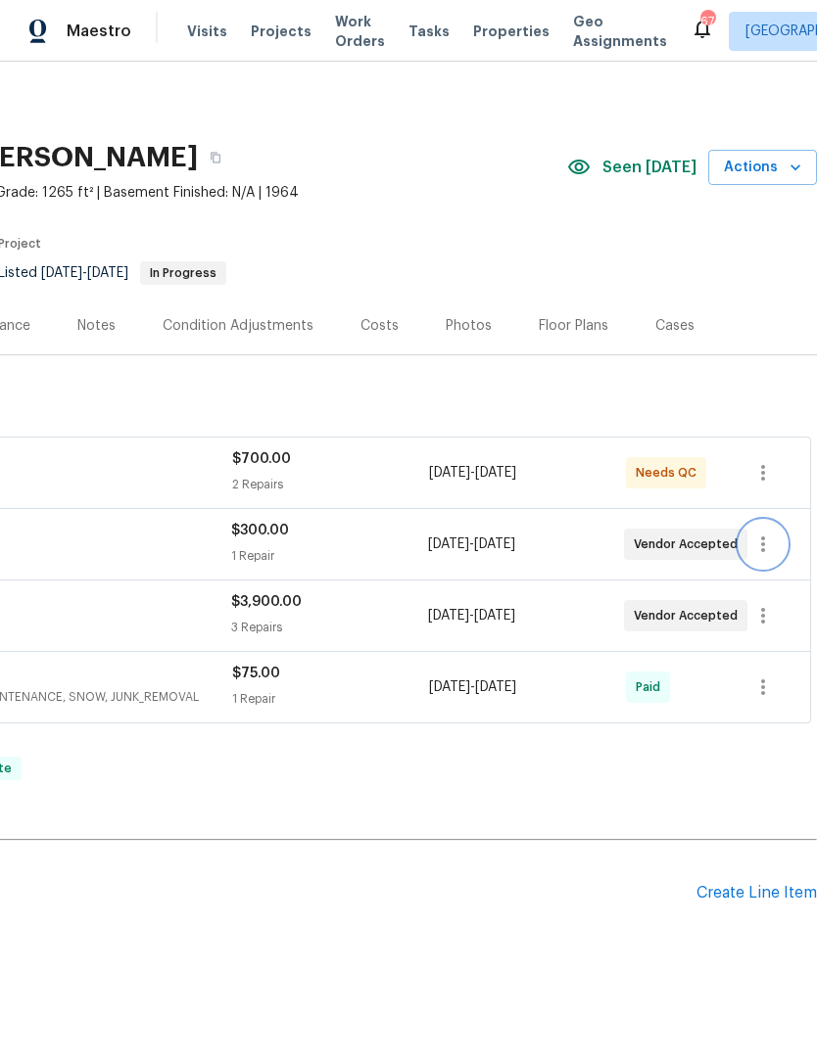
click at [762, 543] on icon "button" at bounding box center [763, 545] width 24 height 24
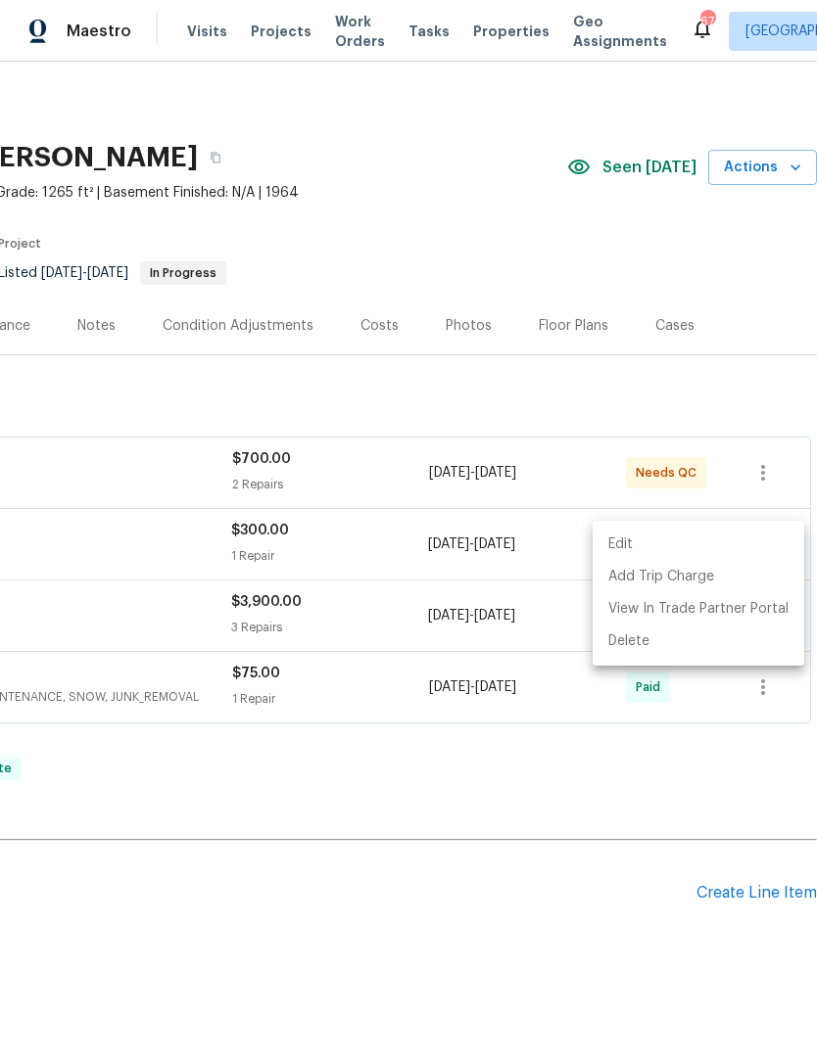
click at [620, 544] on li "Edit" at bounding box center [698, 545] width 212 height 32
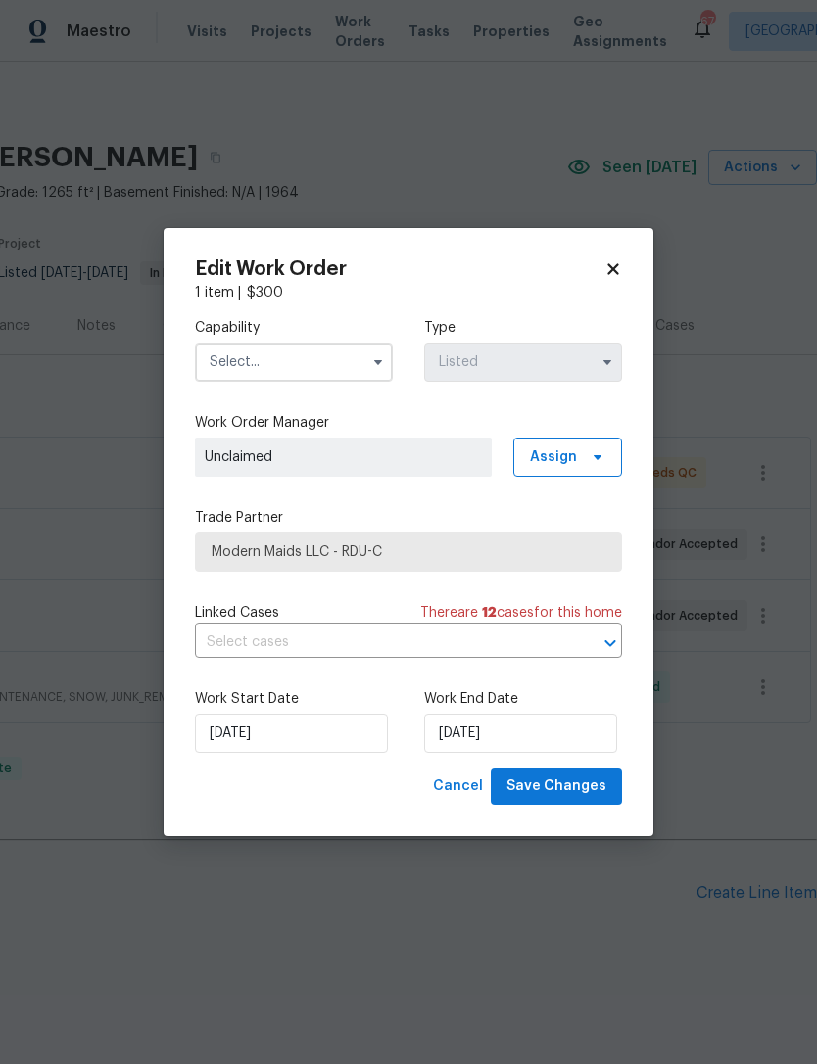
click at [293, 369] on input "text" at bounding box center [294, 362] width 198 height 39
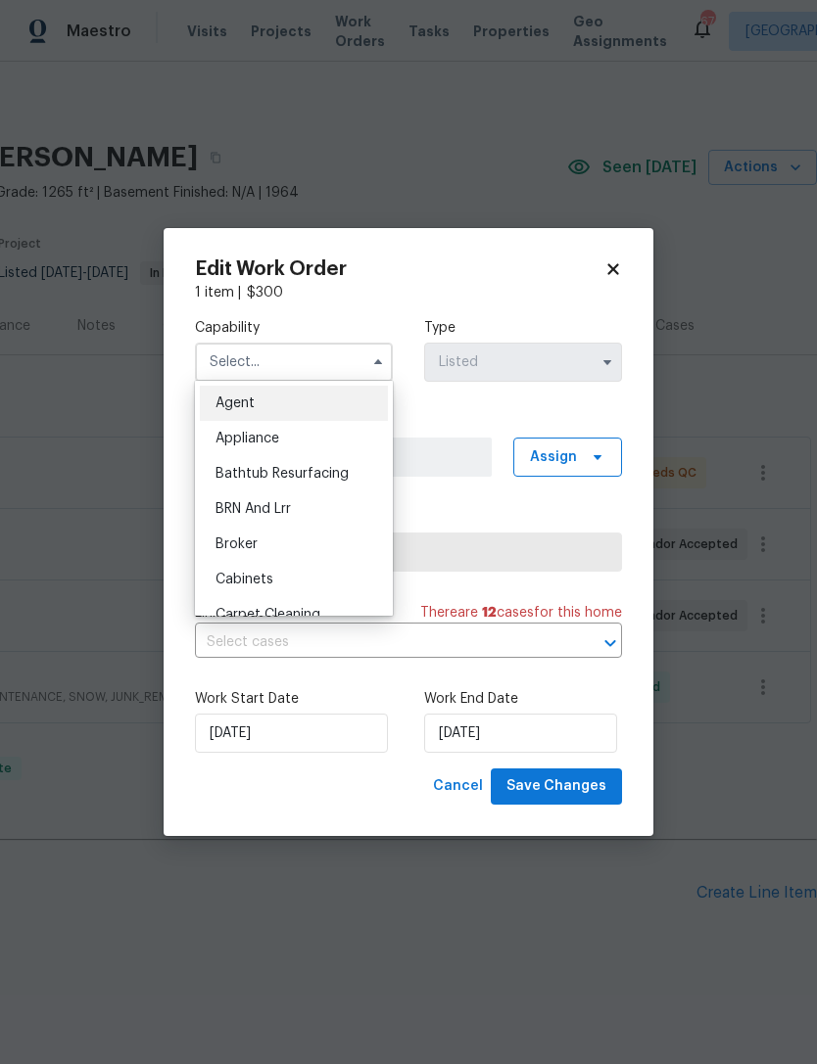
click at [395, 149] on body "Maestro Visits Projects Work Orders Tasks Properties Geo Assignments 67 Raleigh…" at bounding box center [408, 532] width 817 height 1064
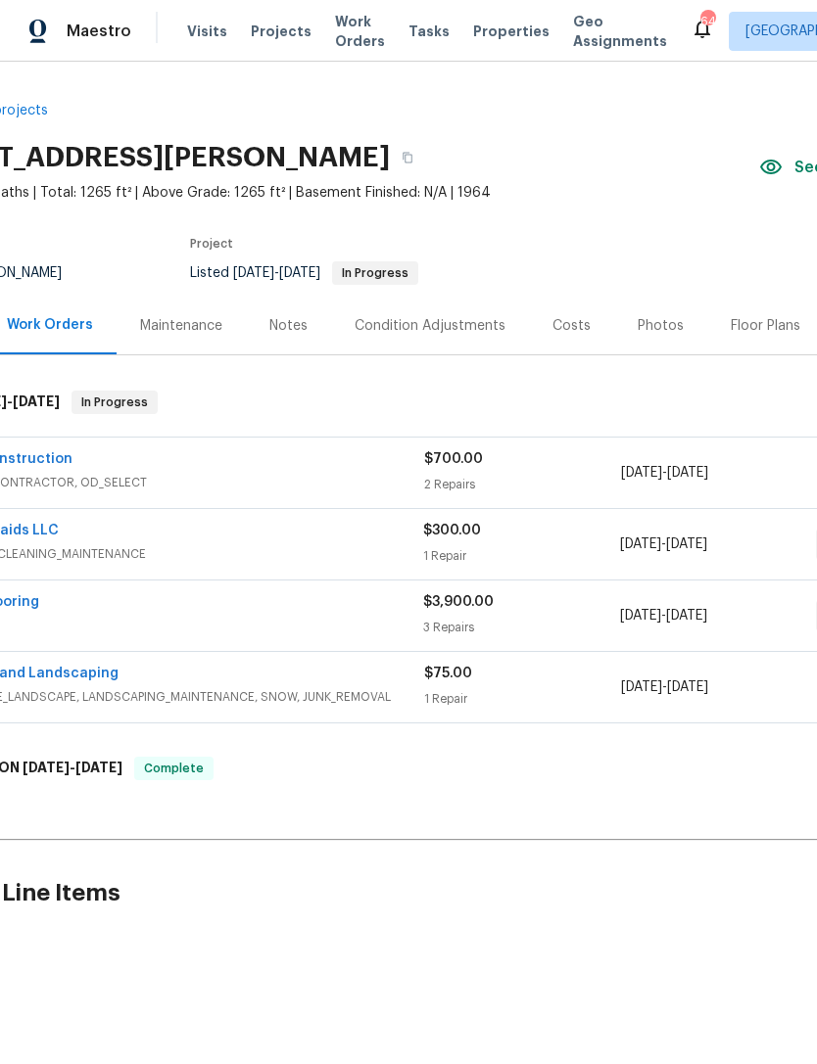
scroll to position [0, 20]
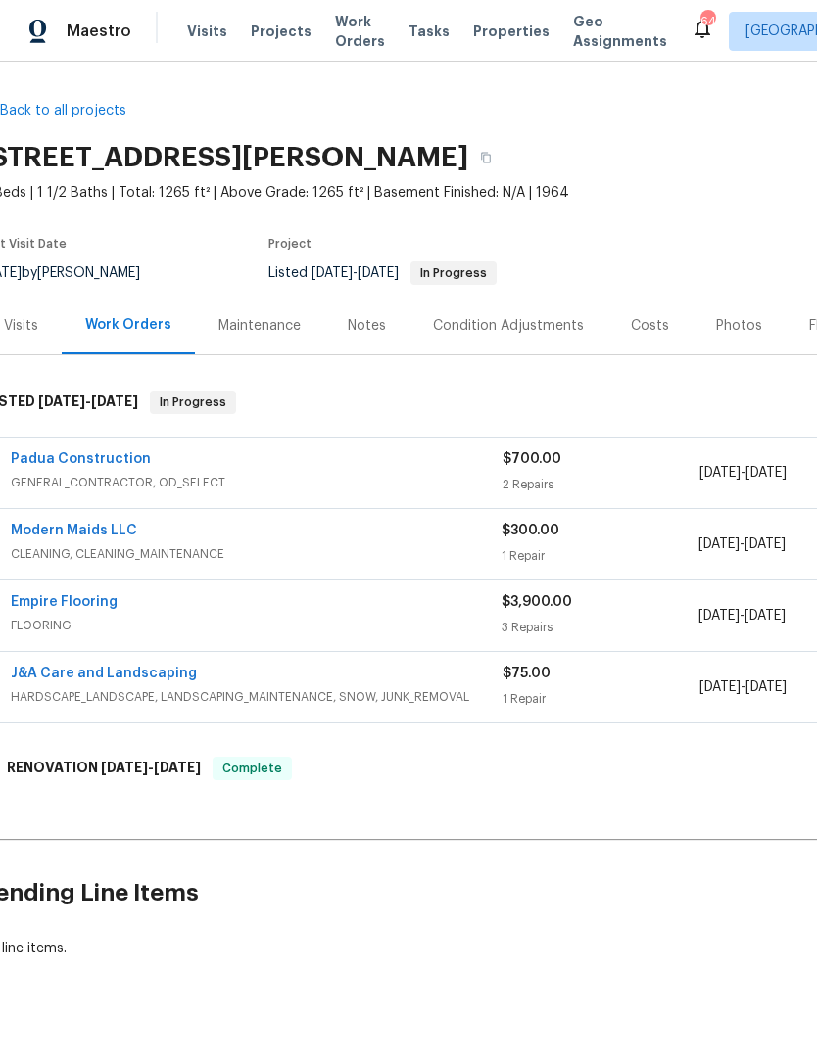
click at [62, 455] on link "Padua Construction" at bounding box center [81, 459] width 140 height 14
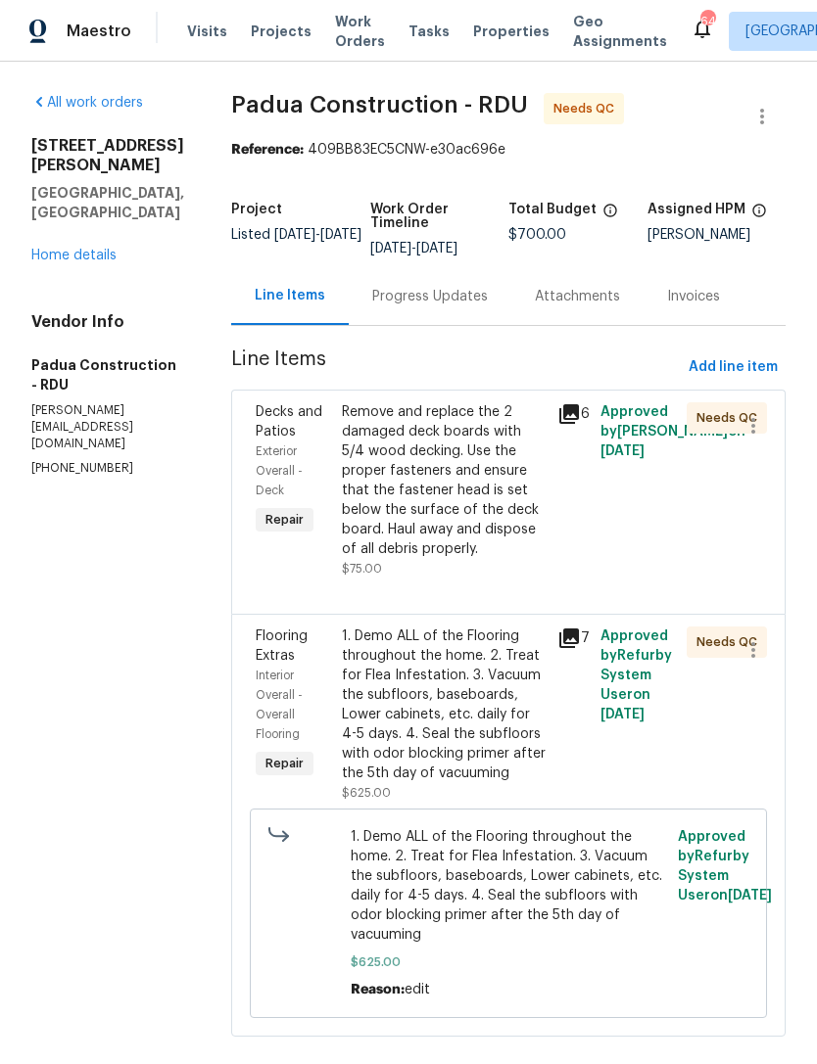
click at [441, 481] on div "Remove and replace the 2 damaged deck boards with 5/4 wood decking. Use the pro…" at bounding box center [444, 480] width 204 height 157
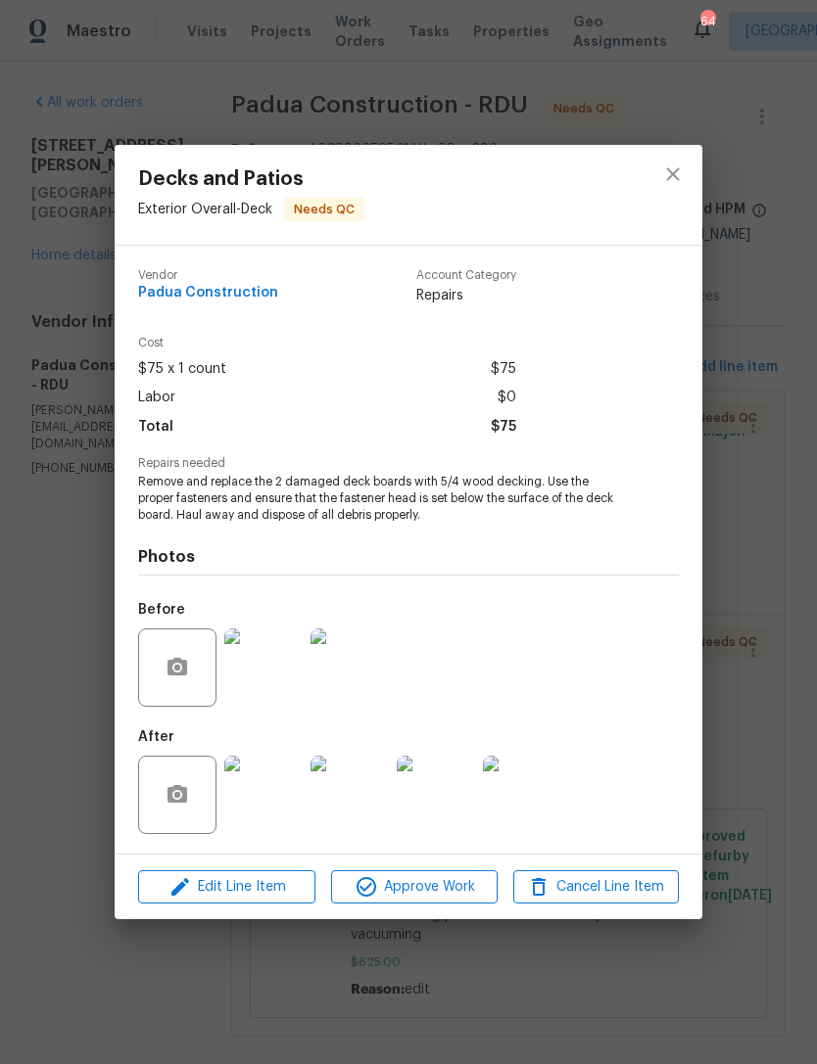
click at [283, 810] on img at bounding box center [263, 795] width 78 height 78
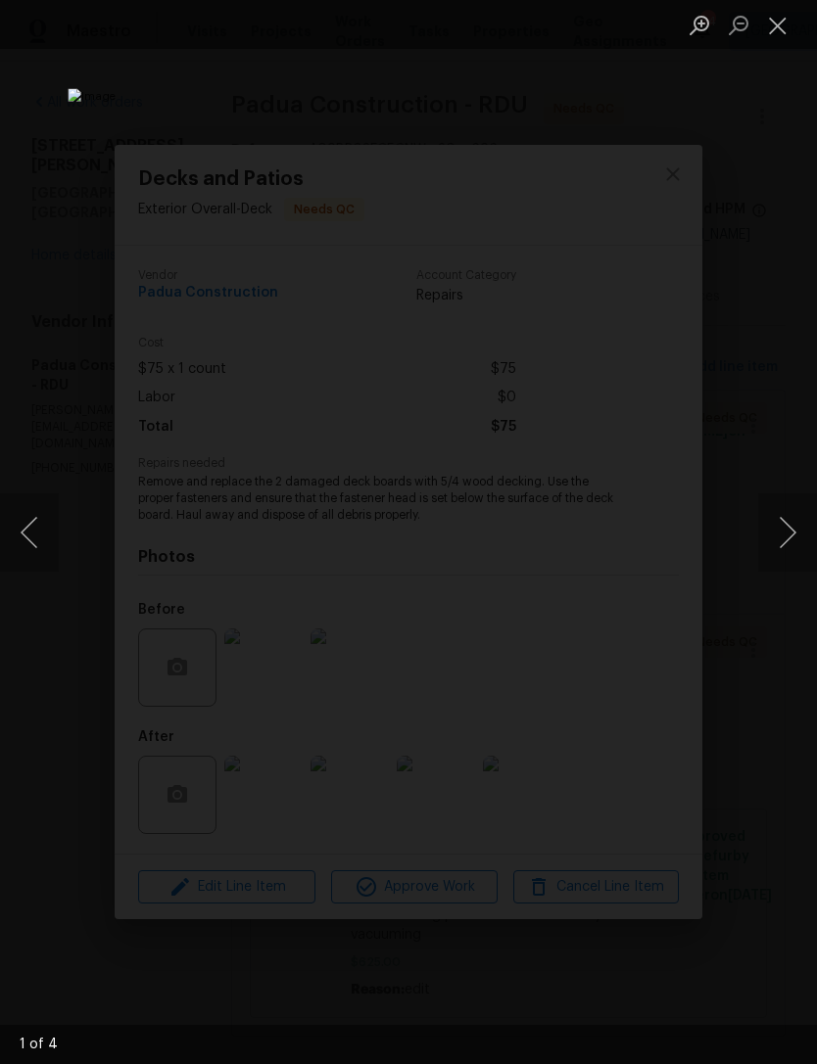
click at [794, 528] on button "Next image" at bounding box center [787, 533] width 59 height 78
click at [790, 519] on button "Next image" at bounding box center [787, 533] width 59 height 78
click at [791, 522] on button "Next image" at bounding box center [787, 533] width 59 height 78
click at [774, 20] on button "Close lightbox" at bounding box center [777, 25] width 39 height 34
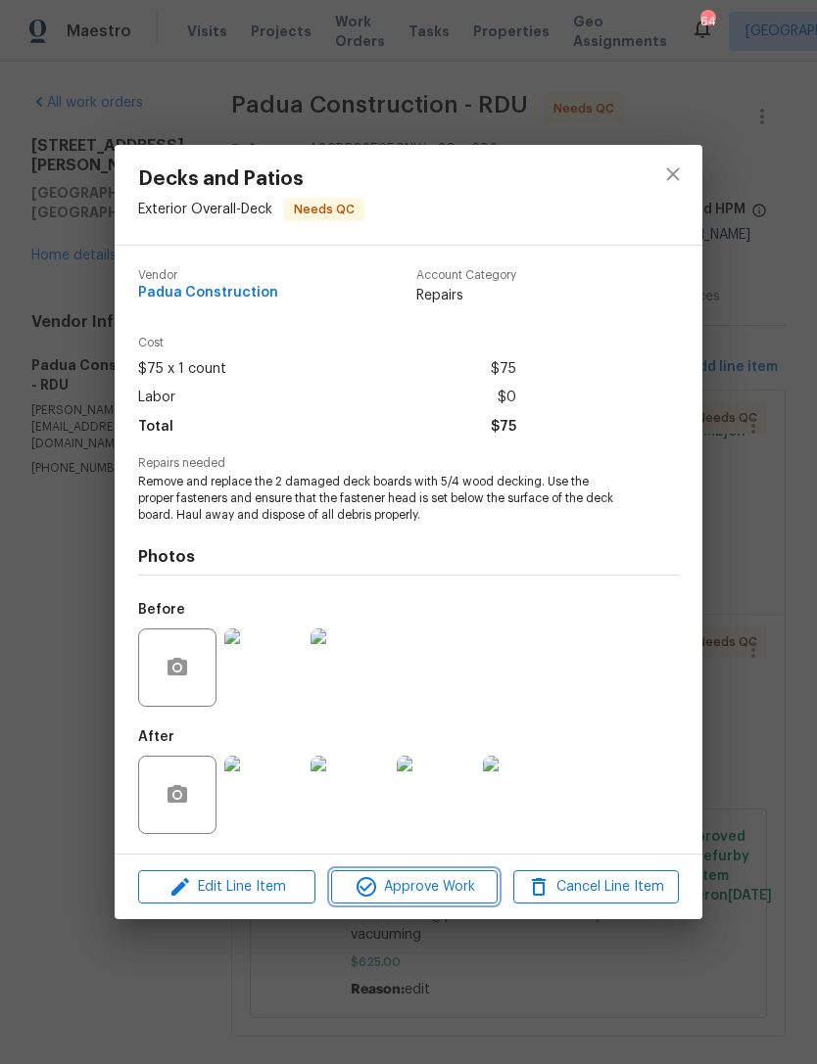
click at [422, 885] on span "Approve Work" at bounding box center [414, 887] width 154 height 24
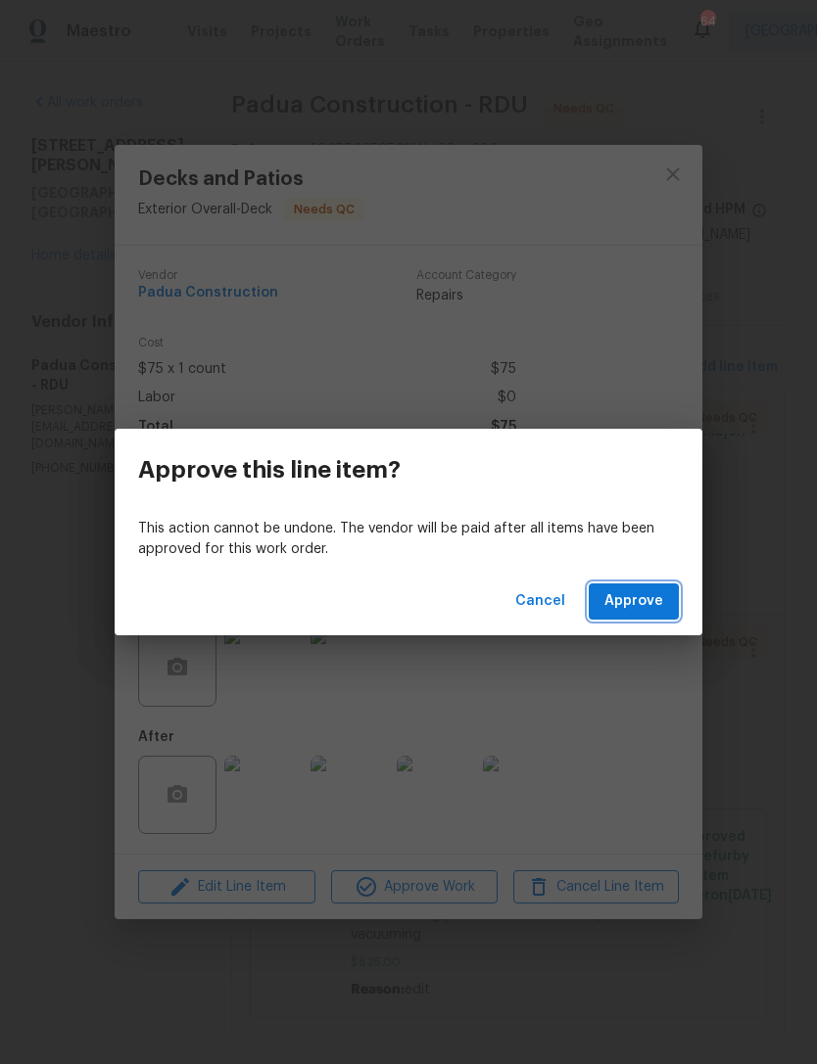
click at [662, 597] on span "Approve" at bounding box center [633, 602] width 59 height 24
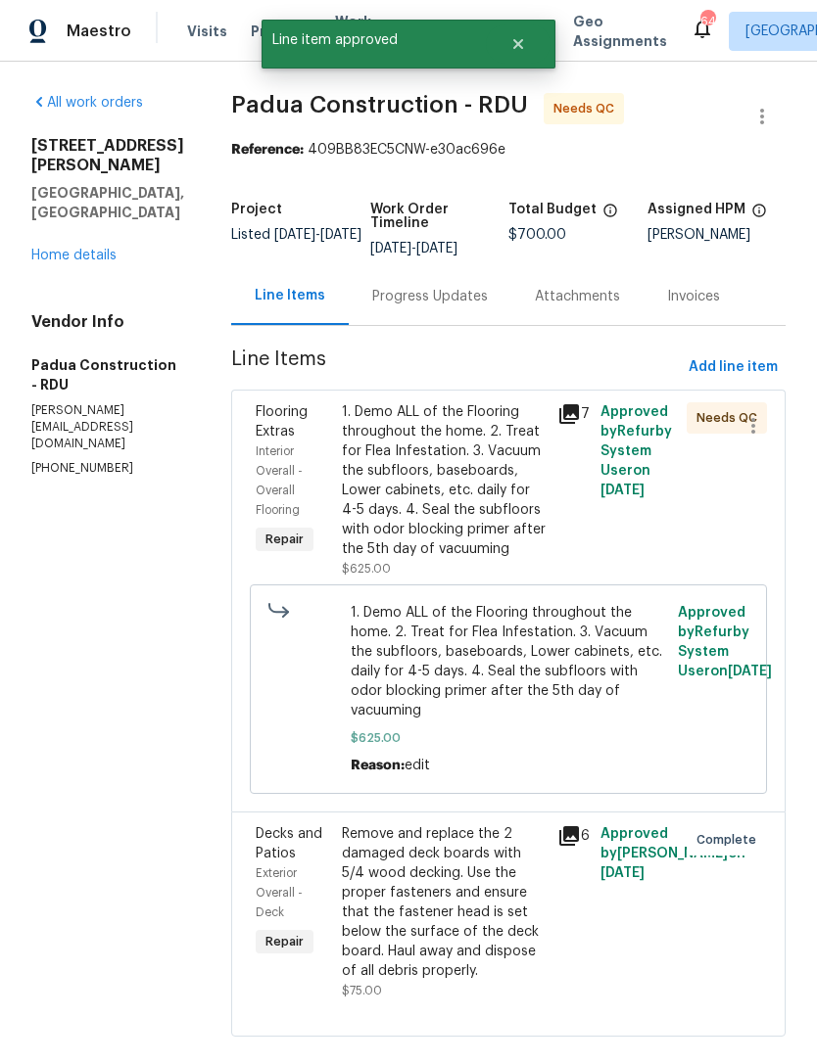
click at [396, 488] on div "1. Demo ALL of the Flooring throughout the home. 2. Treat for Flea Infestation.…" at bounding box center [444, 480] width 204 height 157
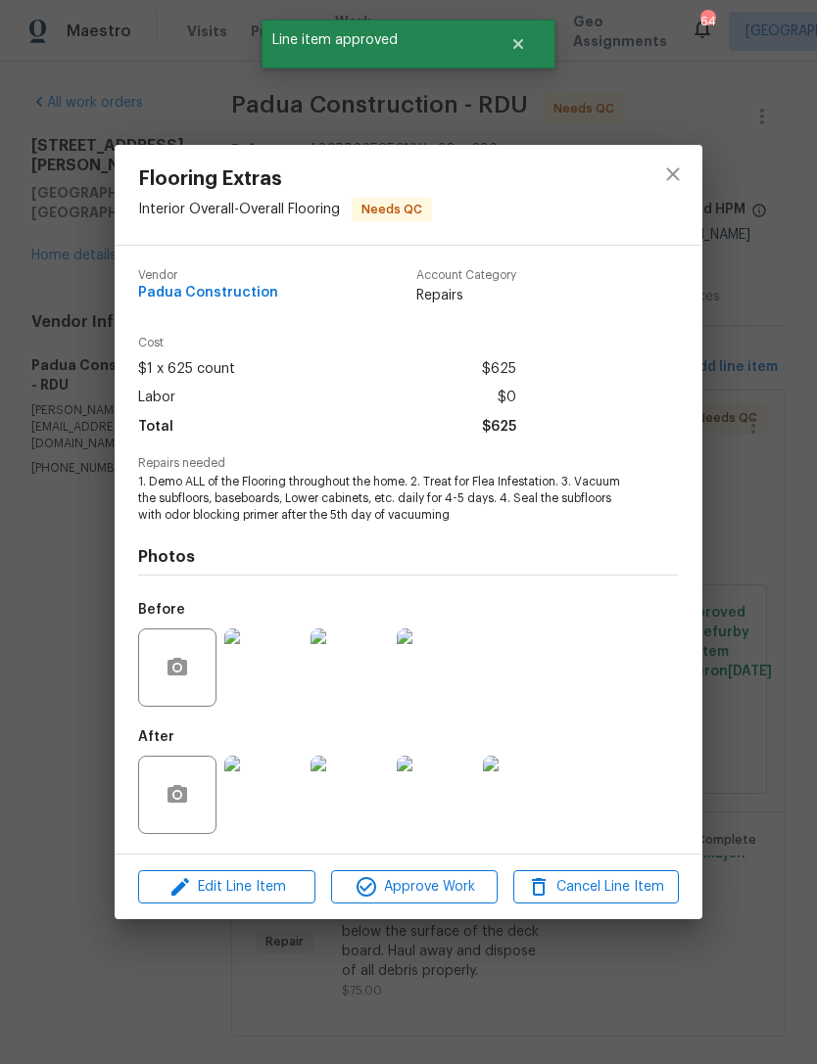
click at [259, 799] on img at bounding box center [263, 795] width 78 height 78
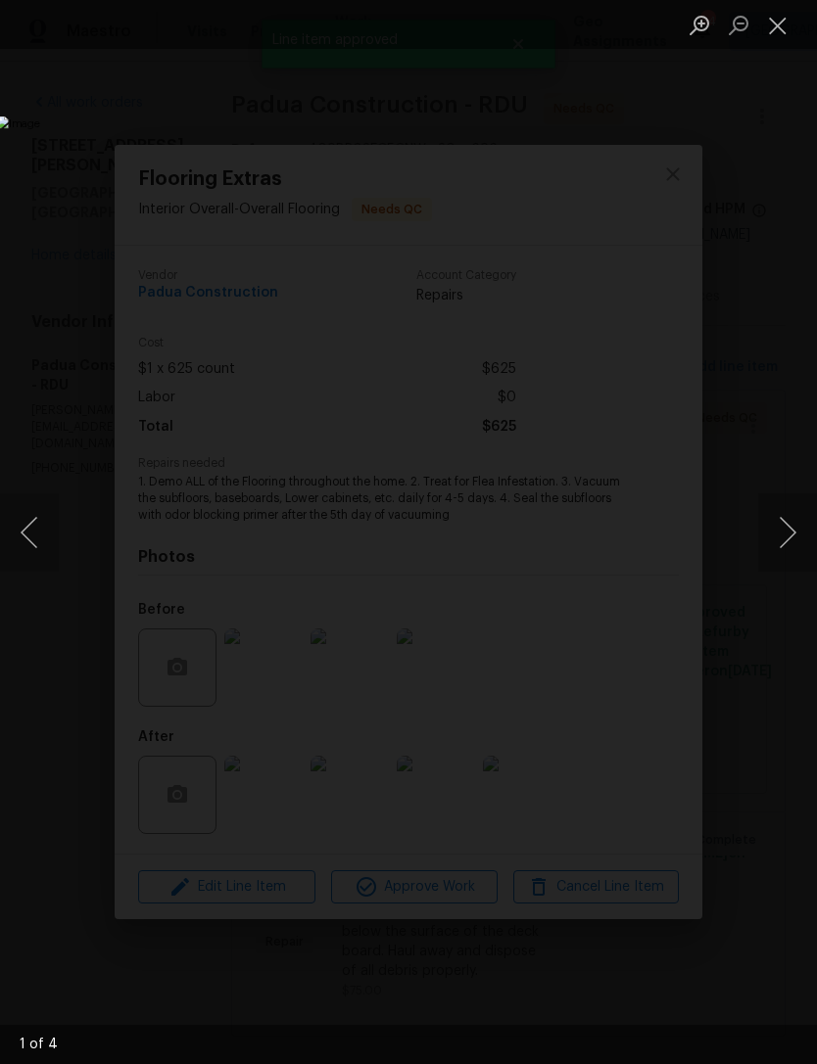
click at [800, 548] on button "Next image" at bounding box center [787, 533] width 59 height 78
click at [805, 548] on button "Next image" at bounding box center [787, 533] width 59 height 78
click at [803, 543] on button "Next image" at bounding box center [787, 533] width 59 height 78
click at [796, 535] on button "Next image" at bounding box center [787, 533] width 59 height 78
click at [797, 534] on button "Next image" at bounding box center [787, 533] width 59 height 78
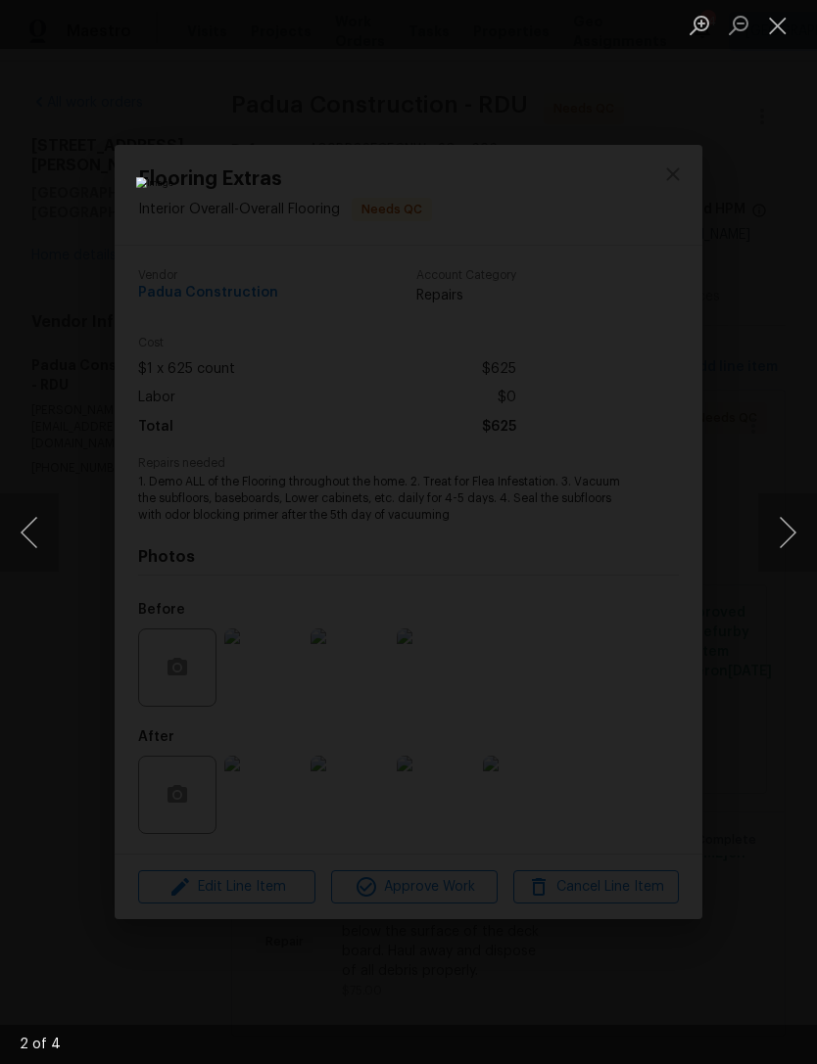
click at [797, 536] on button "Next image" at bounding box center [787, 533] width 59 height 78
click at [797, 540] on button "Next image" at bounding box center [787, 533] width 59 height 78
click at [796, 540] on button "Next image" at bounding box center [787, 533] width 59 height 78
click at [802, 539] on button "Next image" at bounding box center [787, 533] width 59 height 78
click at [801, 538] on button "Next image" at bounding box center [787, 533] width 59 height 78
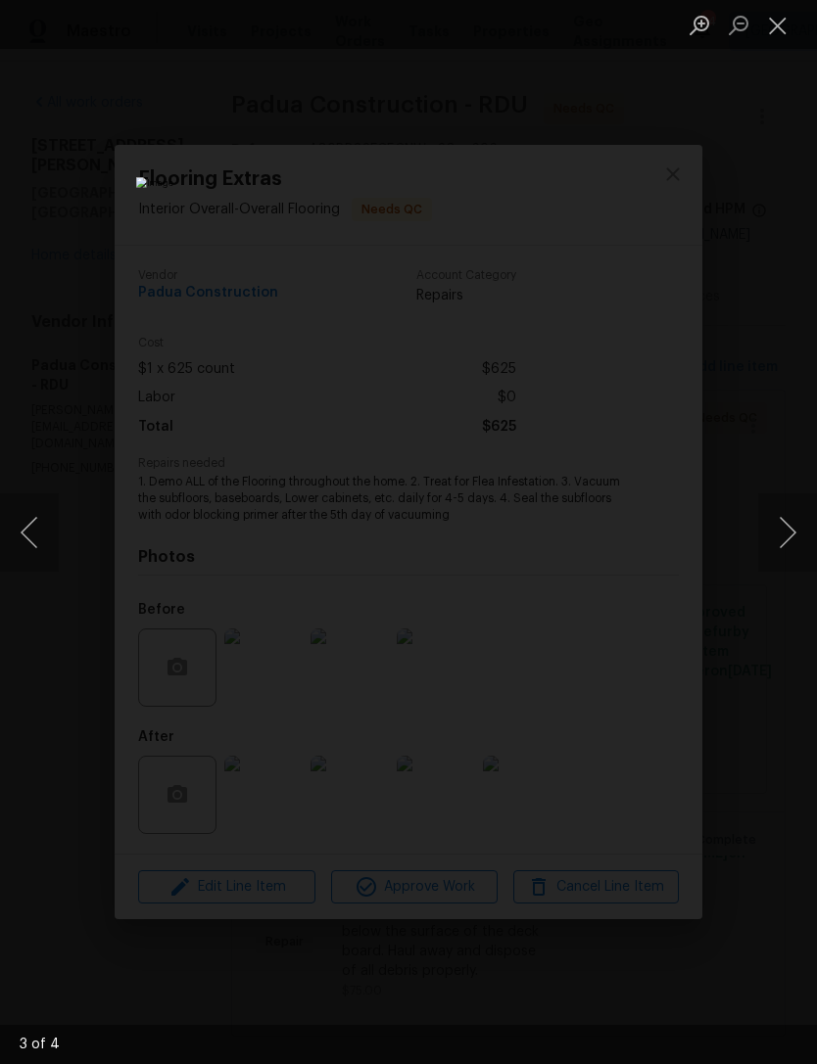
click at [772, 21] on button "Close lightbox" at bounding box center [777, 25] width 39 height 34
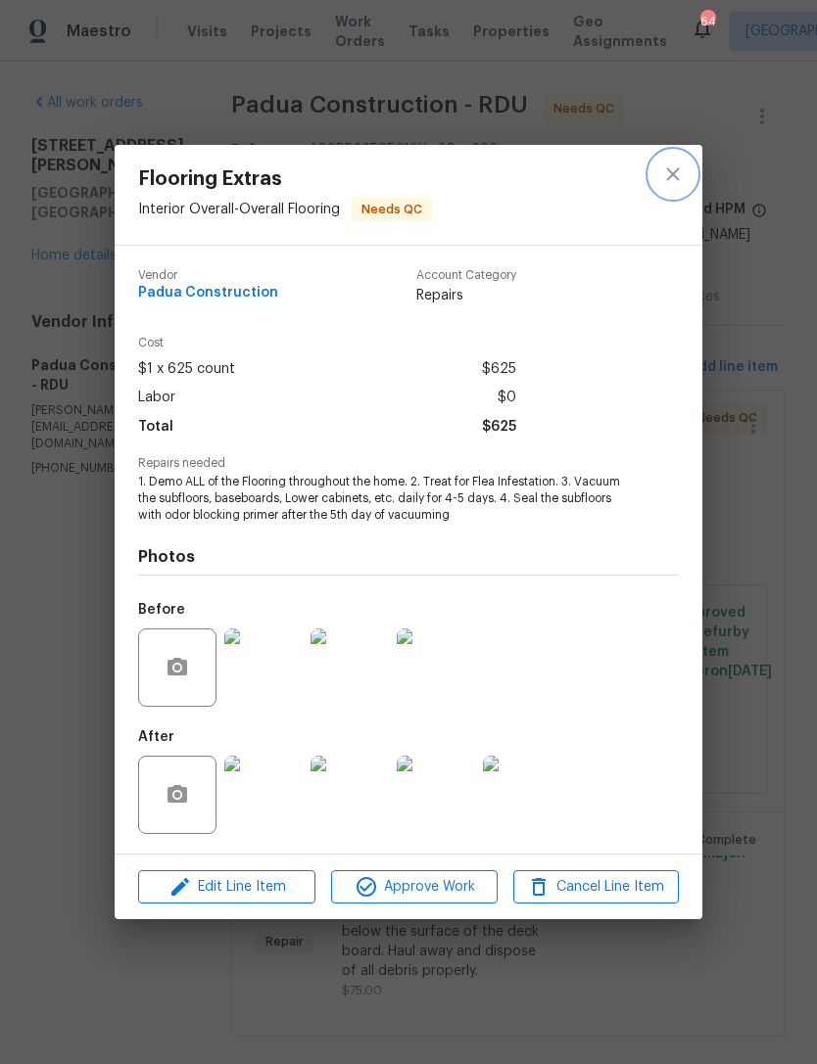
click at [676, 171] on icon "close" at bounding box center [673, 175] width 24 height 24
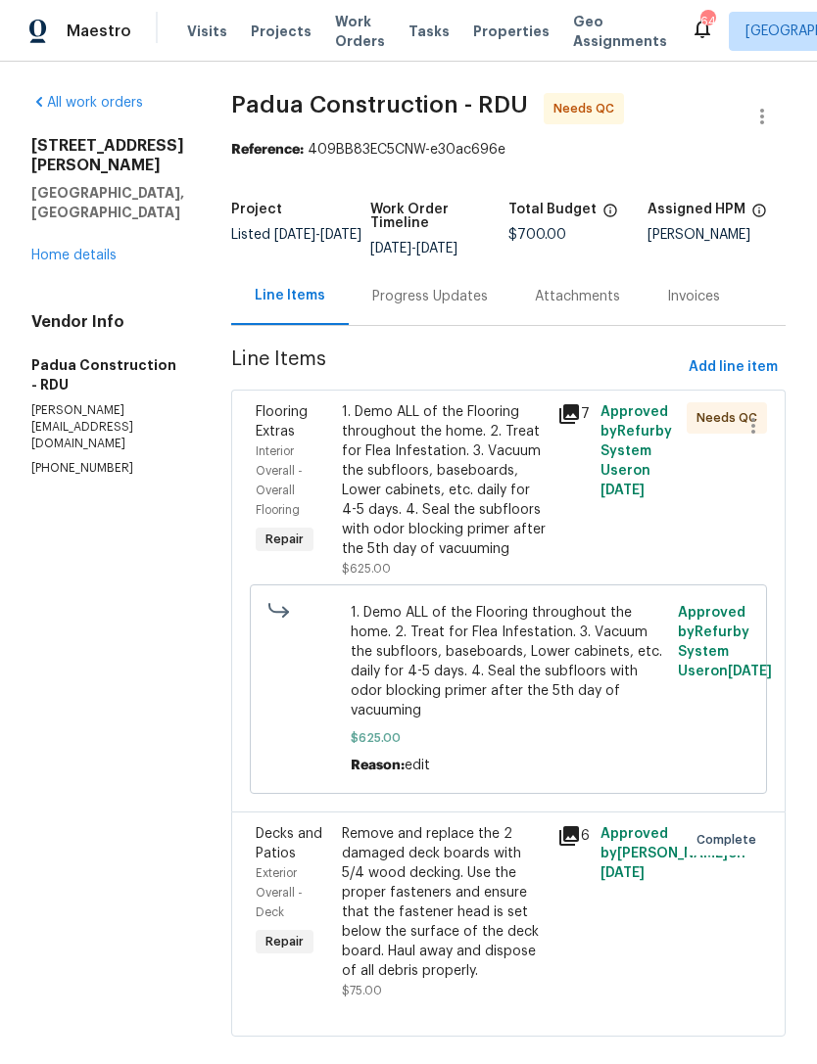
click at [85, 262] on link "Home details" at bounding box center [73, 256] width 85 height 14
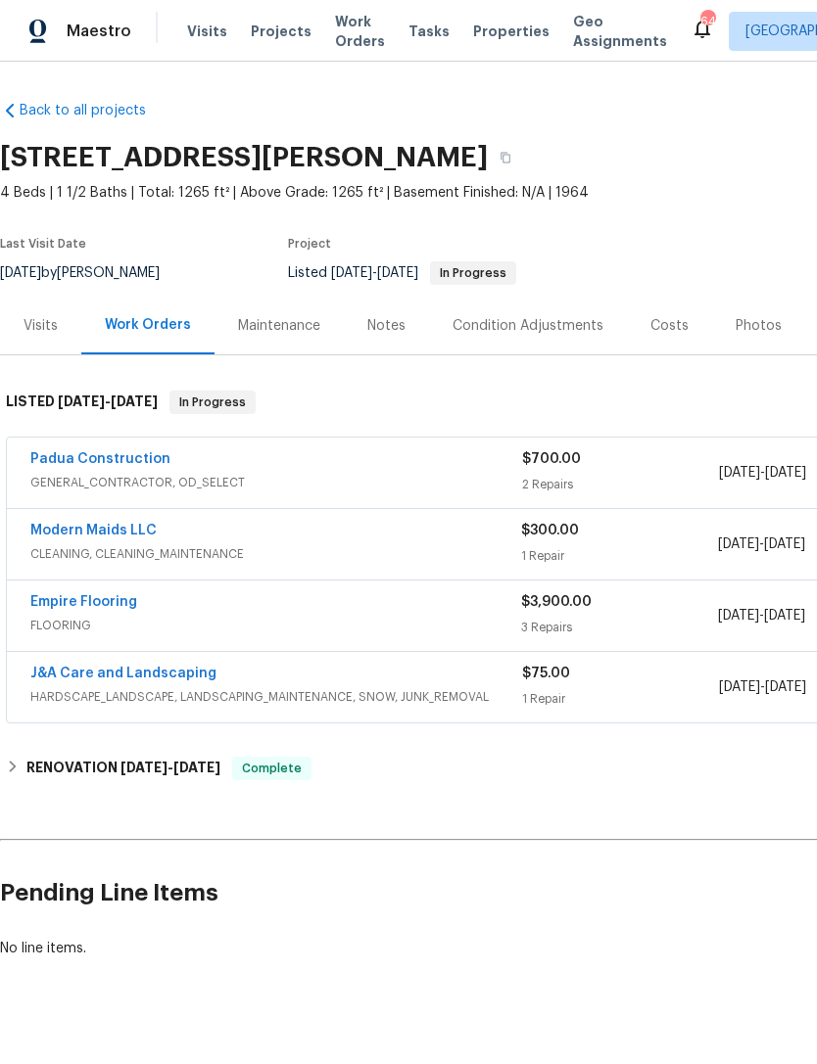
click at [352, 478] on span "GENERAL_CONTRACTOR, OD_SELECT" at bounding box center [276, 483] width 492 height 20
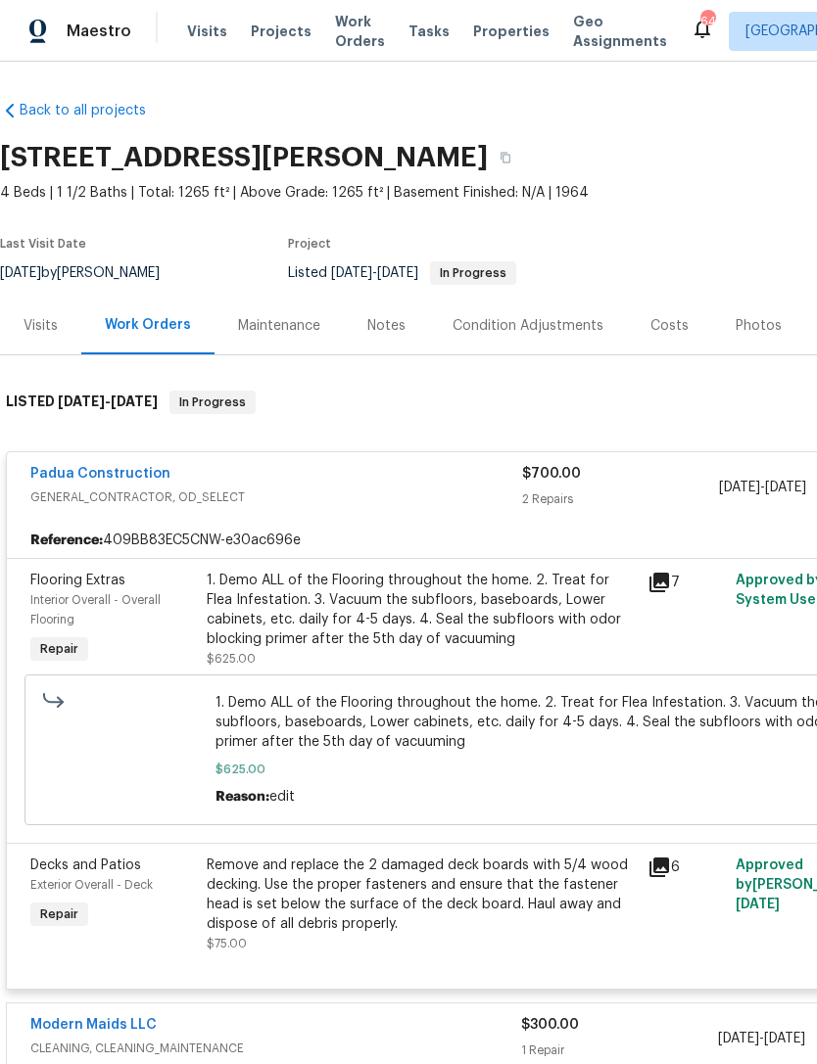
click at [151, 476] on link "Padua Construction" at bounding box center [100, 474] width 140 height 14
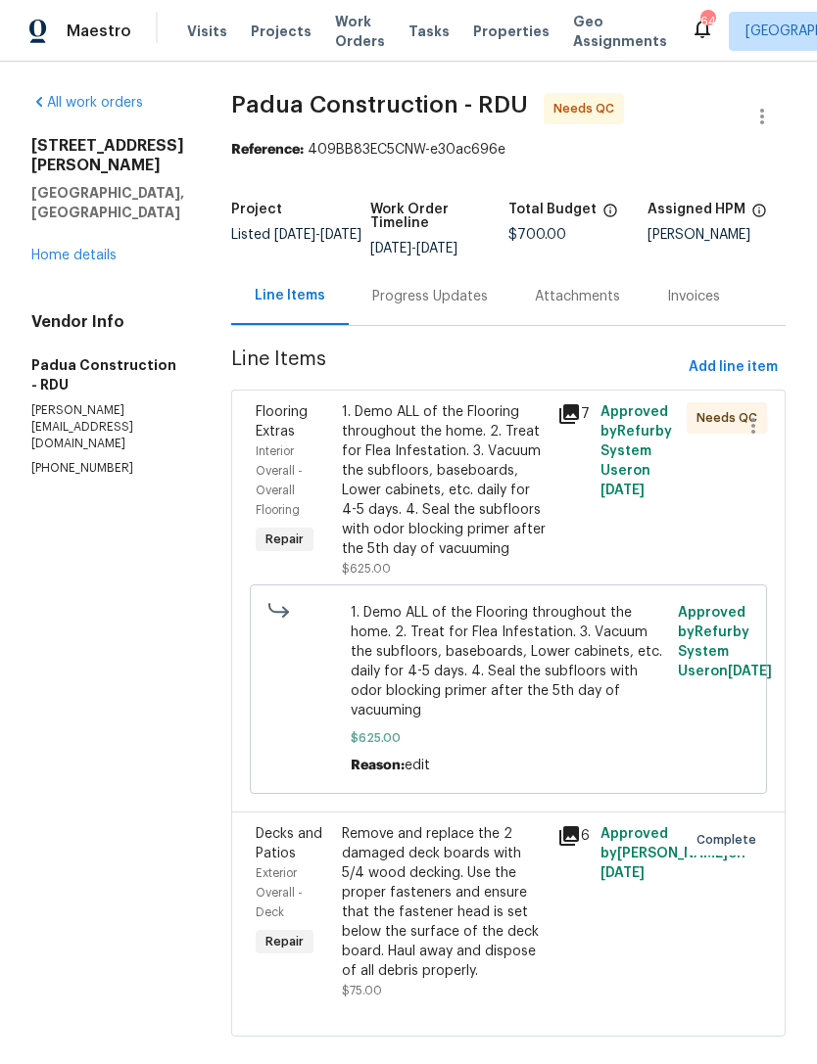
click at [90, 262] on link "Home details" at bounding box center [73, 256] width 85 height 14
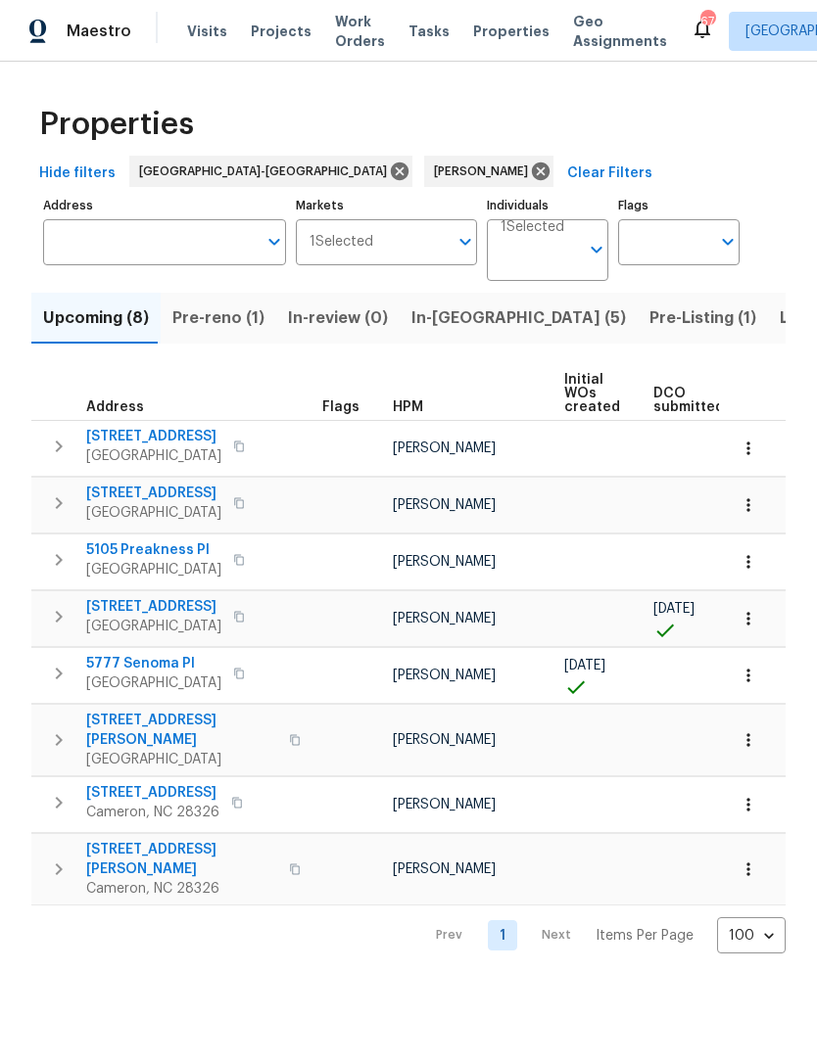
click at [170, 549] on span "5105 Preakness Pl" at bounding box center [153, 551] width 135 height 20
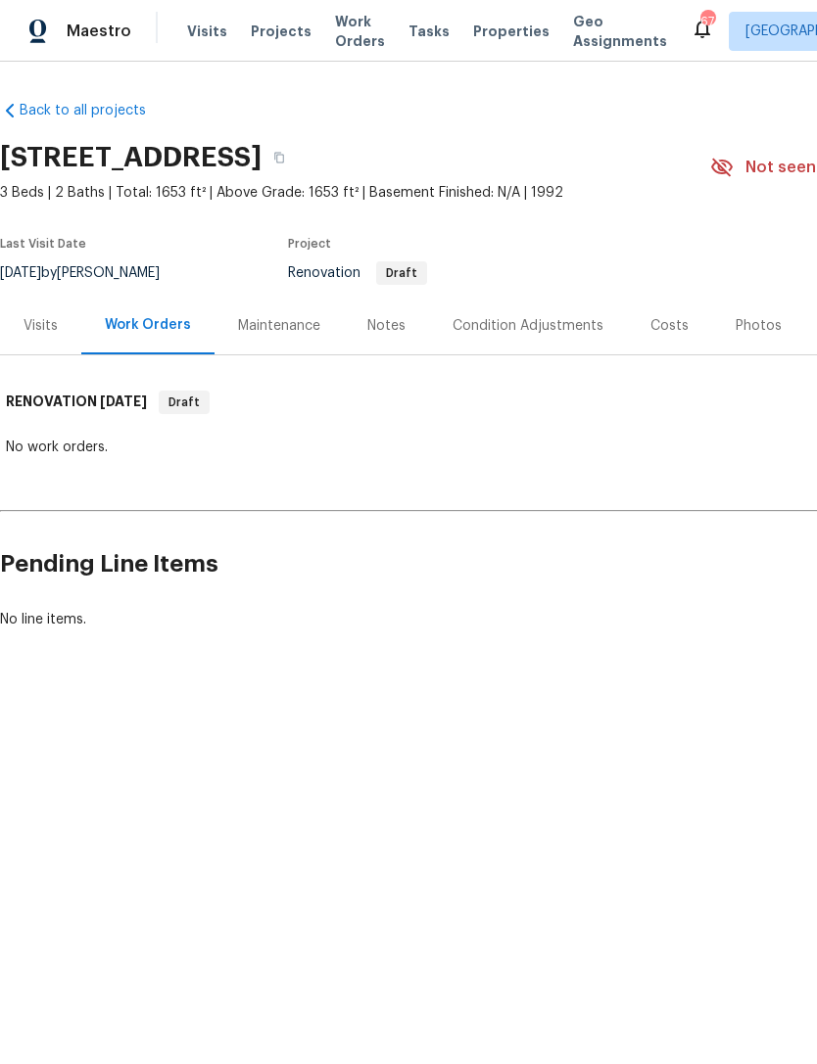
click at [49, 323] on div "Visits" at bounding box center [41, 326] width 34 height 20
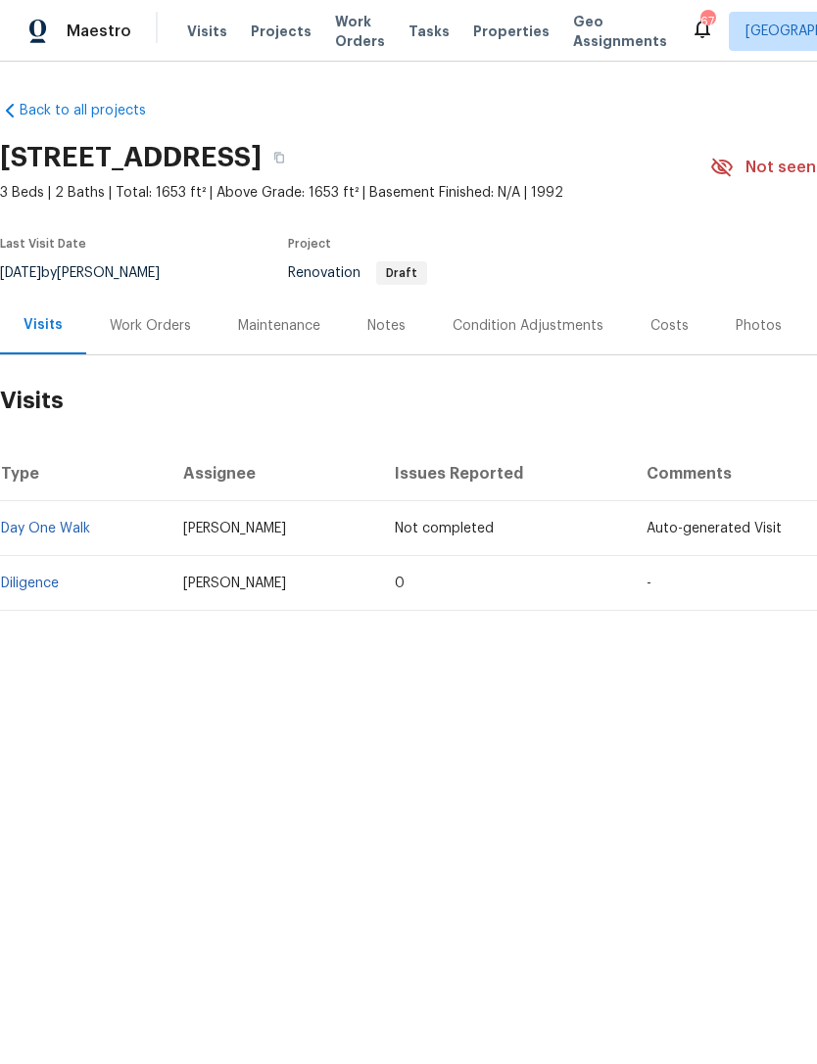
click at [39, 577] on link "Diligence" at bounding box center [30, 584] width 58 height 14
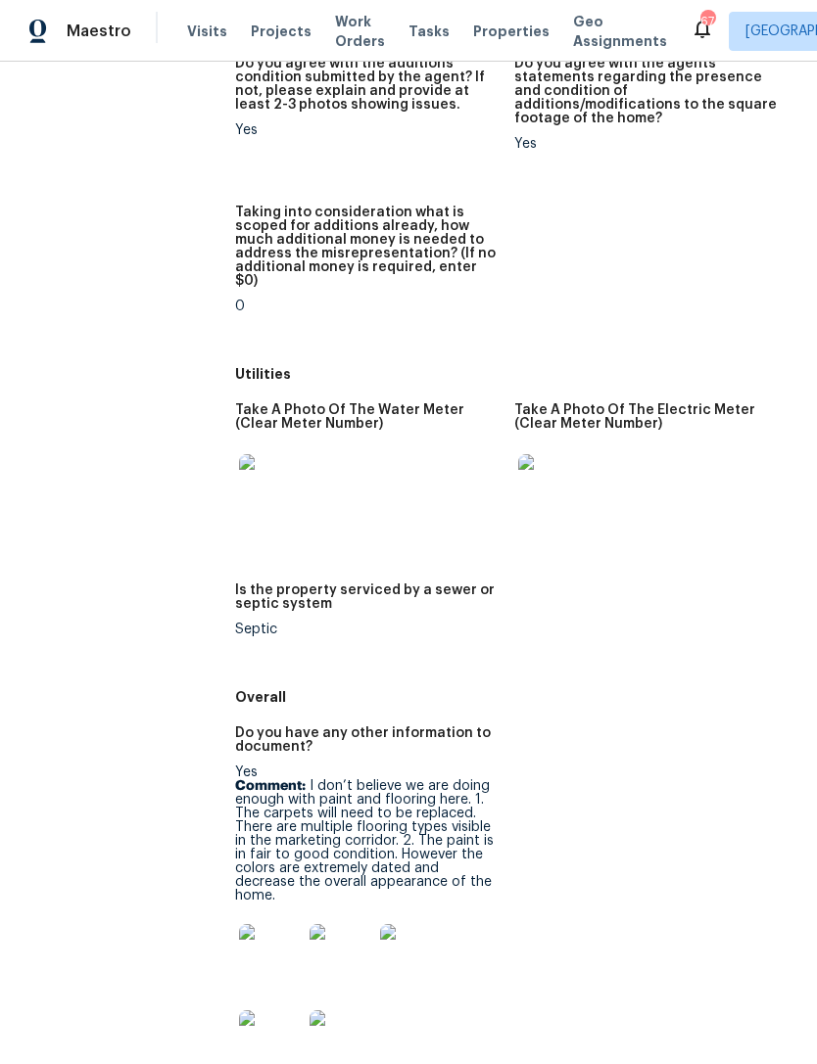
scroll to position [3157, 0]
click at [260, 925] on img at bounding box center [270, 956] width 63 height 63
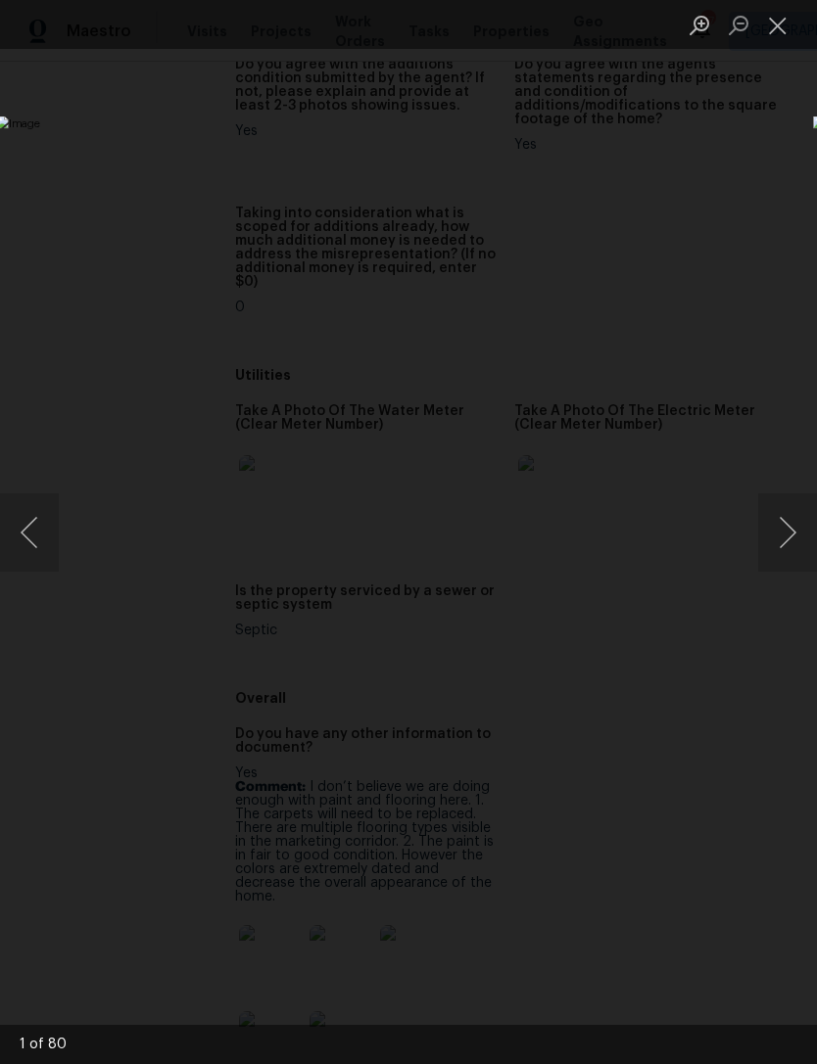
click at [800, 526] on button "Next image" at bounding box center [787, 533] width 59 height 78
click at [798, 523] on button "Next image" at bounding box center [787, 533] width 59 height 78
click at [796, 523] on button "Next image" at bounding box center [787, 533] width 59 height 78
click at [801, 510] on button "Next image" at bounding box center [787, 533] width 59 height 78
click at [797, 507] on button "Next image" at bounding box center [787, 533] width 59 height 78
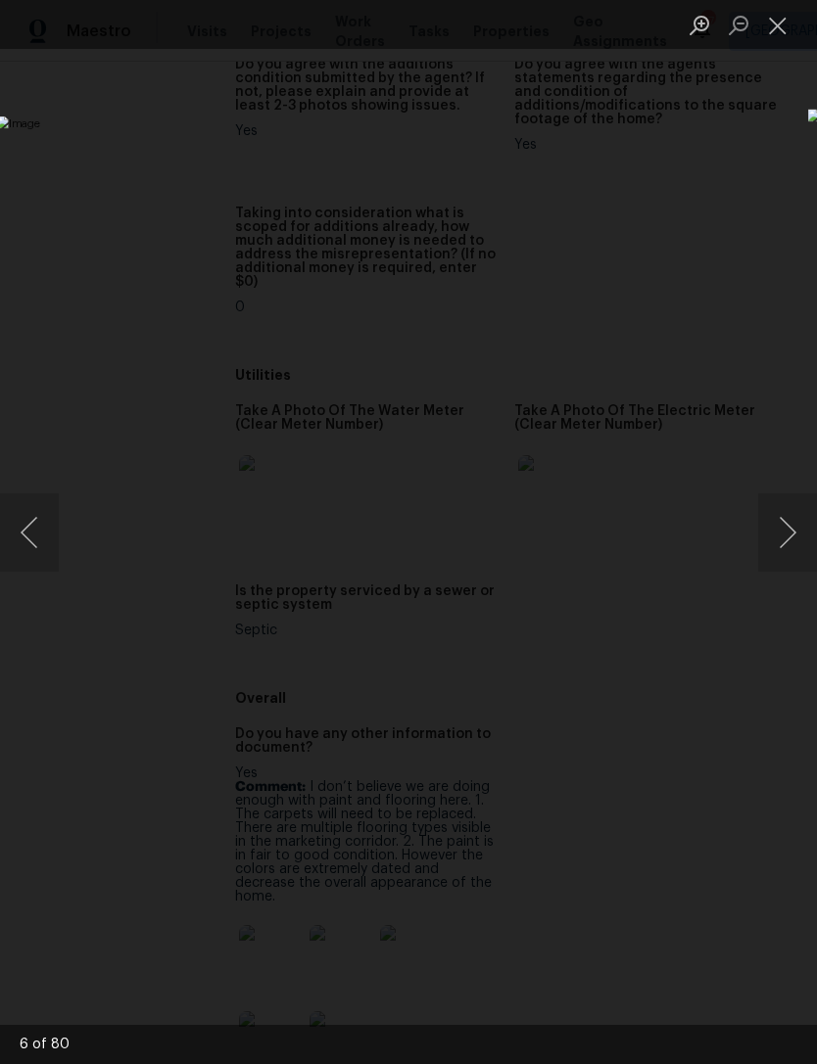
click at [796, 504] on button "Next image" at bounding box center [787, 533] width 59 height 78
click at [797, 500] on button "Next image" at bounding box center [787, 533] width 59 height 78
click at [797, 498] on button "Next image" at bounding box center [787, 533] width 59 height 78
click at [796, 497] on button "Next image" at bounding box center [787, 533] width 59 height 78
click at [797, 500] on button "Next image" at bounding box center [787, 533] width 59 height 78
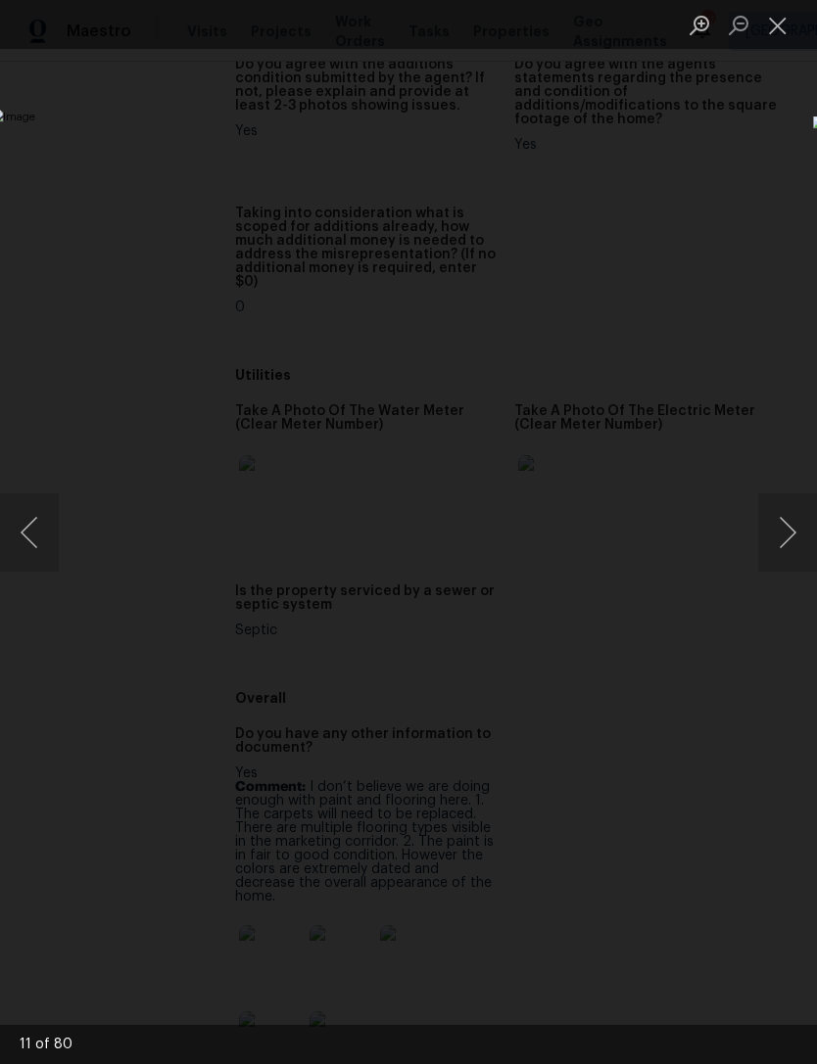
click at [795, 496] on button "Next image" at bounding box center [787, 533] width 59 height 78
click at [793, 500] on button "Next image" at bounding box center [787, 533] width 59 height 78
click at [795, 501] on button "Next image" at bounding box center [787, 533] width 59 height 78
click at [789, 502] on button "Next image" at bounding box center [787, 533] width 59 height 78
click at [789, 503] on button "Next image" at bounding box center [787, 533] width 59 height 78
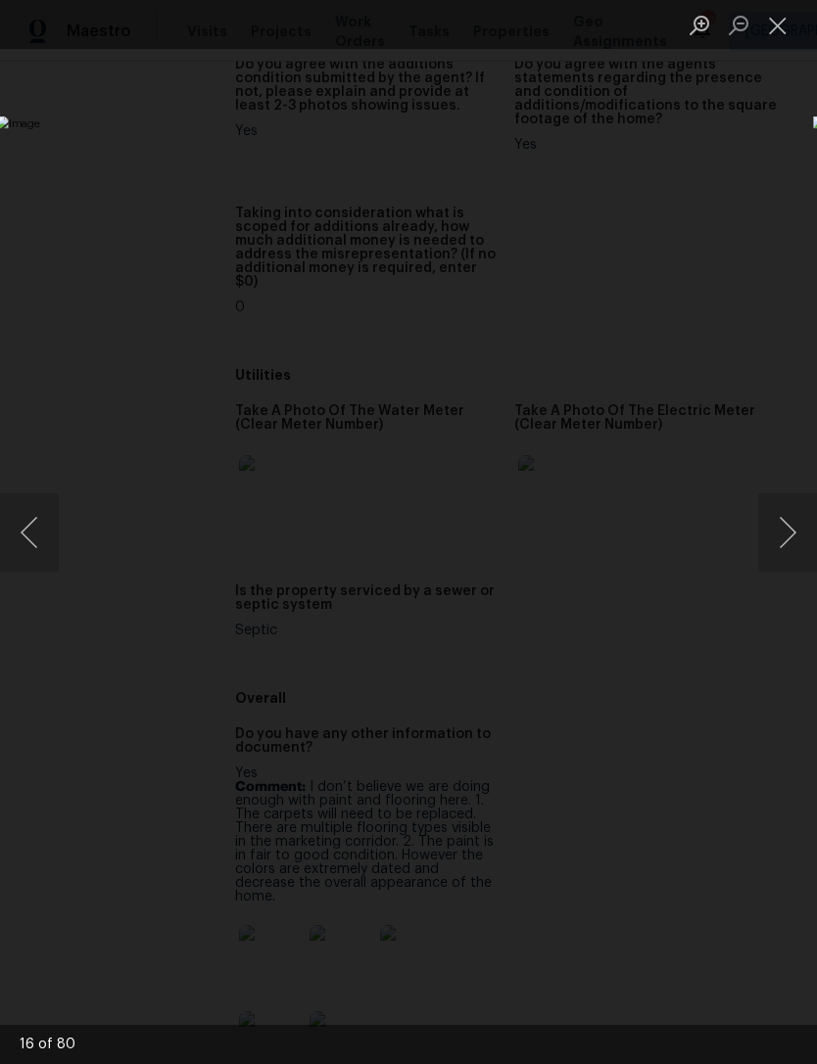
click at [795, 504] on button "Next image" at bounding box center [787, 533] width 59 height 78
click at [797, 507] on button "Next image" at bounding box center [787, 533] width 59 height 78
click at [794, 516] on button "Next image" at bounding box center [787, 533] width 59 height 78
click at [797, 521] on button "Next image" at bounding box center [787, 533] width 59 height 78
click at [796, 517] on button "Next image" at bounding box center [787, 533] width 59 height 78
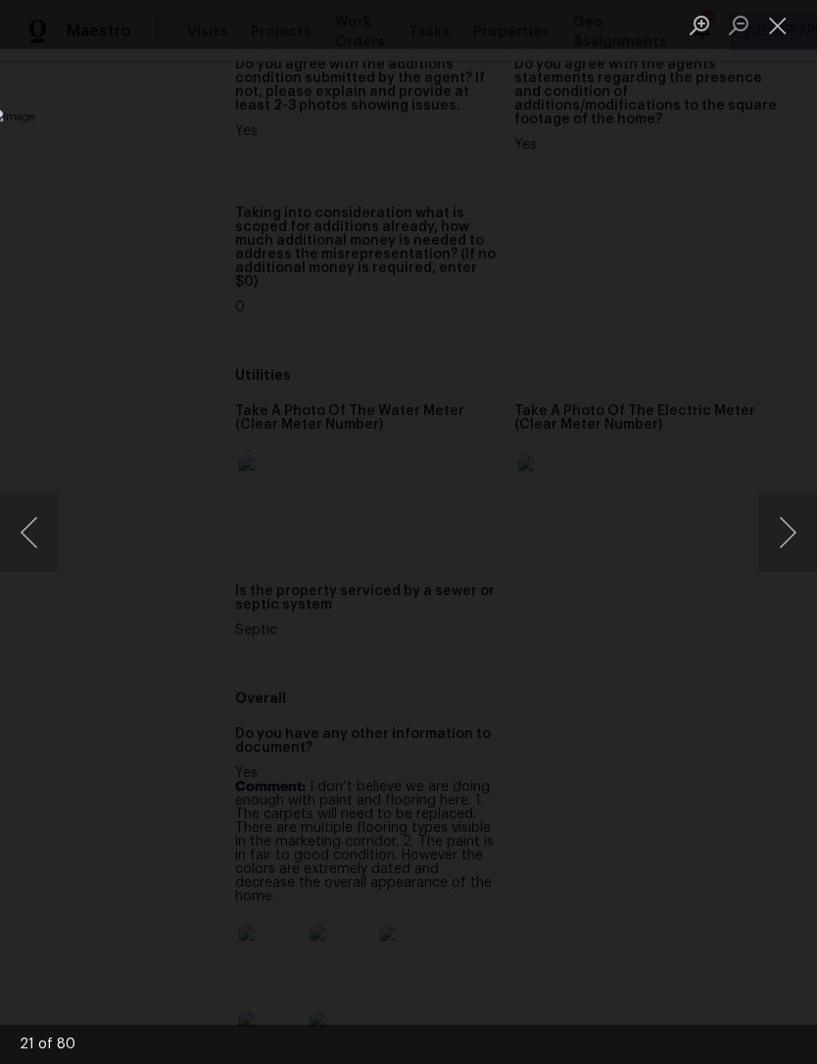
click at [796, 516] on button "Next image" at bounding box center [787, 533] width 59 height 78
click at [777, 17] on button "Close lightbox" at bounding box center [777, 25] width 39 height 34
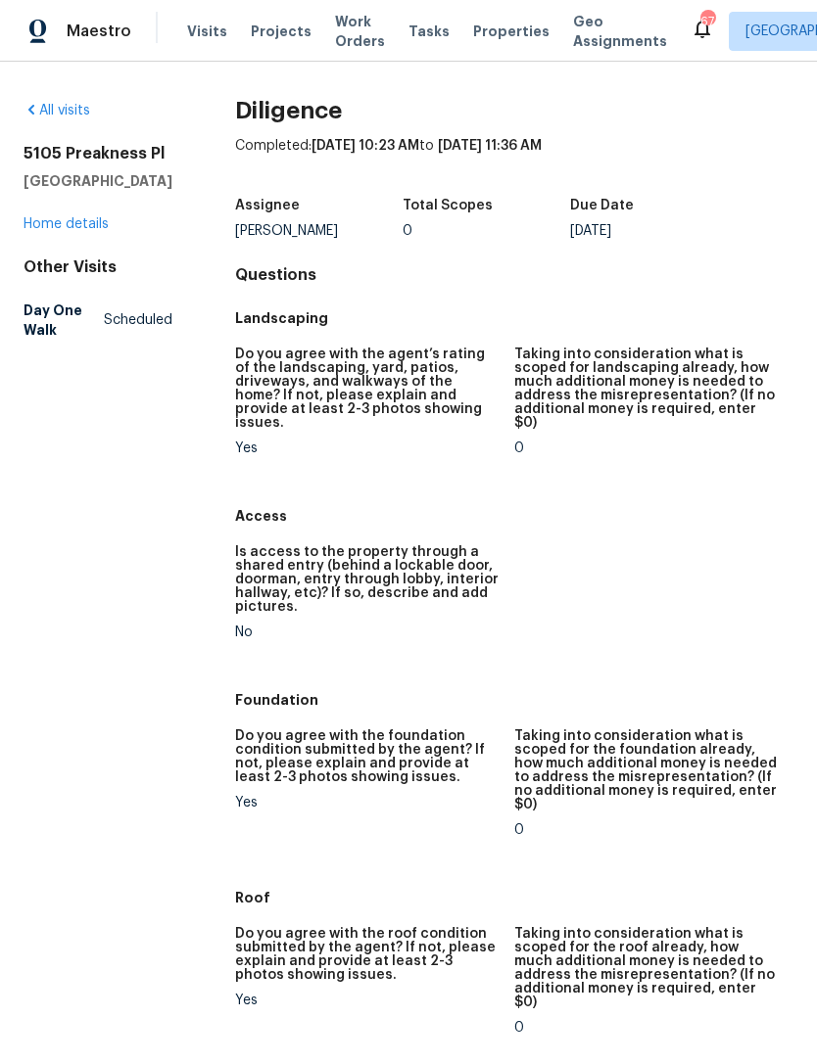
scroll to position [0, 0]
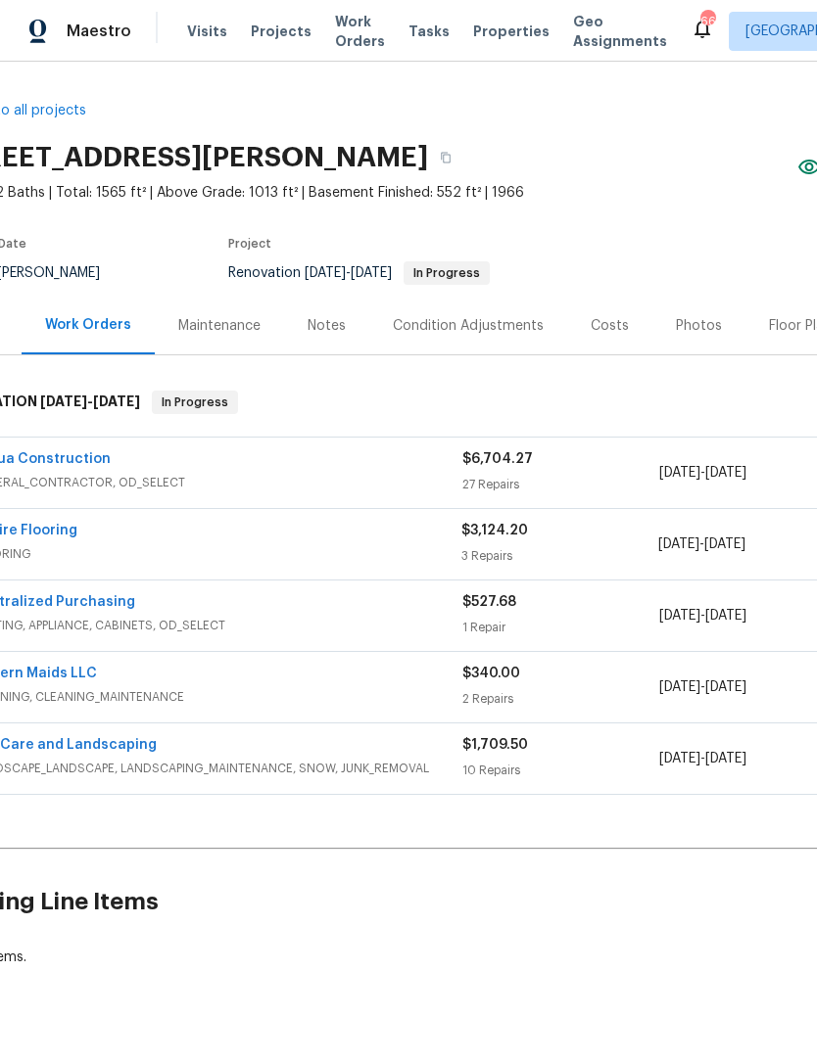
scroll to position [0, 54]
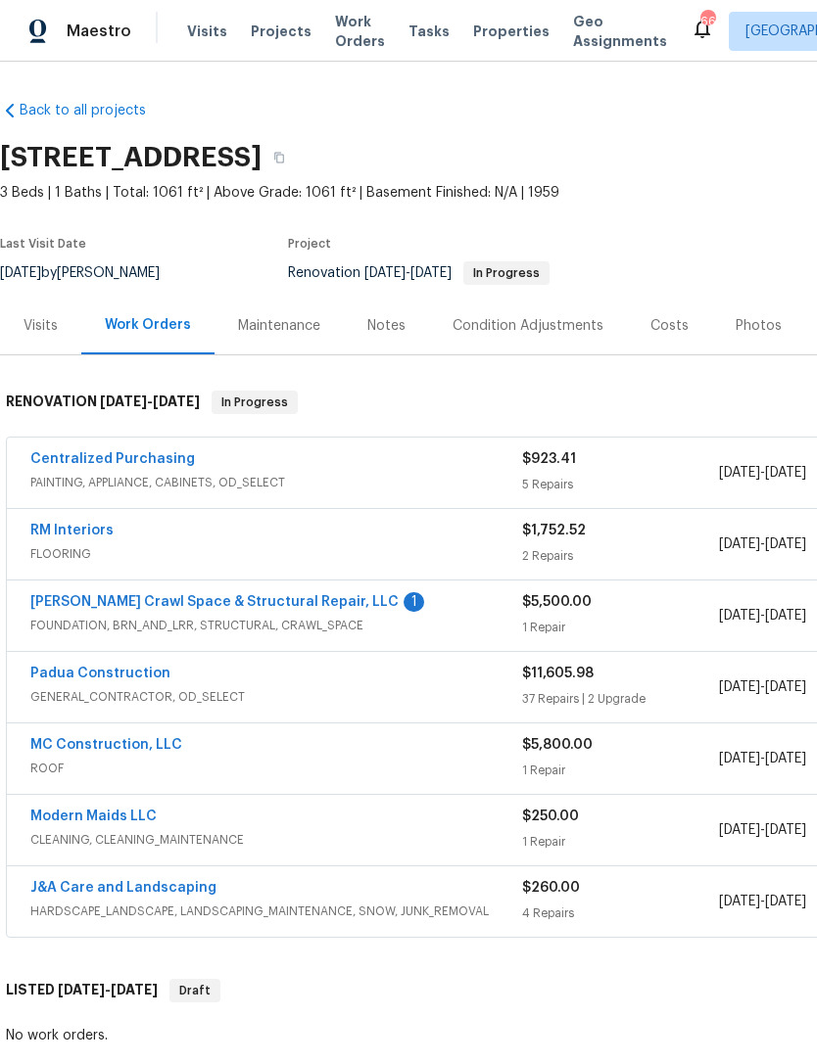
click at [317, 595] on link "[PERSON_NAME] Crawl Space & Structural Repair, LLC" at bounding box center [214, 602] width 368 height 14
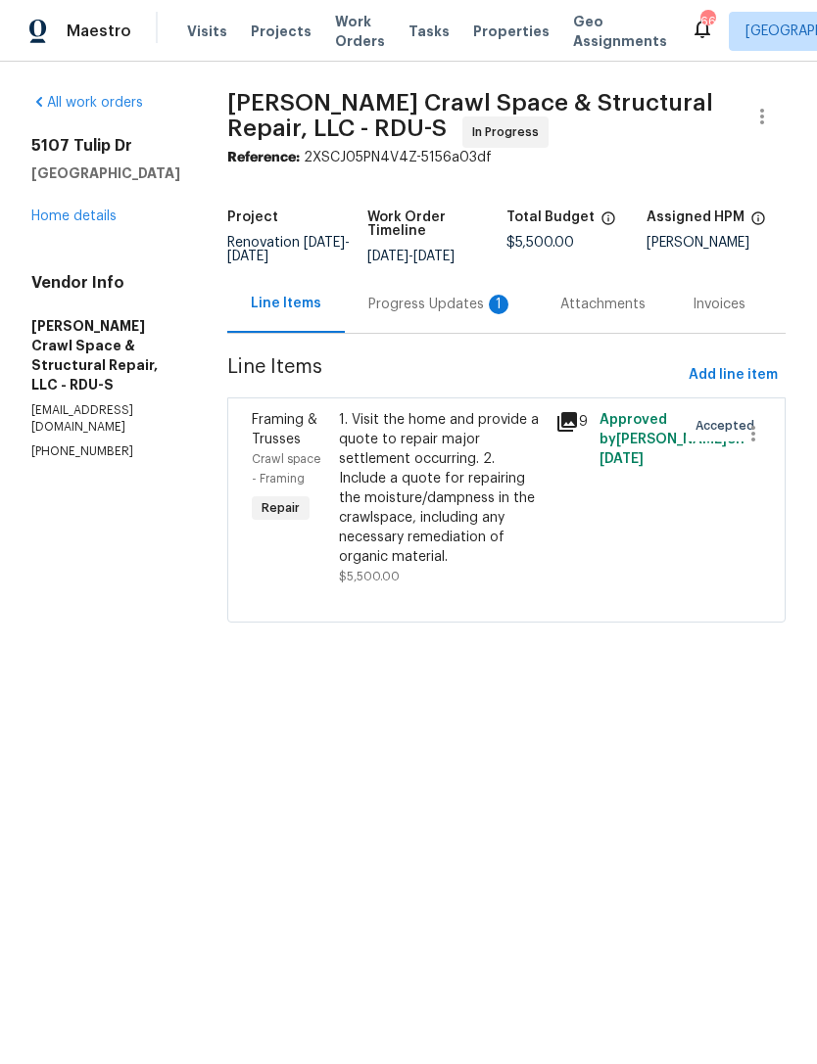
click at [452, 312] on div "Progress Updates 1" at bounding box center [440, 305] width 145 height 20
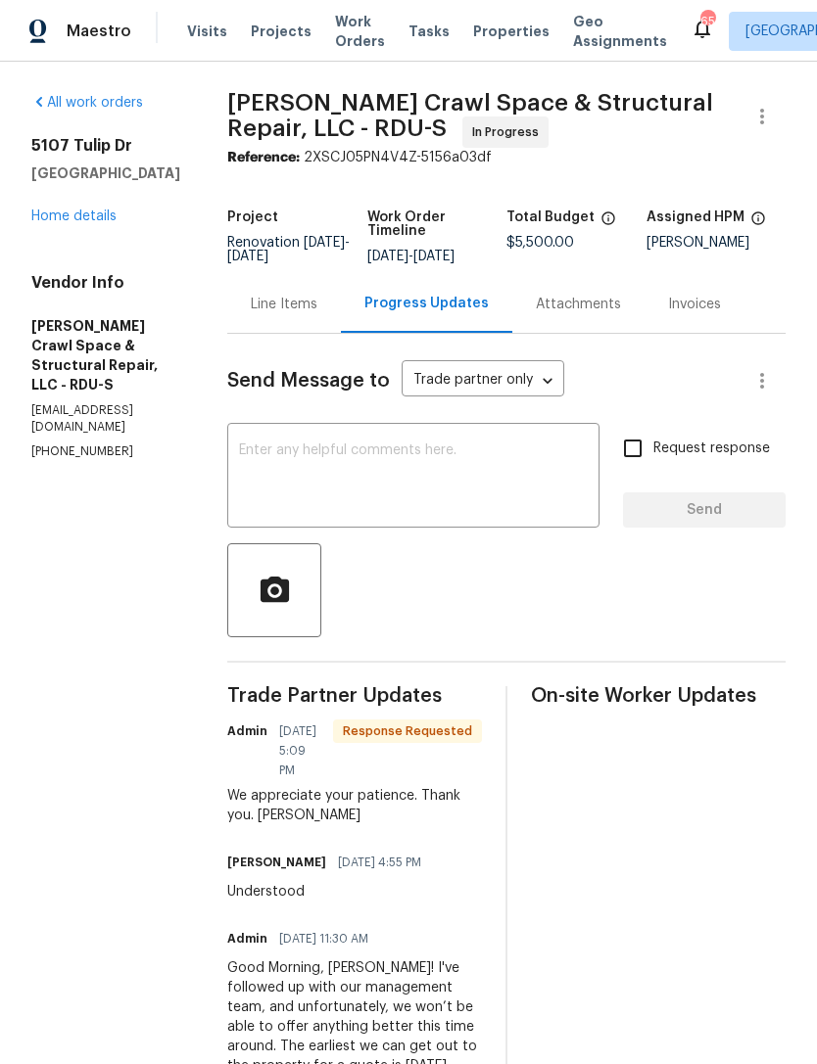
click at [97, 222] on link "Home details" at bounding box center [73, 217] width 85 height 14
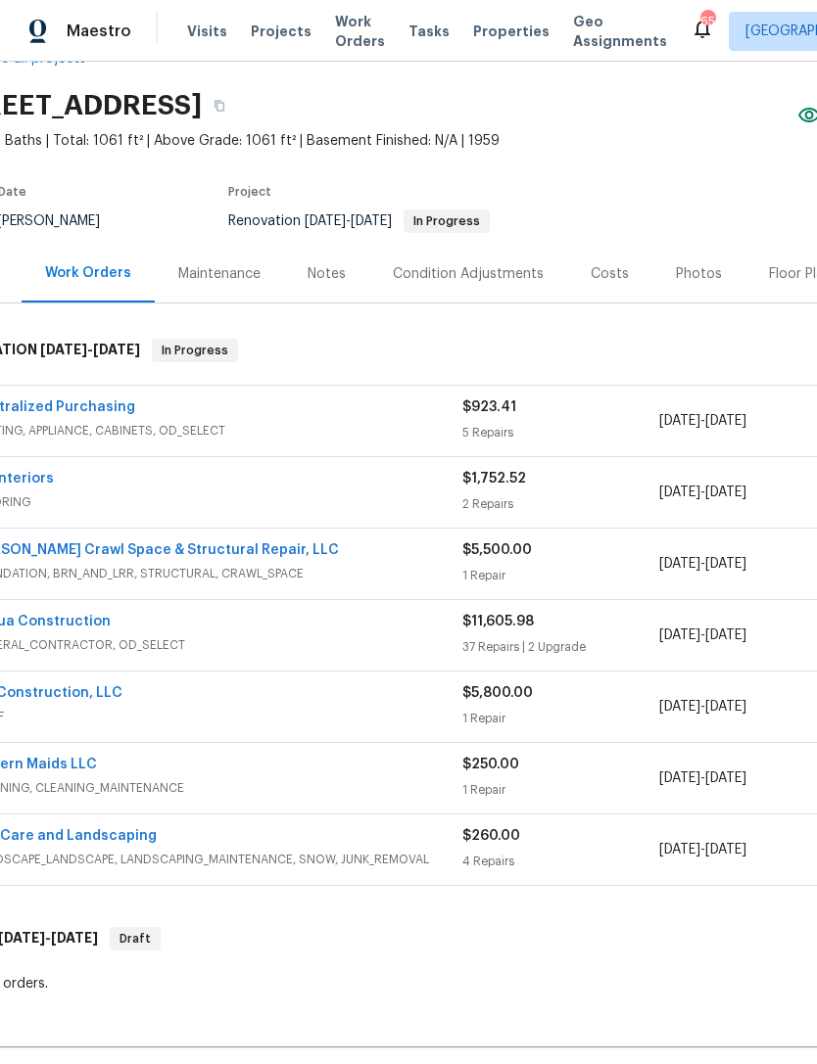
scroll to position [52, 58]
click at [58, 769] on link "Modern Maids LLC" at bounding box center [36, 765] width 126 height 14
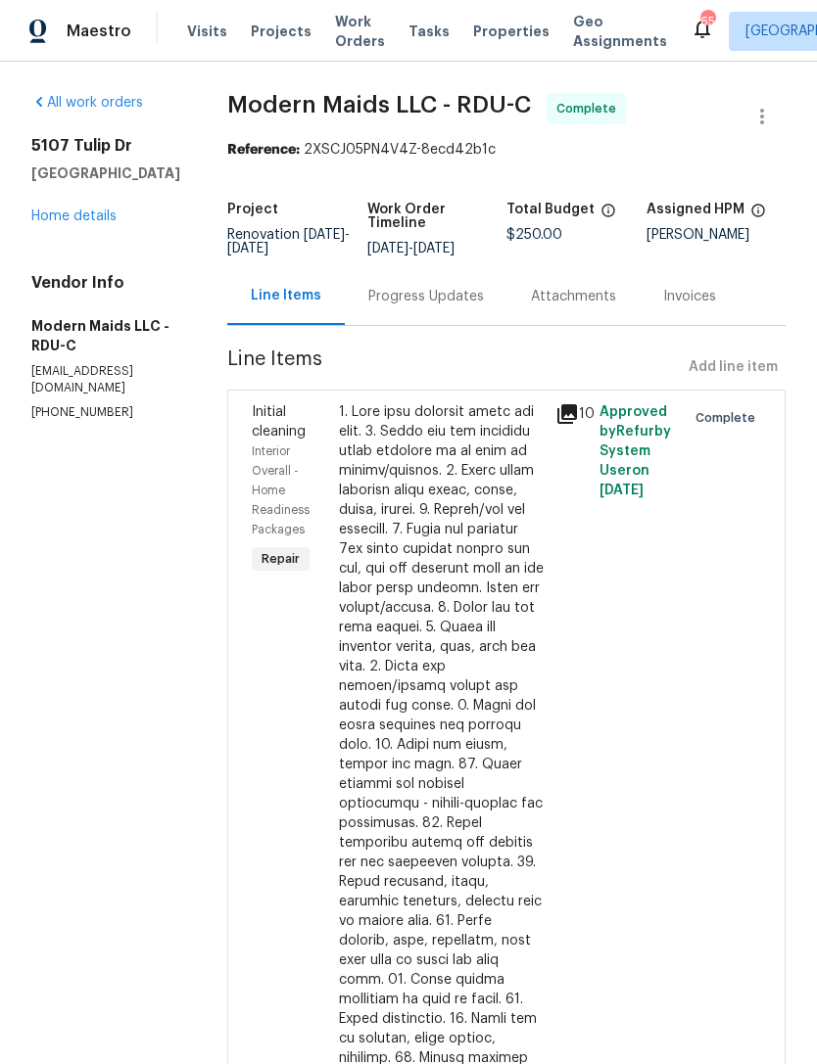
click at [453, 609] on div at bounding box center [442, 872] width 206 height 940
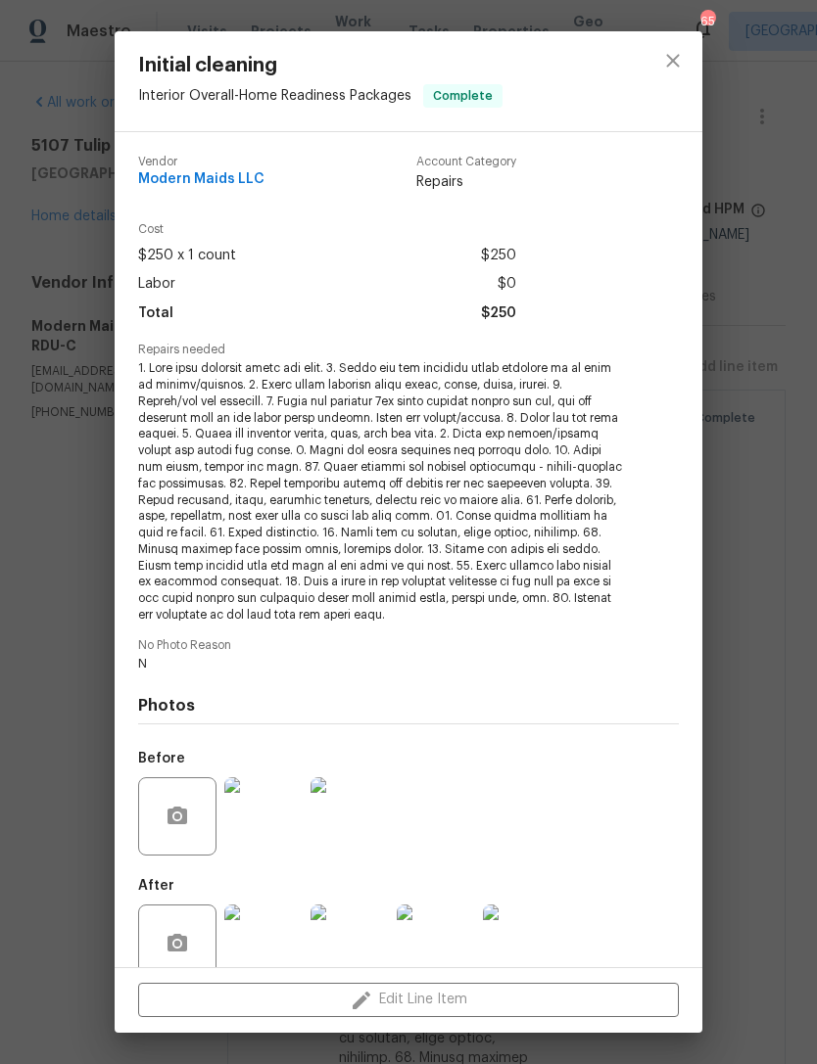
click at [260, 928] on img at bounding box center [263, 944] width 78 height 78
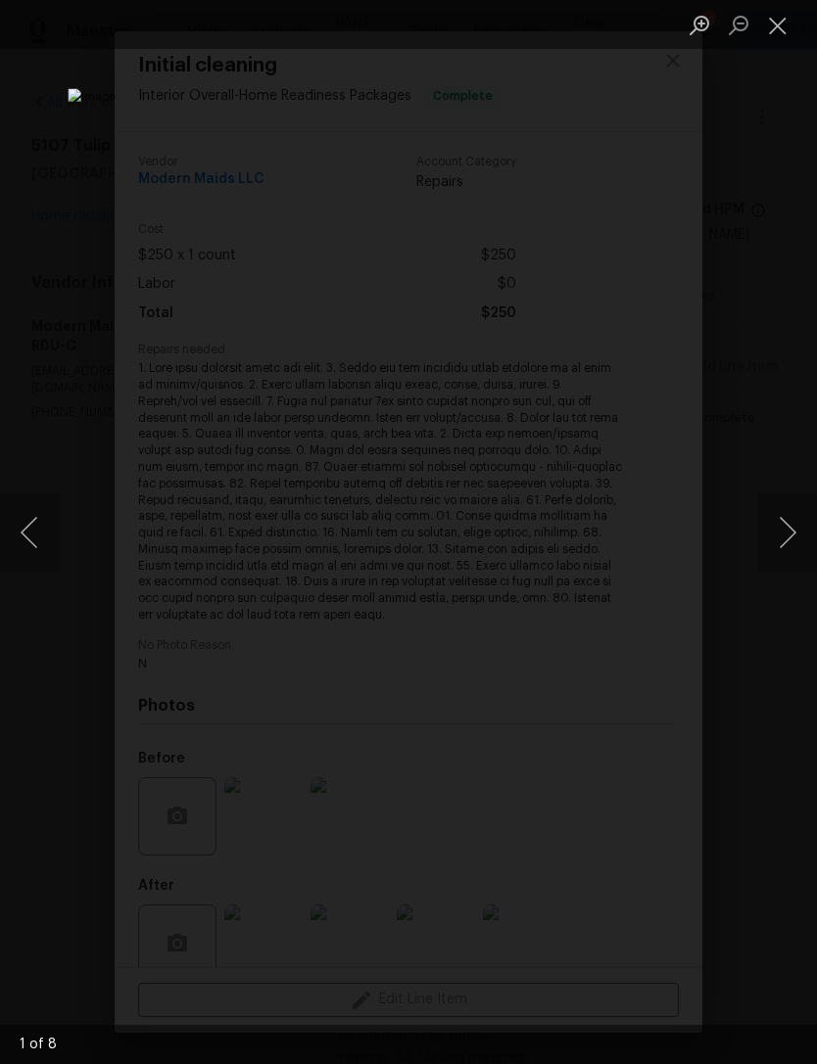
click at [791, 507] on button "Next image" at bounding box center [787, 533] width 59 height 78
click at [793, 503] on button "Next image" at bounding box center [787, 533] width 59 height 78
click at [793, 505] on button "Next image" at bounding box center [787, 533] width 59 height 78
click at [780, 518] on button "Next image" at bounding box center [787, 533] width 59 height 78
click at [788, 533] on button "Next image" at bounding box center [787, 533] width 59 height 78
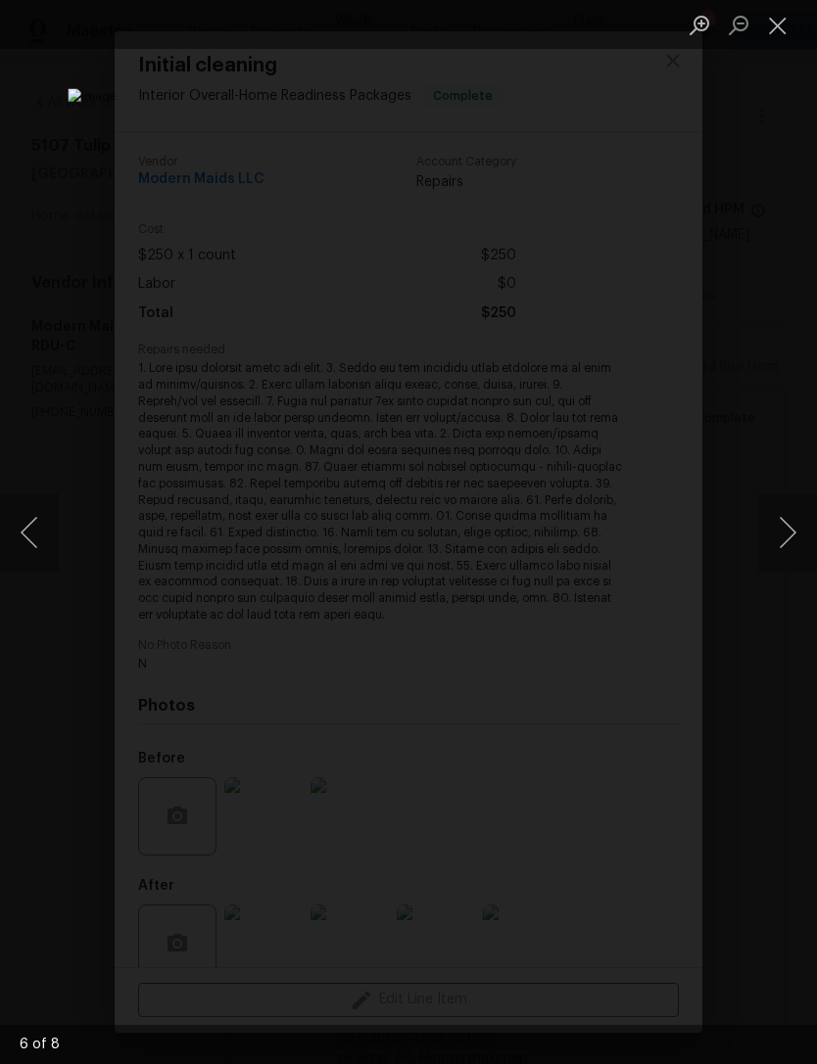
click at [787, 546] on button "Next image" at bounding box center [787, 533] width 59 height 78
click at [791, 549] on button "Next image" at bounding box center [787, 533] width 59 height 78
click at [793, 551] on button "Next image" at bounding box center [787, 533] width 59 height 78
click at [792, 559] on button "Next image" at bounding box center [787, 533] width 59 height 78
click at [794, 559] on button "Next image" at bounding box center [787, 533] width 59 height 78
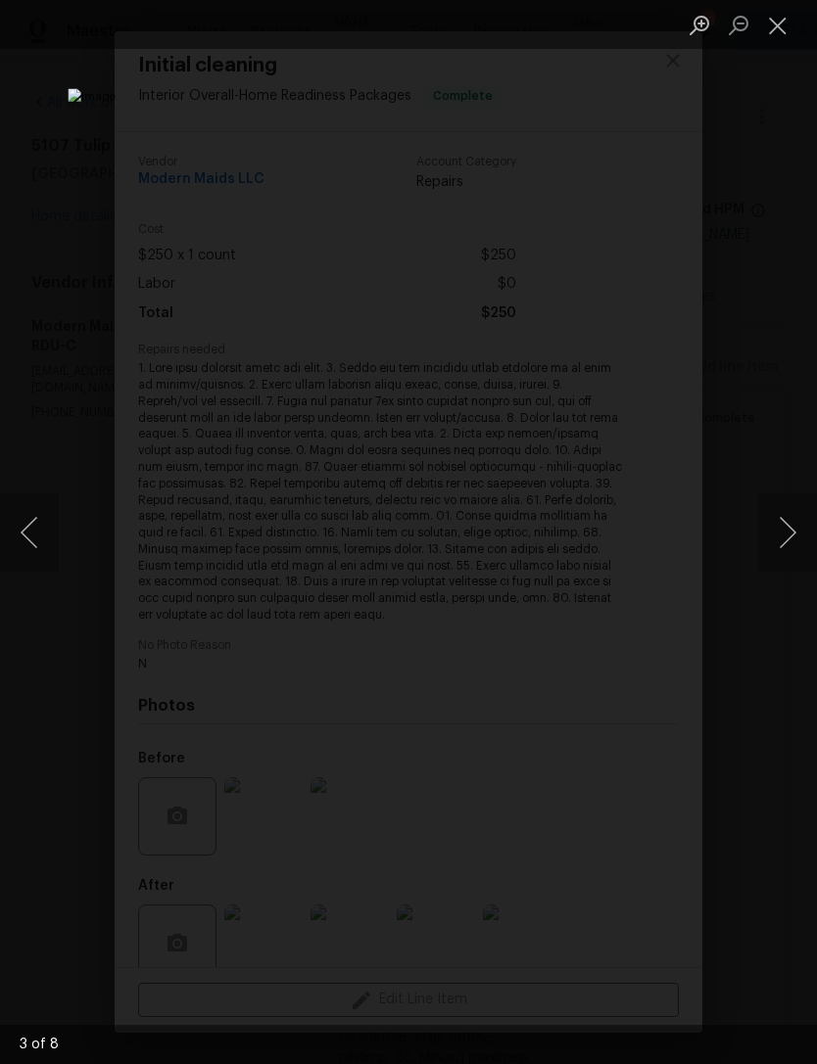
click at [795, 560] on button "Next image" at bounding box center [787, 533] width 59 height 78
click at [770, 25] on button "Close lightbox" at bounding box center [777, 25] width 39 height 34
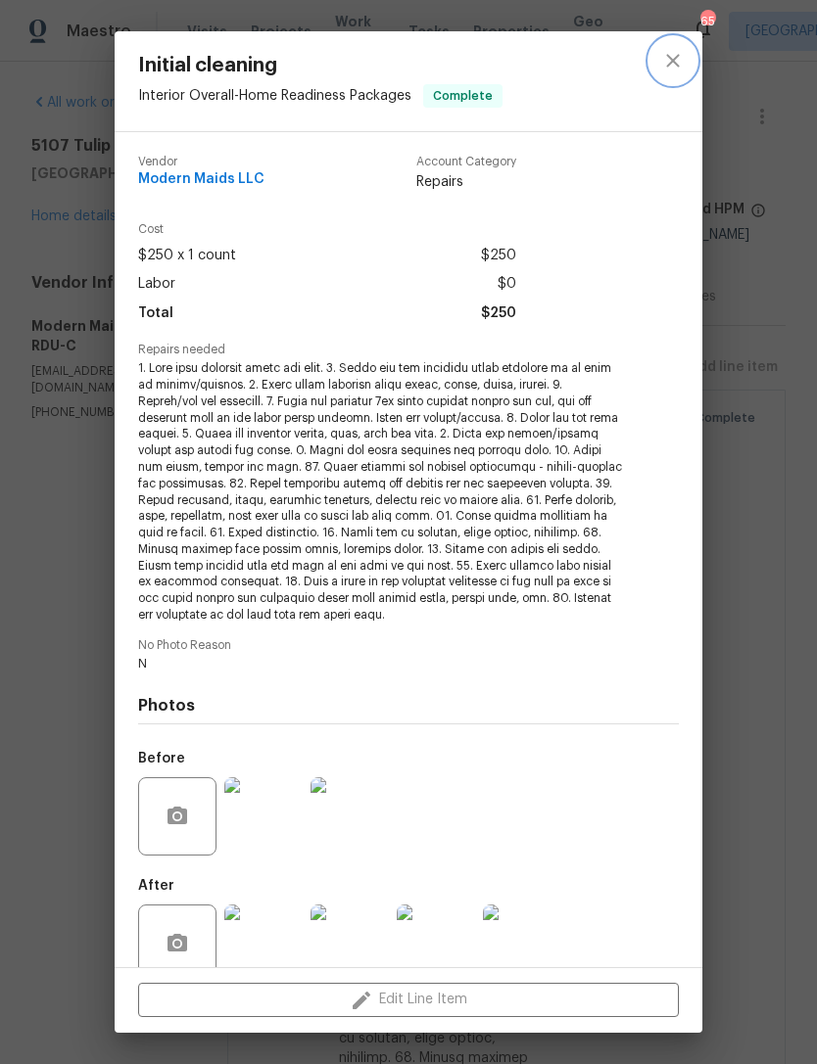
click at [666, 67] on icon "close" at bounding box center [673, 61] width 24 height 24
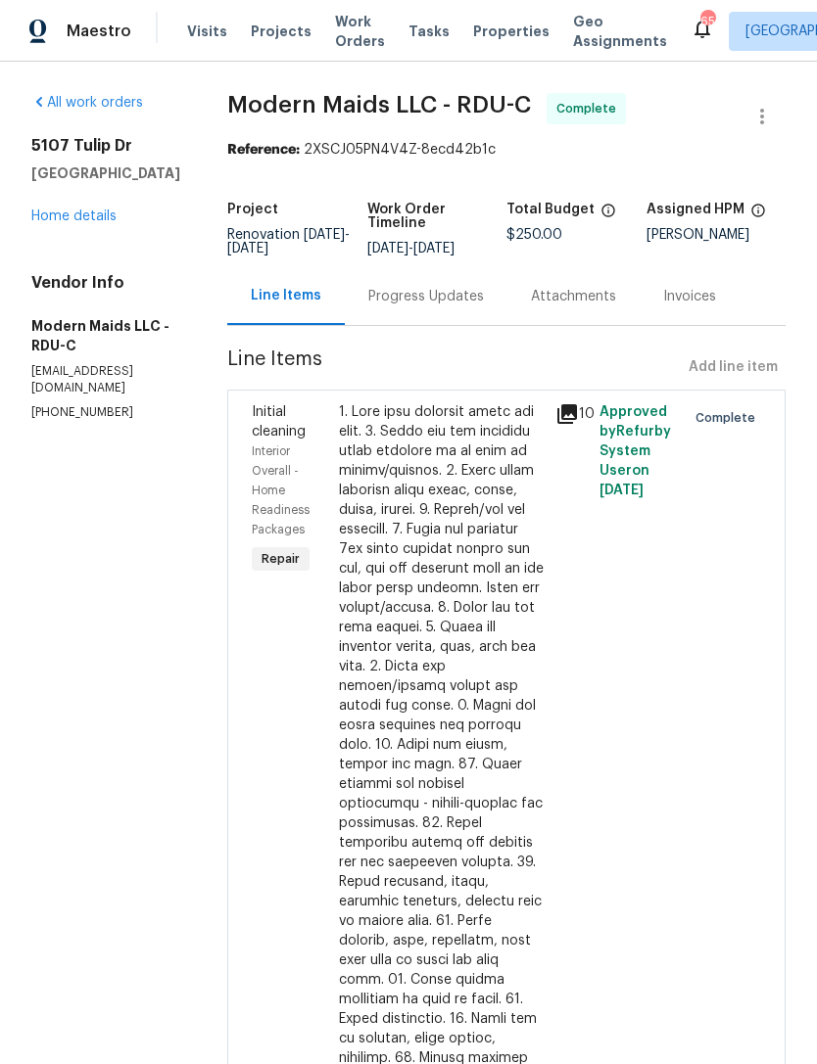
click at [550, 577] on div "$250.00" at bounding box center [441, 882] width 217 height 971
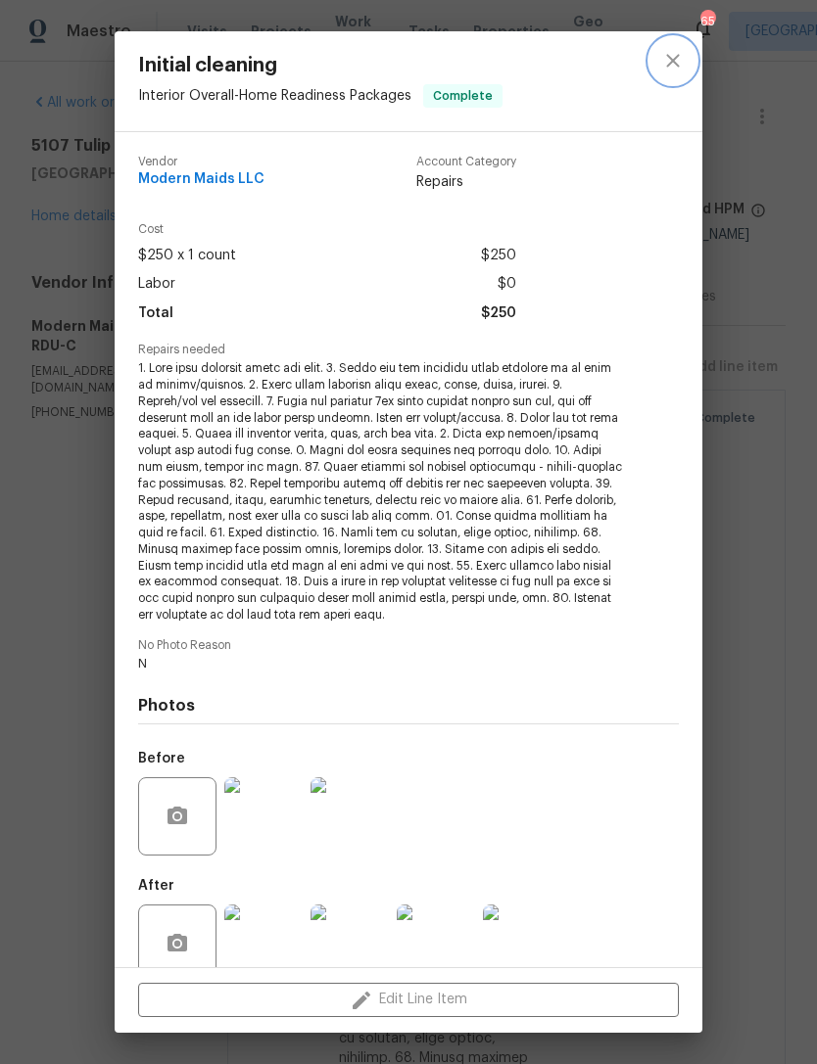
click at [686, 65] on button "close" at bounding box center [672, 60] width 47 height 47
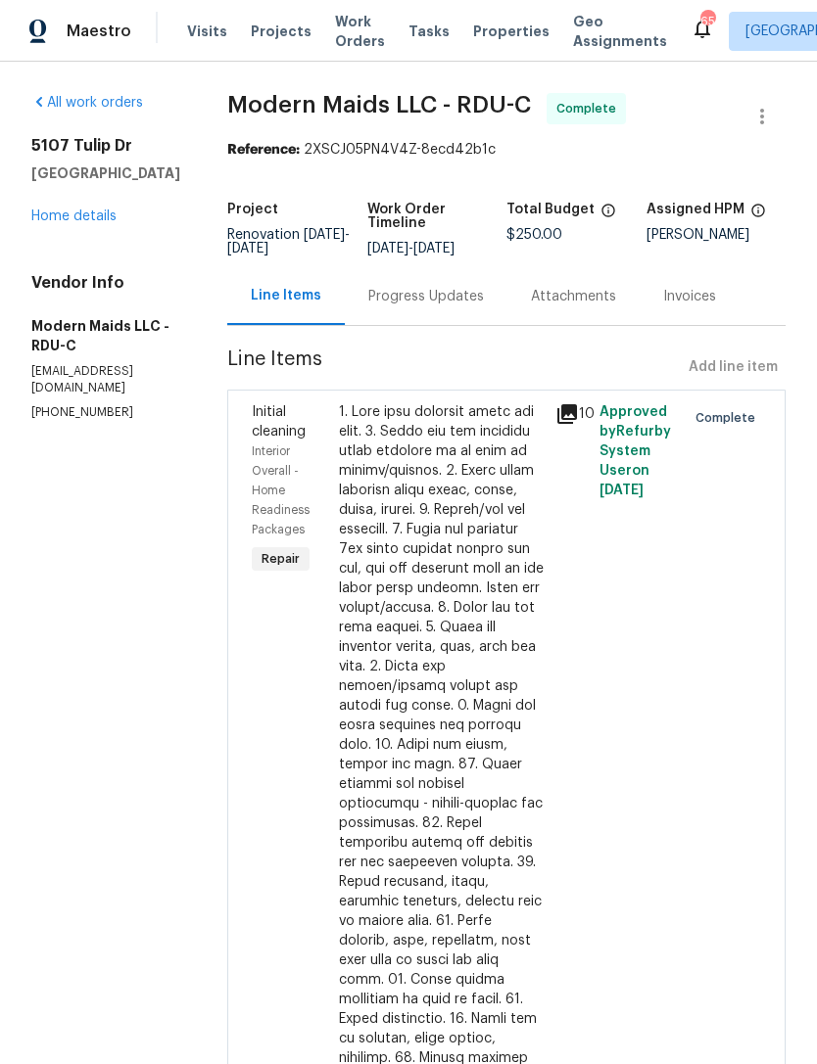
click at [87, 221] on link "Home details" at bounding box center [73, 217] width 85 height 14
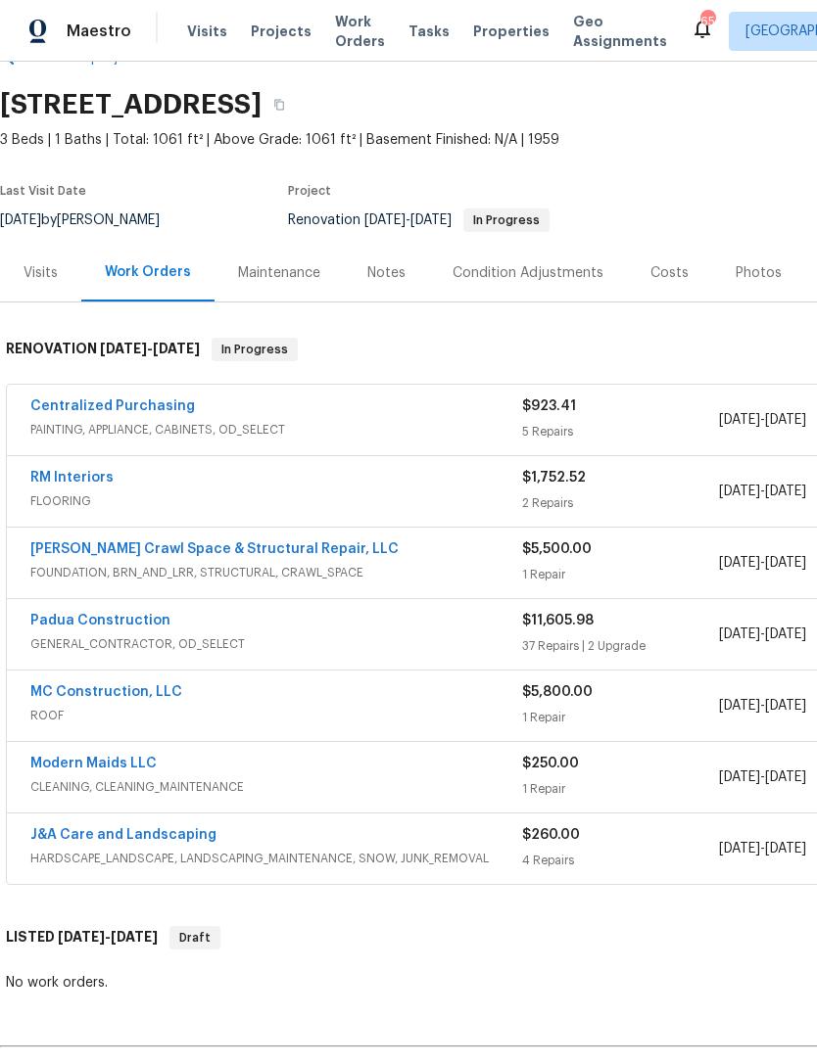
scroll to position [53, 0]
click at [146, 403] on link "Centralized Purchasing" at bounding box center [112, 407] width 165 height 14
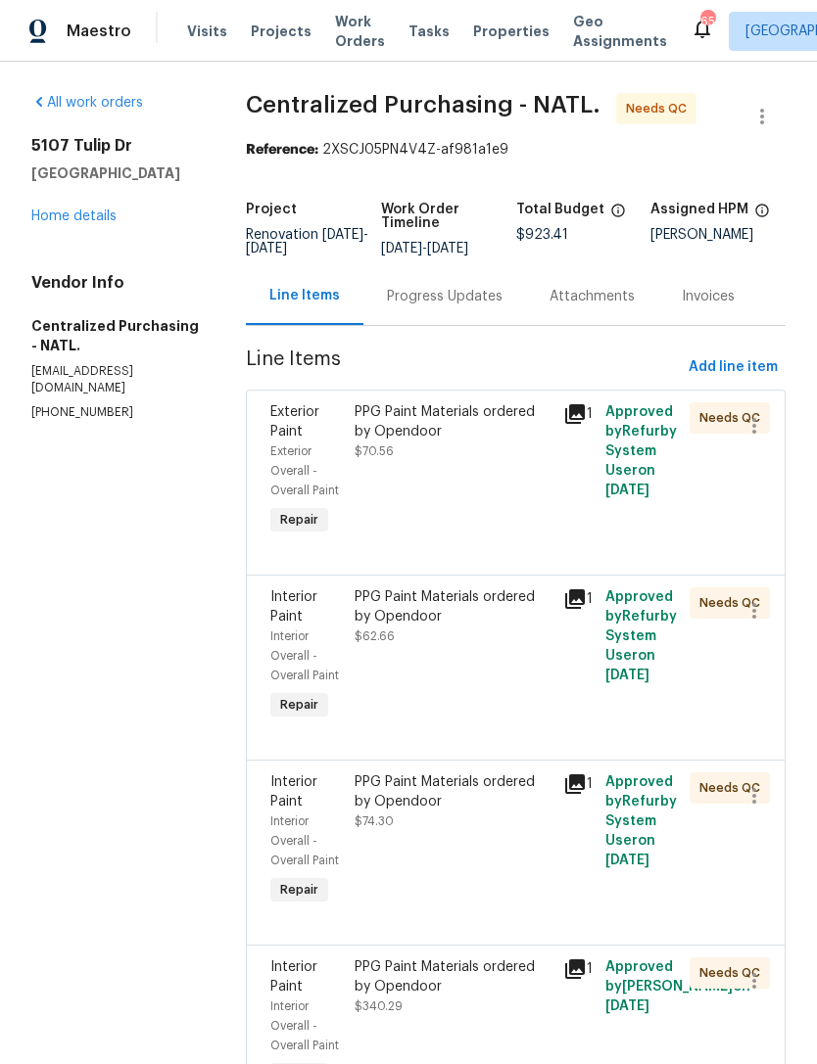
click at [520, 488] on div "PPG Paint Materials ordered by Opendoor $70.56" at bounding box center [454, 471] width 210 height 149
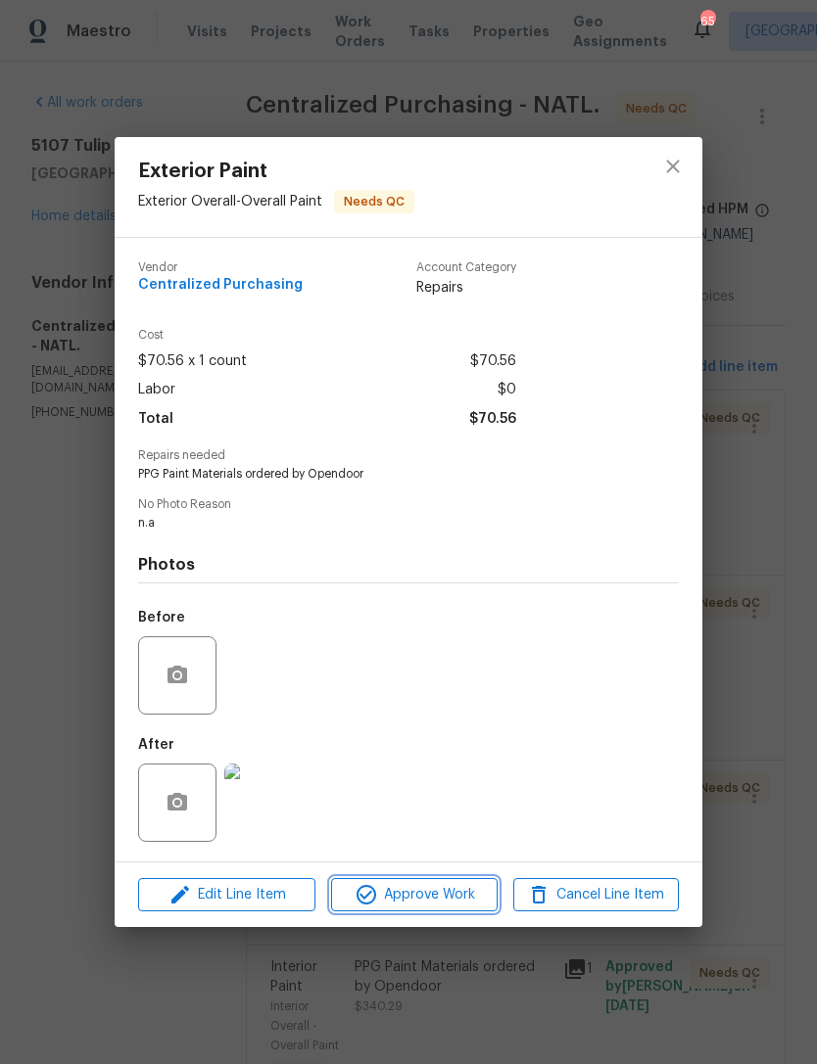
click at [446, 901] on span "Approve Work" at bounding box center [414, 895] width 154 height 24
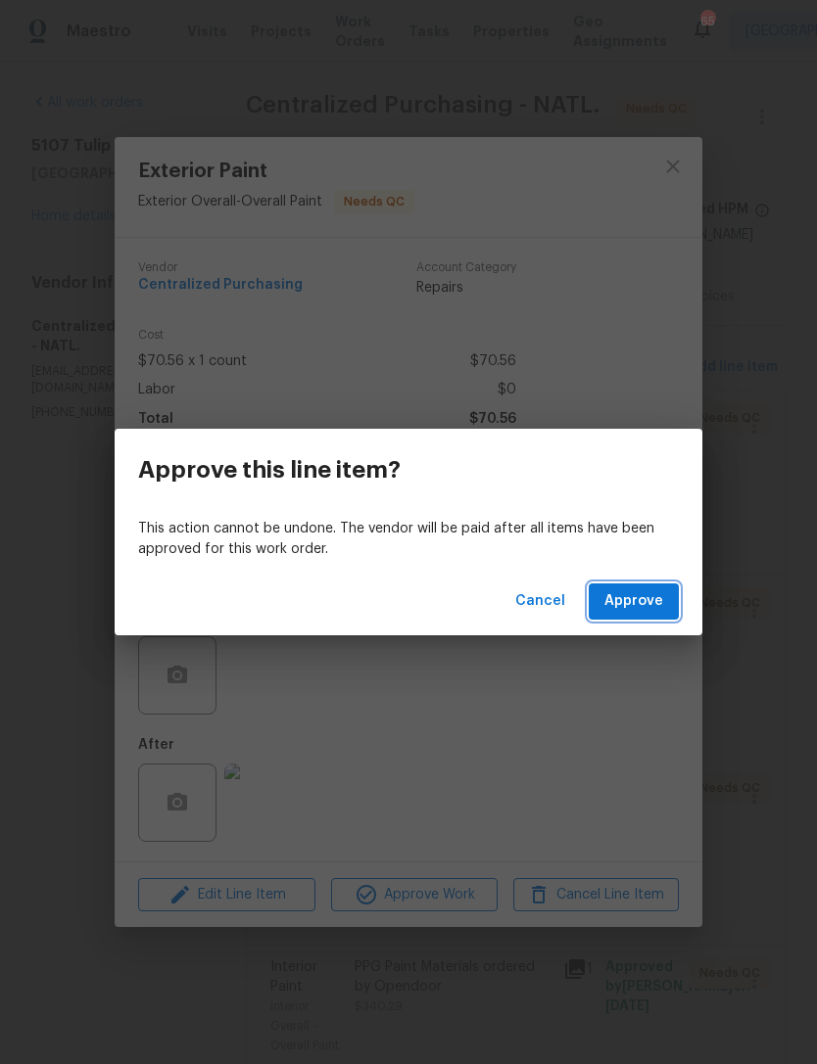
click at [642, 603] on span "Approve" at bounding box center [633, 602] width 59 height 24
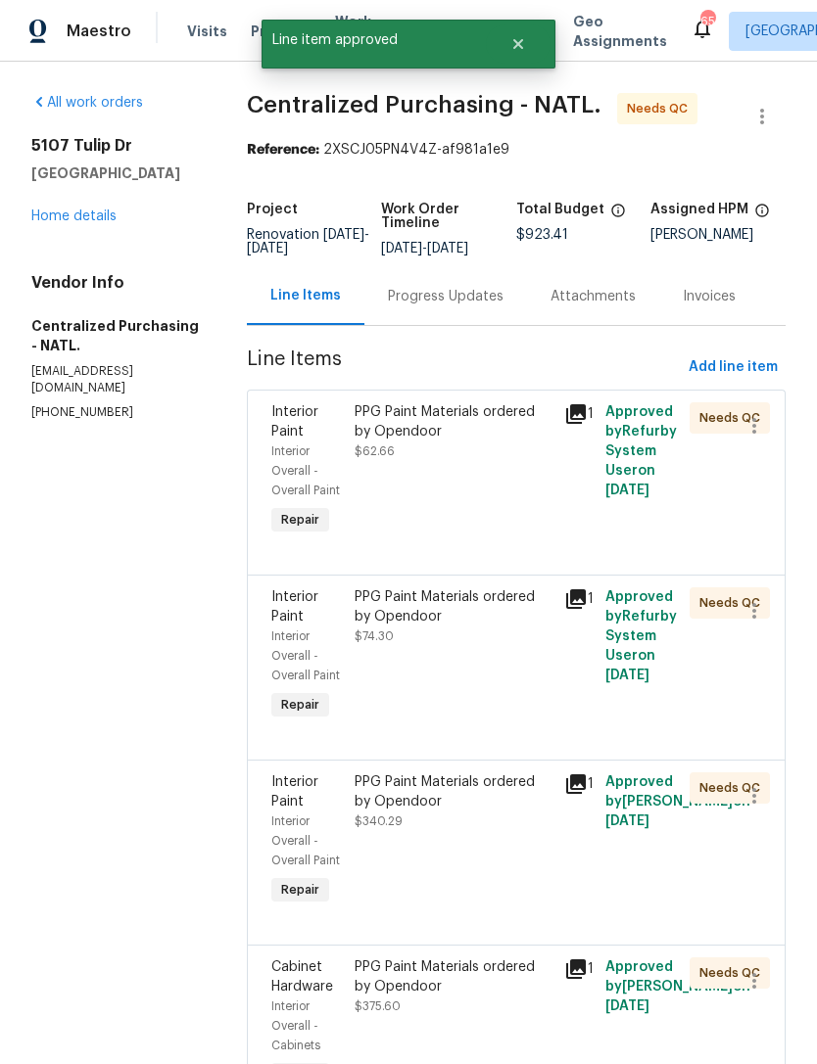
click at [471, 536] on div "PPG Paint Materials ordered by Opendoor $62.66" at bounding box center [453, 471] width 209 height 149
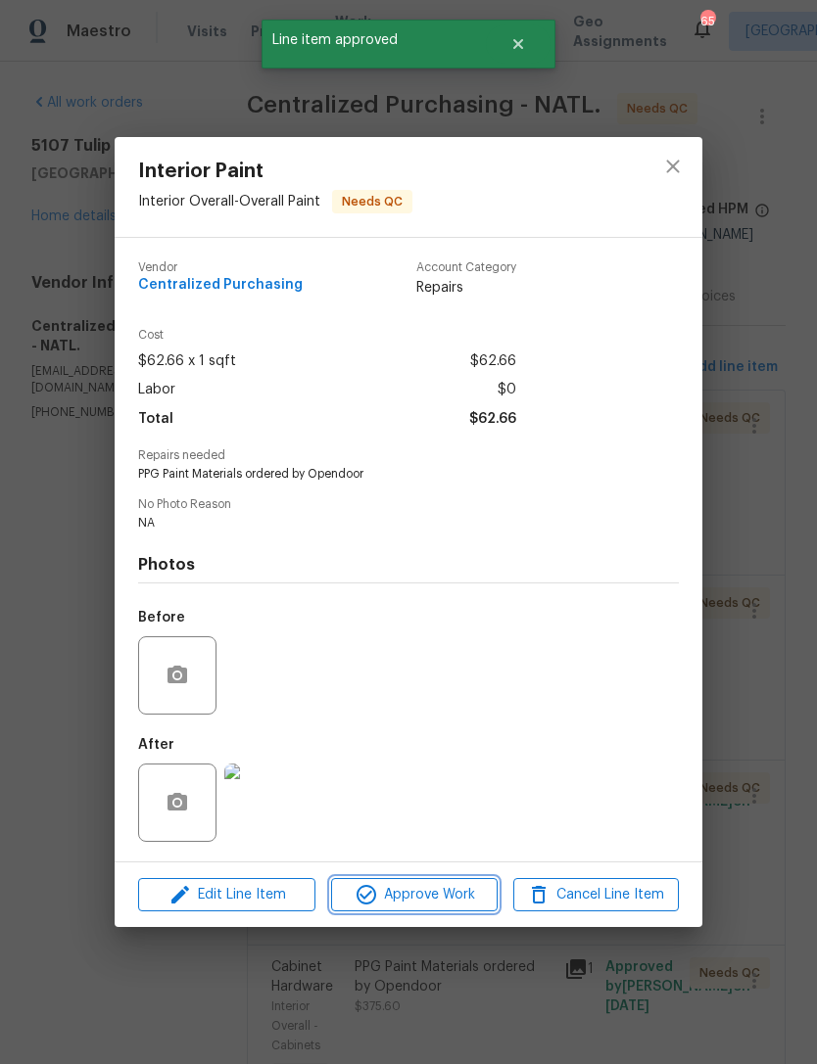
click at [427, 908] on span "Approve Work" at bounding box center [414, 895] width 154 height 24
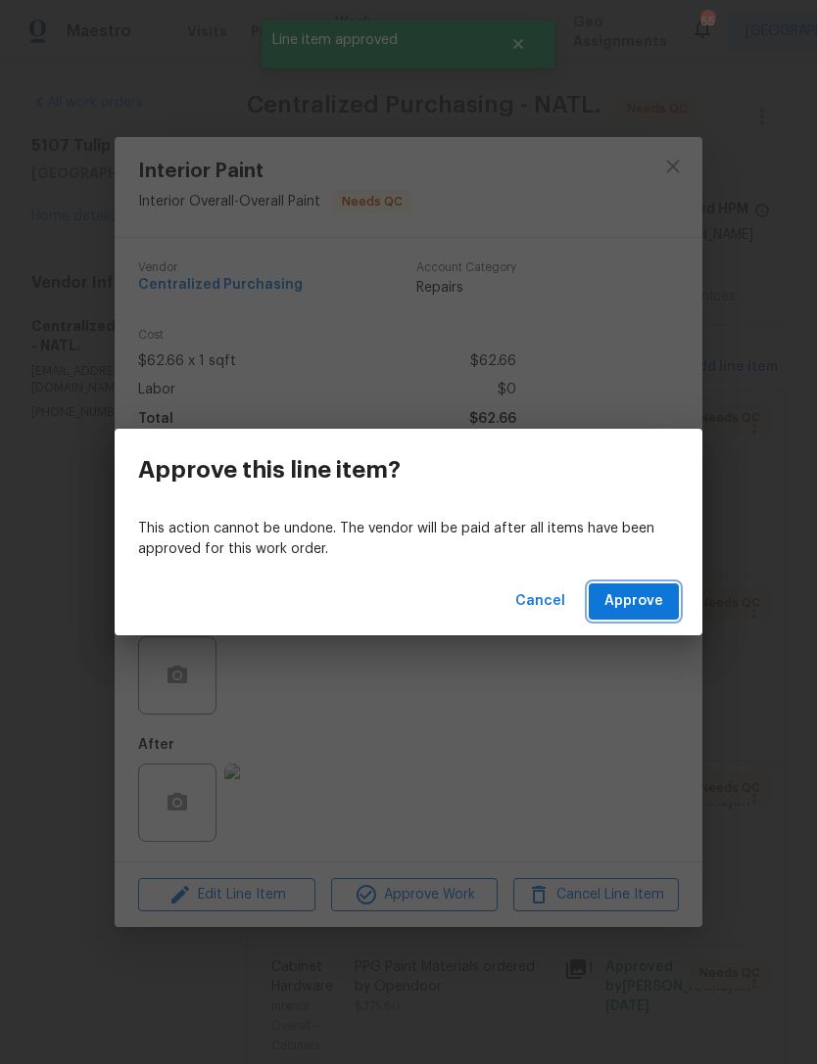
click at [638, 601] on span "Approve" at bounding box center [633, 602] width 59 height 24
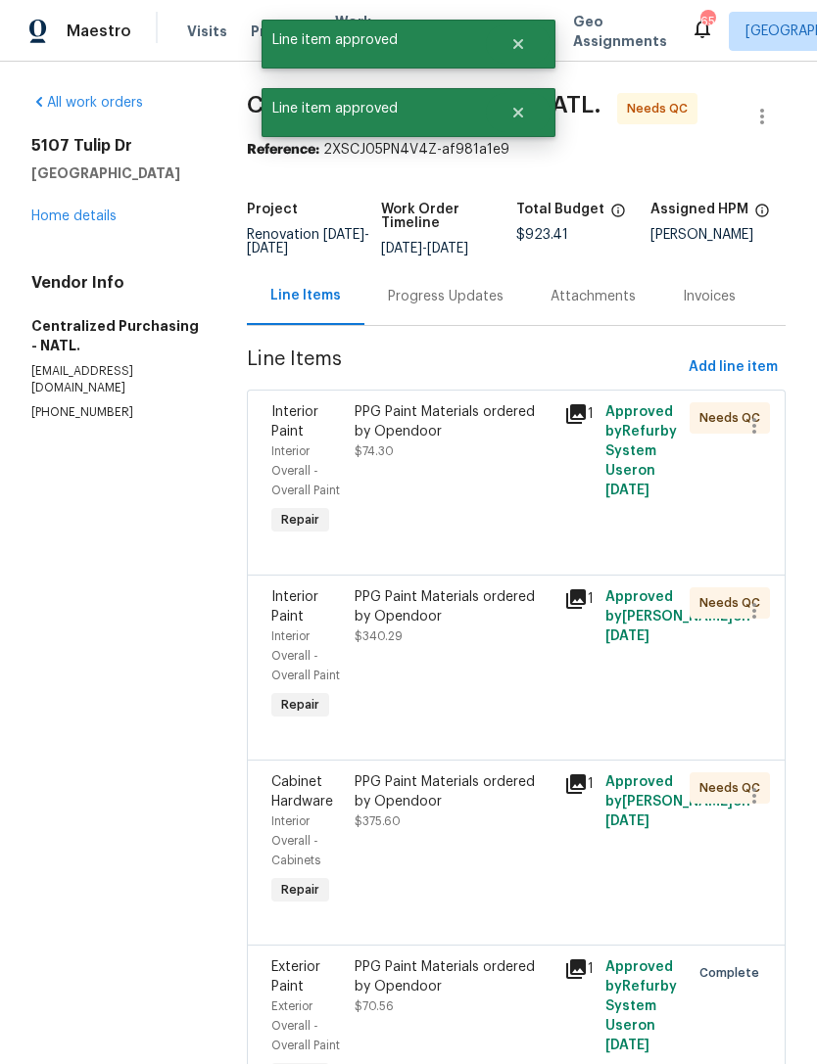
click at [475, 497] on div "PPG Paint Materials ordered by Opendoor $74.30" at bounding box center [453, 471] width 209 height 149
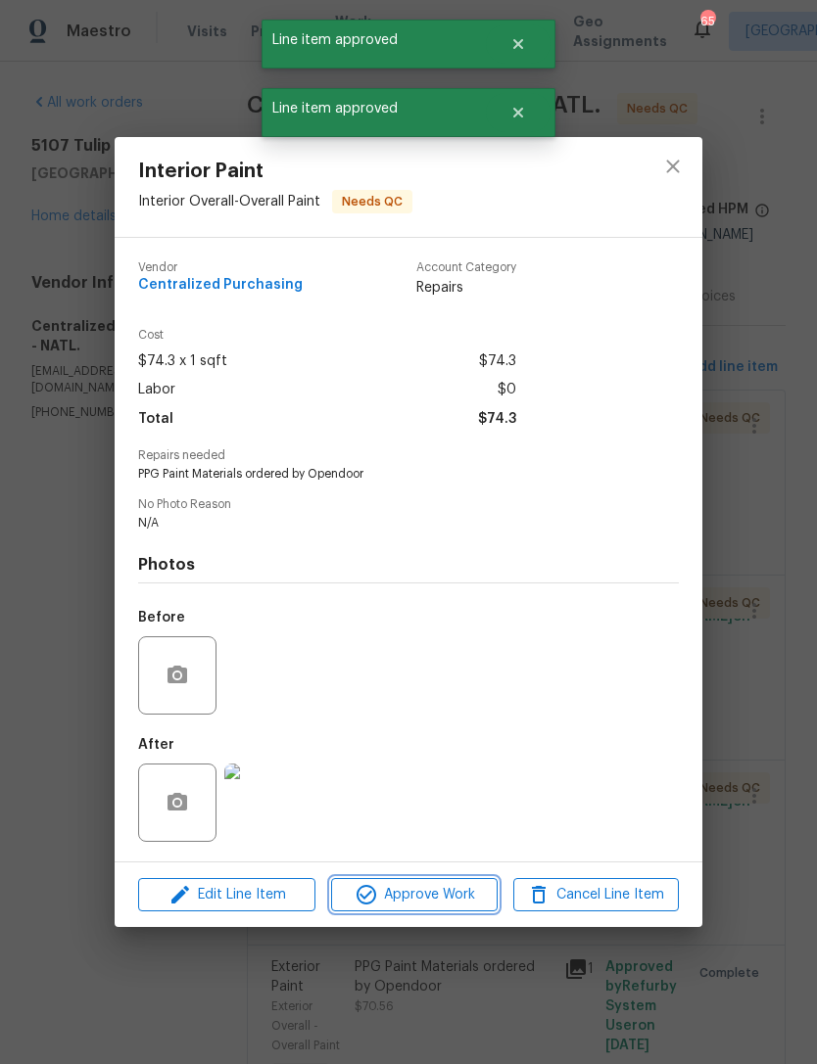
click at [433, 906] on span "Approve Work" at bounding box center [414, 895] width 154 height 24
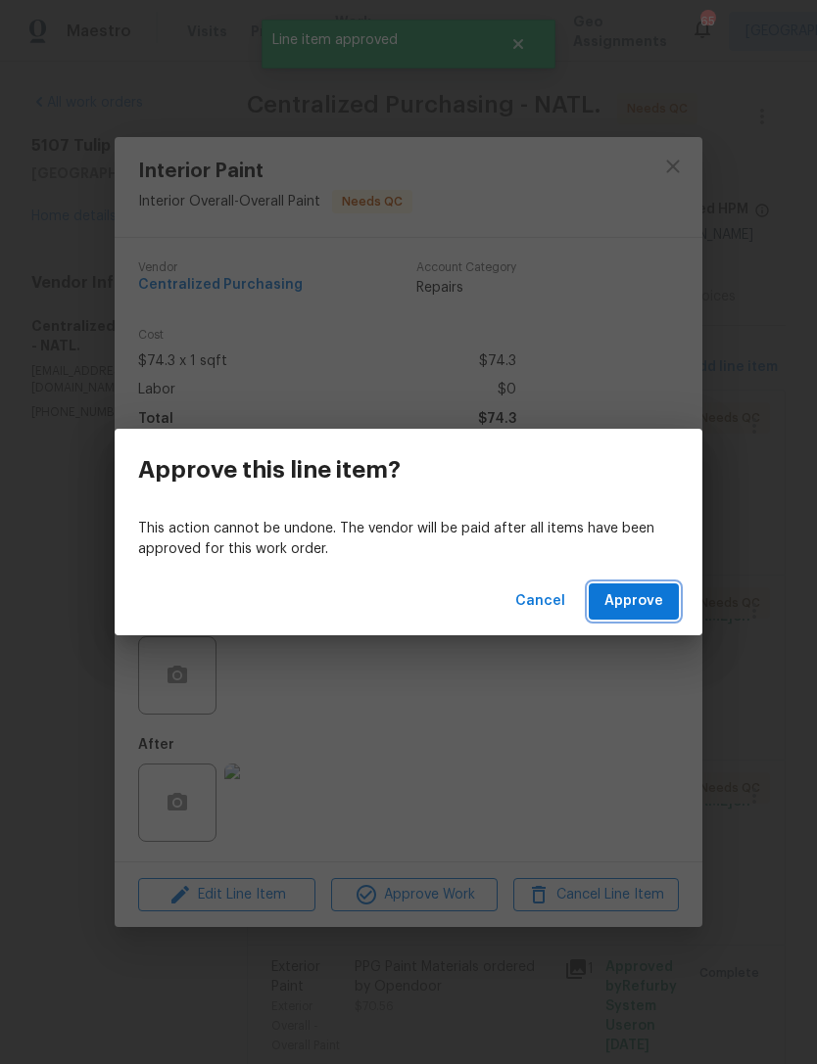
click at [645, 591] on span "Approve" at bounding box center [633, 602] width 59 height 24
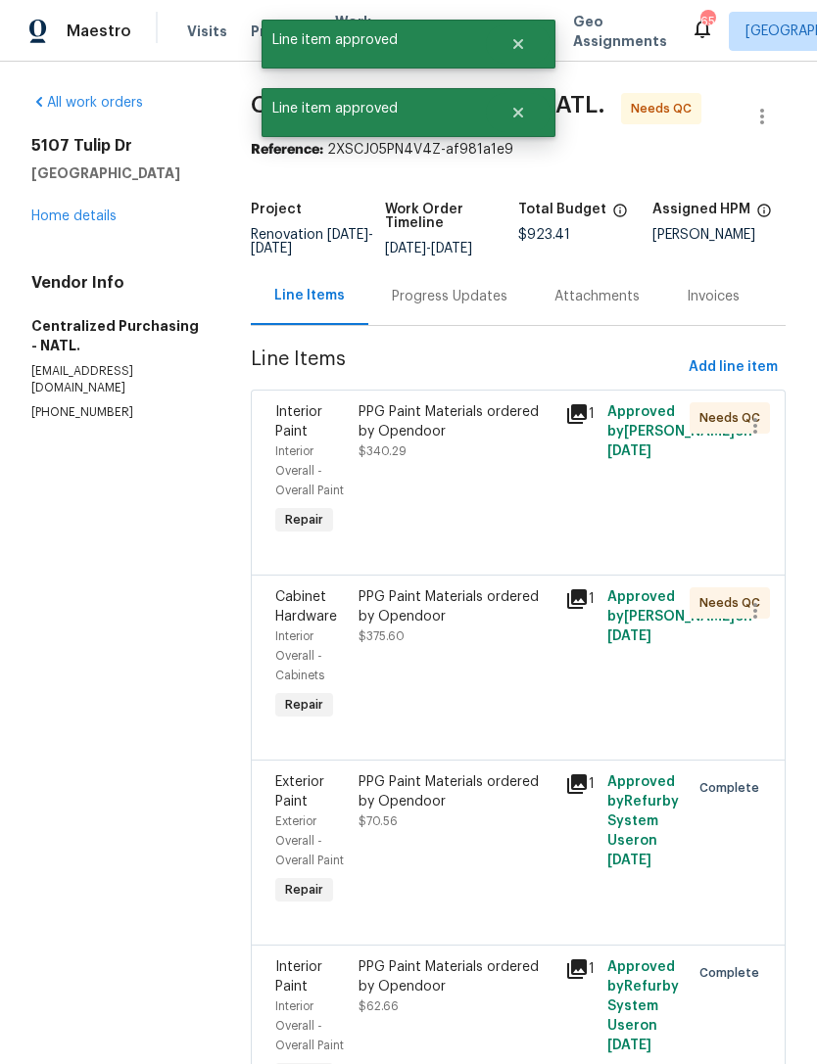
click at [486, 486] on div "PPG Paint Materials ordered by Opendoor $340.29" at bounding box center [457, 471] width 208 height 149
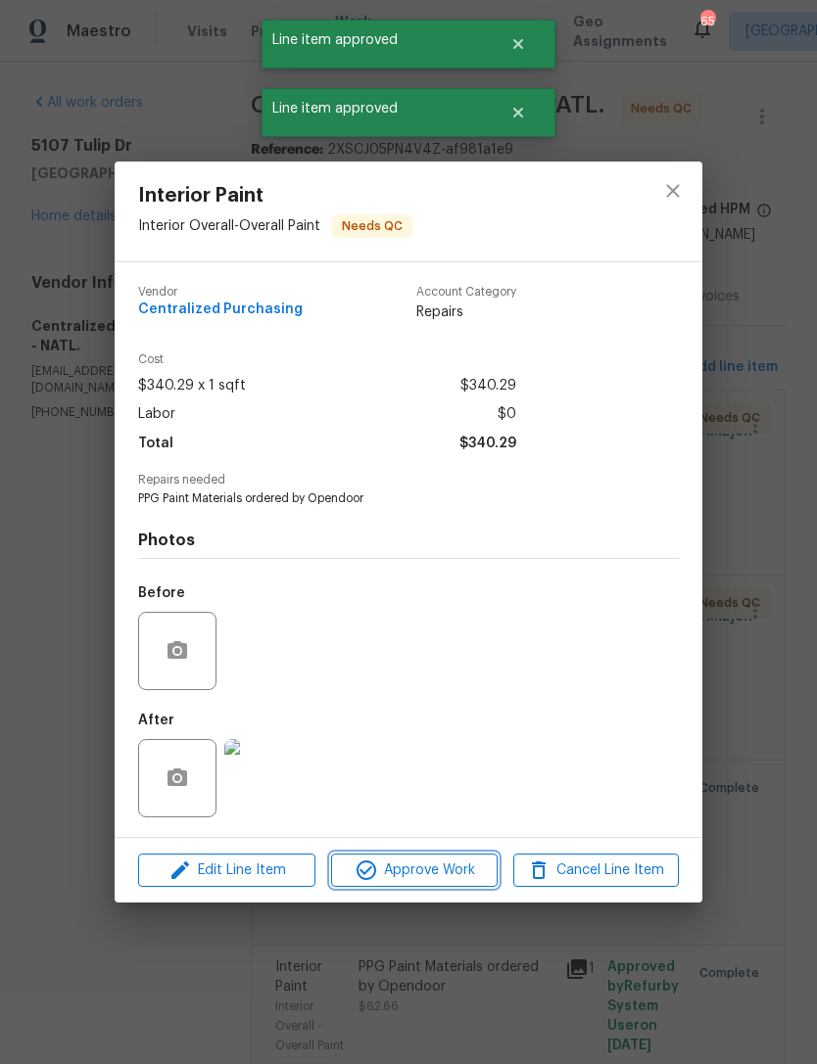
click at [439, 879] on span "Approve Work" at bounding box center [414, 871] width 154 height 24
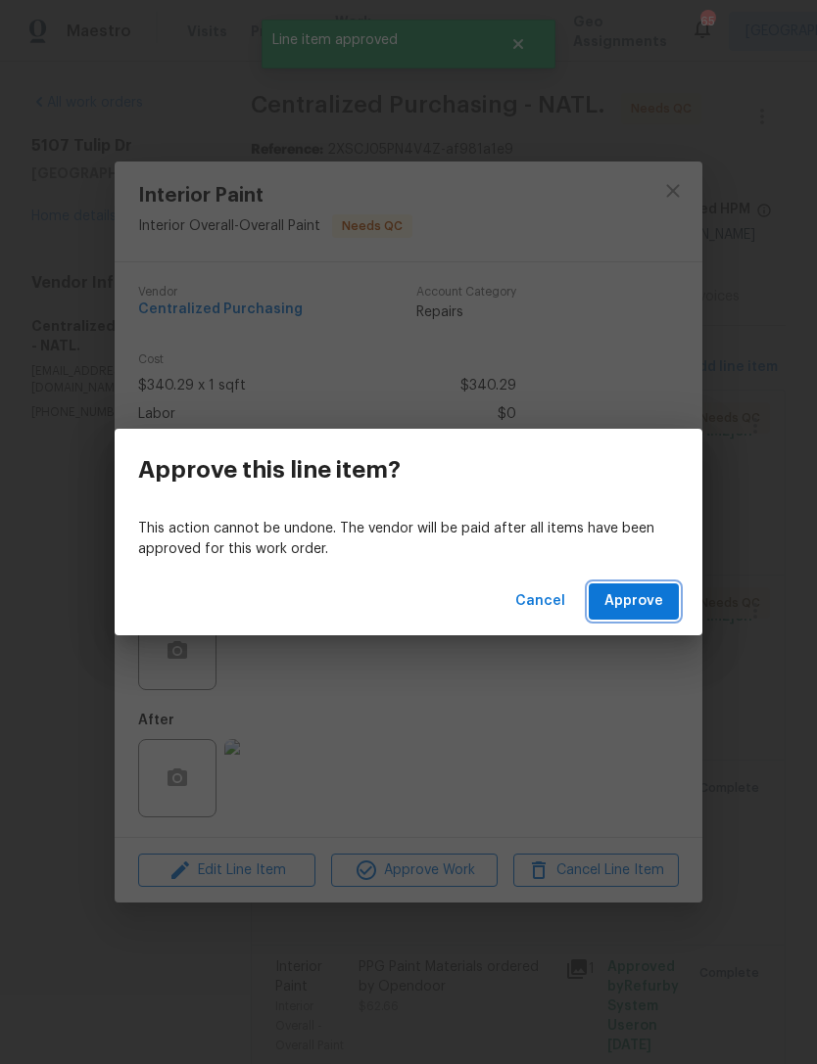
click at [649, 591] on span "Approve" at bounding box center [633, 602] width 59 height 24
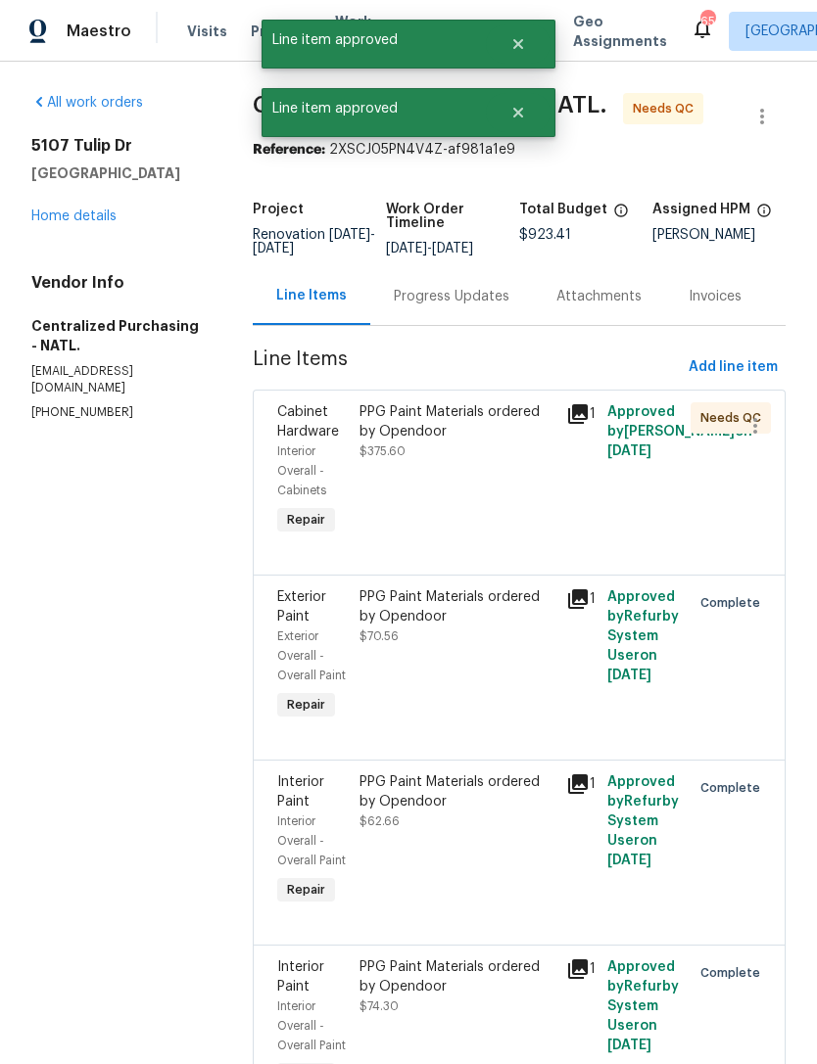
click at [474, 461] on div "PPG Paint Materials ordered by Opendoor $375.60" at bounding box center [456, 431] width 195 height 59
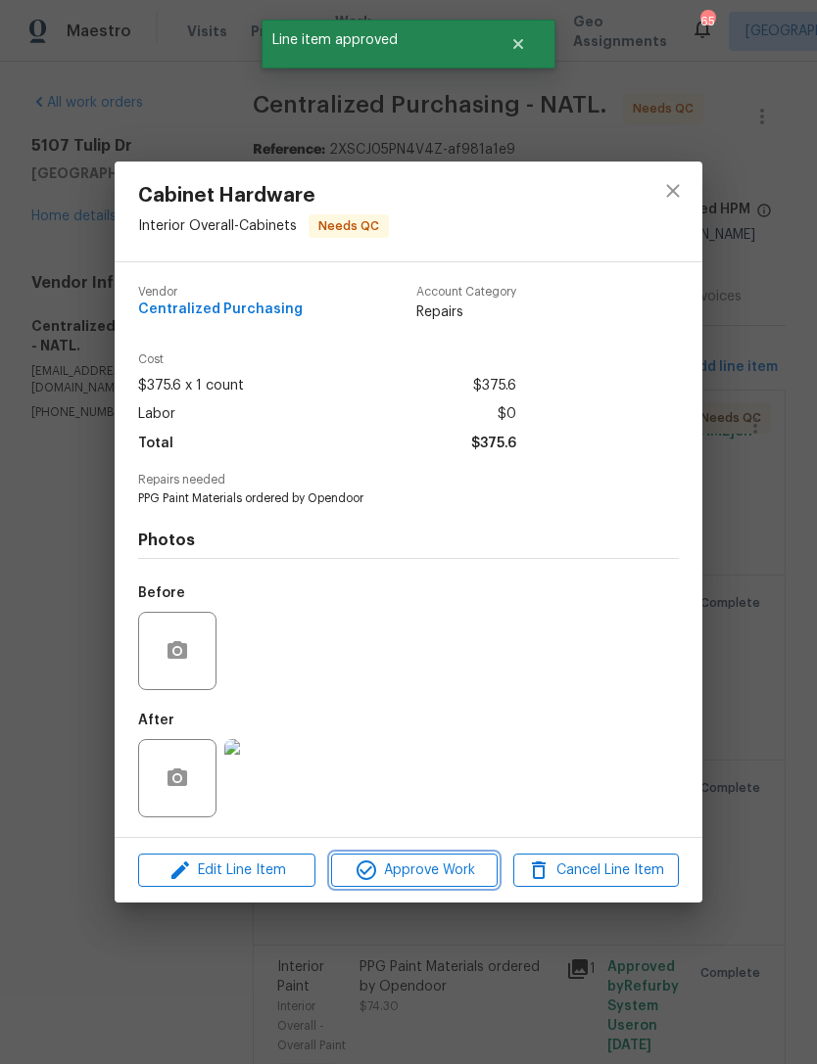
click at [439, 868] on span "Approve Work" at bounding box center [414, 871] width 154 height 24
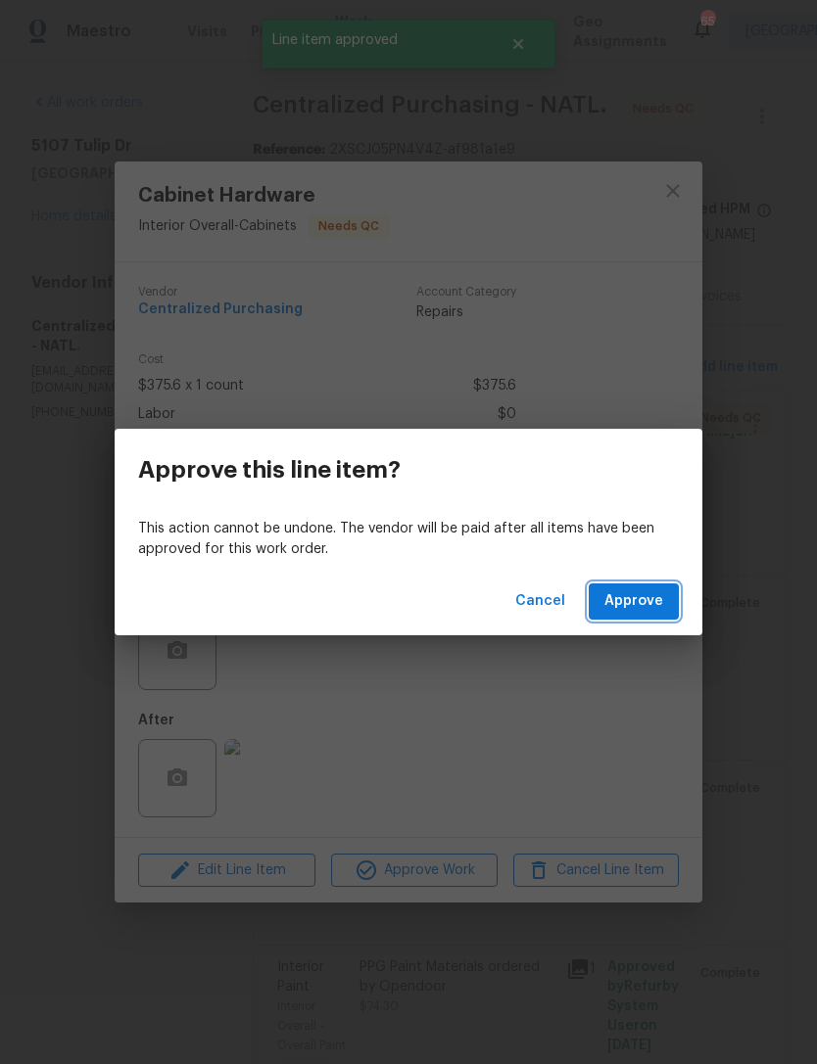
click at [652, 597] on span "Approve" at bounding box center [633, 602] width 59 height 24
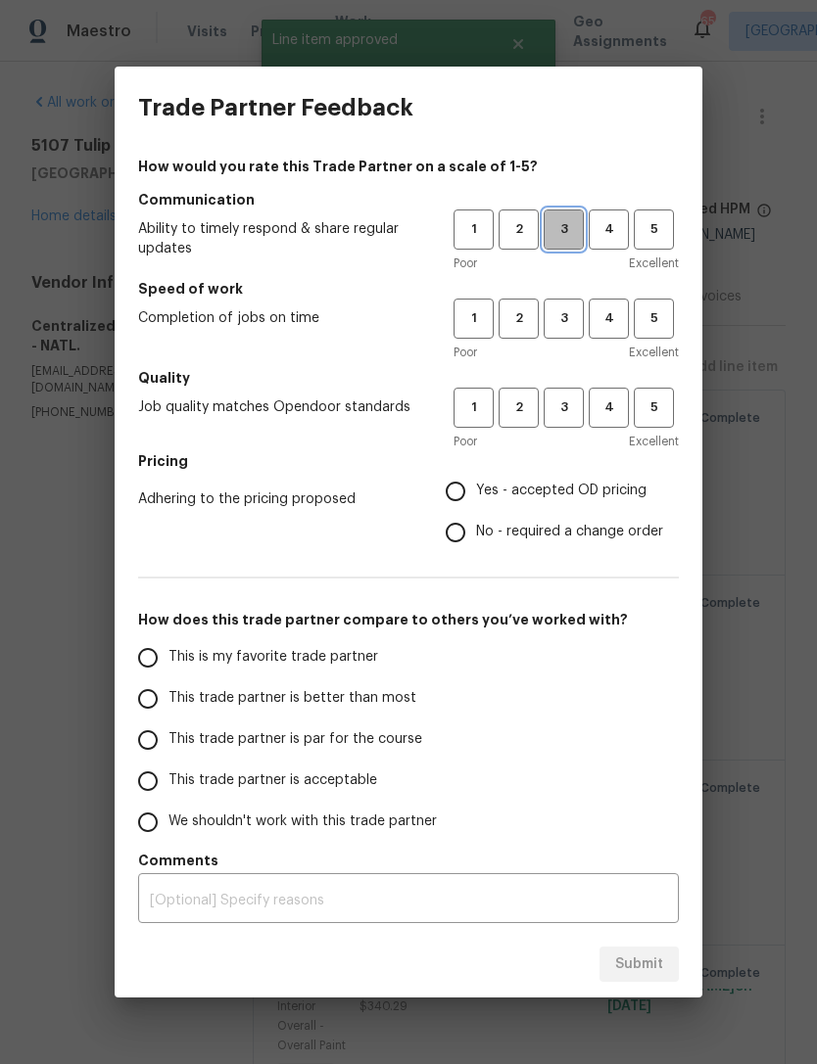
click at [562, 227] on span "3" at bounding box center [563, 229] width 36 height 23
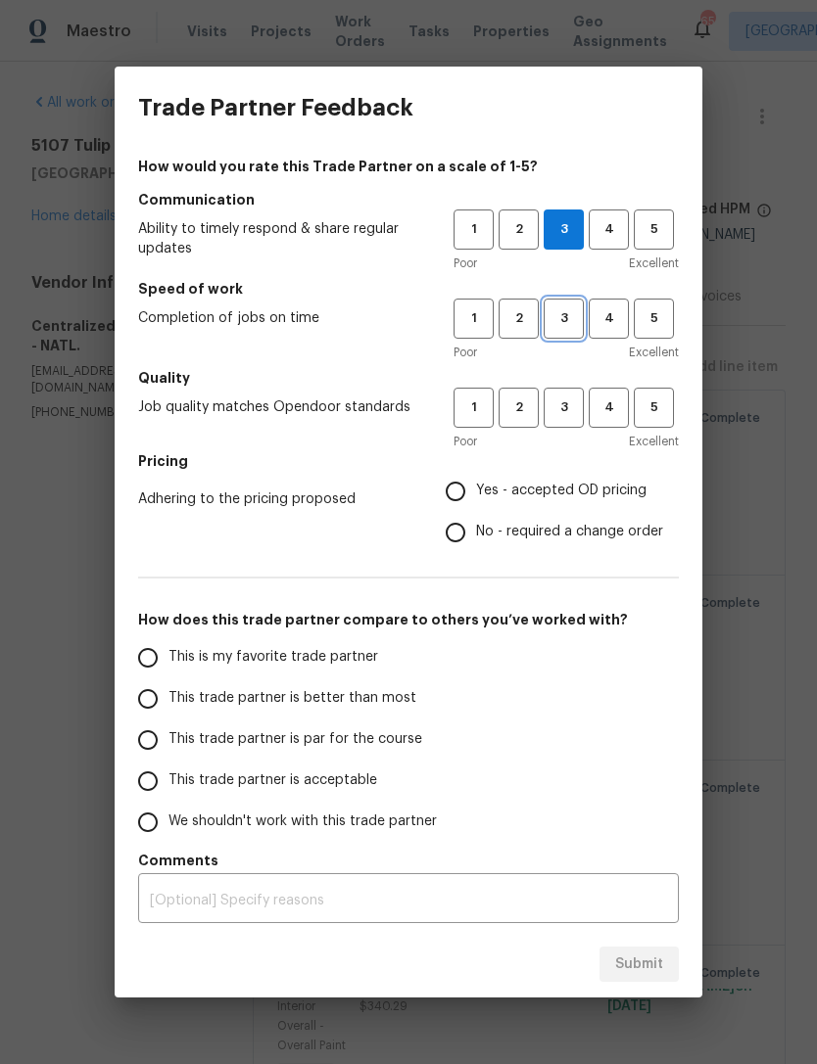
click at [563, 316] on span "3" at bounding box center [563, 318] width 36 height 23
click at [568, 397] on span "3" at bounding box center [563, 408] width 36 height 23
click at [461, 483] on input "Yes - accepted OD pricing" at bounding box center [455, 491] width 41 height 41
radio input "true"
click at [242, 776] on span "This trade partner is acceptable" at bounding box center [272, 781] width 209 height 21
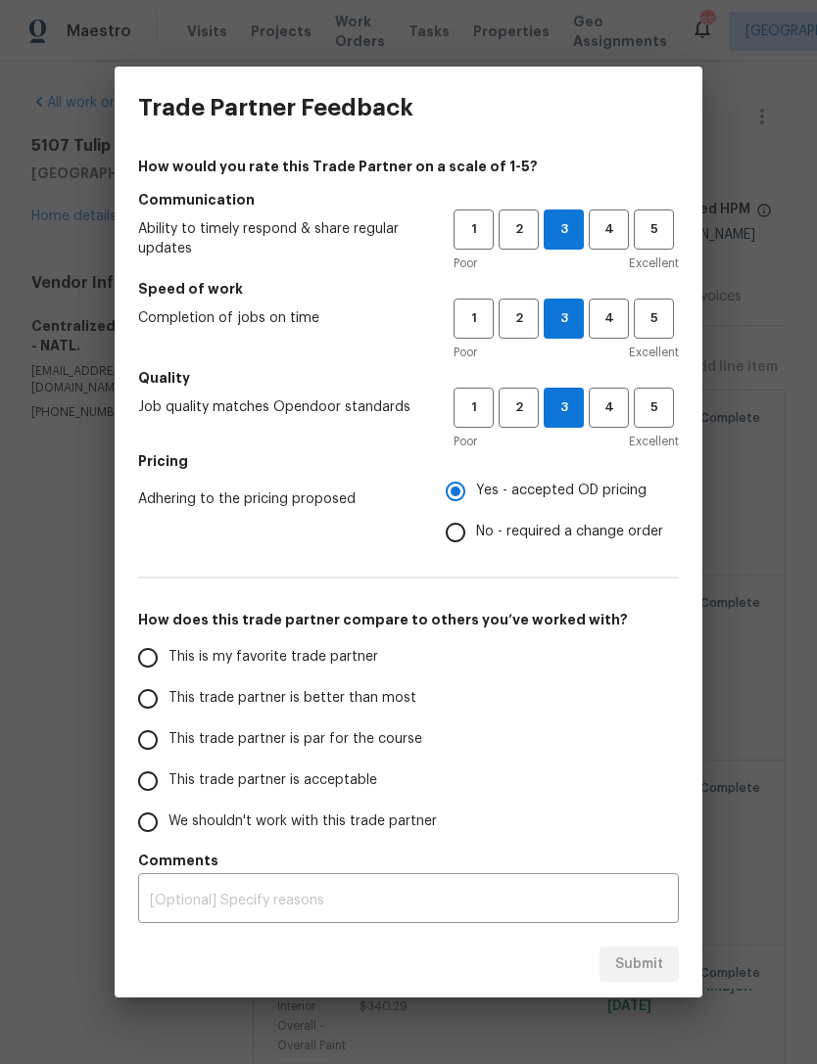
click at [168, 776] on input "This trade partner is acceptable" at bounding box center [147, 781] width 41 height 41
click at [632, 956] on span "Submit" at bounding box center [639, 965] width 48 height 24
radio input "true"
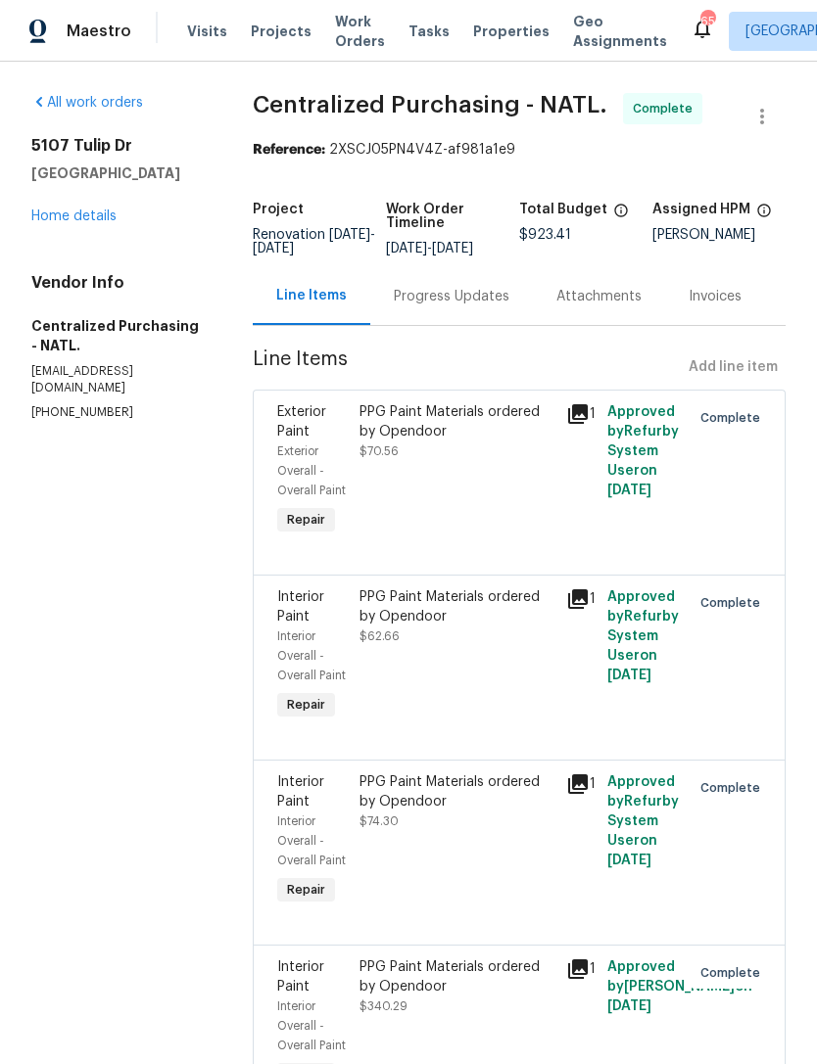
radio input "false"
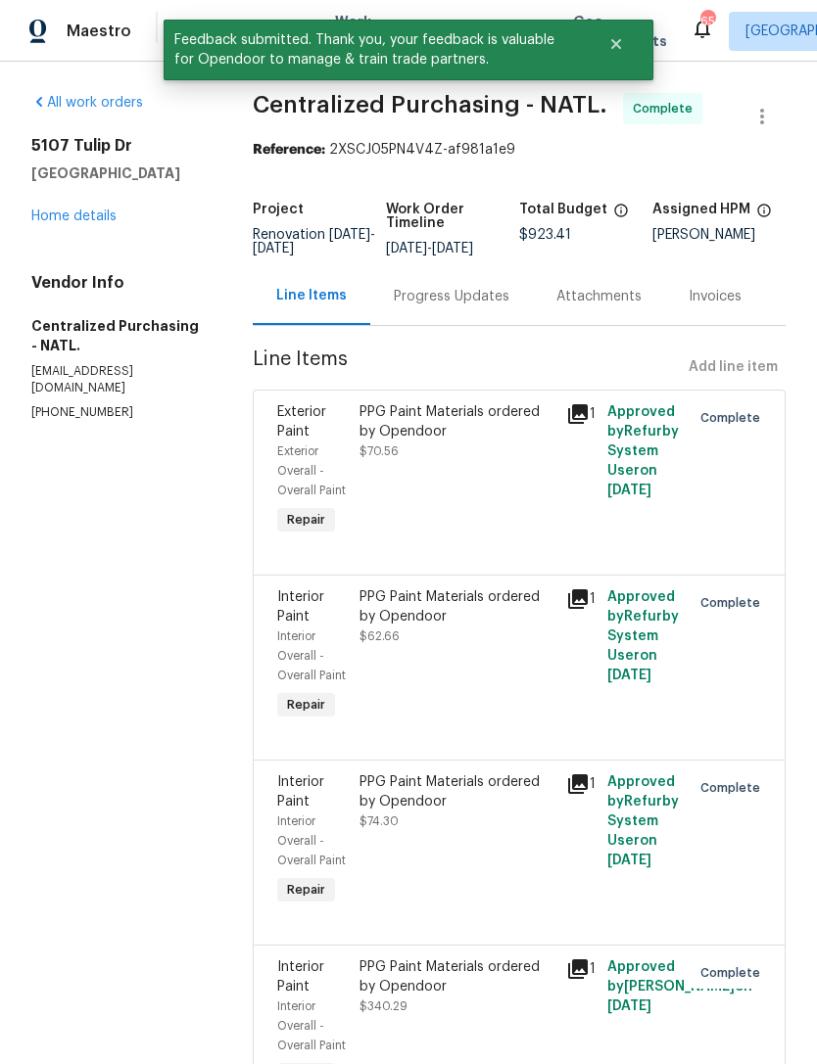
click at [110, 213] on link "Home details" at bounding box center [73, 217] width 85 height 14
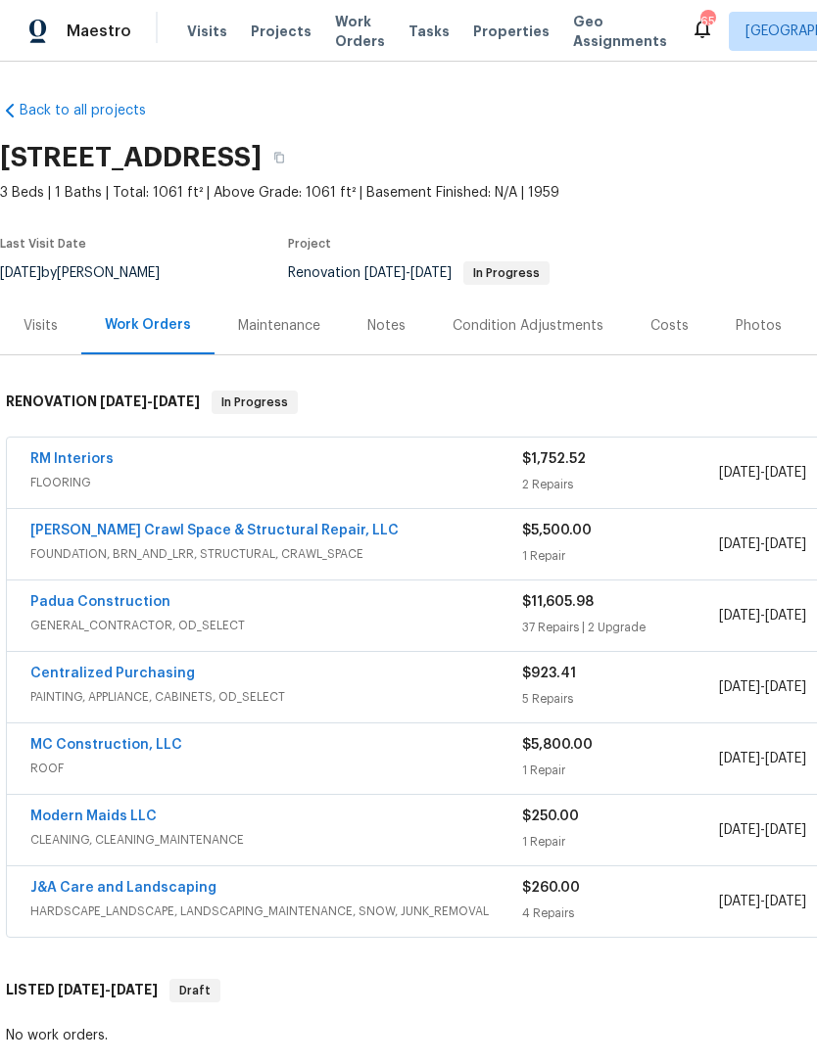
click at [359, 596] on div "Padua Construction" at bounding box center [276, 604] width 492 height 24
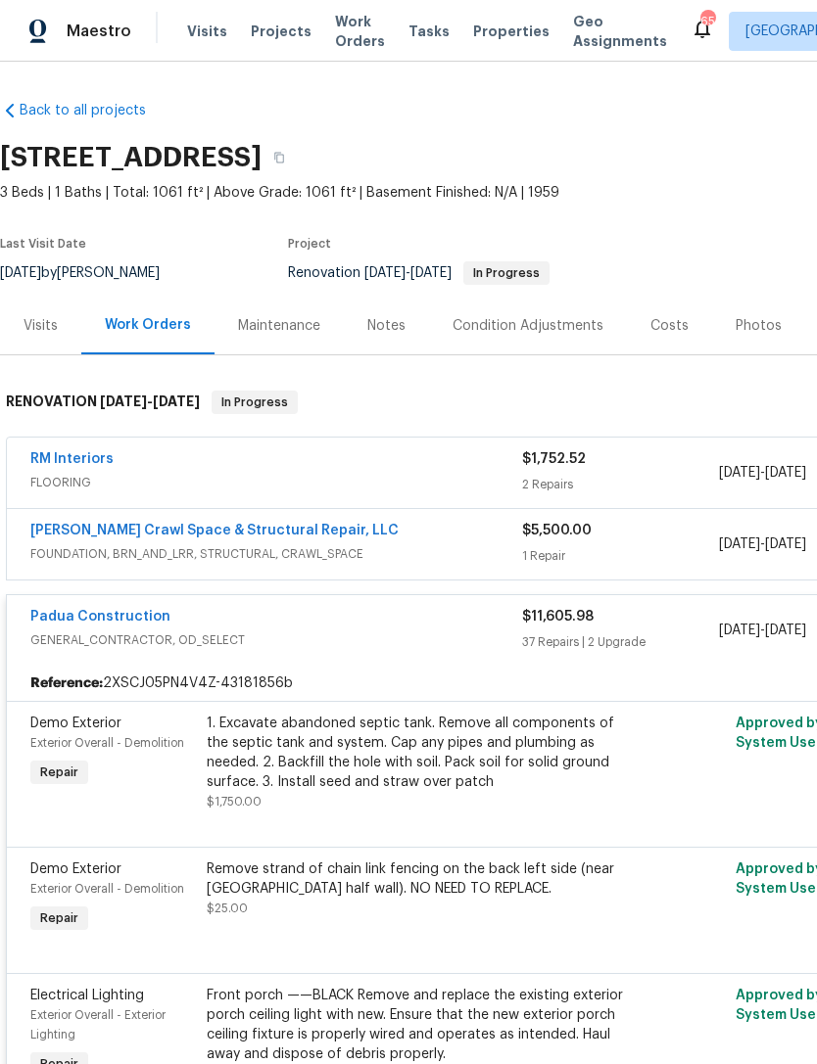
click at [122, 623] on link "Padua Construction" at bounding box center [100, 617] width 140 height 14
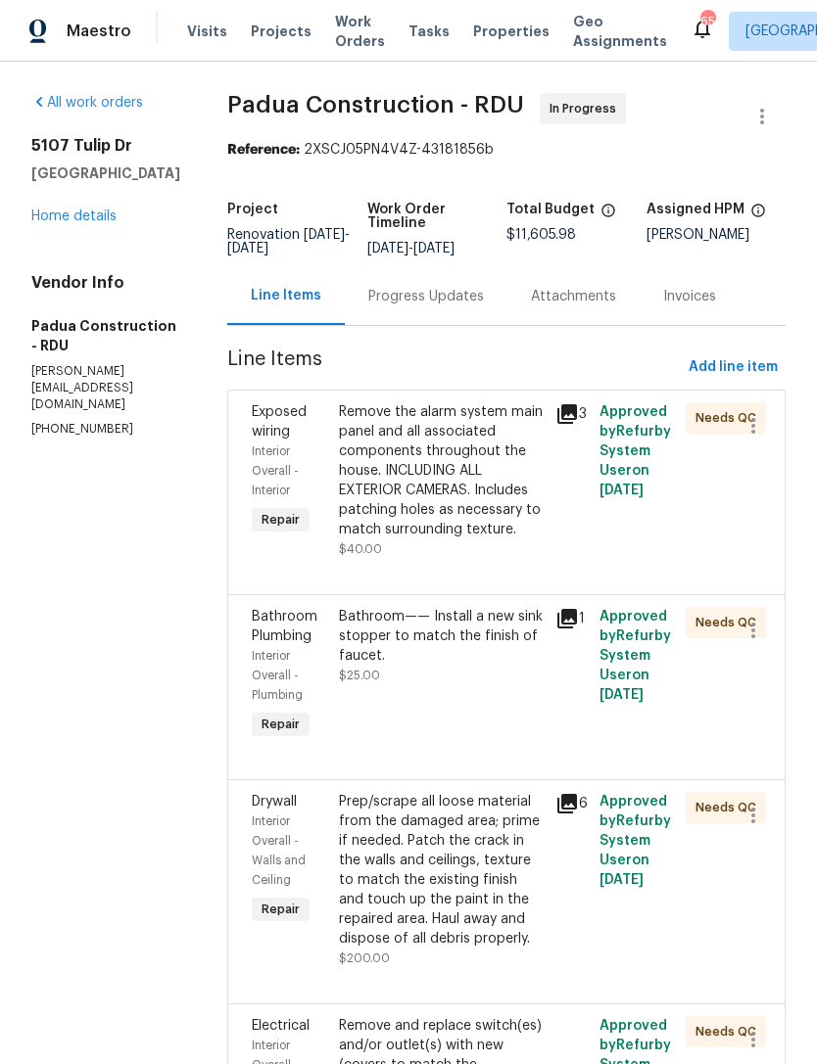
click at [87, 223] on link "Home details" at bounding box center [73, 217] width 85 height 14
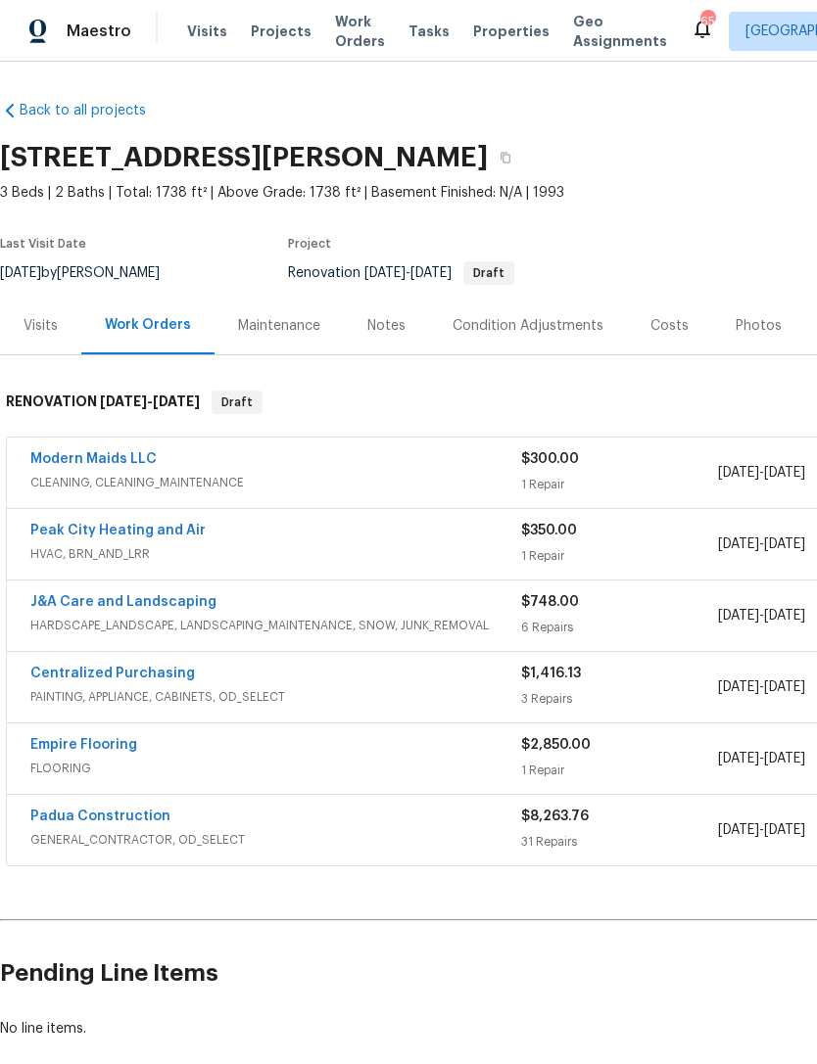
click at [149, 606] on link "J&A Care and Landscaping" at bounding box center [123, 602] width 186 height 14
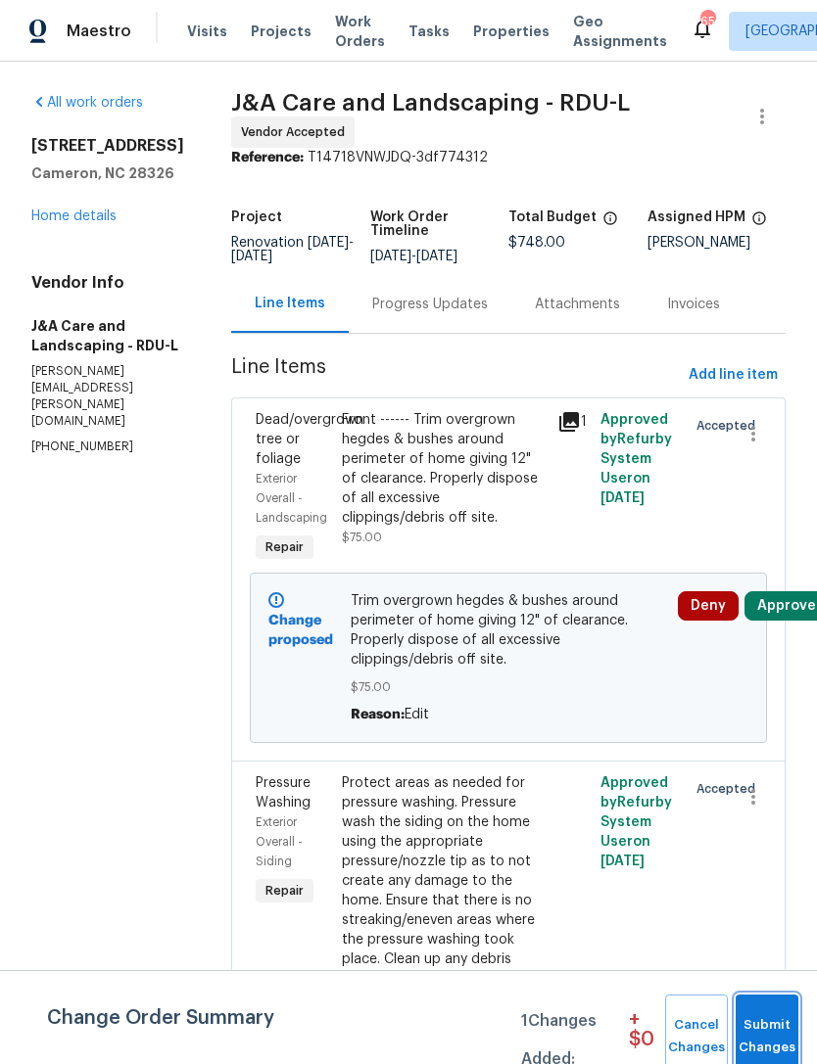
click at [756, 1026] on span "Submit Changes" at bounding box center [766, 1037] width 43 height 45
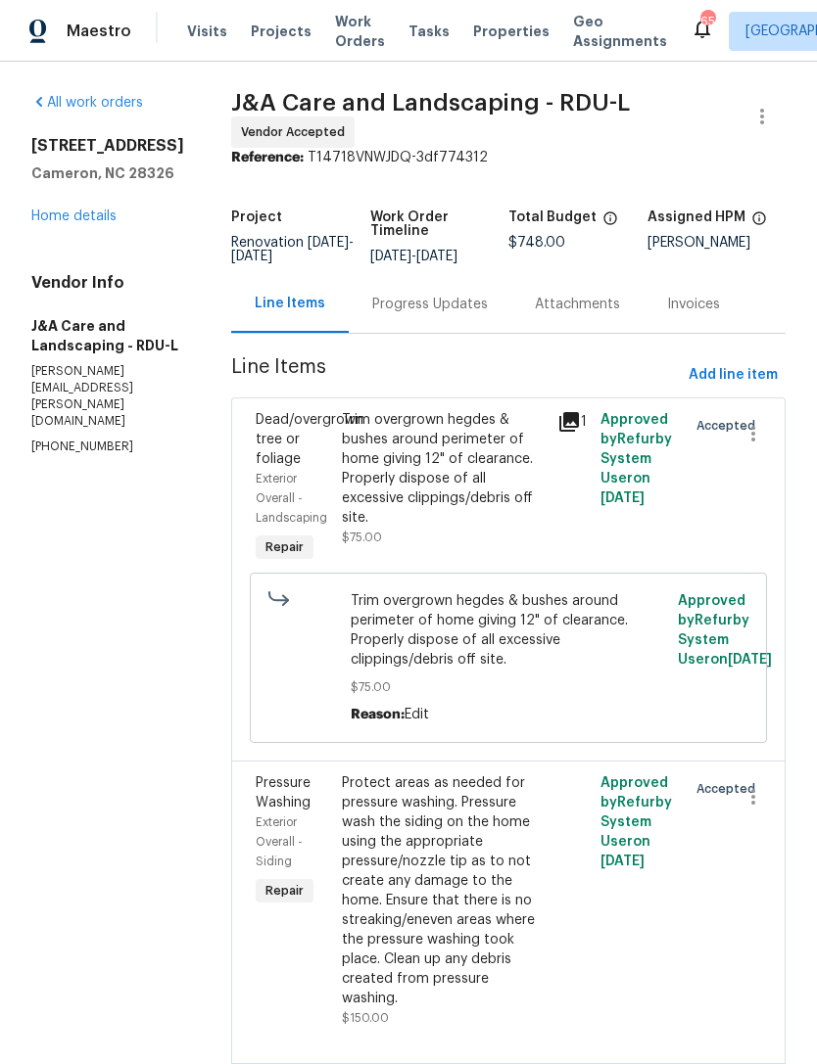
click at [94, 214] on link "Home details" at bounding box center [73, 217] width 85 height 14
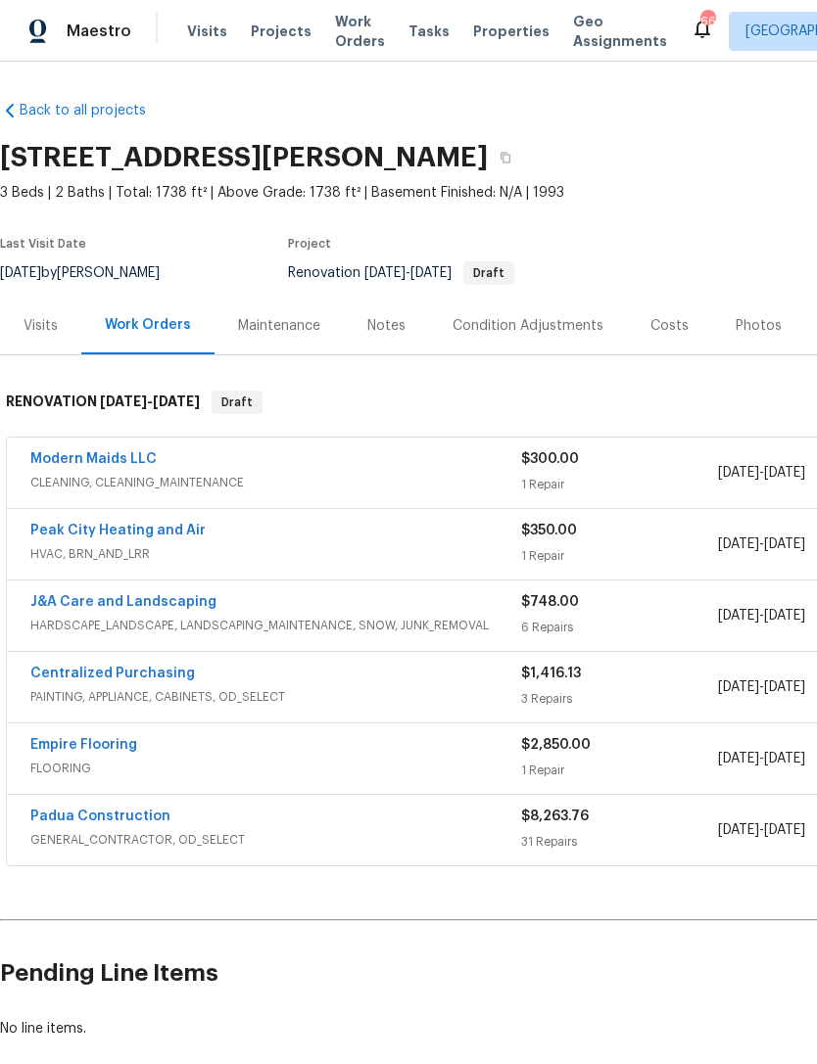
click at [133, 811] on link "Padua Construction" at bounding box center [100, 817] width 140 height 14
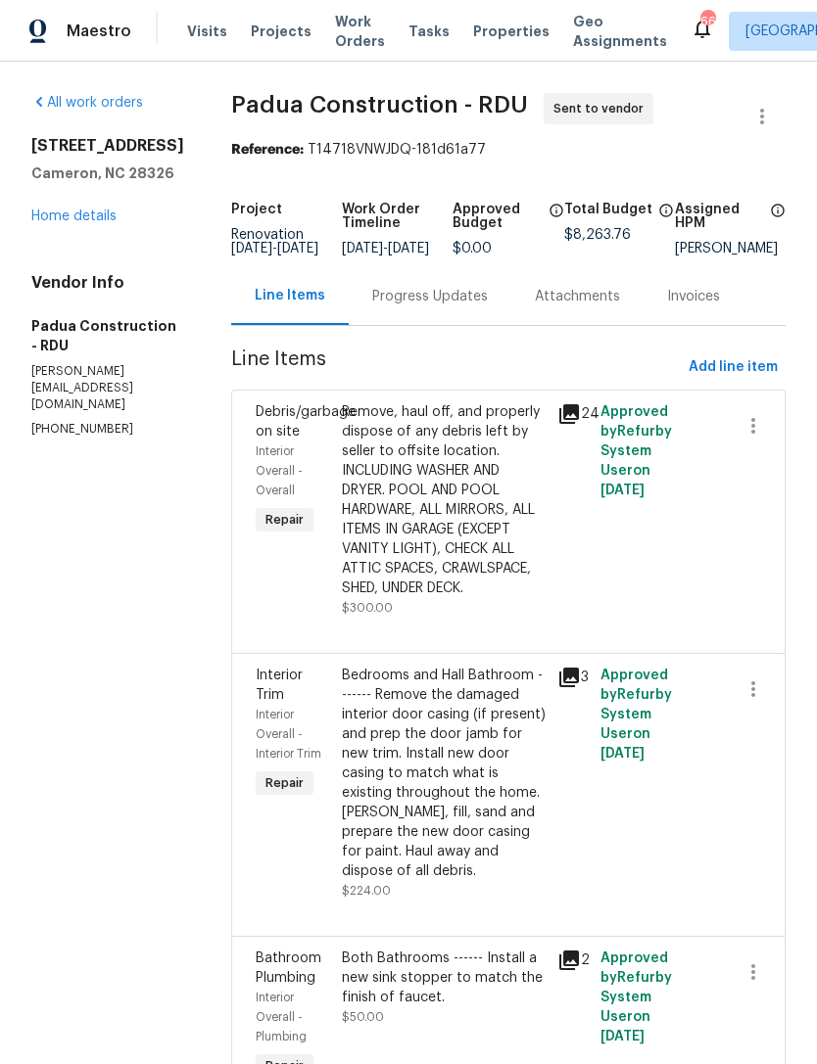
click at [398, 307] on div "Progress Updates" at bounding box center [430, 297] width 116 height 20
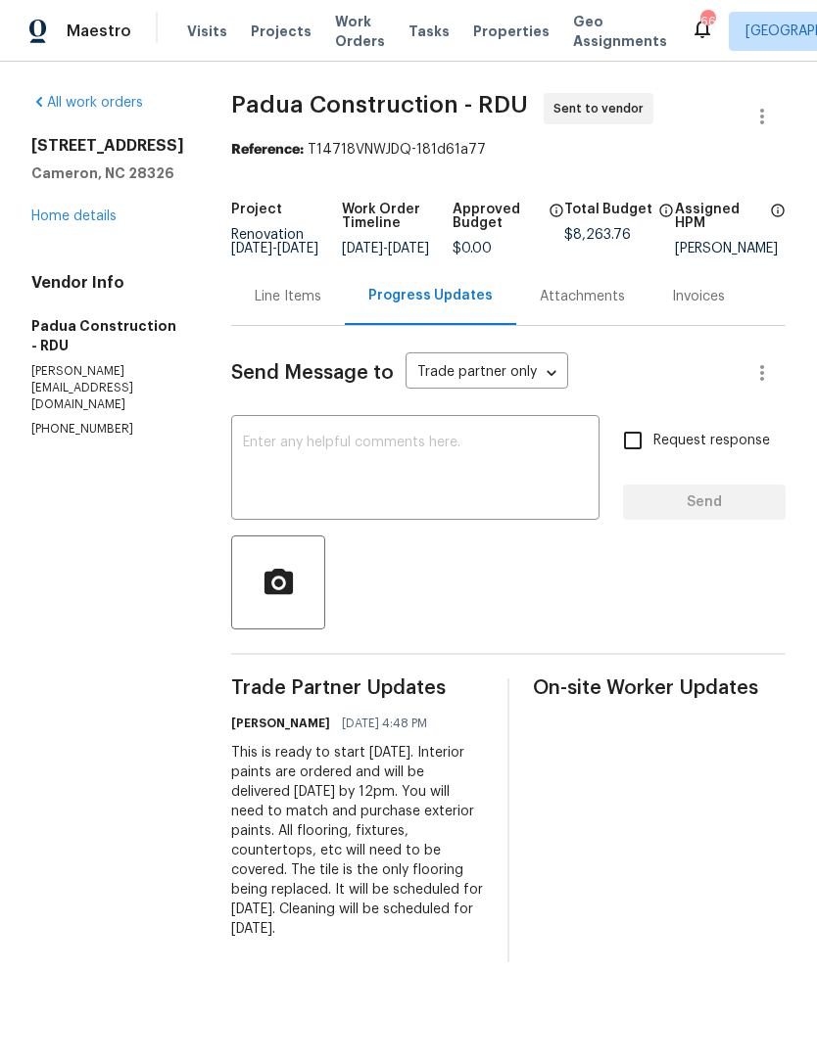
click at [388, 504] on textarea at bounding box center [415, 470] width 345 height 69
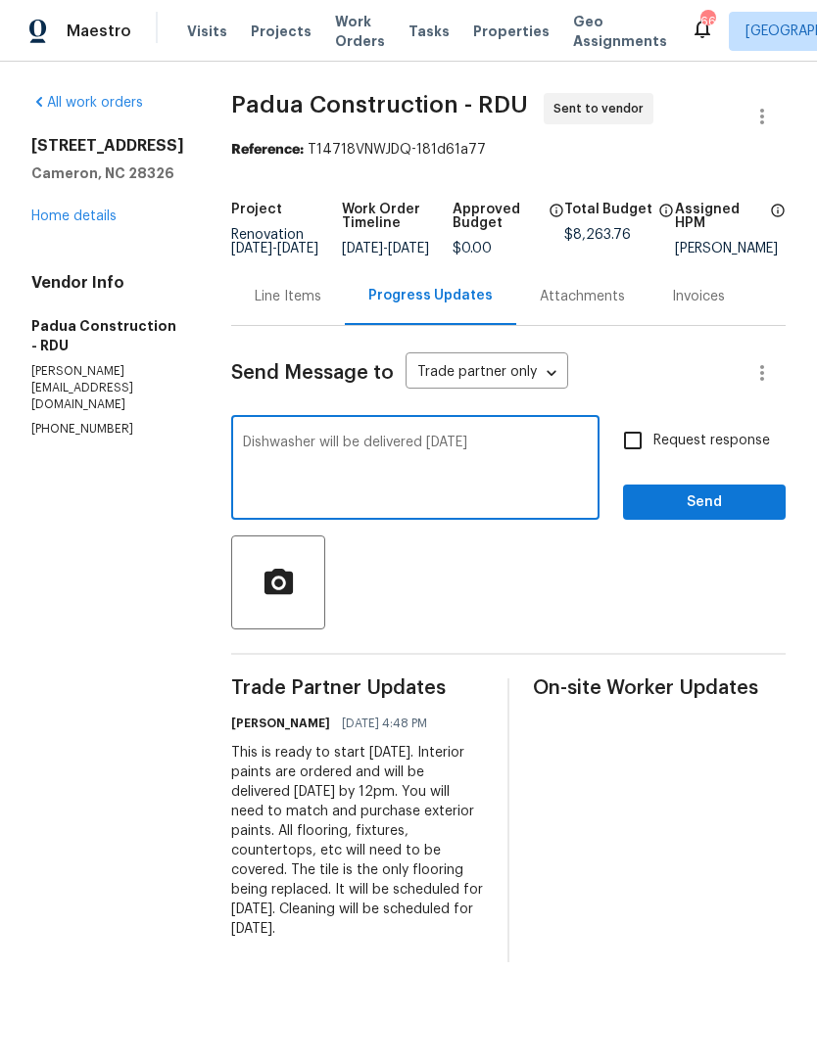
type textarea "Dishwasher will be delivered [DATE]"
click at [638, 448] on input "Request response" at bounding box center [632, 440] width 41 height 41
checkbox input "true"
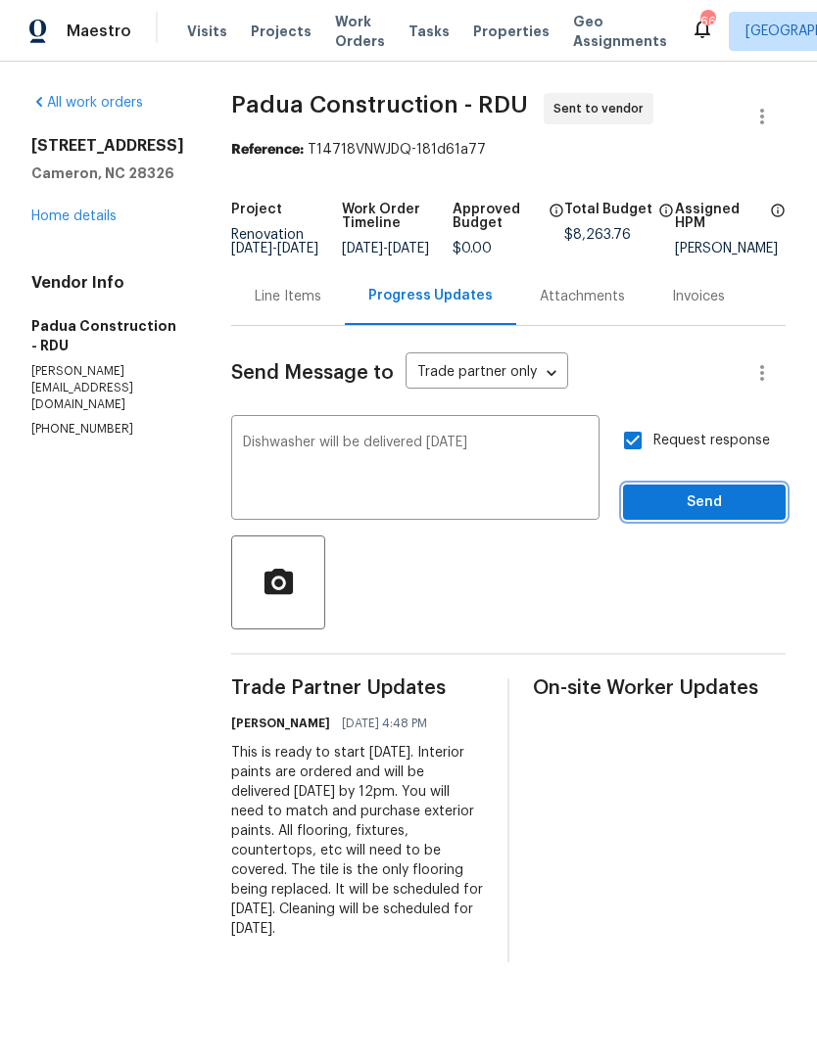
click at [685, 512] on span "Send" at bounding box center [703, 503] width 131 height 24
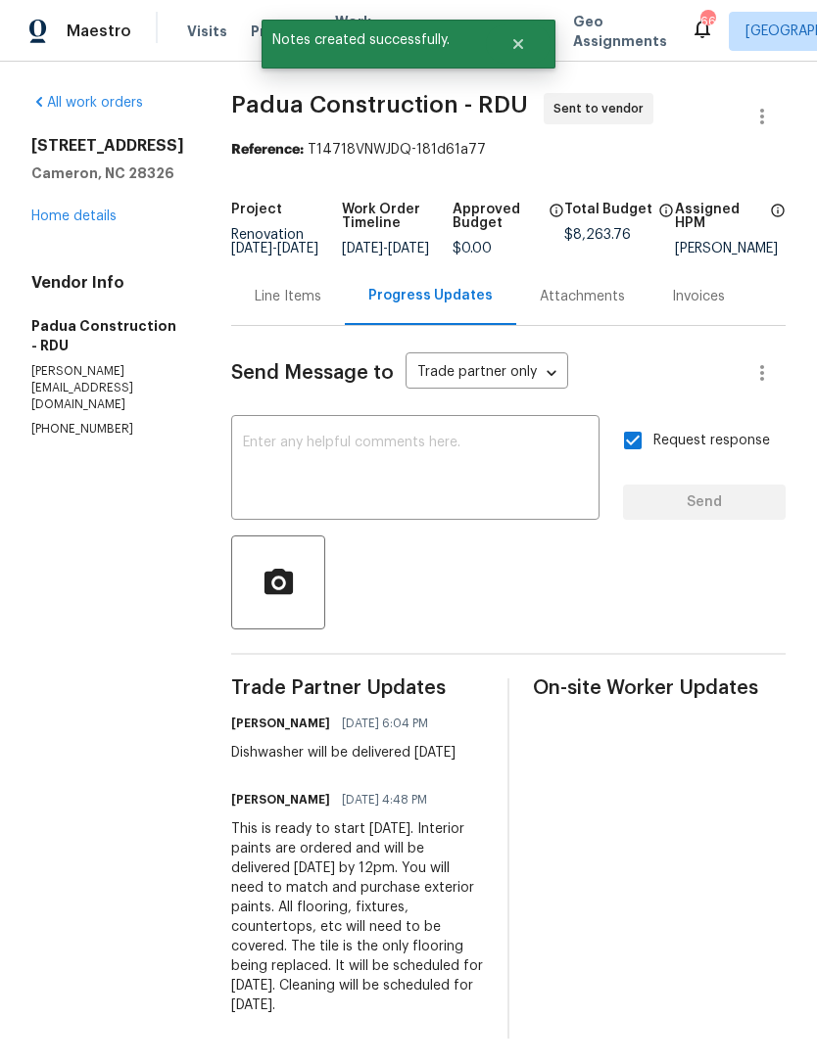
click at [76, 223] on link "Home details" at bounding box center [73, 217] width 85 height 14
